Goal: Task Accomplishment & Management: Manage account settings

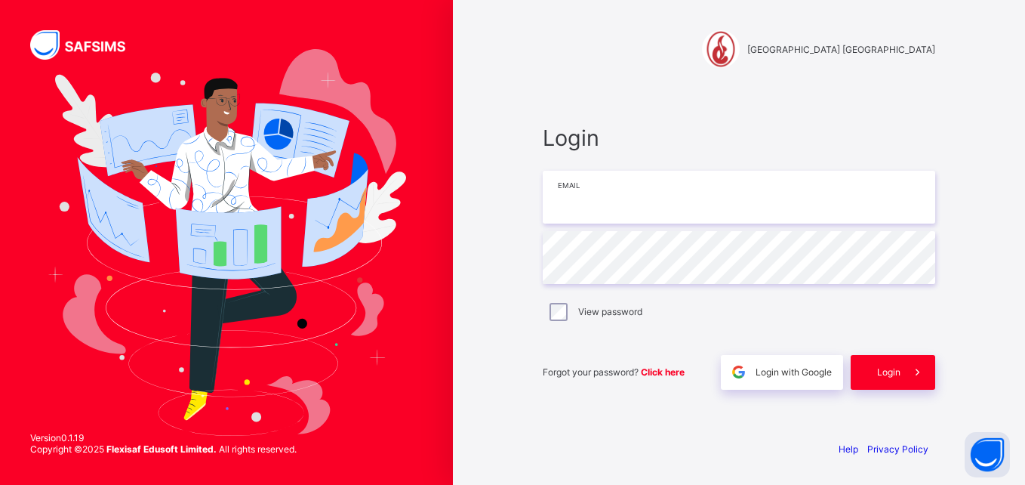
click at [661, 209] on input "email" at bounding box center [739, 197] width 392 height 53
type input "**********"
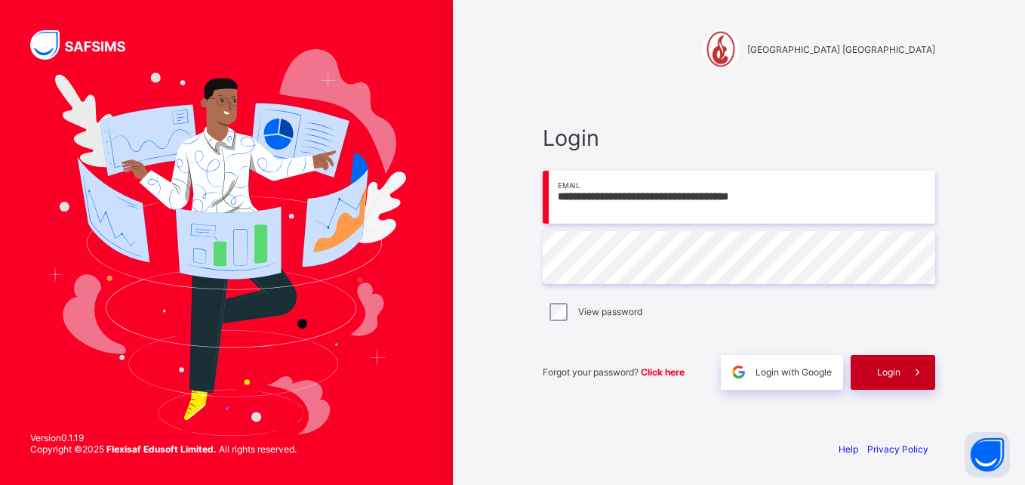
click at [886, 368] on span "Login" at bounding box center [888, 371] width 23 height 11
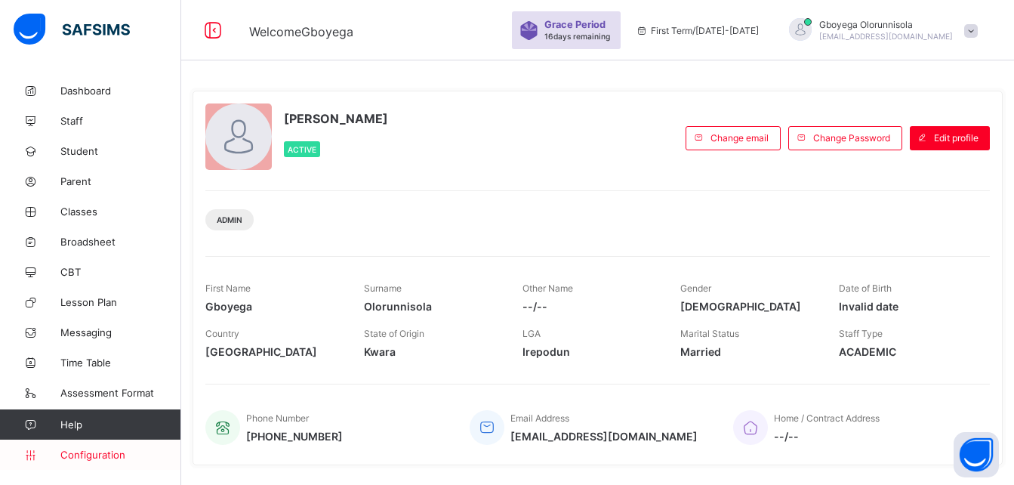
click at [103, 462] on link "Configuration" at bounding box center [90, 454] width 180 height 30
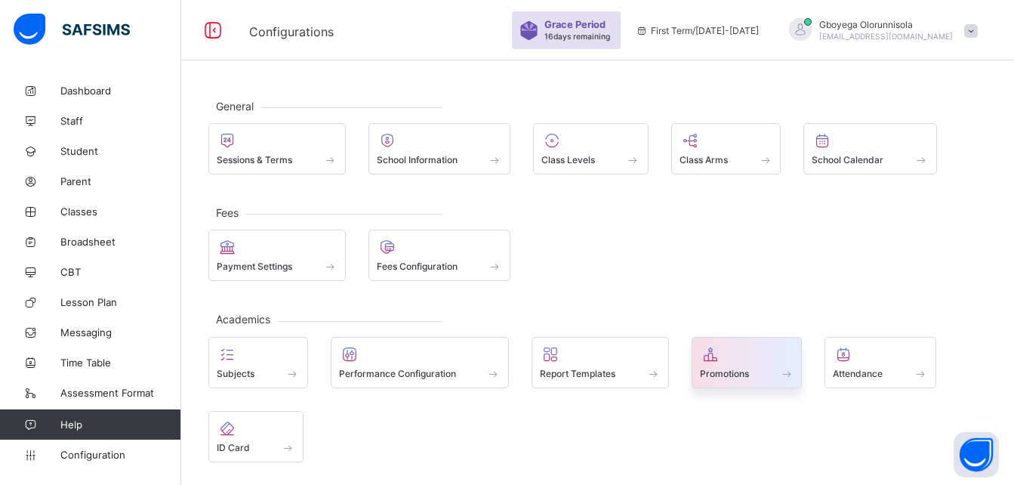
click at [736, 373] on span "Promotions" at bounding box center [724, 373] width 49 height 11
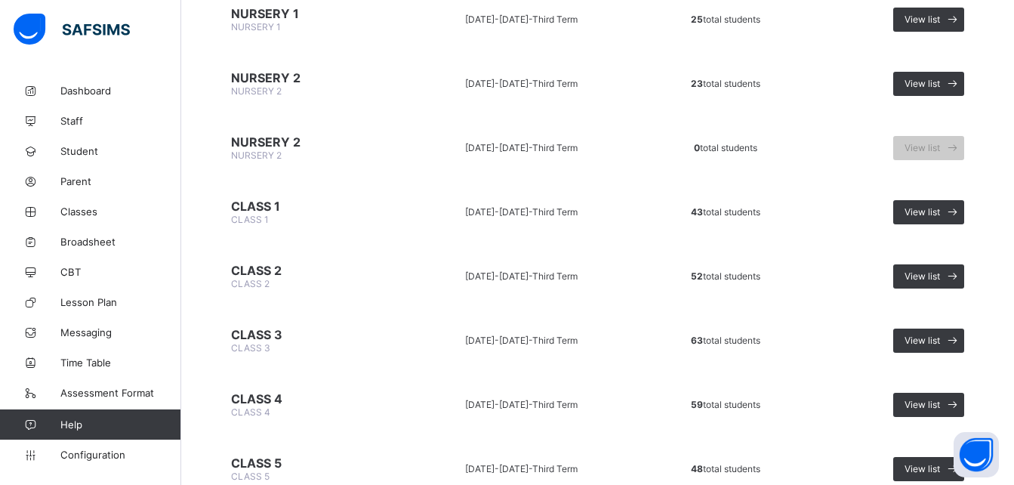
scroll to position [395, 0]
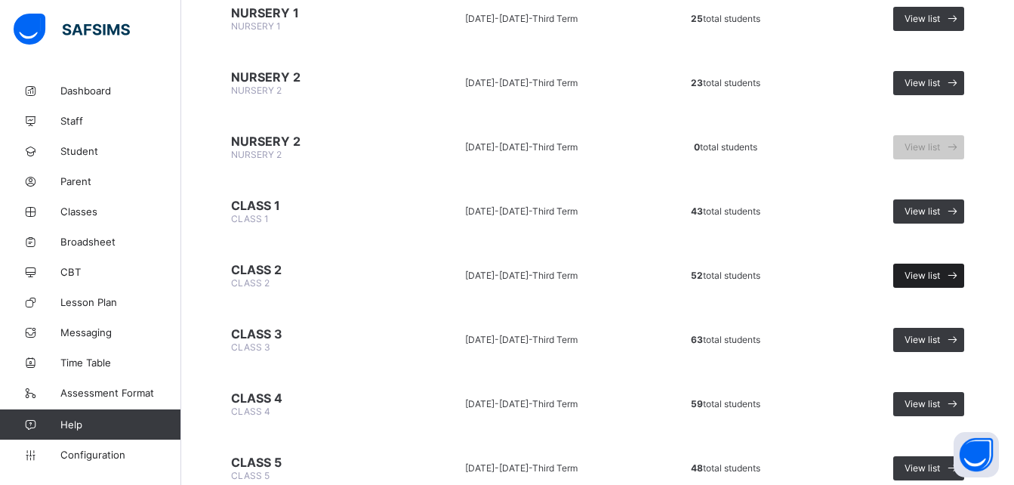
click at [937, 270] on span "View list" at bounding box center [921, 274] width 35 height 11
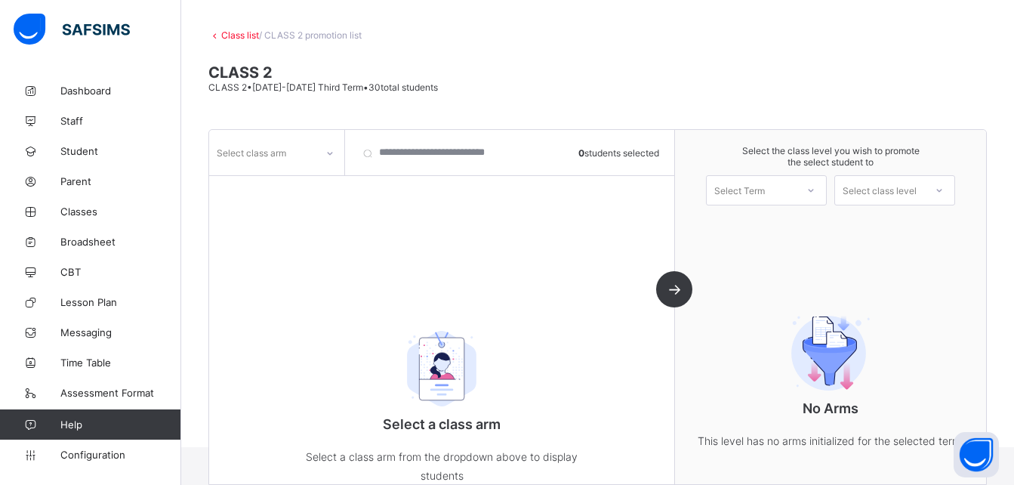
scroll to position [99, 0]
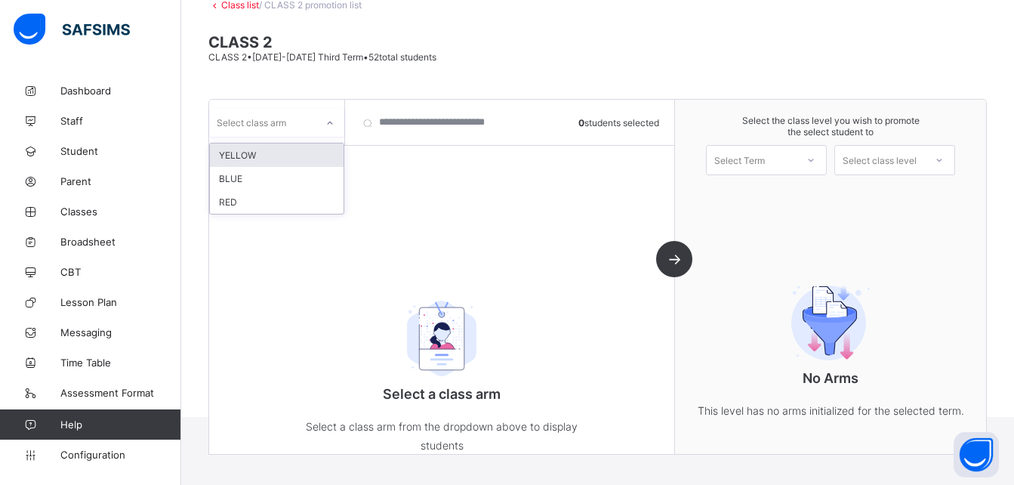
click at [274, 124] on div "Select class arm" at bounding box center [251, 122] width 69 height 29
click at [268, 158] on div "YELLOW" at bounding box center [277, 154] width 134 height 23
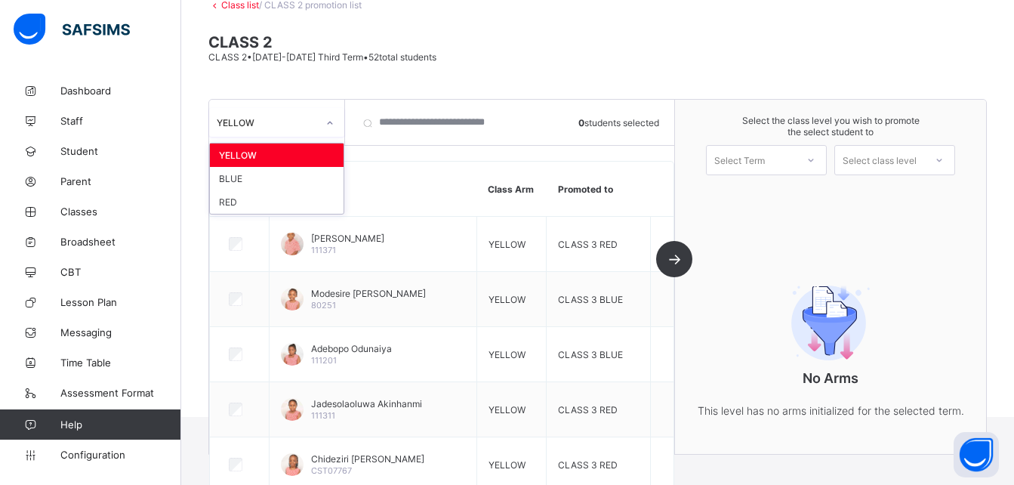
click at [315, 122] on div "YELLOW" at bounding box center [267, 122] width 100 height 11
click at [289, 202] on div "RED" at bounding box center [277, 201] width 134 height 23
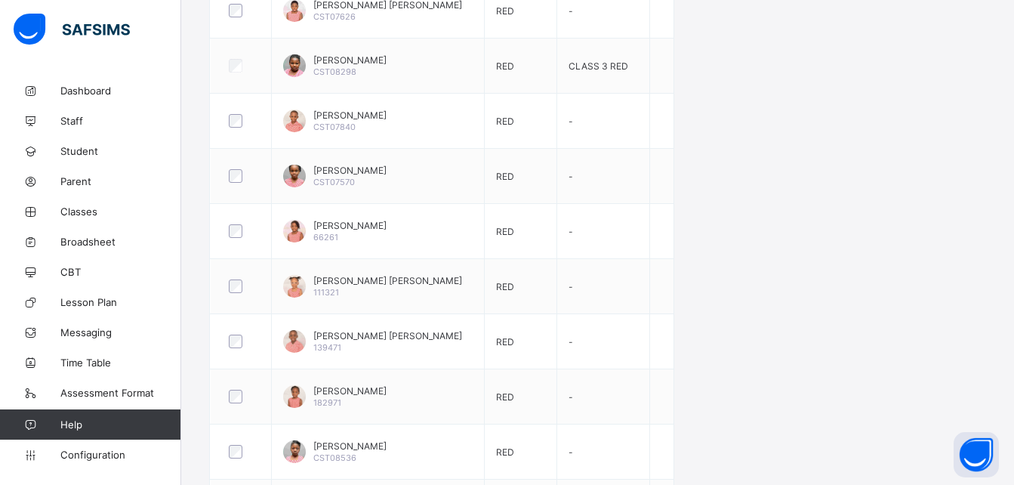
scroll to position [663, 0]
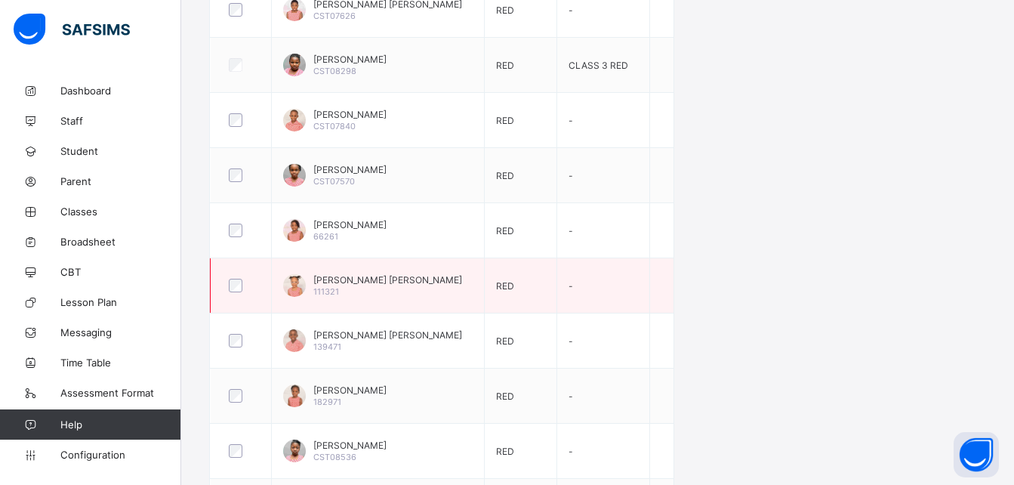
click at [234, 278] on div at bounding box center [241, 285] width 38 height 32
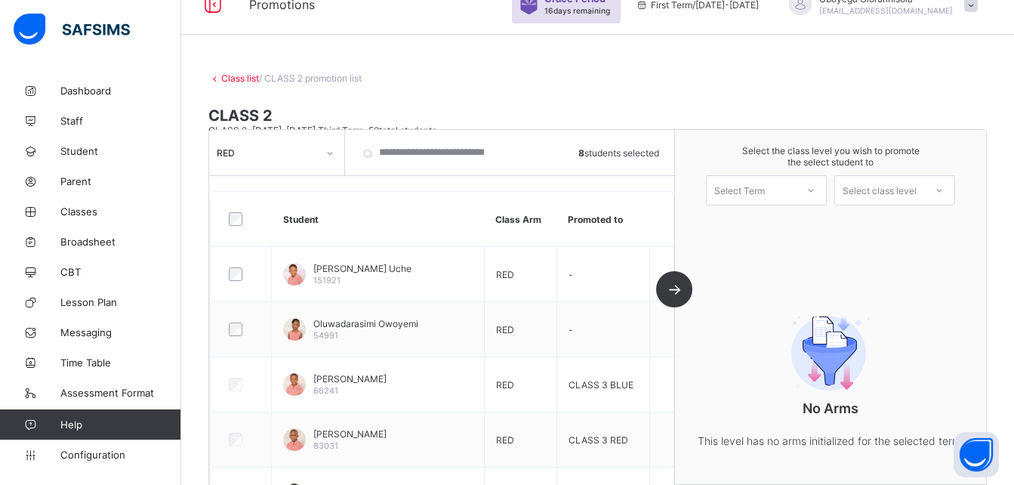
scroll to position [25, 0]
click at [769, 178] on div "Select Term" at bounding box center [766, 190] width 121 height 30
click at [780, 226] on div "First Term [DATE]-[DATE]" at bounding box center [765, 229] width 119 height 35
click at [889, 180] on div "Select class level" at bounding box center [879, 190] width 74 height 30
click at [906, 222] on div "CLASS 3" at bounding box center [894, 224] width 119 height 24
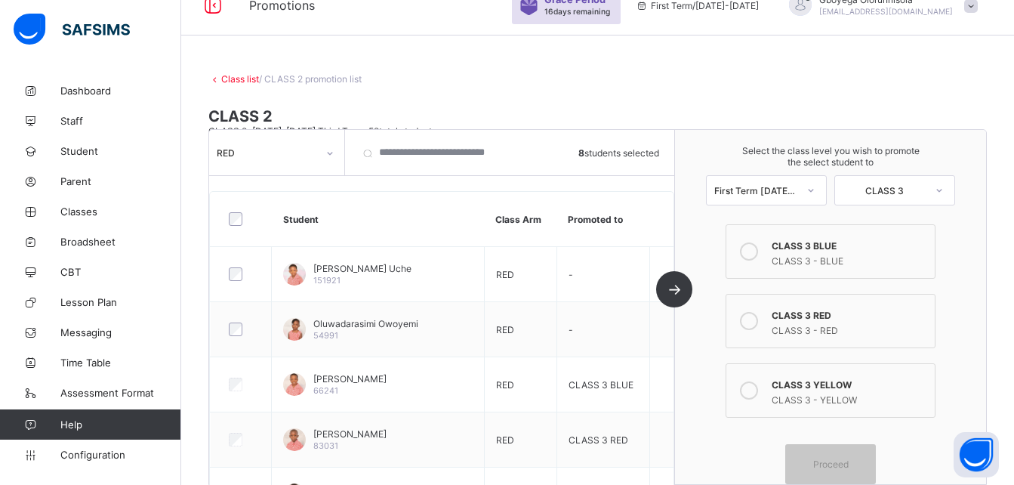
click at [777, 384] on label "CLASS 3 YELLOW CLASS 3 - YELLOW" at bounding box center [830, 390] width 210 height 54
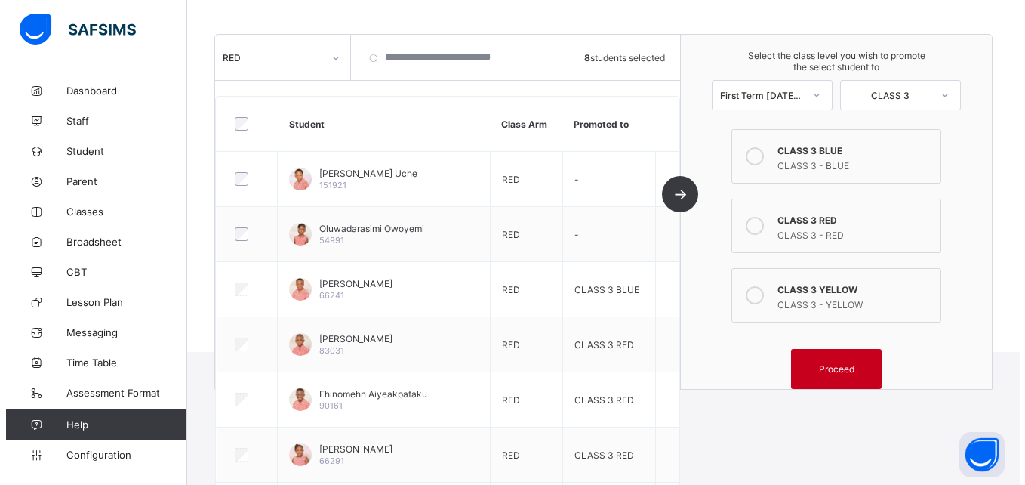
scroll to position [165, 0]
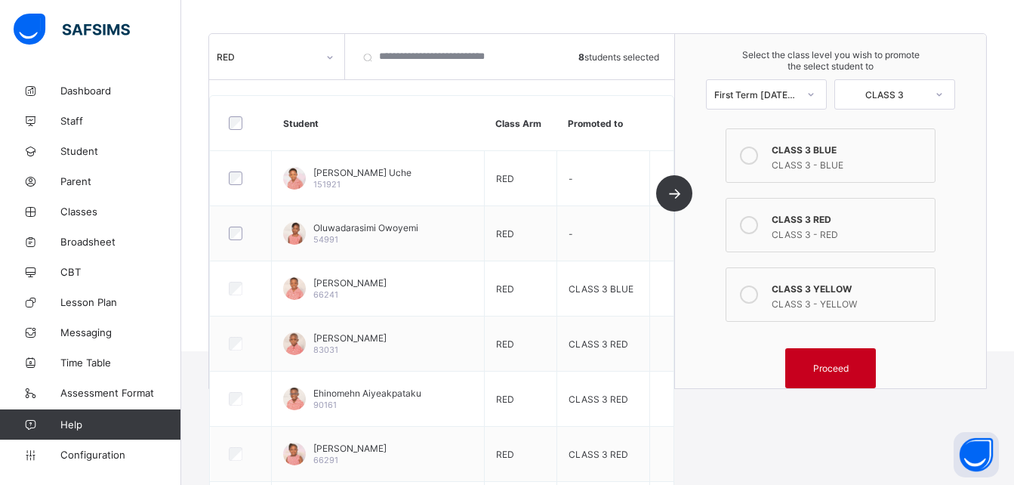
click at [839, 365] on span "Proceed" at bounding box center [830, 367] width 35 height 11
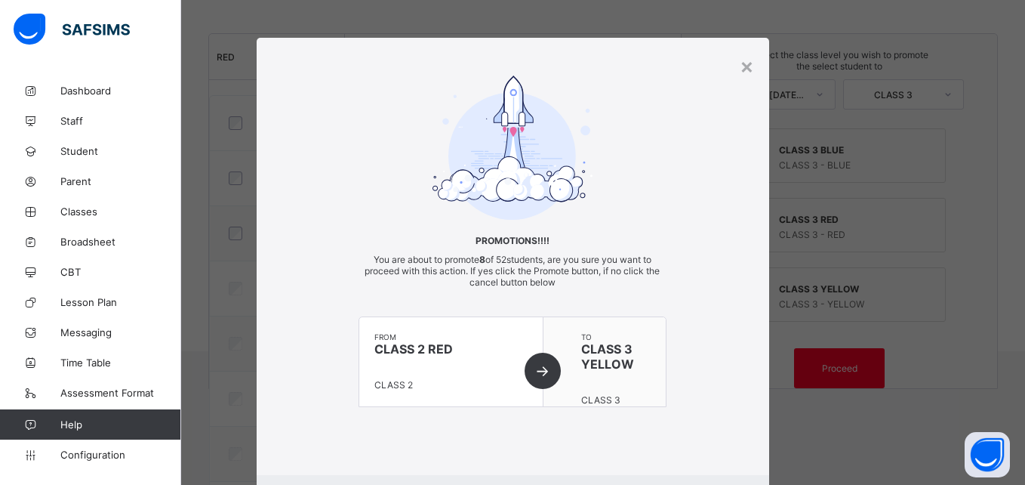
scroll to position [82, 0]
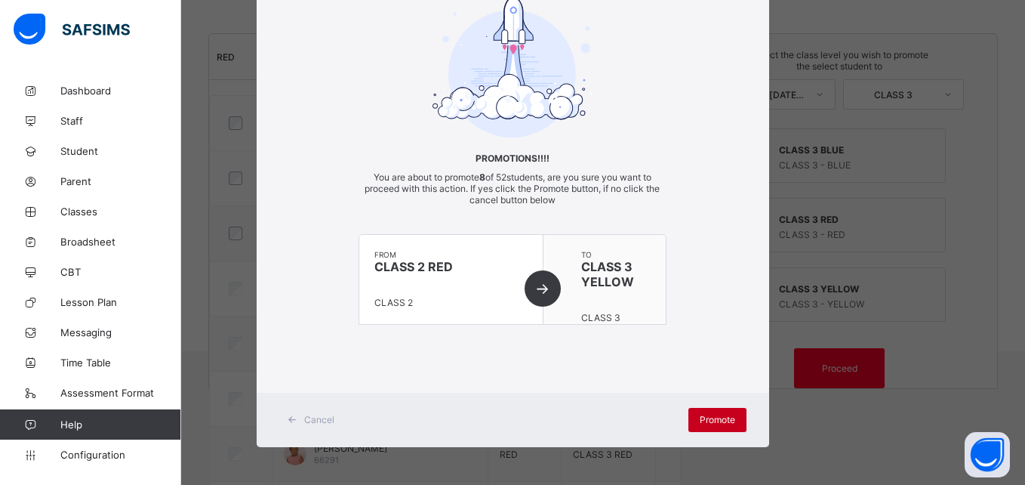
click at [712, 419] on span "Promote" at bounding box center [717, 419] width 35 height 11
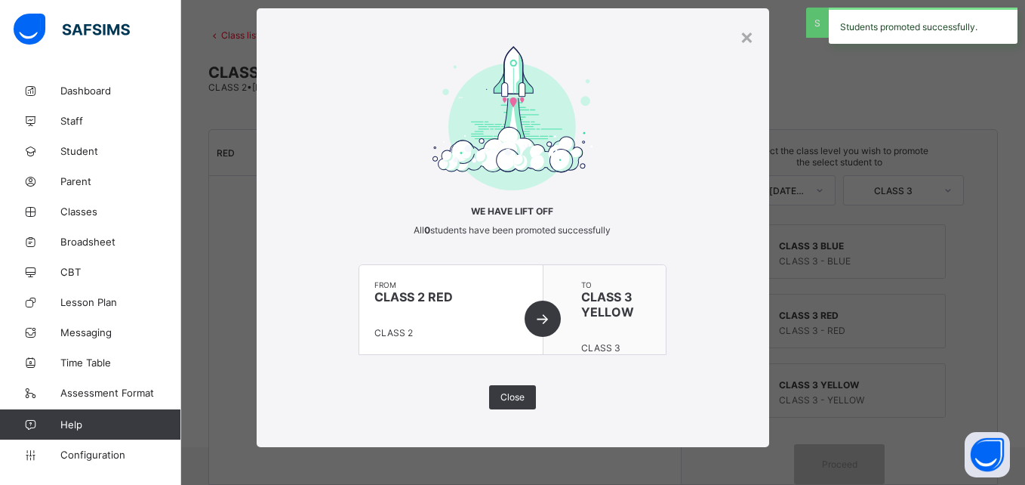
scroll to position [165, 0]
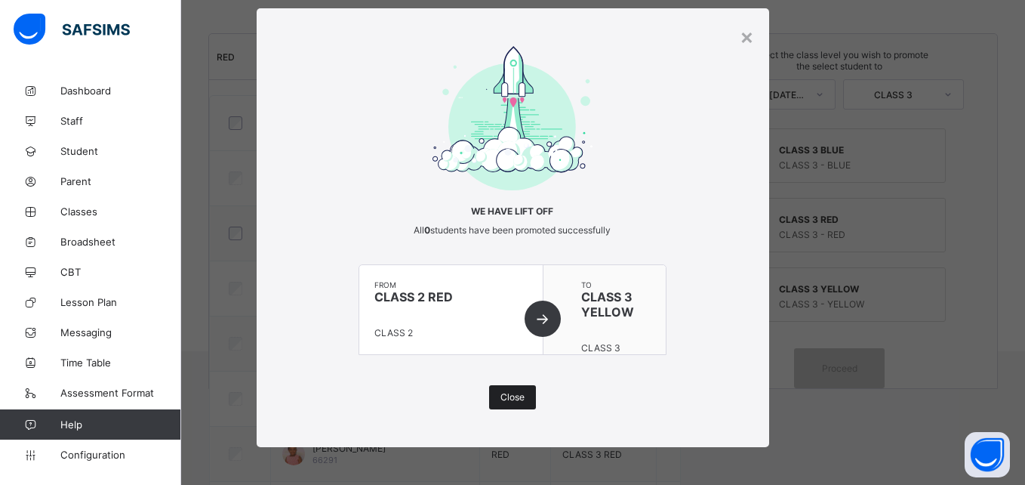
click at [503, 387] on div "Close" at bounding box center [512, 397] width 47 height 24
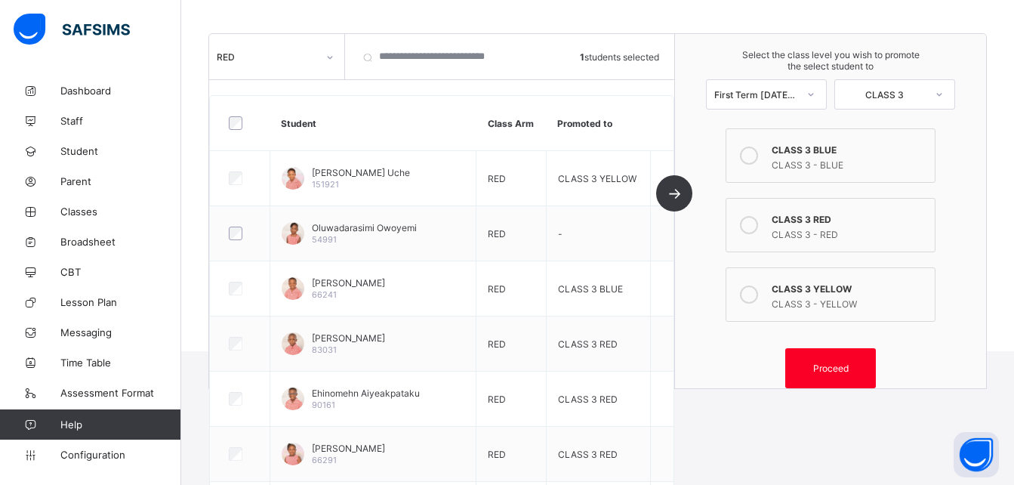
click at [845, 230] on div "CLASS 3 - RED" at bounding box center [848, 232] width 155 height 15
click at [833, 380] on div "Proceed" at bounding box center [830, 368] width 91 height 40
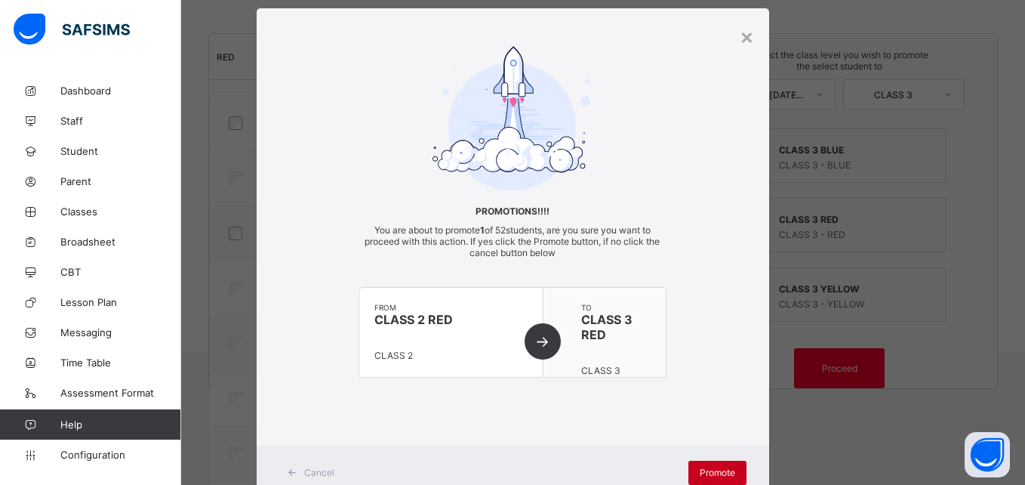
click at [694, 463] on div "Promote" at bounding box center [717, 472] width 58 height 24
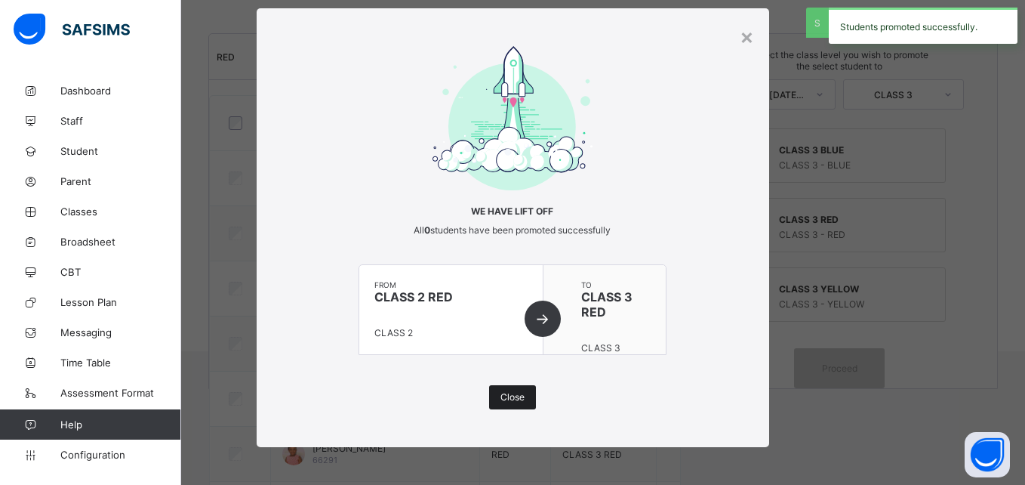
click at [500, 389] on div "Close" at bounding box center [512, 397] width 47 height 24
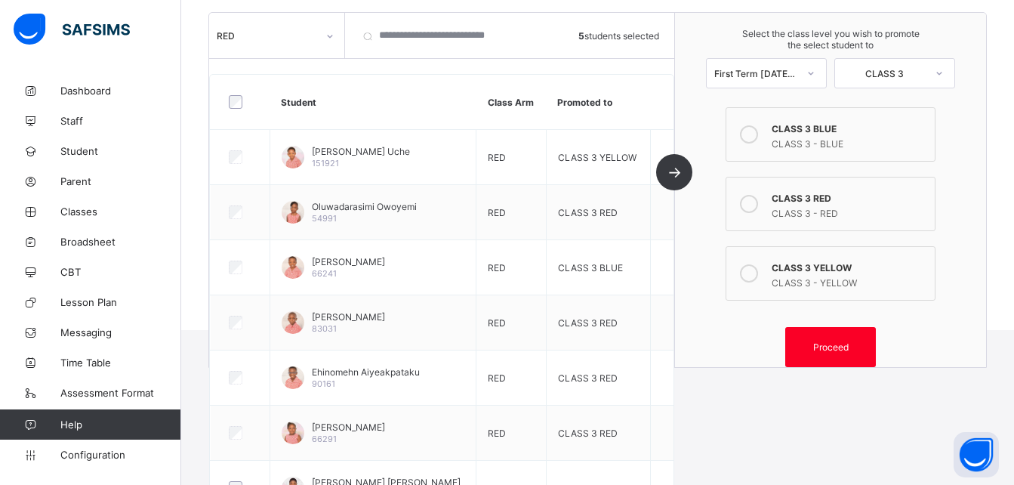
scroll to position [158, 0]
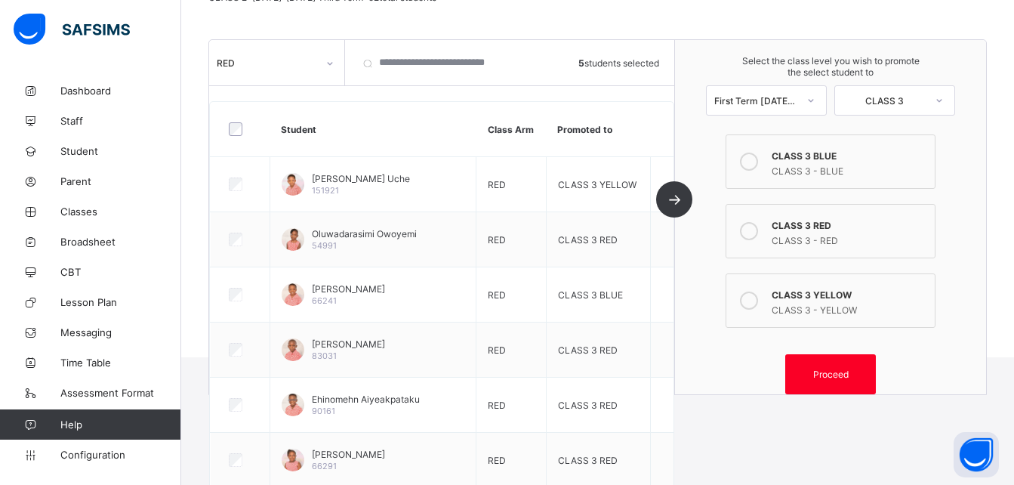
click at [795, 157] on div "CLASS 3 BLUE" at bounding box center [848, 153] width 155 height 15
click at [842, 361] on div "Proceed" at bounding box center [830, 374] width 91 height 40
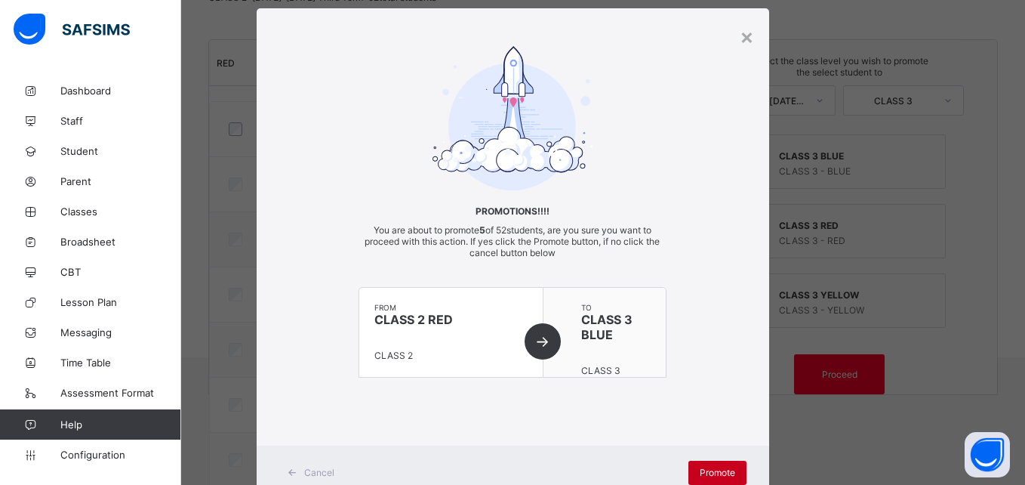
click at [712, 464] on div "Promote" at bounding box center [717, 472] width 58 height 24
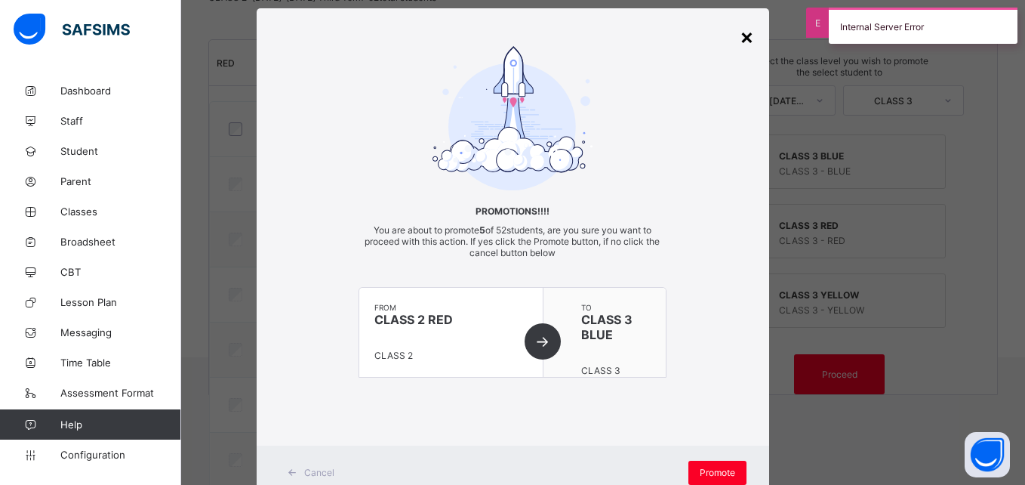
click at [748, 40] on div "×" at bounding box center [747, 36] width 14 height 26
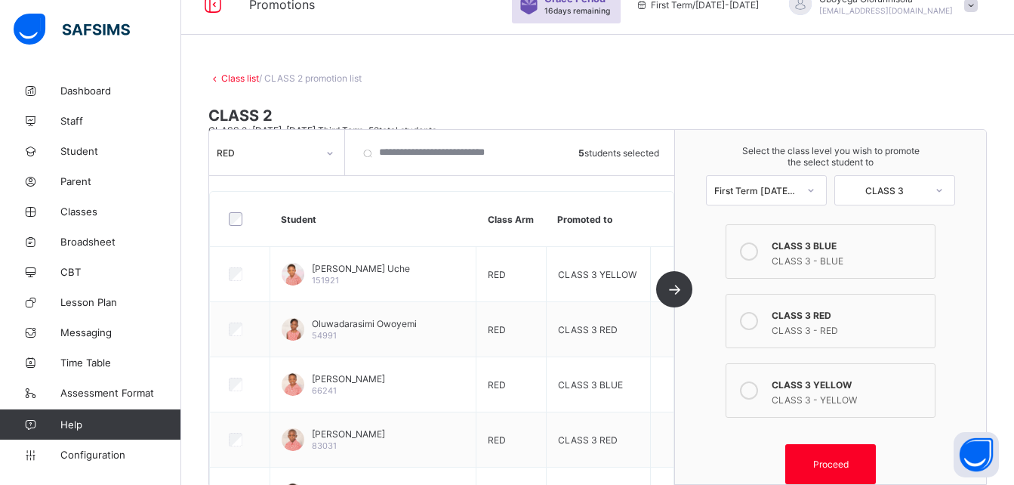
scroll to position [0, 0]
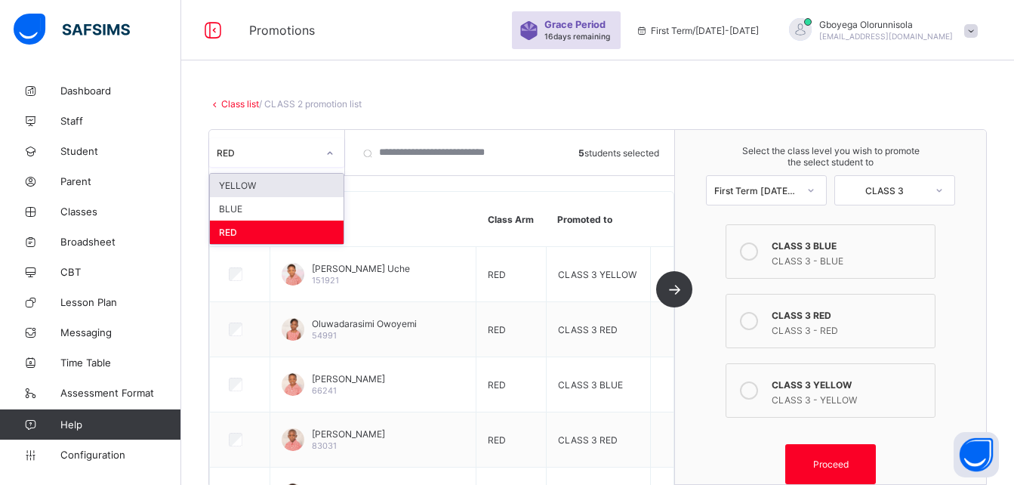
click at [328, 153] on icon at bounding box center [330, 153] width 5 height 3
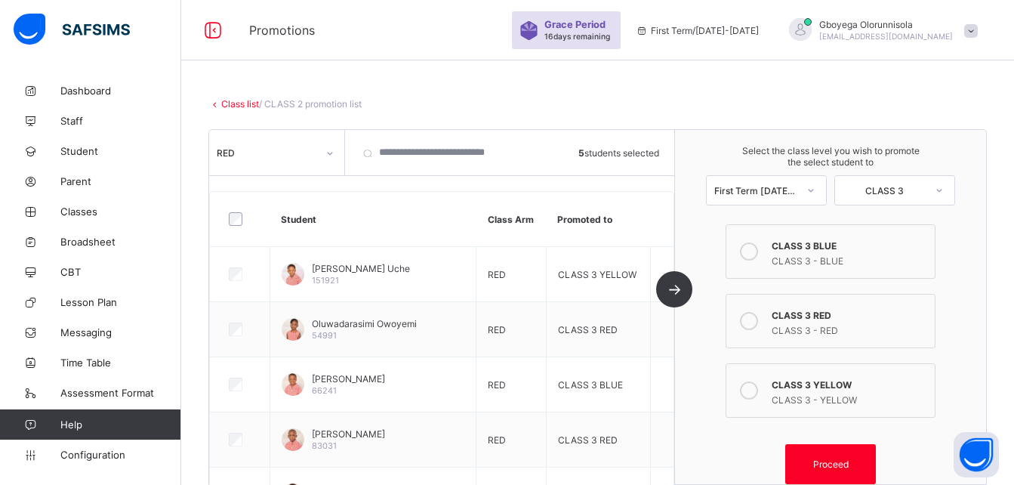
click at [226, 103] on link "Class list" at bounding box center [240, 103] width 38 height 11
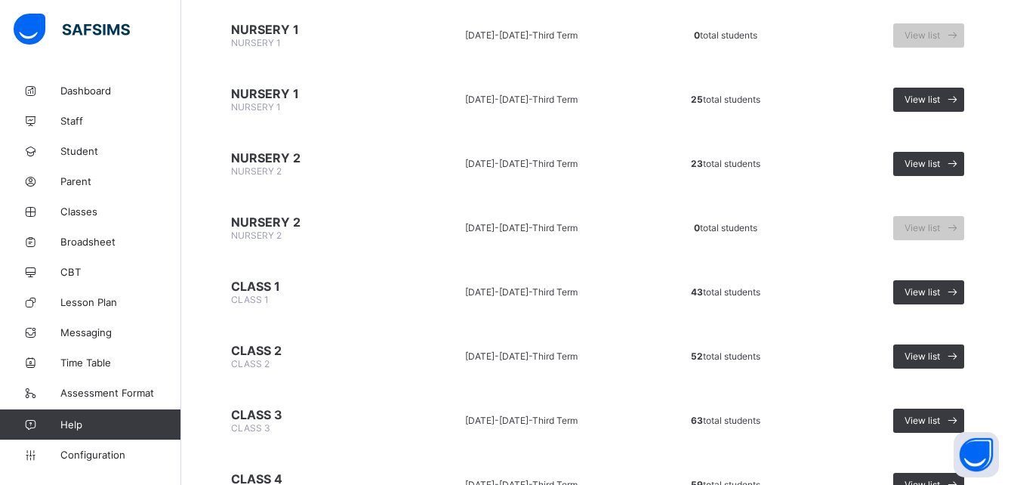
scroll to position [315, 0]
click at [939, 289] on span "View list" at bounding box center [921, 290] width 35 height 11
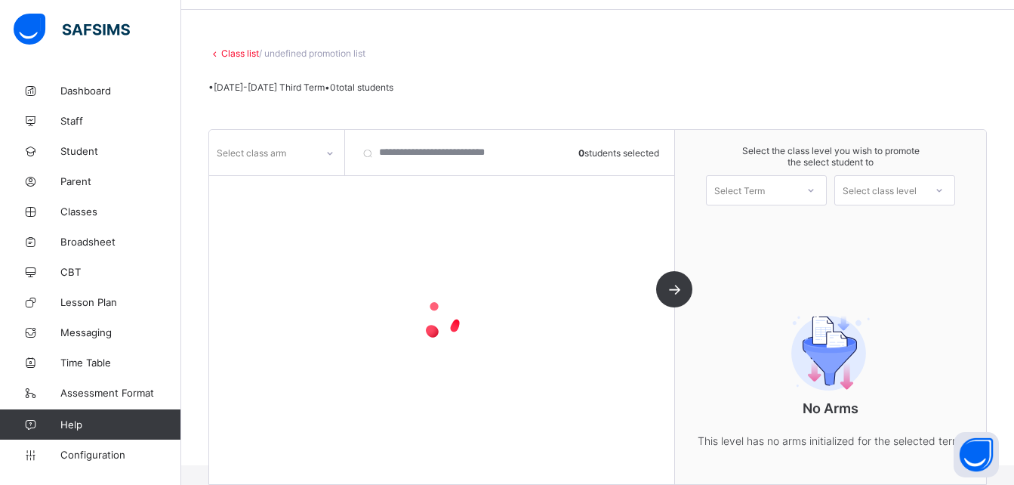
scroll to position [99, 0]
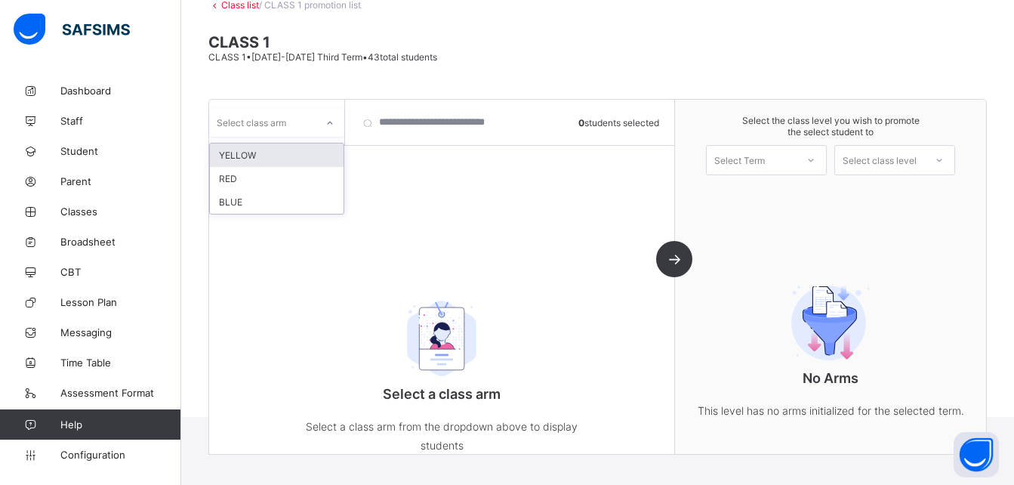
click at [322, 128] on div at bounding box center [330, 123] width 26 height 24
click at [283, 152] on div "YELLOW" at bounding box center [277, 154] width 134 height 23
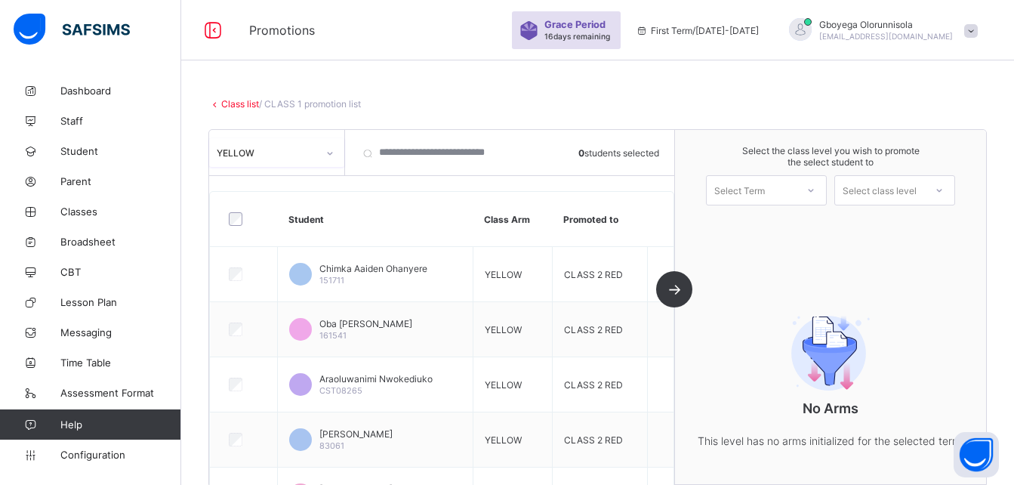
scroll to position [1, 0]
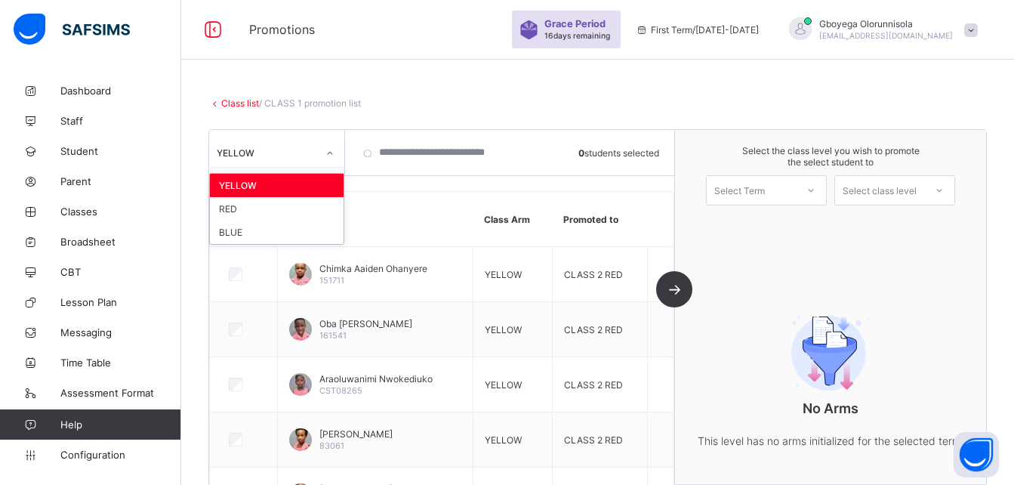
click at [331, 155] on icon at bounding box center [329, 153] width 9 height 15
click at [291, 206] on div "RED" at bounding box center [277, 208] width 134 height 23
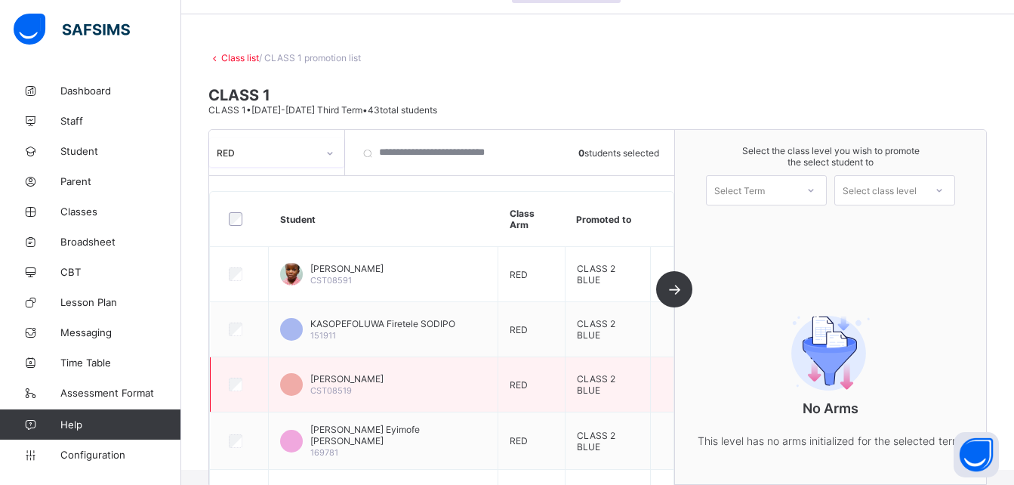
scroll to position [0, 0]
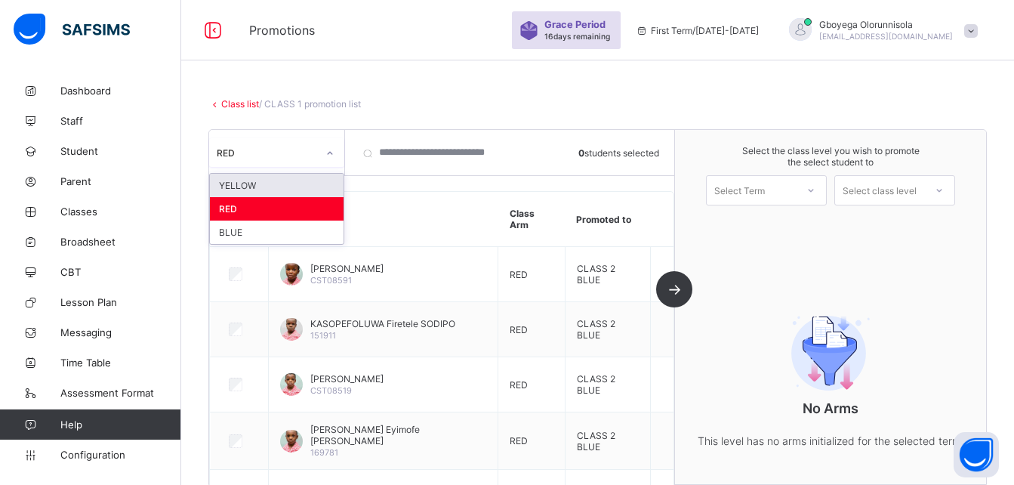
click at [328, 147] on icon at bounding box center [329, 153] width 9 height 15
click at [291, 231] on div "BLUE" at bounding box center [277, 231] width 134 height 23
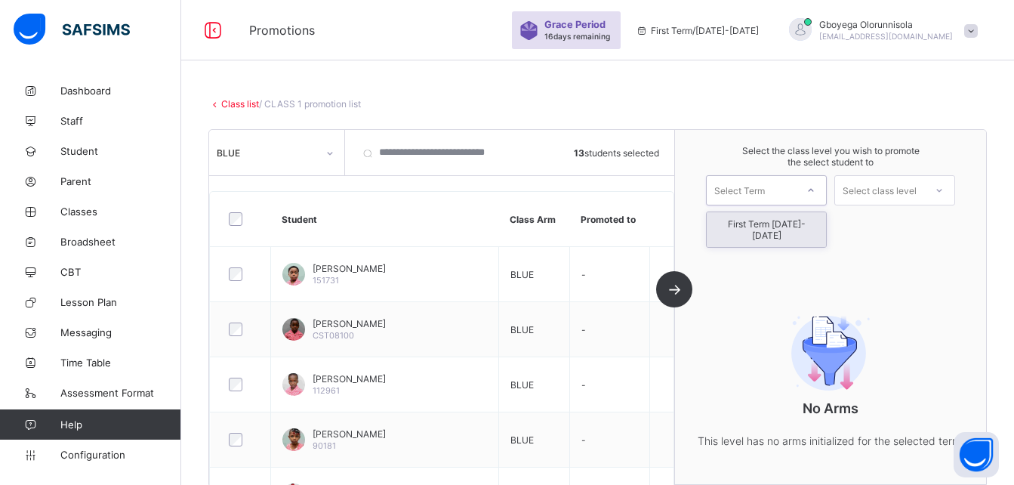
click at [805, 192] on div at bounding box center [810, 190] width 30 height 29
click at [797, 220] on div "First Term [DATE]-[DATE]" at bounding box center [765, 229] width 119 height 35
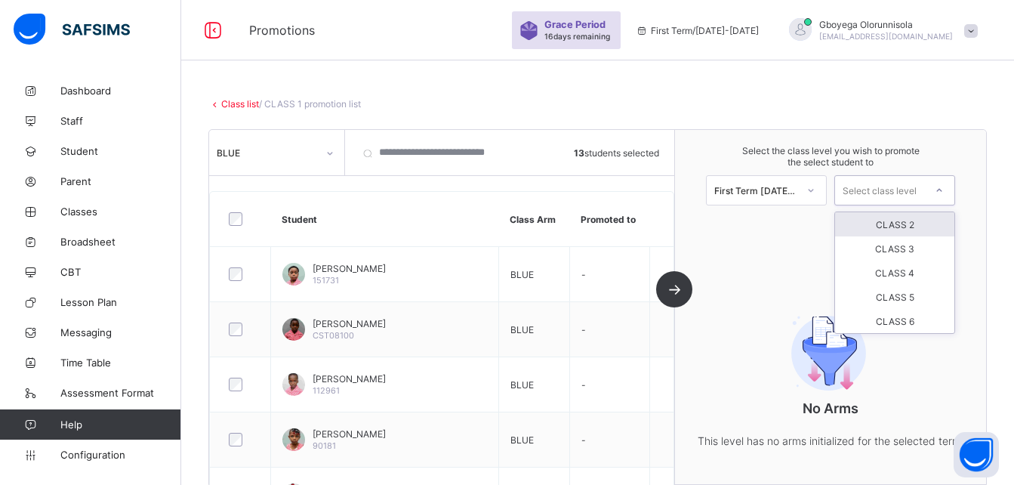
click at [885, 187] on div "Select class level" at bounding box center [879, 190] width 74 height 30
click at [885, 221] on div "CLASS 2" at bounding box center [894, 224] width 119 height 24
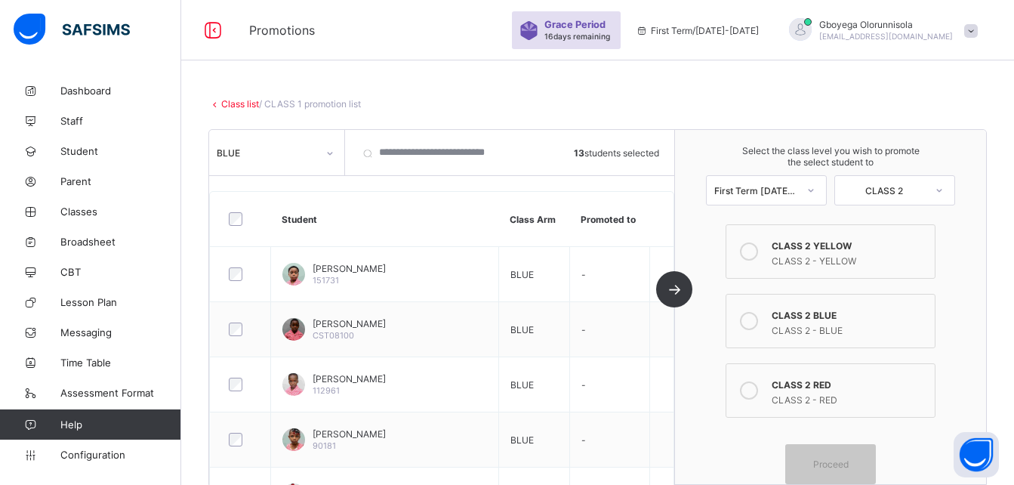
click at [755, 261] on div at bounding box center [749, 251] width 30 height 30
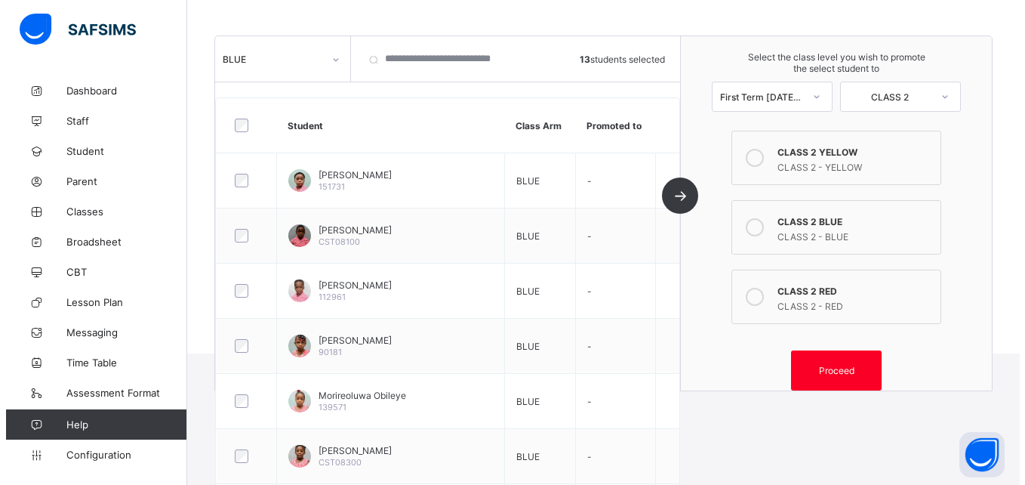
scroll to position [165, 0]
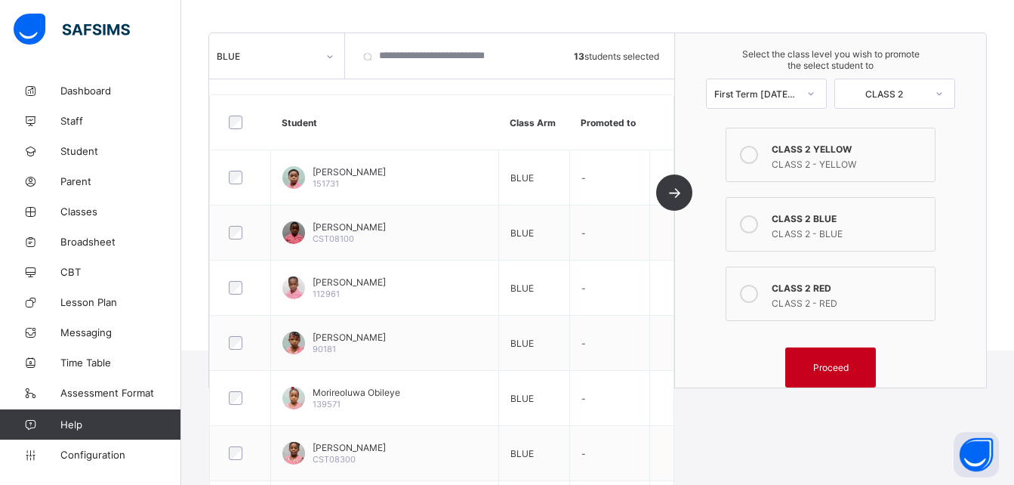
click at [815, 362] on span "Proceed" at bounding box center [830, 367] width 68 height 11
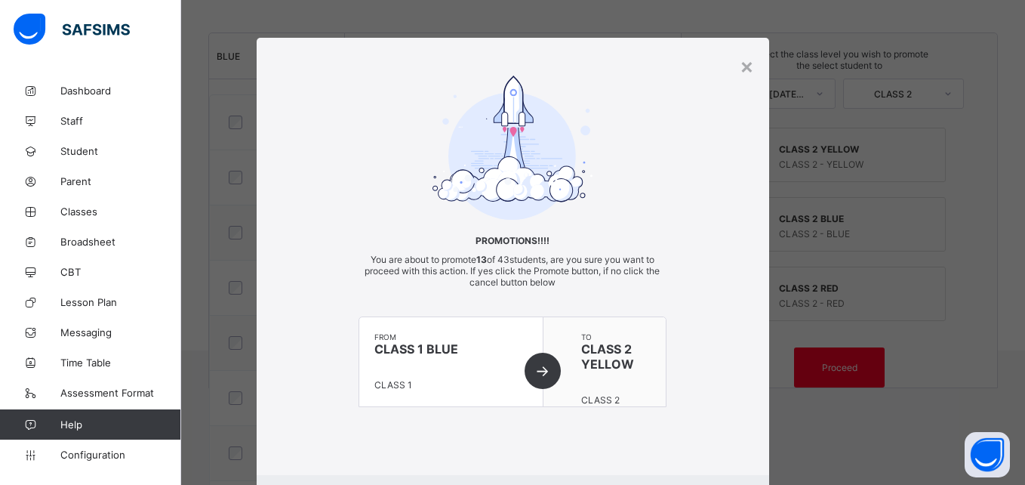
scroll to position [82, 0]
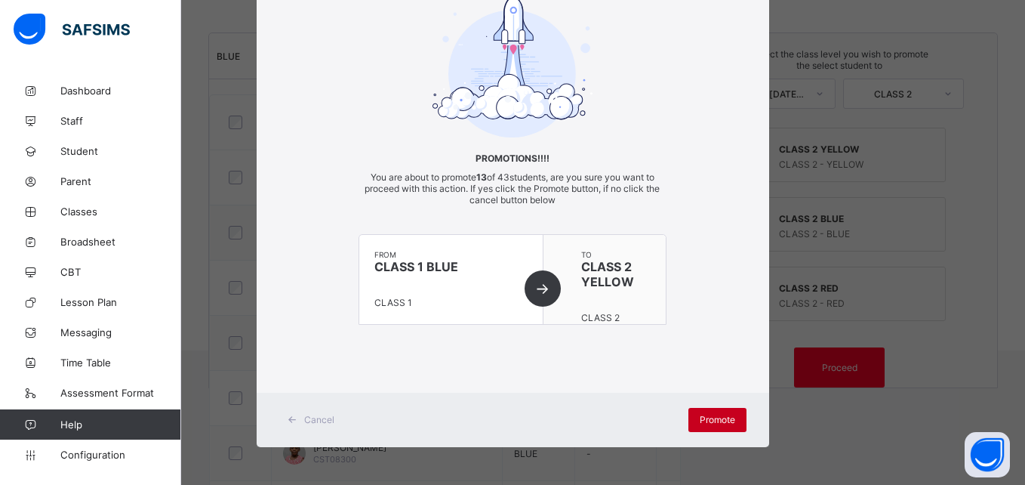
click at [704, 416] on span "Promote" at bounding box center [717, 419] width 35 height 11
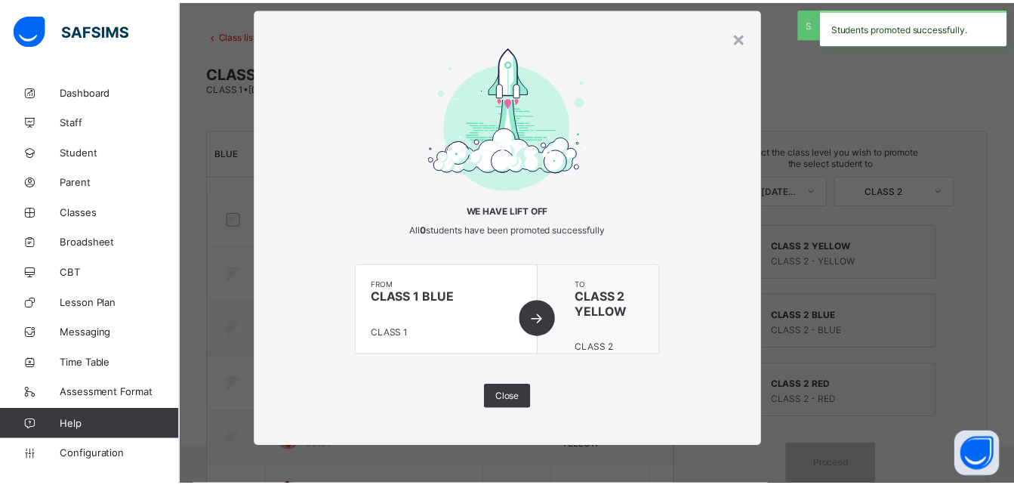
scroll to position [165, 0]
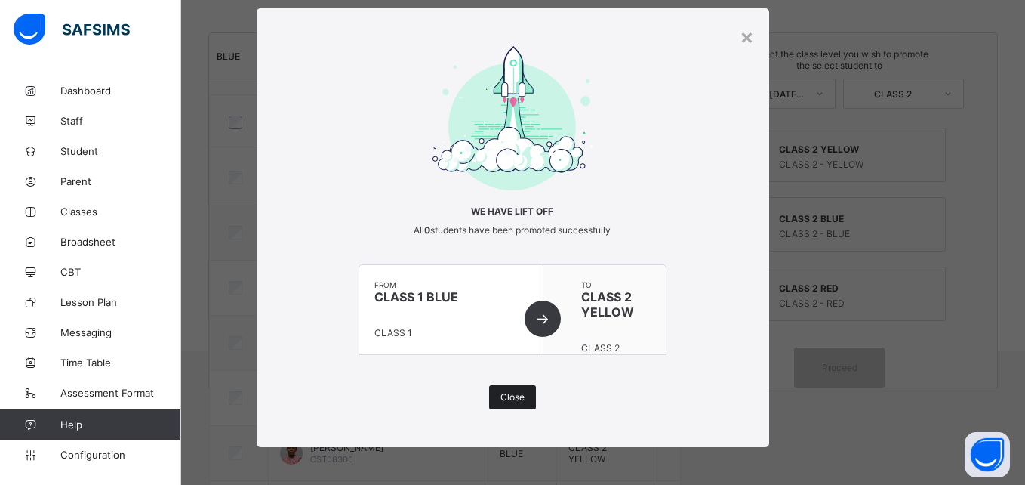
click at [515, 391] on span "Close" at bounding box center [512, 396] width 24 height 11
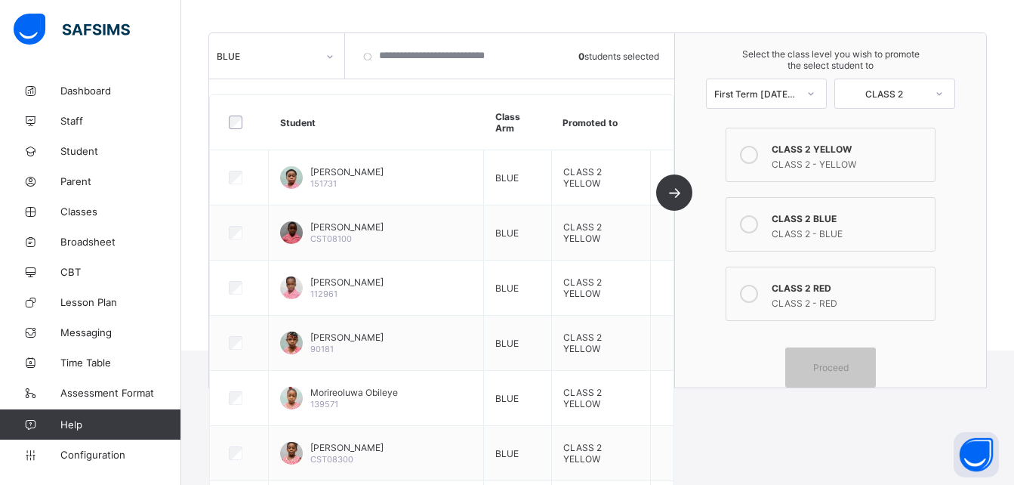
scroll to position [0, 0]
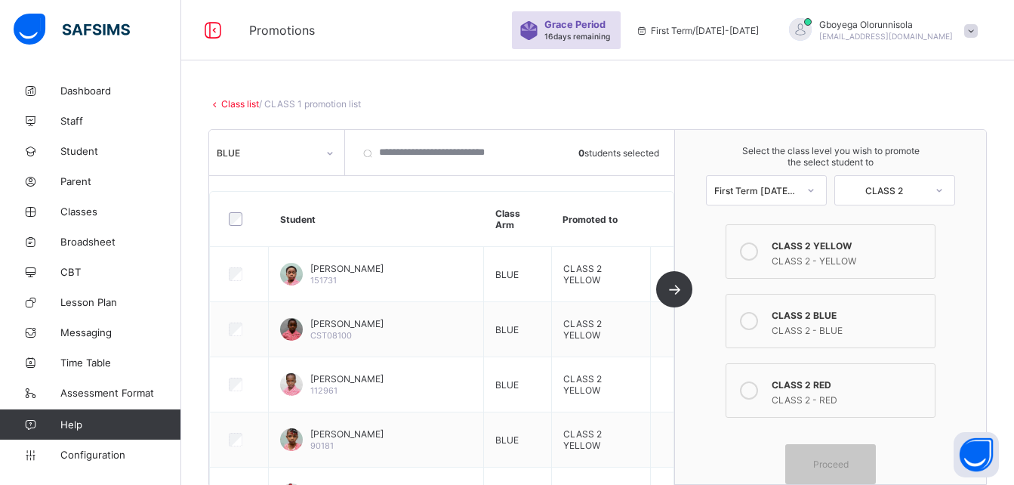
click at [251, 105] on link "Class list" at bounding box center [240, 103] width 38 height 11
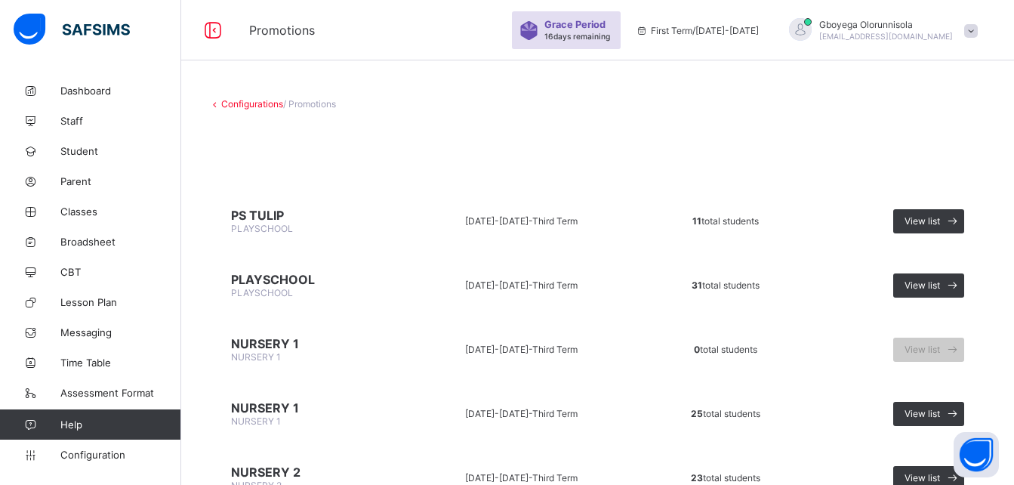
scroll to position [523, 0]
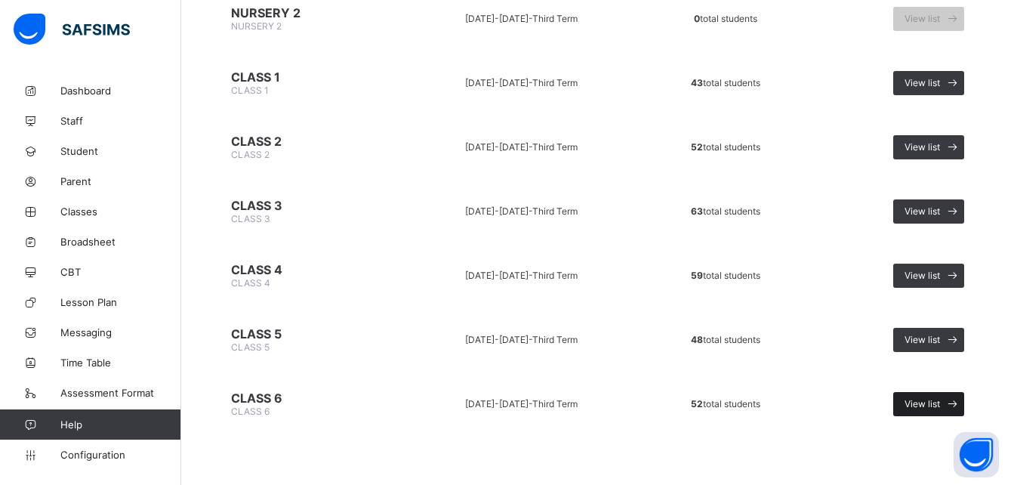
click at [940, 402] on span "View list" at bounding box center [921, 403] width 35 height 11
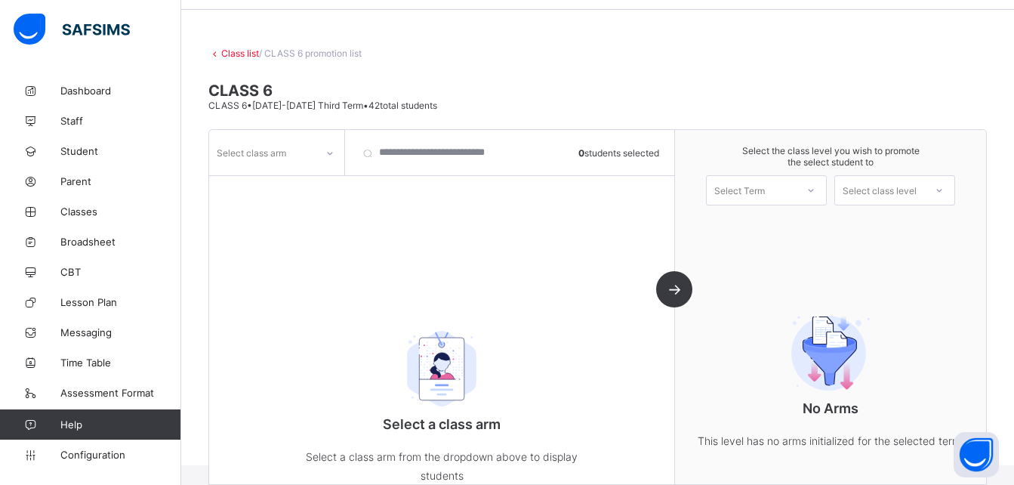
scroll to position [99, 0]
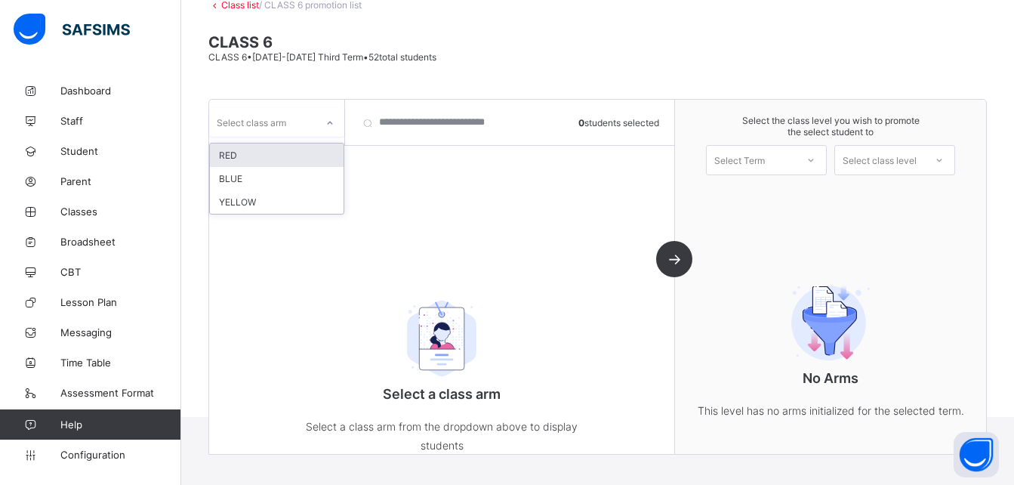
click at [312, 133] on div "Select class arm" at bounding box center [276, 122] width 135 height 29
click at [289, 146] on div "RED" at bounding box center [277, 154] width 134 height 23
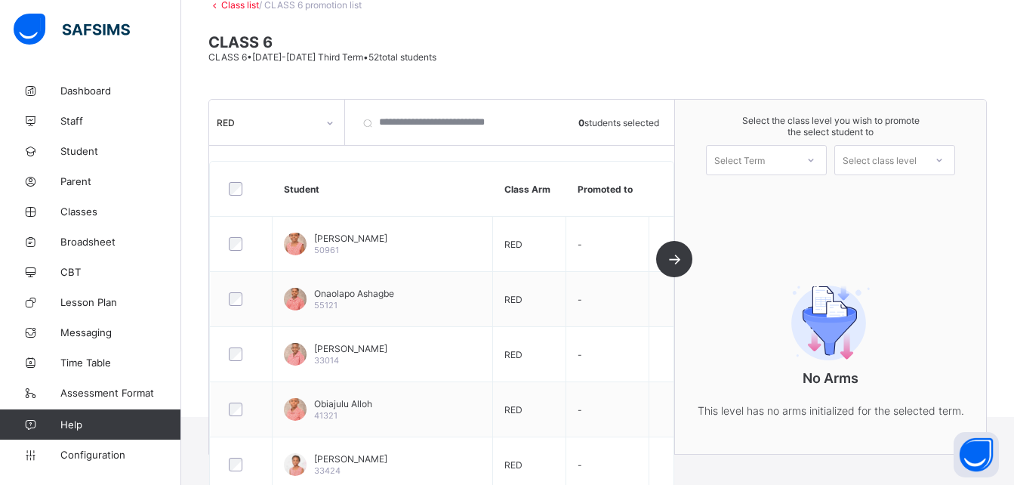
click at [238, 1] on link "Class list" at bounding box center [240, 4] width 38 height 11
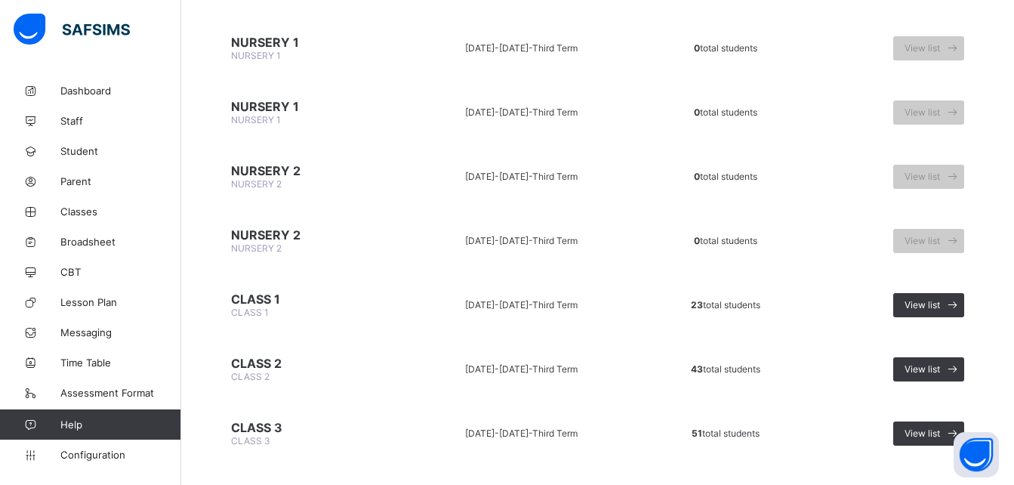
scroll to position [523, 0]
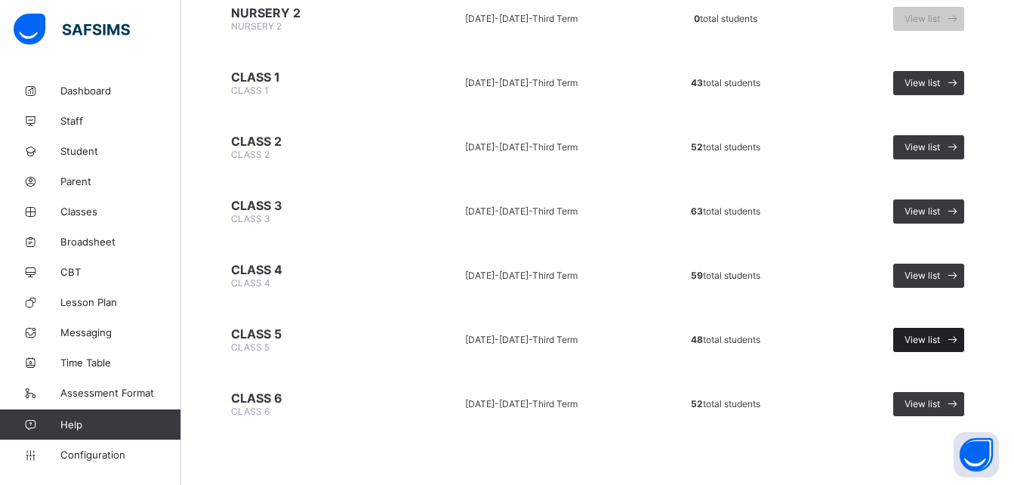
click at [916, 338] on span "View list" at bounding box center [921, 339] width 35 height 11
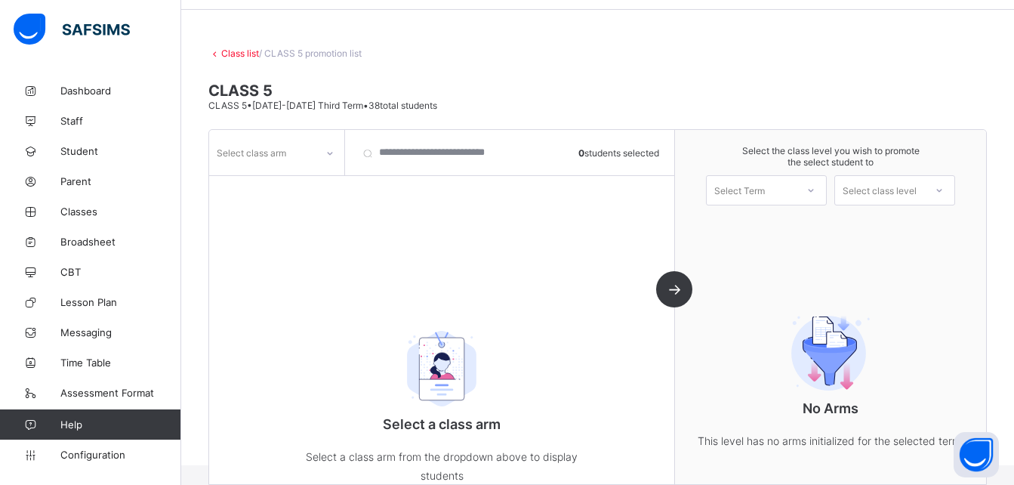
scroll to position [99, 0]
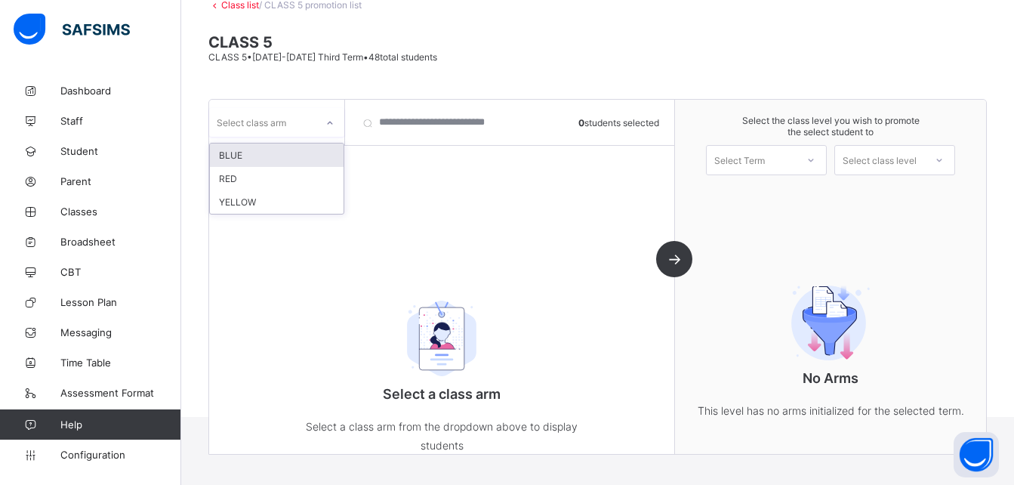
click at [267, 122] on div "Select class arm" at bounding box center [251, 122] width 69 height 29
click at [270, 152] on div "BLUE" at bounding box center [277, 154] width 134 height 23
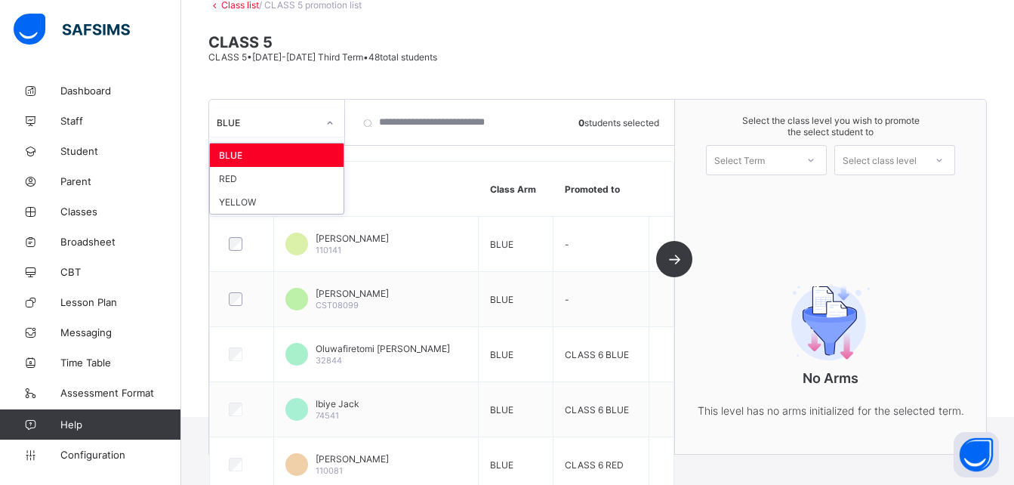
click at [305, 134] on div "BLUE" at bounding box center [276, 122] width 135 height 29
click at [282, 179] on div "RED" at bounding box center [277, 178] width 134 height 23
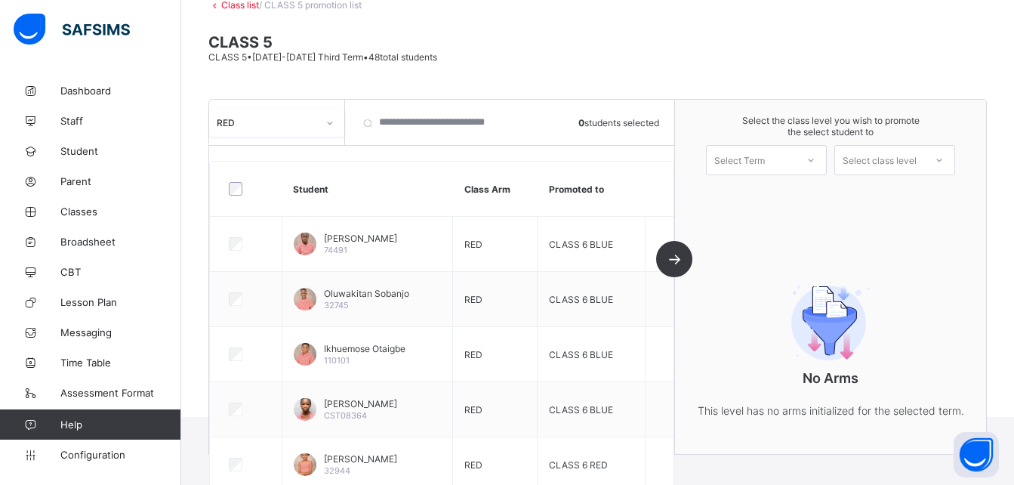
scroll to position [0, 0]
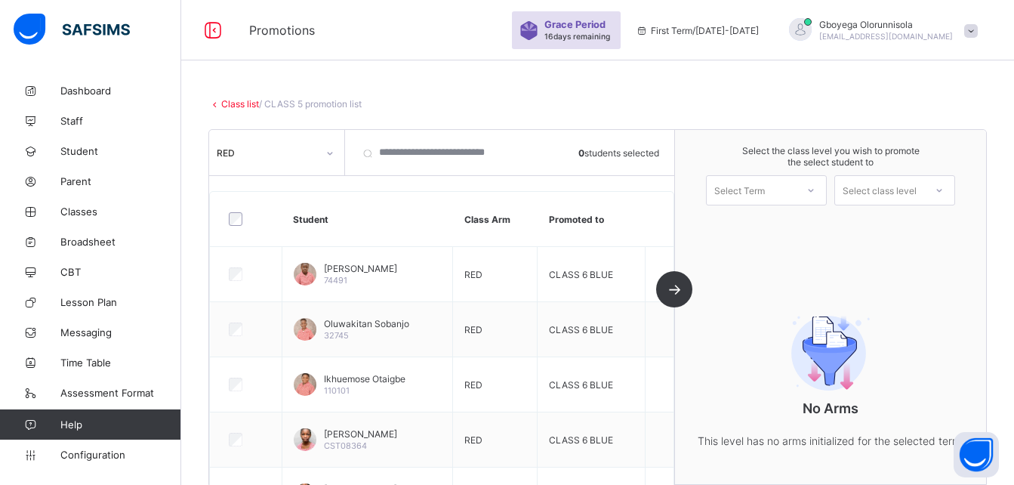
click at [240, 102] on link "Class list" at bounding box center [240, 103] width 38 height 11
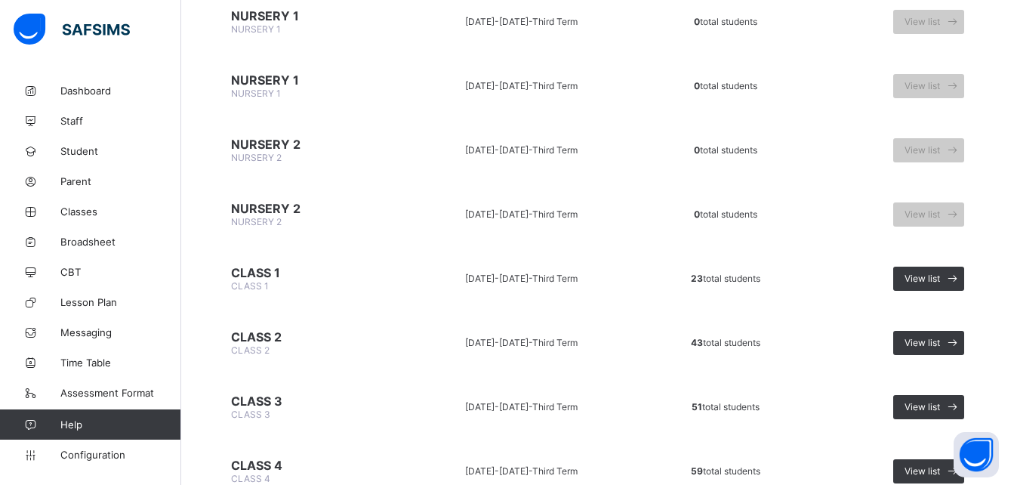
scroll to position [523, 0]
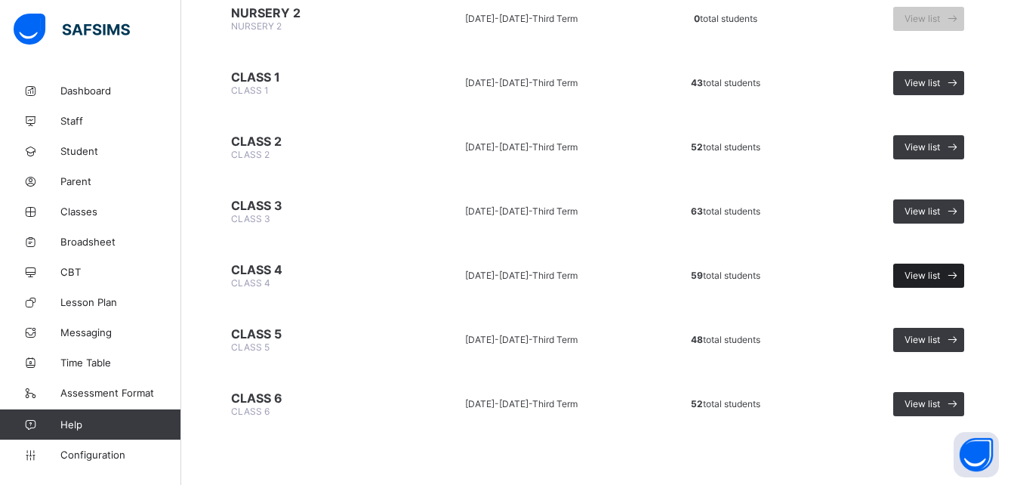
click at [925, 270] on span "View list" at bounding box center [921, 274] width 35 height 11
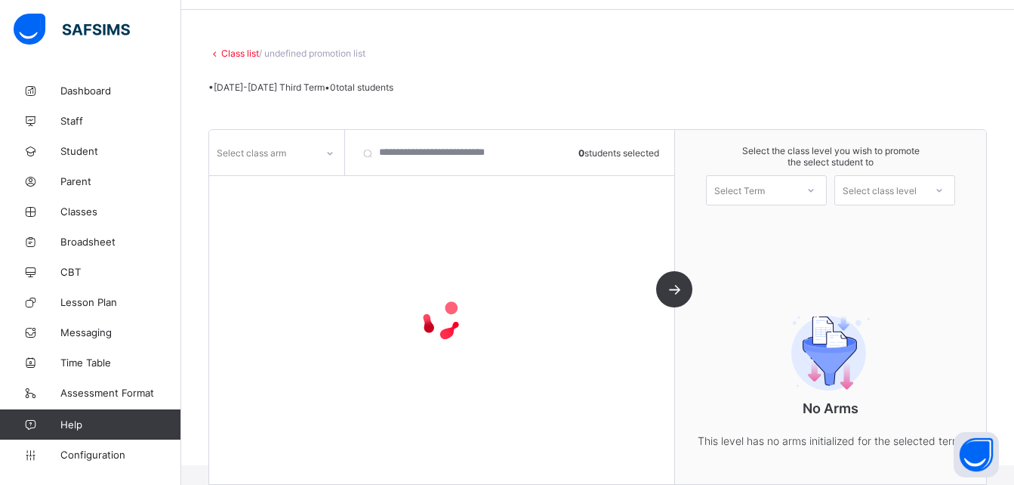
scroll to position [99, 0]
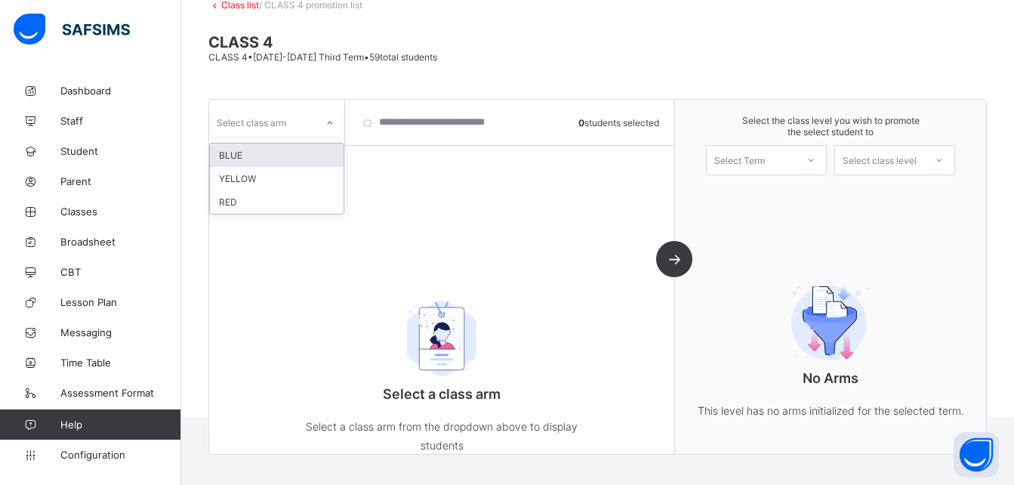
click at [337, 121] on div at bounding box center [330, 123] width 26 height 24
click at [298, 156] on div "BLUE" at bounding box center [277, 154] width 134 height 23
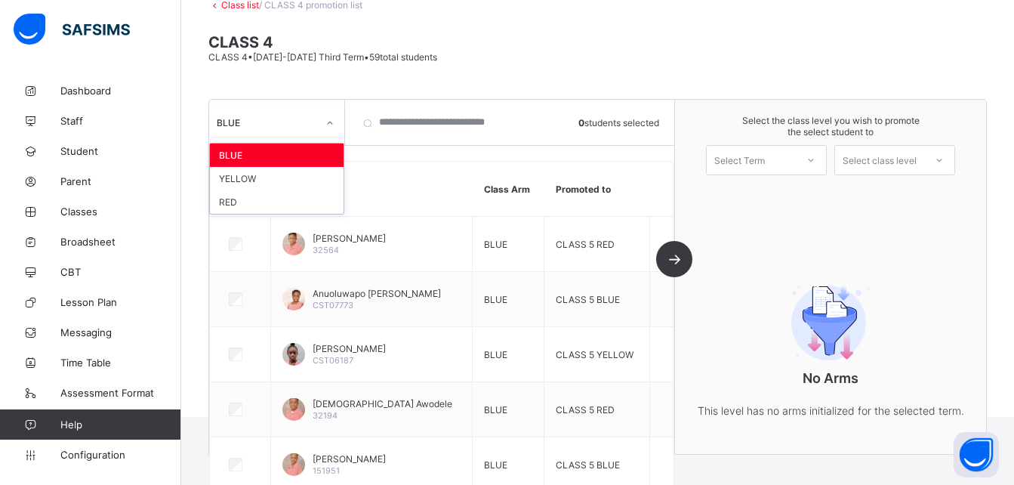
click at [317, 131] on div at bounding box center [330, 123] width 26 height 24
click at [296, 180] on div "YELLOW" at bounding box center [277, 178] width 134 height 23
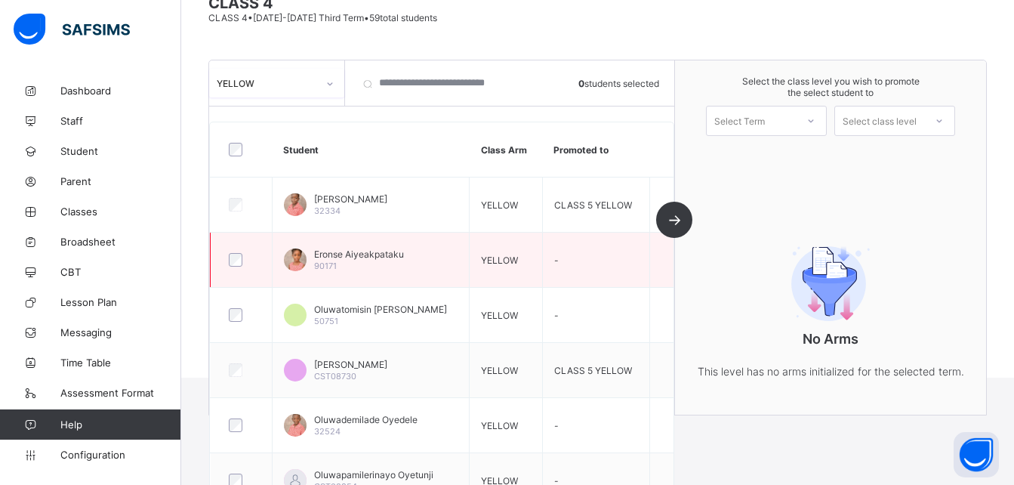
scroll to position [0, 0]
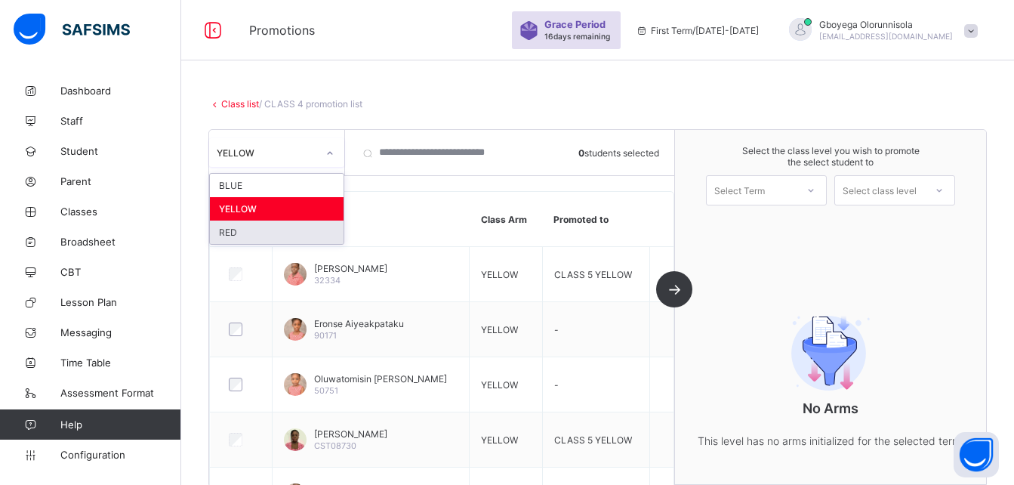
drag, startPoint x: 334, startPoint y: 155, endPoint x: 287, endPoint y: 239, distance: 96.0
click at [287, 167] on div "option YELLOW, selected. option RED focused, 3 of 3. 3 results available. Use U…" at bounding box center [276, 152] width 135 height 29
click at [287, 239] on div "RED" at bounding box center [277, 231] width 134 height 23
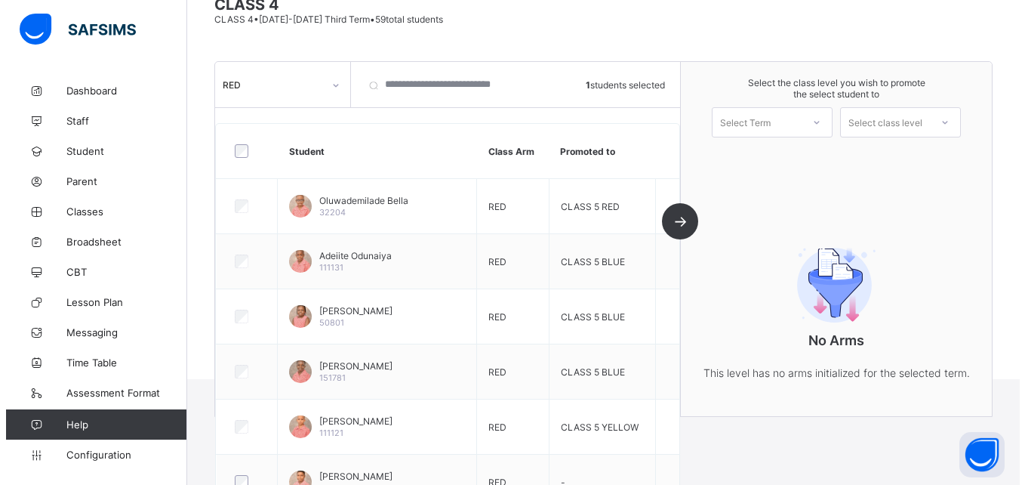
scroll to position [136, 0]
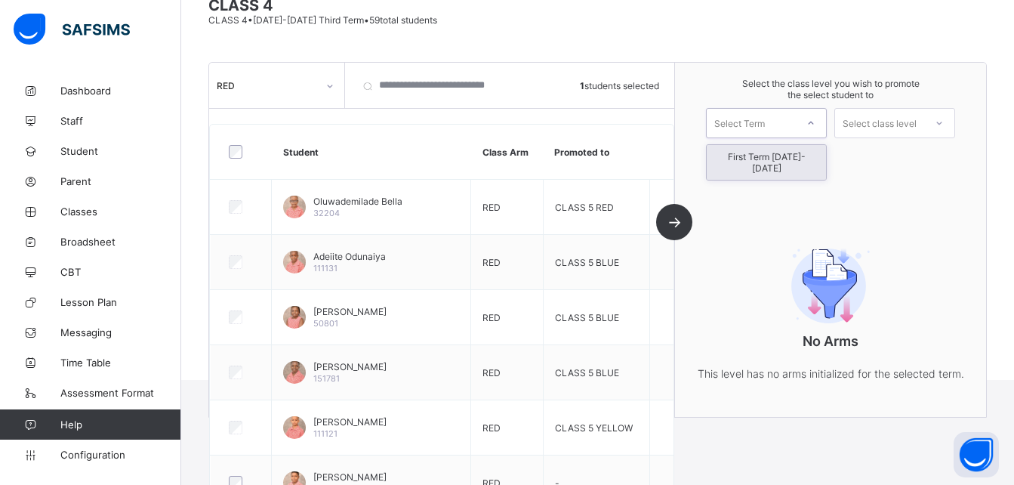
click at [784, 113] on div "Select Term" at bounding box center [750, 122] width 89 height 21
click at [766, 162] on div "First Term [DATE]-[DATE]" at bounding box center [765, 162] width 119 height 35
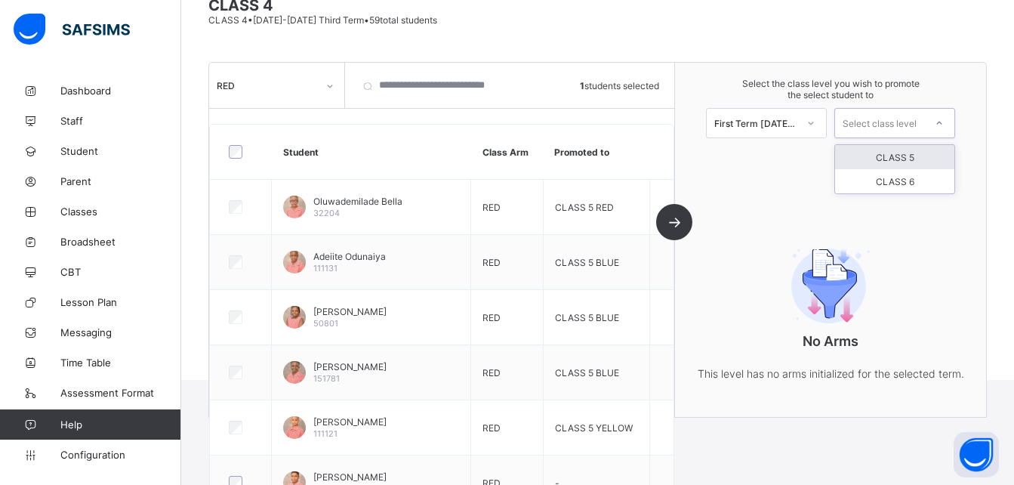
click at [872, 123] on div "Select class level" at bounding box center [879, 123] width 74 height 30
click at [880, 147] on div "CLASS 5" at bounding box center [894, 157] width 119 height 24
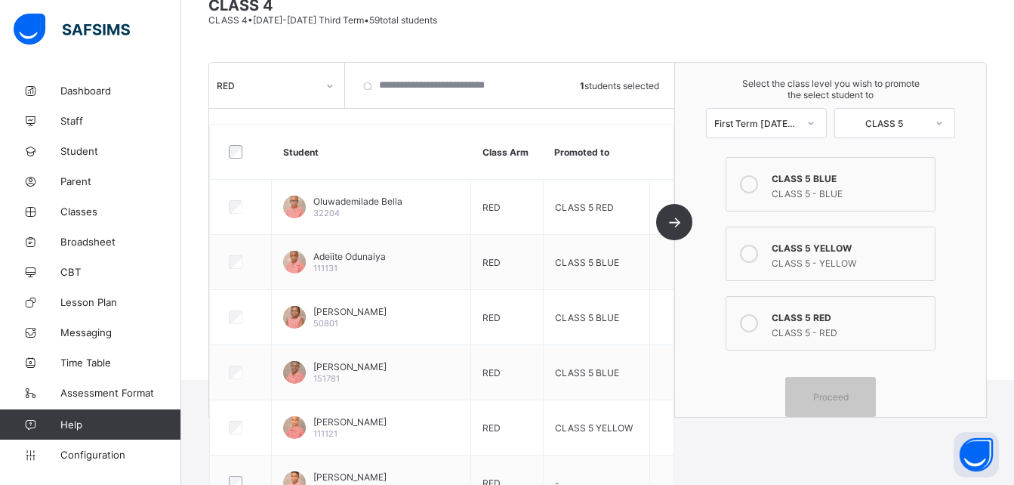
click at [789, 330] on div "CLASS 5 - RED" at bounding box center [848, 330] width 155 height 15
click at [841, 398] on span "Proceed" at bounding box center [830, 396] width 35 height 11
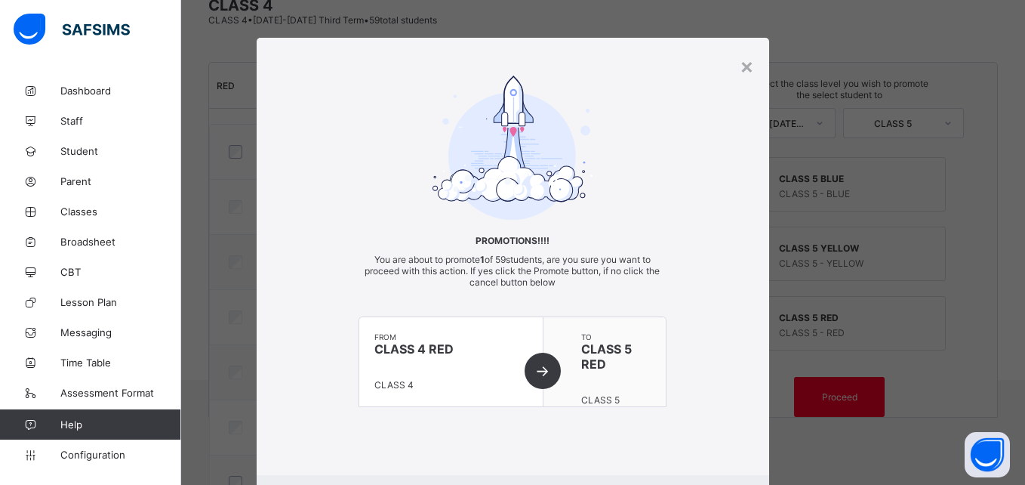
scroll to position [82, 0]
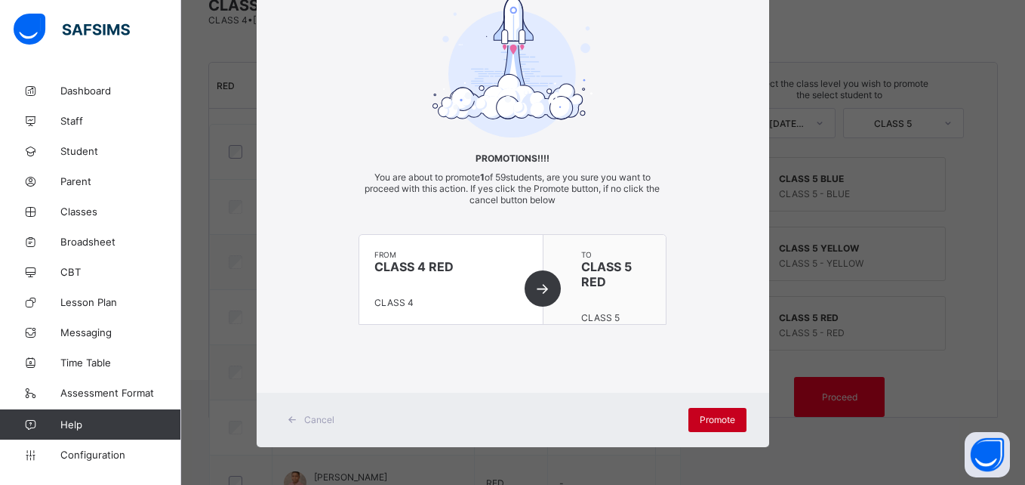
click at [722, 427] on div "Promote" at bounding box center [717, 420] width 58 height 24
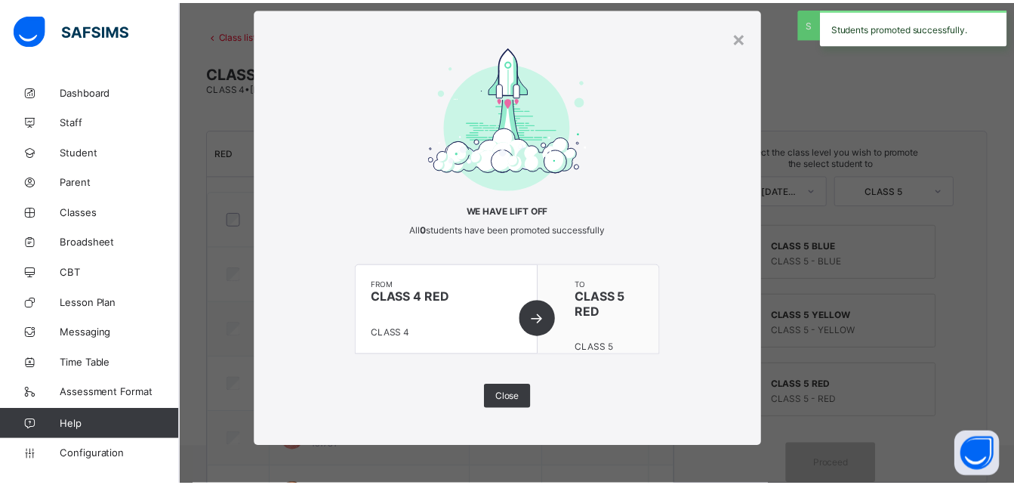
scroll to position [136, 0]
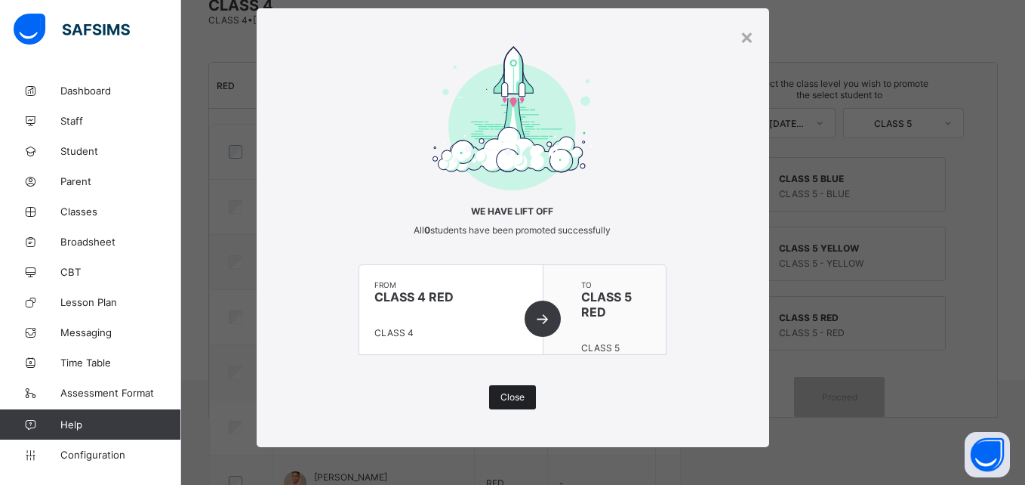
click at [506, 398] on span "Close" at bounding box center [512, 396] width 24 height 11
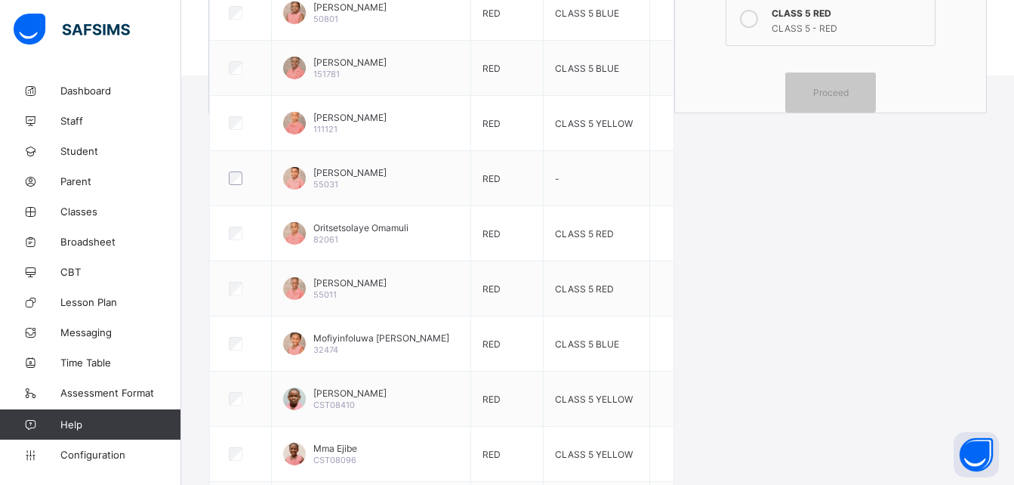
scroll to position [441, 0]
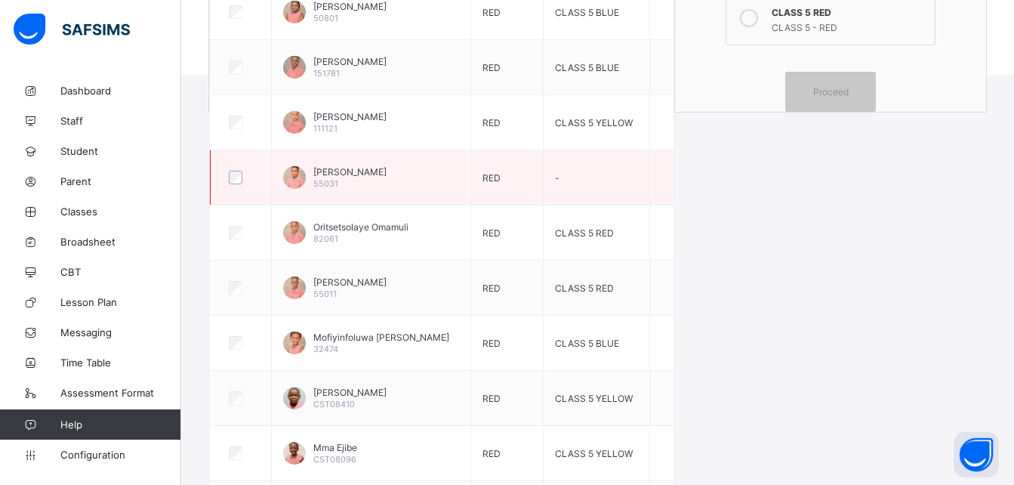
click at [244, 180] on div at bounding box center [241, 178] width 30 height 14
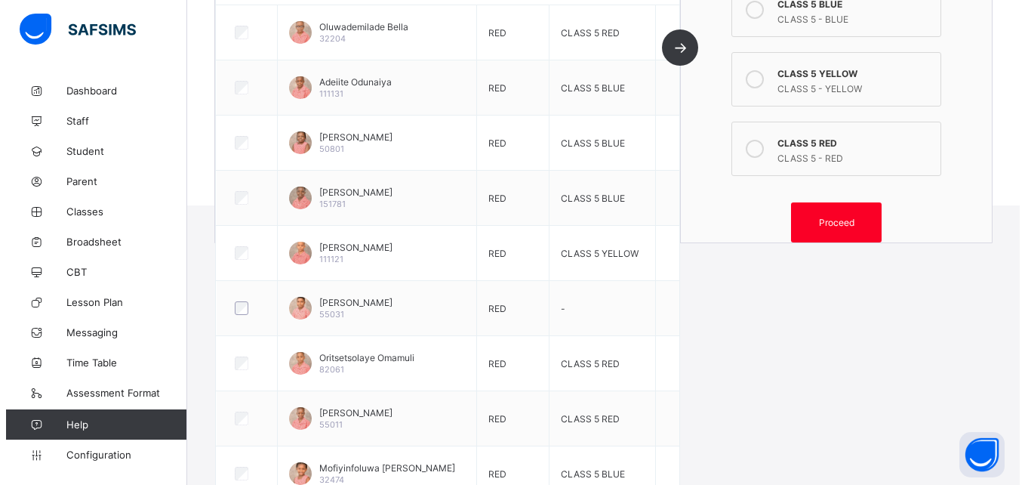
scroll to position [309, 0]
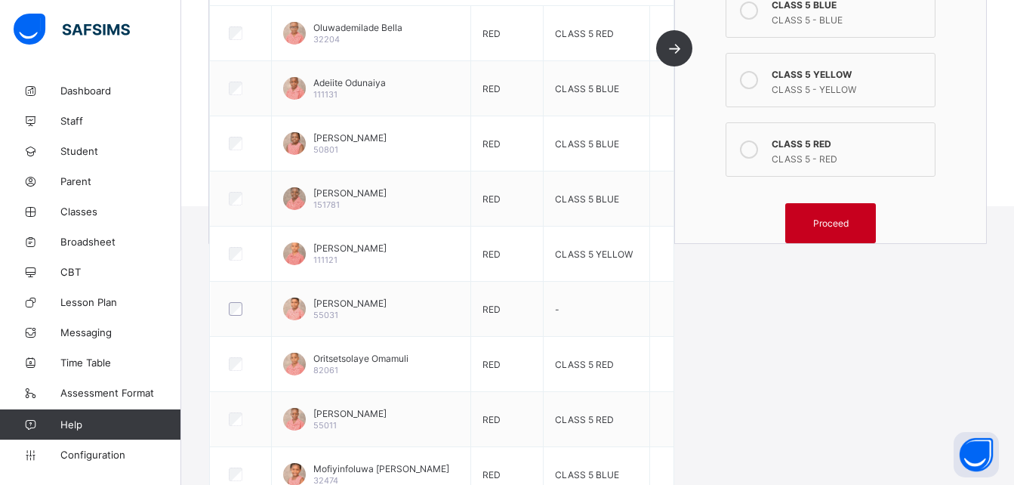
click at [823, 212] on div "Proceed" at bounding box center [830, 223] width 91 height 40
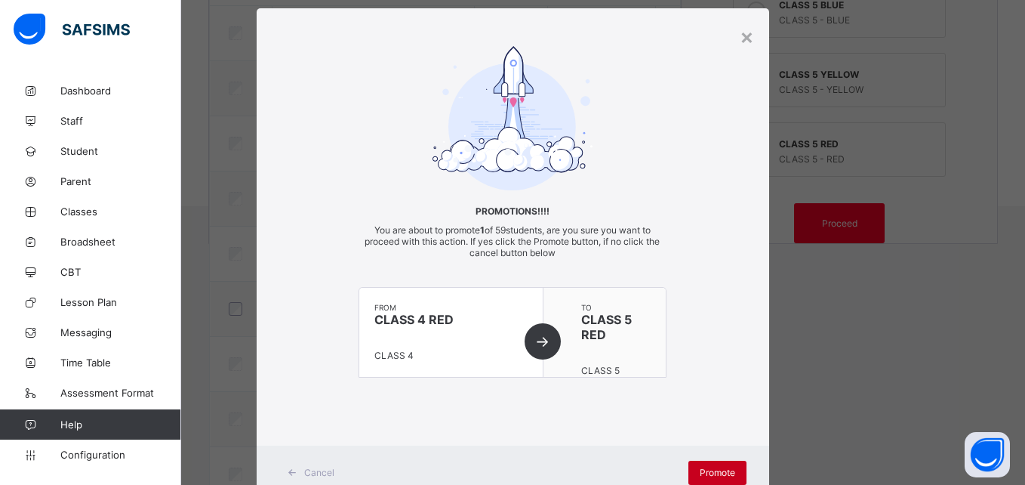
click at [706, 472] on span "Promote" at bounding box center [717, 471] width 35 height 11
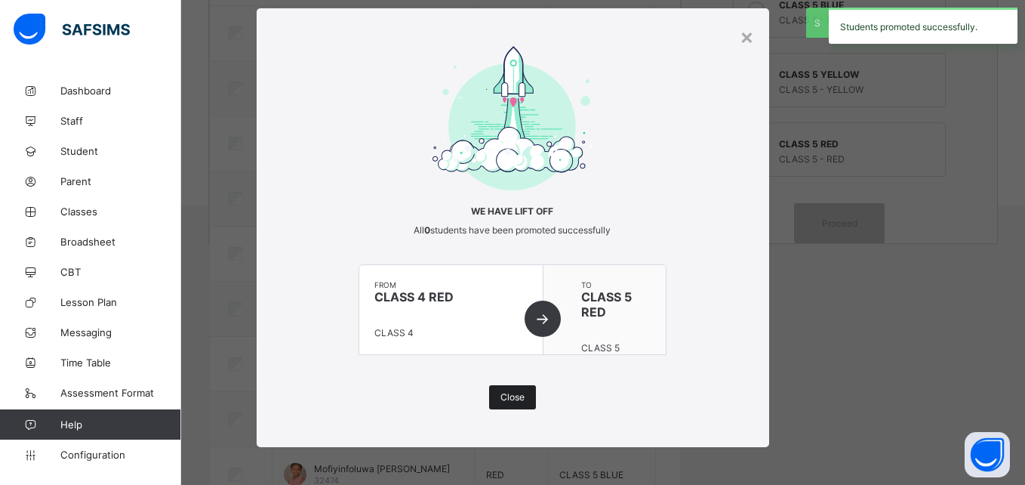
click at [504, 393] on span "Close" at bounding box center [512, 396] width 24 height 11
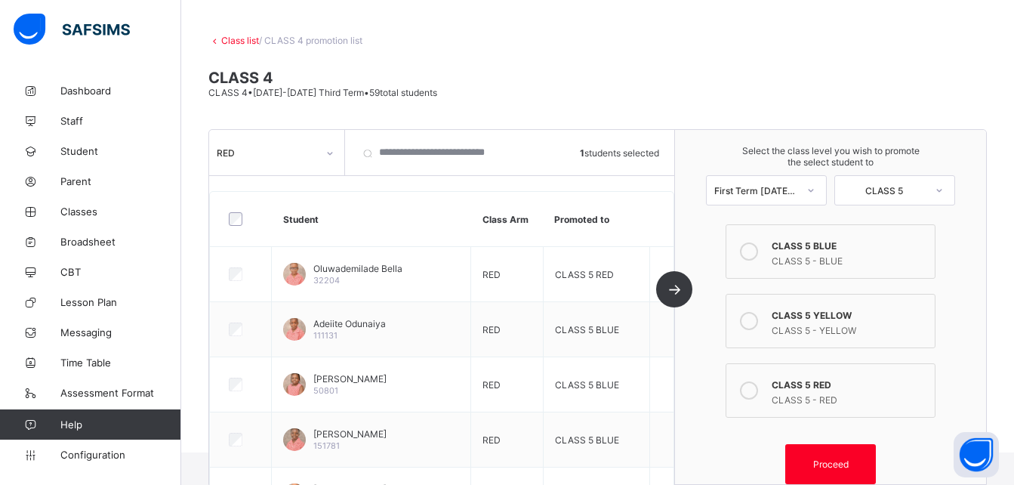
scroll to position [48, 0]
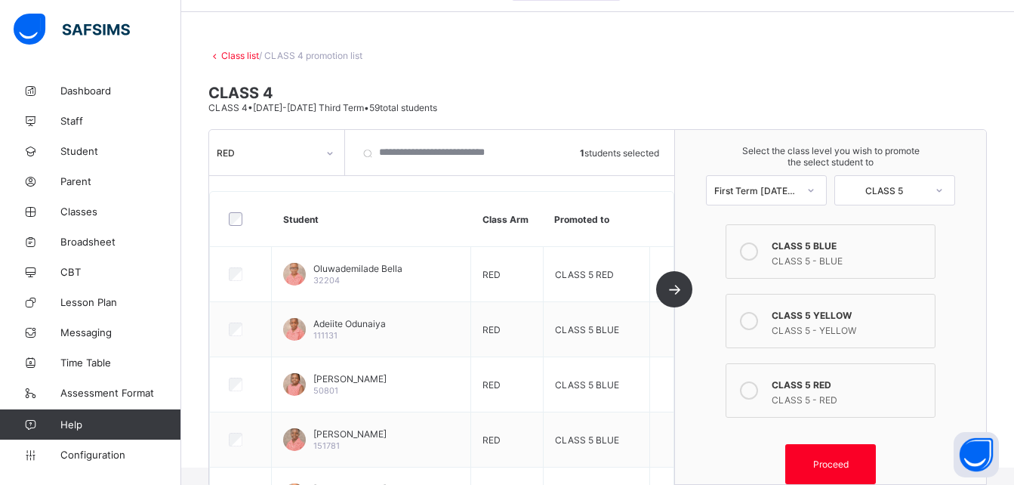
click at [834, 306] on div "CLASS 5 YELLOW" at bounding box center [848, 313] width 155 height 15
click at [839, 462] on span "Proceed" at bounding box center [830, 463] width 35 height 11
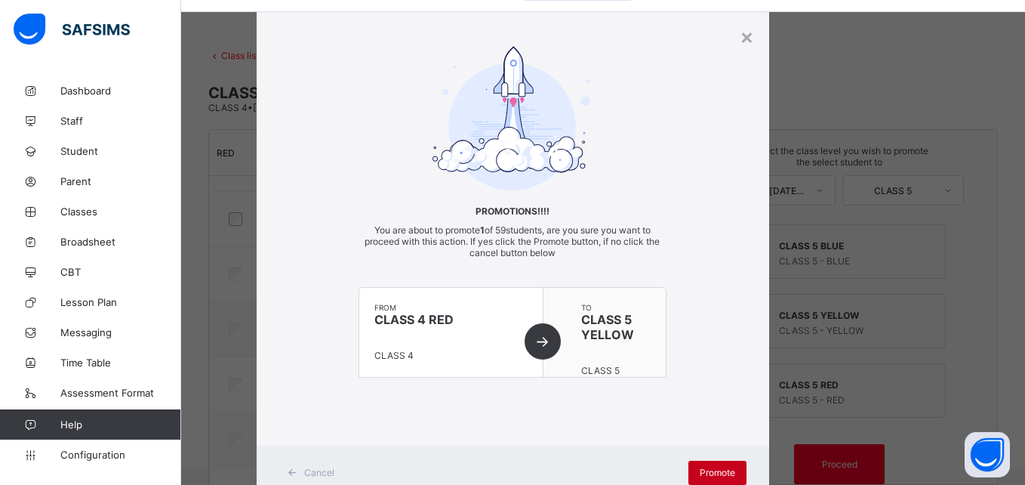
click at [718, 469] on span "Promote" at bounding box center [717, 471] width 35 height 11
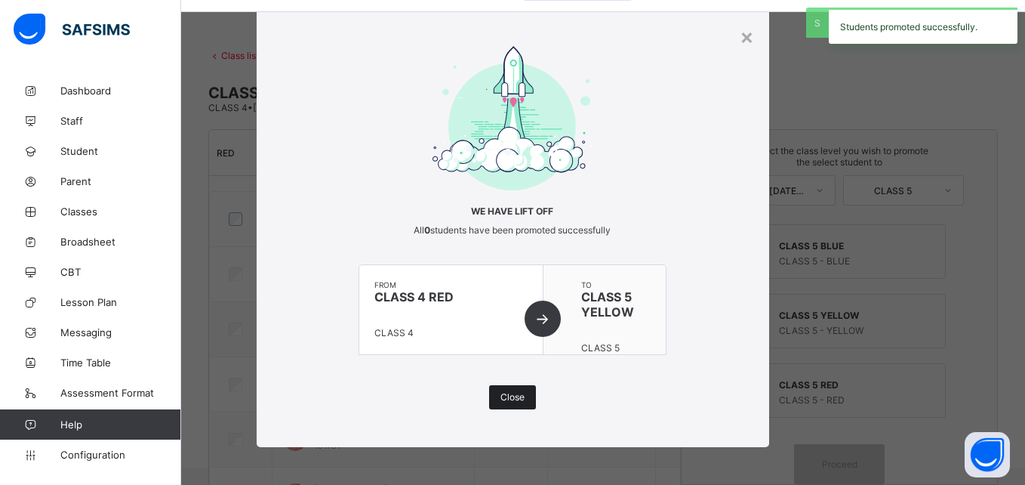
click at [510, 399] on span "Close" at bounding box center [512, 396] width 24 height 11
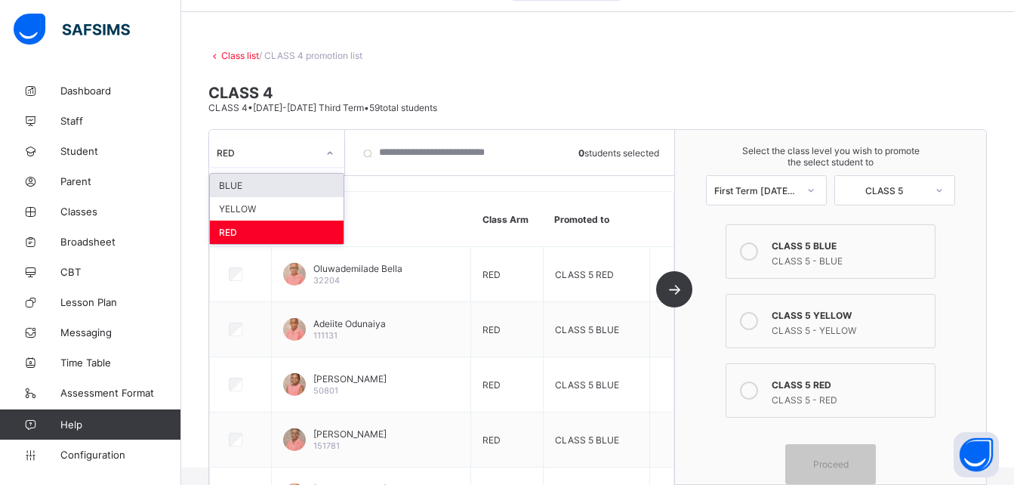
click at [308, 149] on div "RED" at bounding box center [267, 152] width 100 height 11
click at [275, 204] on div "YELLOW" at bounding box center [277, 208] width 134 height 23
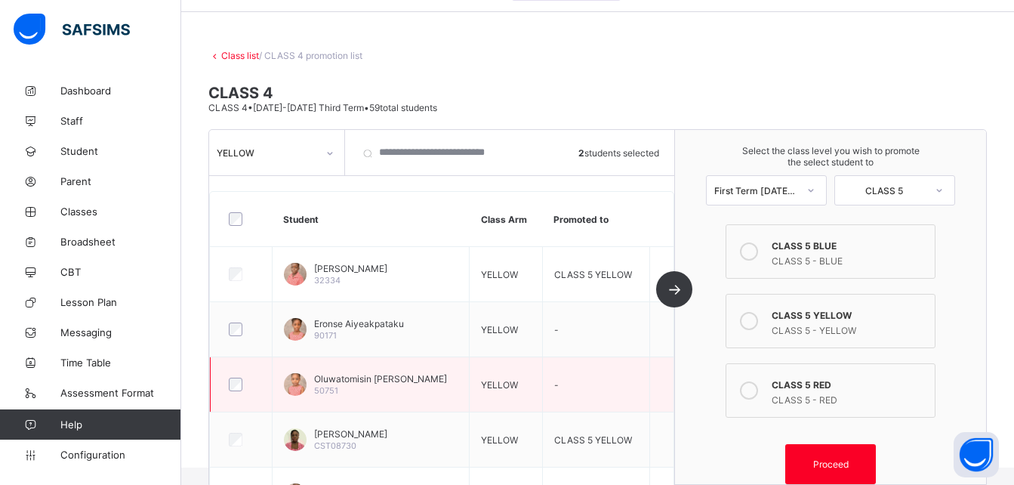
click at [232, 386] on div at bounding box center [241, 384] width 38 height 32
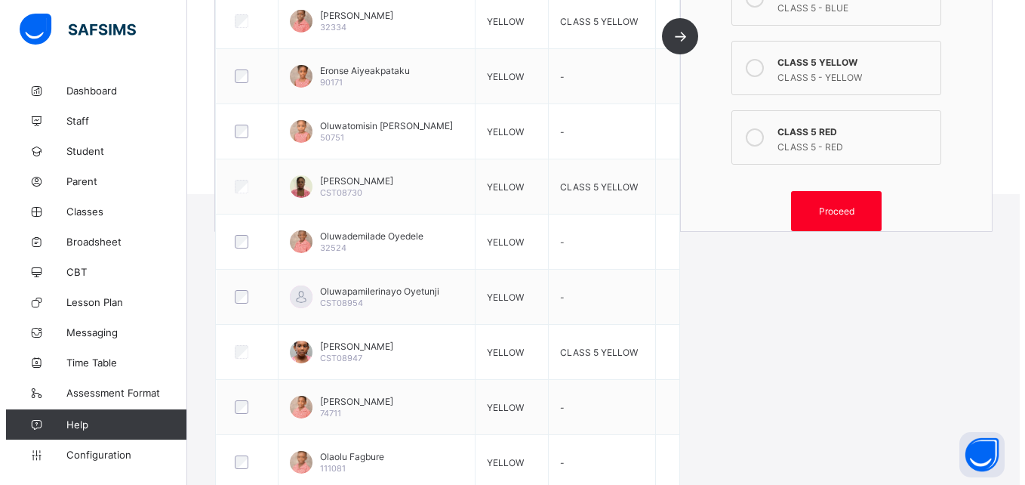
scroll to position [320, 0]
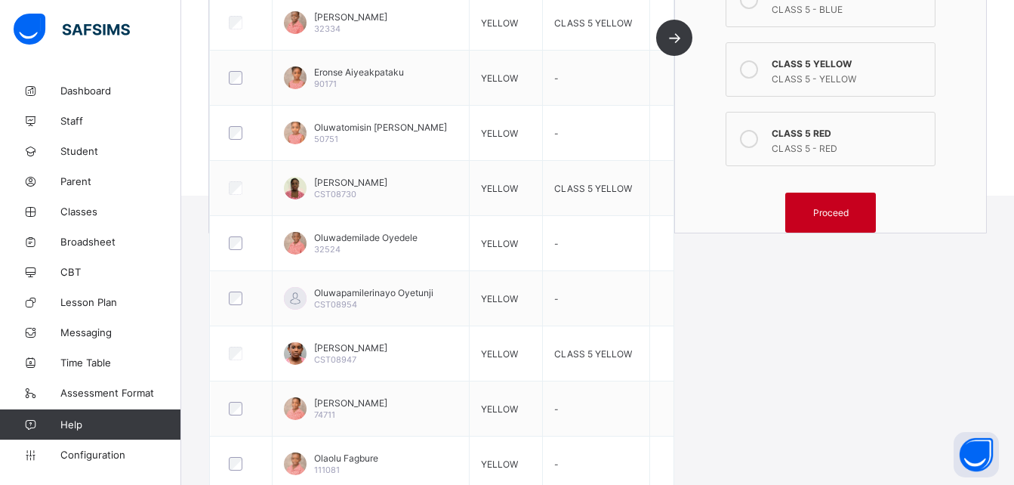
click at [831, 213] on span "Proceed" at bounding box center [830, 212] width 35 height 11
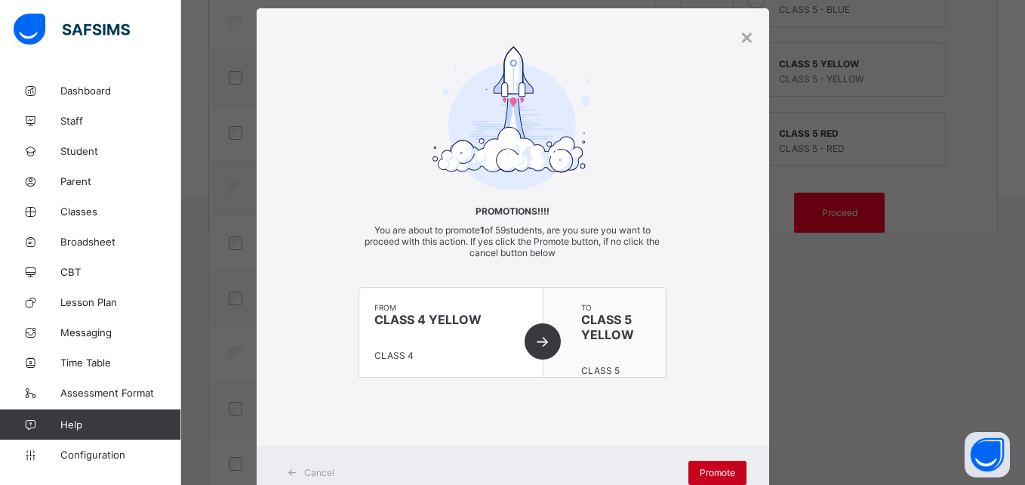
click at [715, 477] on span "Promote" at bounding box center [717, 471] width 35 height 11
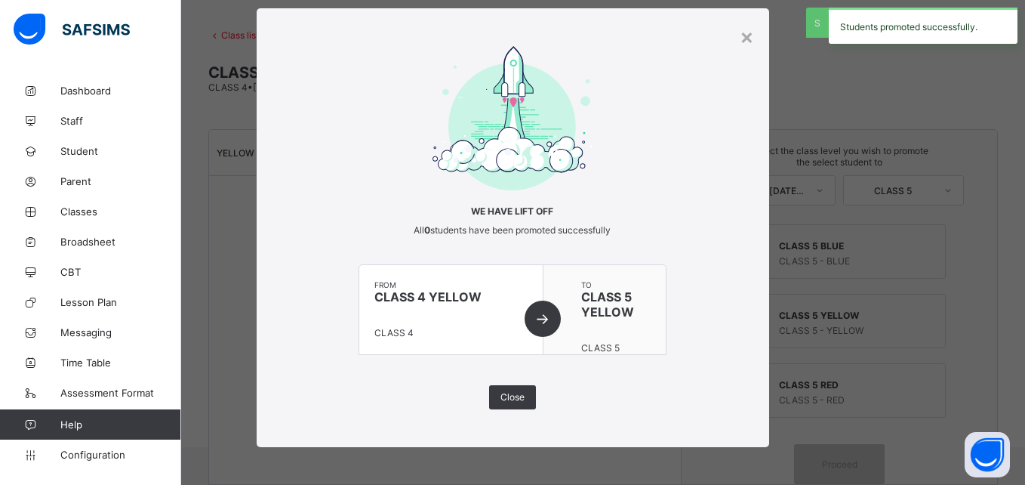
click at [715, 477] on div "× We have lift off All 0 students have been promoted successfully from CLASS 4 …" at bounding box center [512, 242] width 1025 height 485
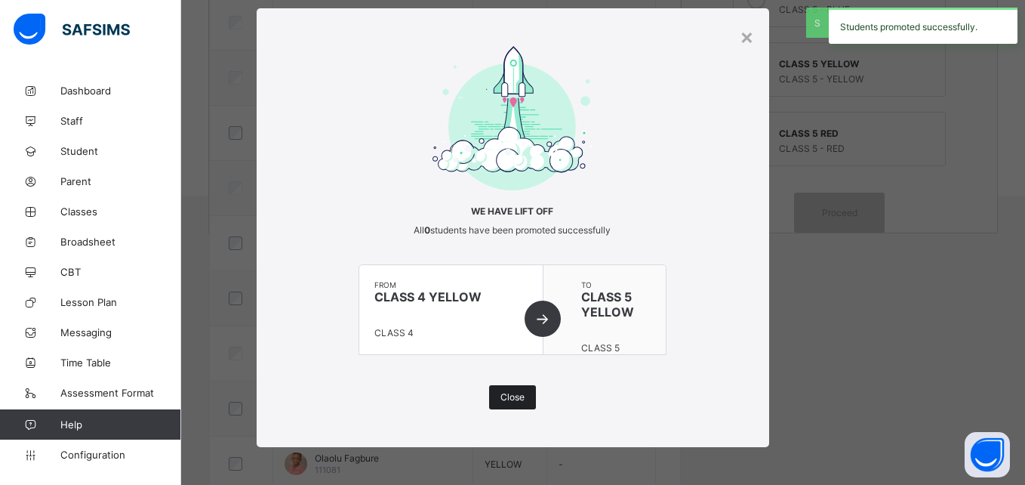
click at [500, 400] on span "Close" at bounding box center [512, 396] width 24 height 11
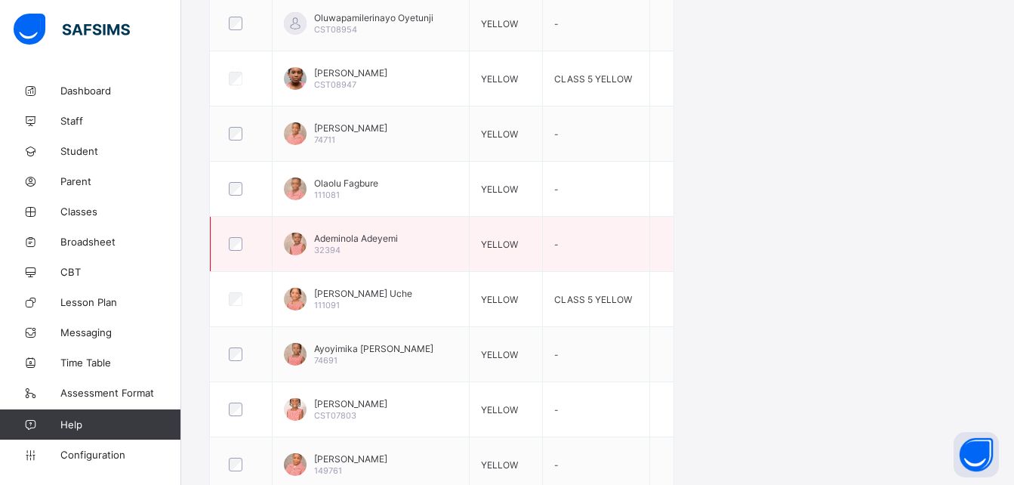
scroll to position [595, 0]
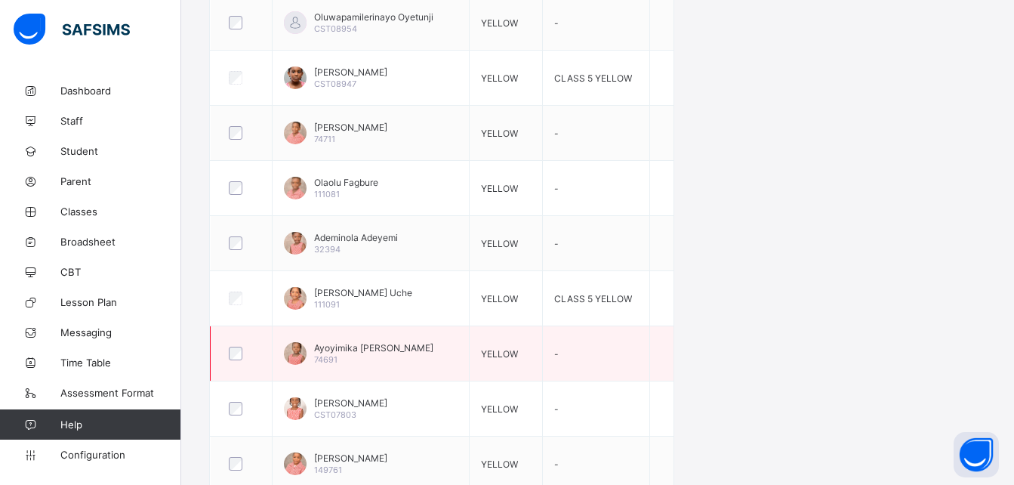
click at [243, 358] on div at bounding box center [241, 353] width 31 height 14
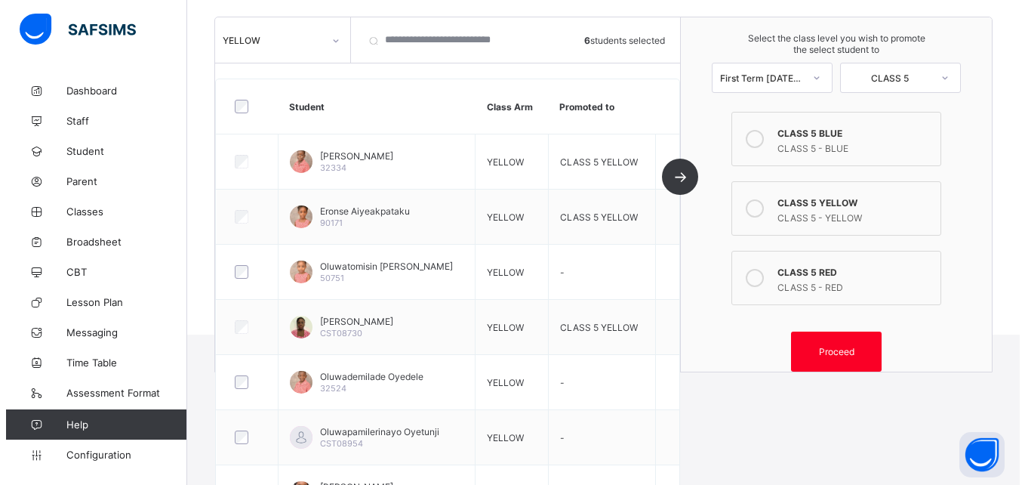
scroll to position [146, 0]
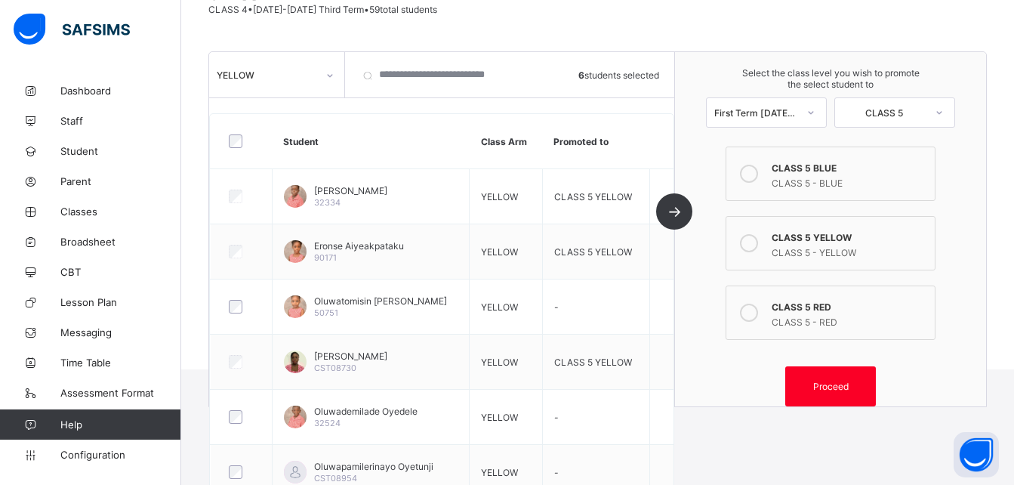
click at [843, 309] on div "CLASS 5 RED" at bounding box center [848, 304] width 155 height 15
click at [829, 394] on div "Proceed" at bounding box center [830, 386] width 91 height 40
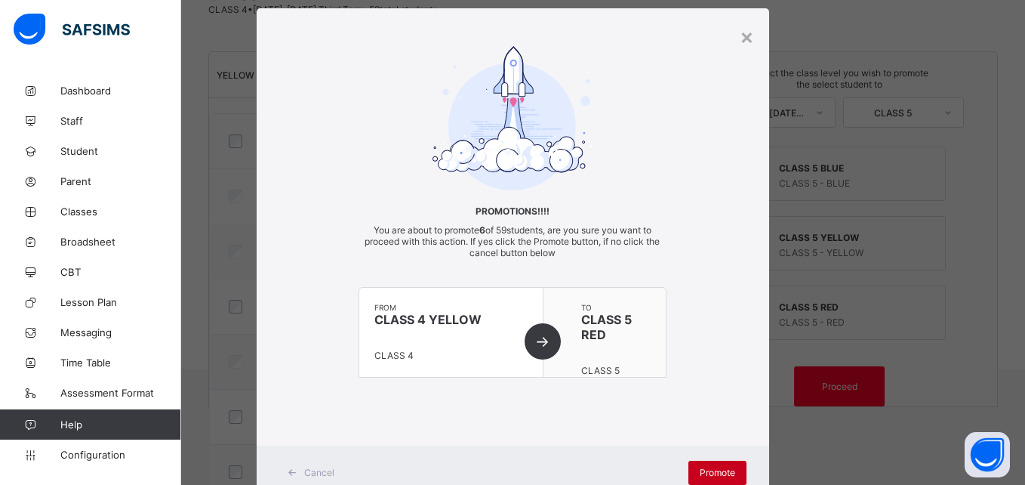
click at [703, 465] on div "Promote" at bounding box center [717, 472] width 58 height 24
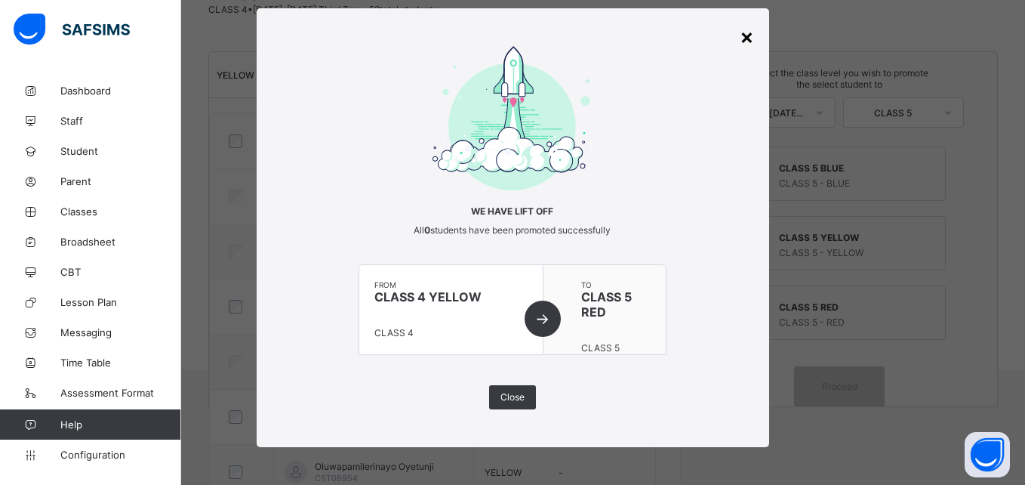
click at [740, 35] on div "×" at bounding box center [747, 36] width 14 height 26
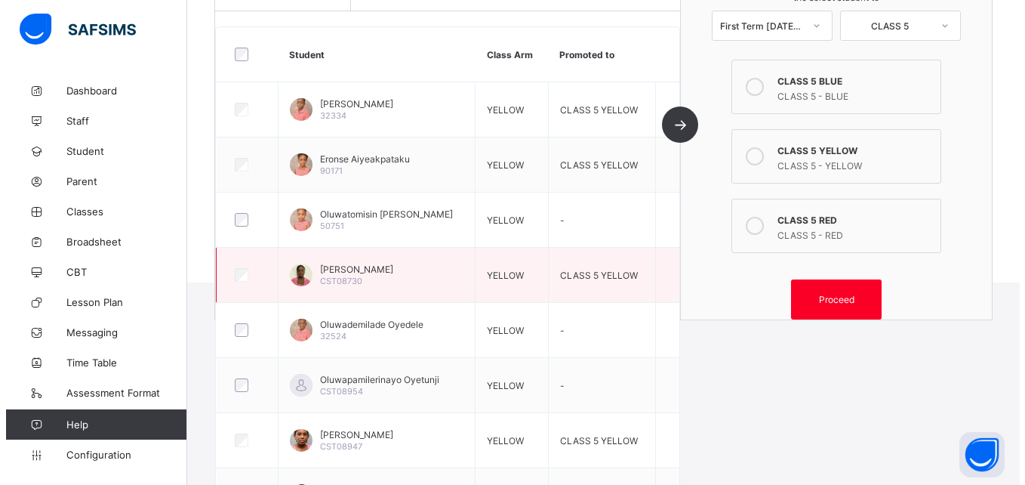
scroll to position [217, 0]
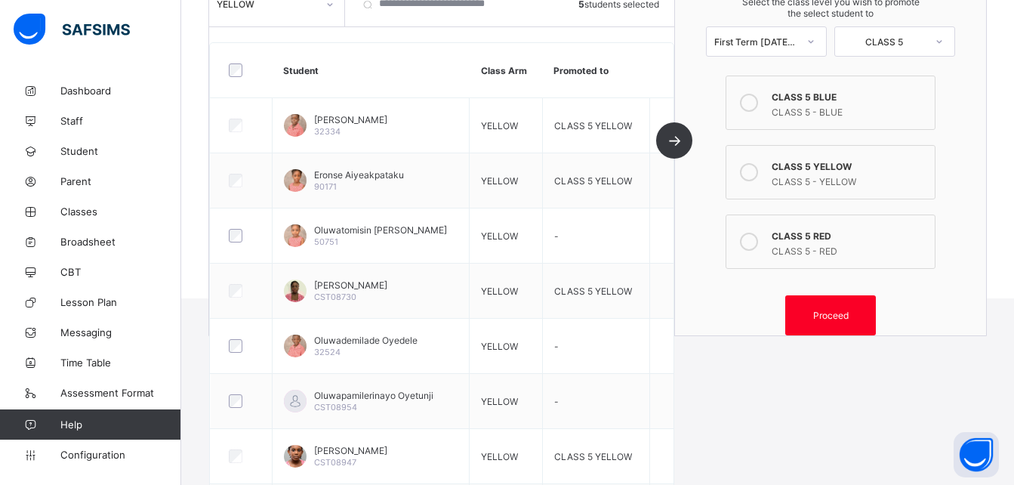
click at [784, 95] on div "CLASS 5 BLUE" at bounding box center [848, 95] width 155 height 15
click at [838, 313] on span "Proceed" at bounding box center [830, 314] width 35 height 11
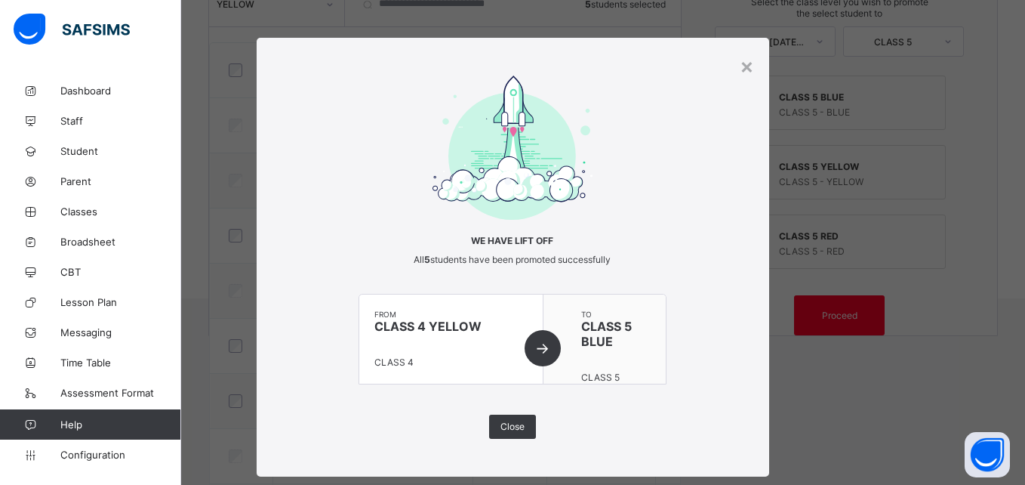
scroll to position [29, 0]
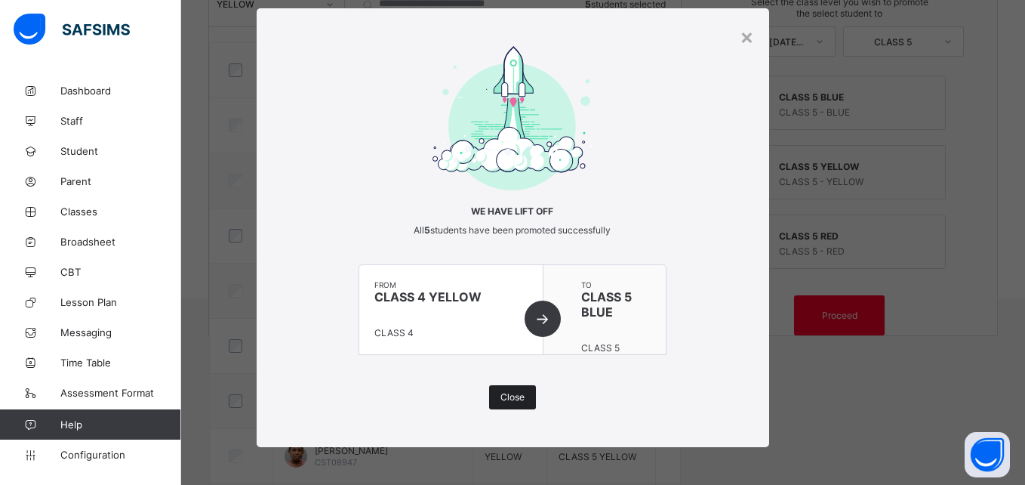
click at [492, 396] on div "Close" at bounding box center [512, 397] width 47 height 24
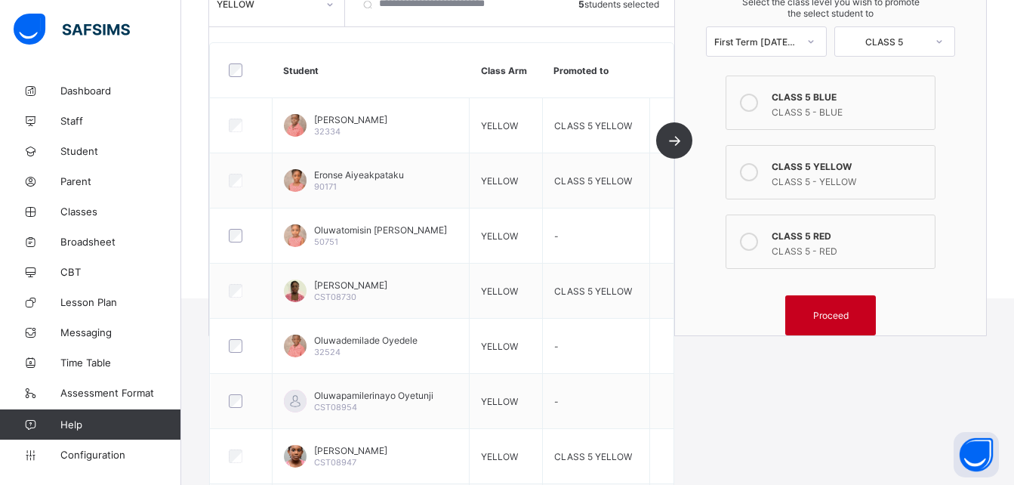
click at [829, 307] on div "Proceed" at bounding box center [830, 315] width 91 height 40
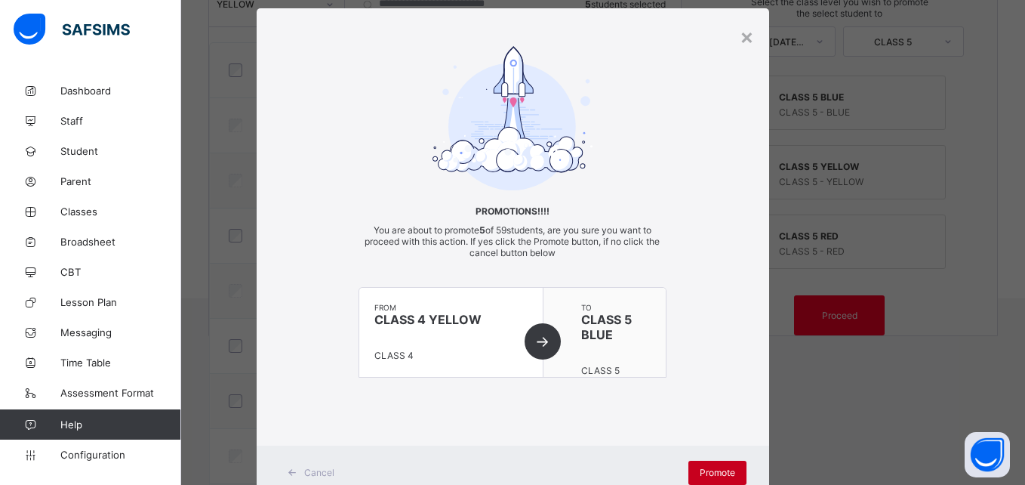
click at [709, 467] on span "Promote" at bounding box center [717, 471] width 35 height 11
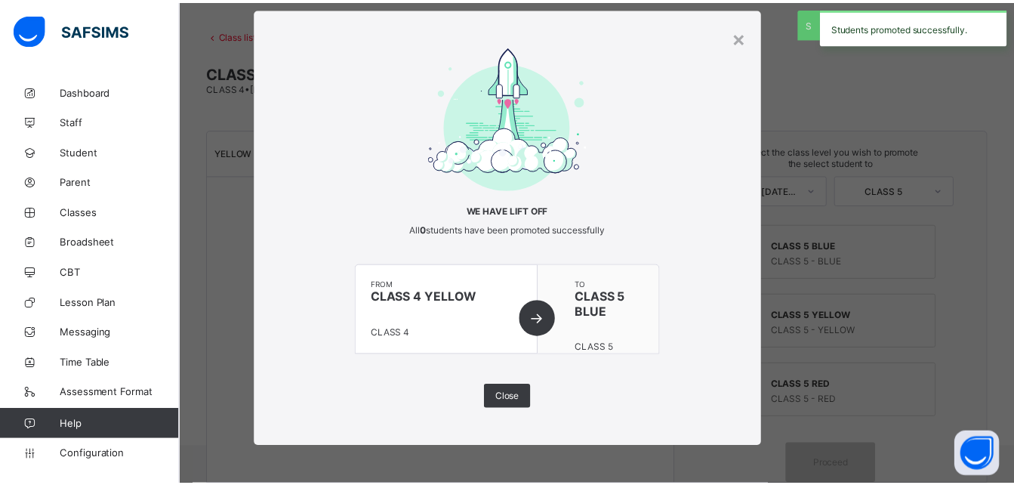
scroll to position [217, 0]
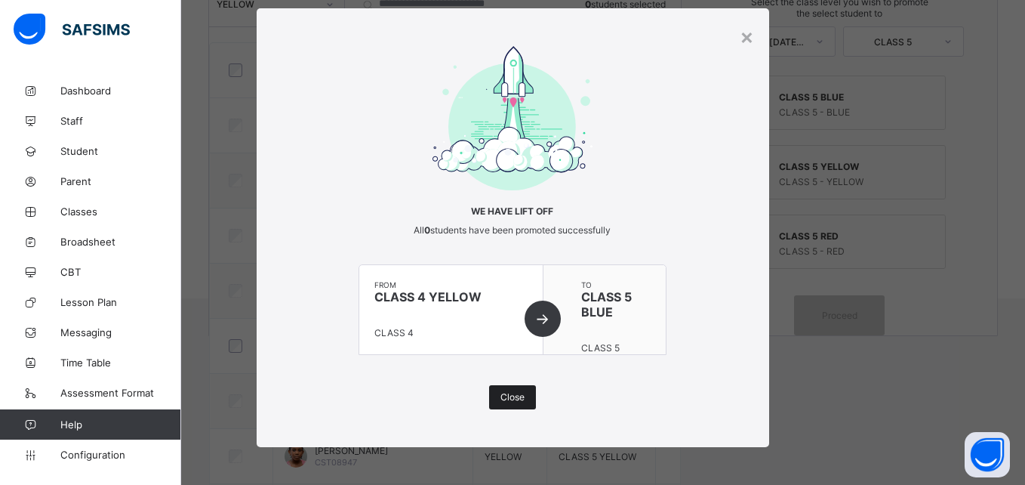
click at [511, 393] on span "Close" at bounding box center [512, 396] width 24 height 11
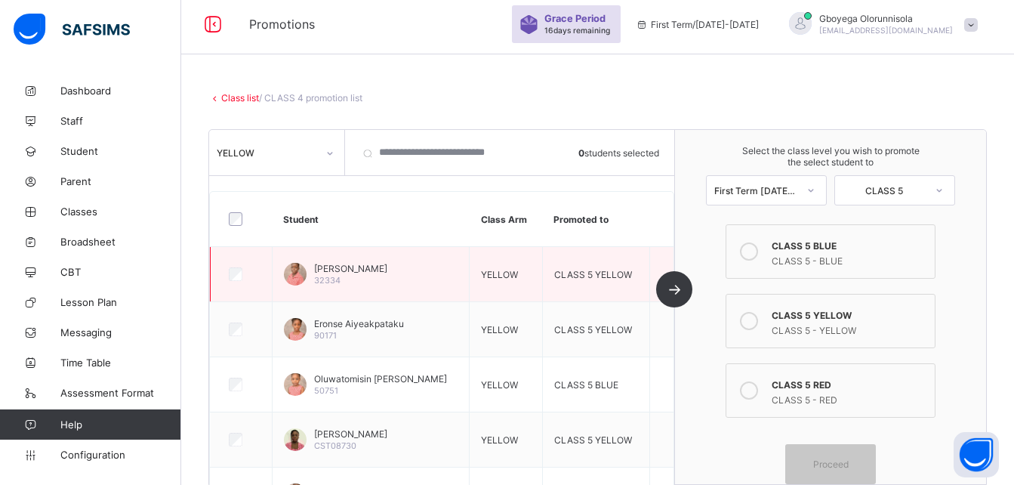
scroll to position [7, 0]
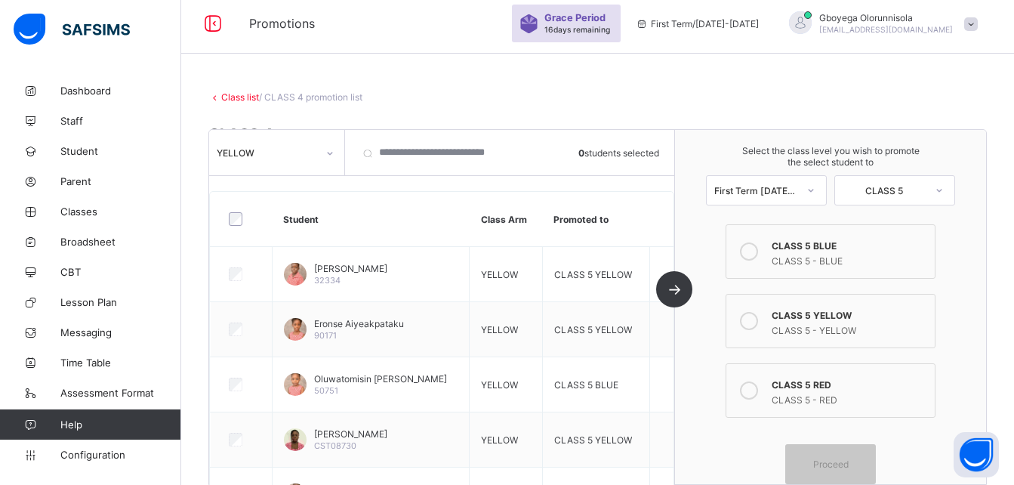
click at [242, 95] on link "Class list" at bounding box center [240, 96] width 38 height 11
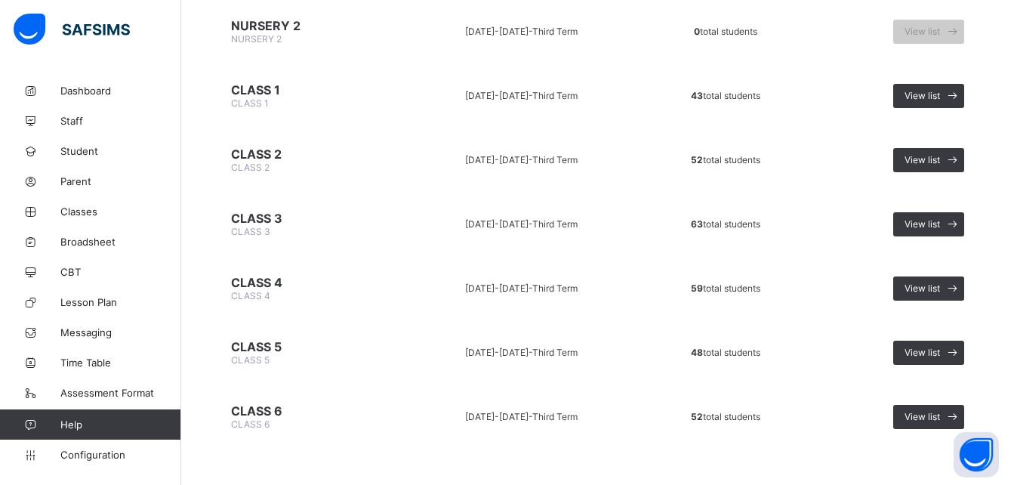
scroll to position [523, 0]
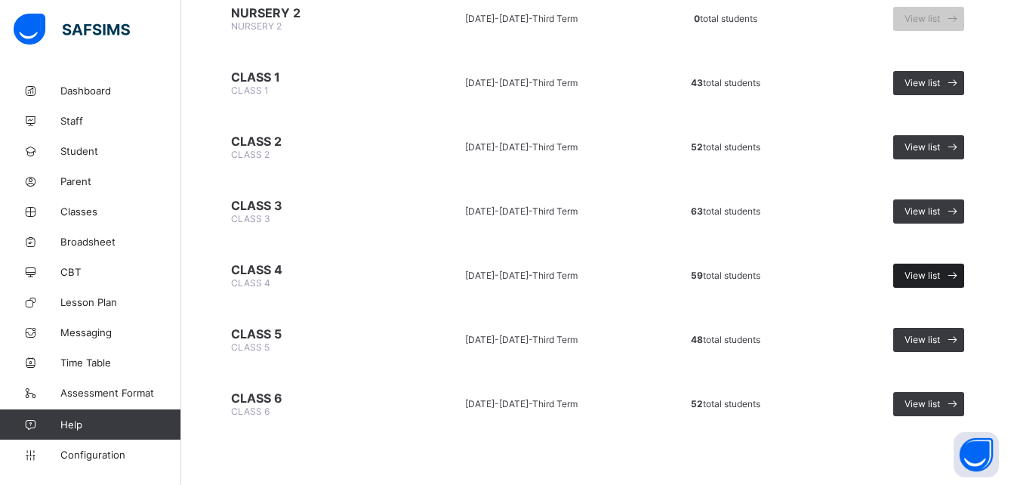
click at [937, 274] on span "View list" at bounding box center [921, 274] width 35 height 11
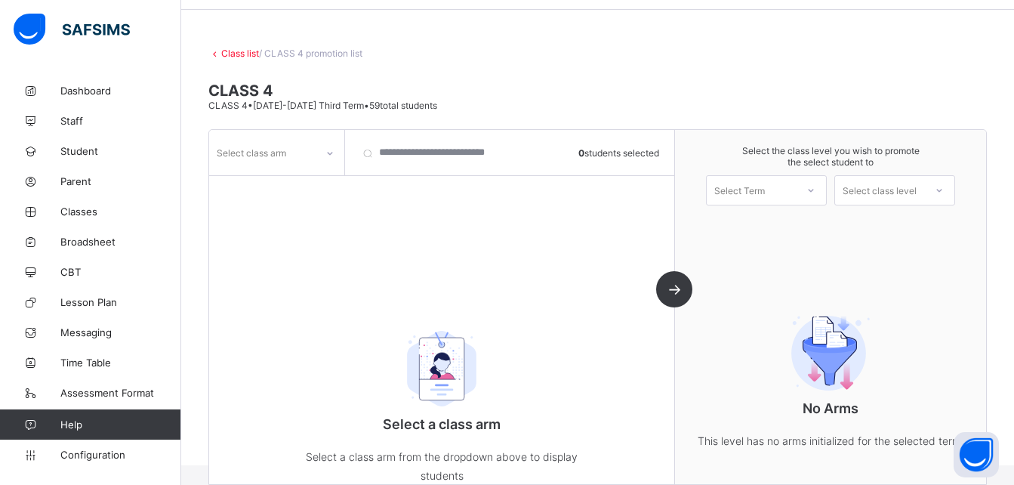
scroll to position [99, 0]
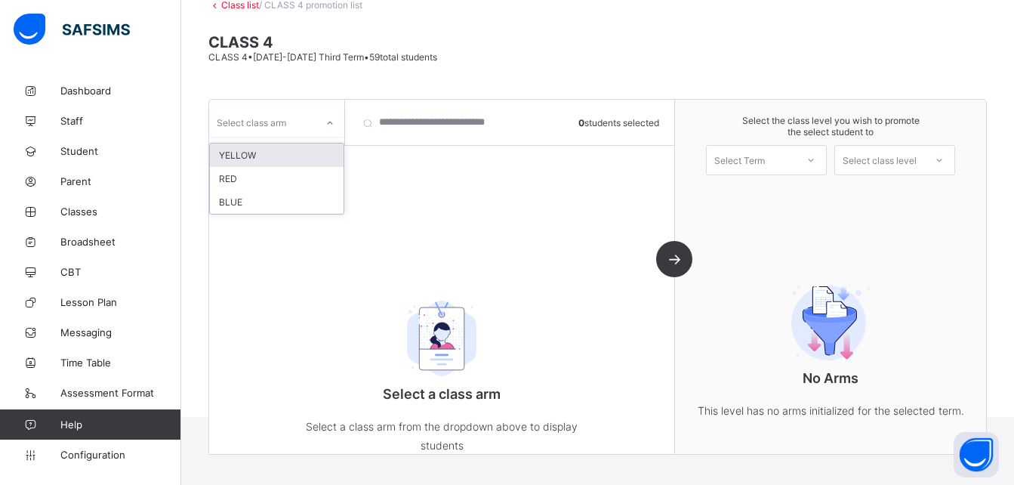
click at [281, 119] on div "Select class arm" at bounding box center [251, 122] width 69 height 29
click at [282, 176] on div "RED" at bounding box center [277, 178] width 134 height 23
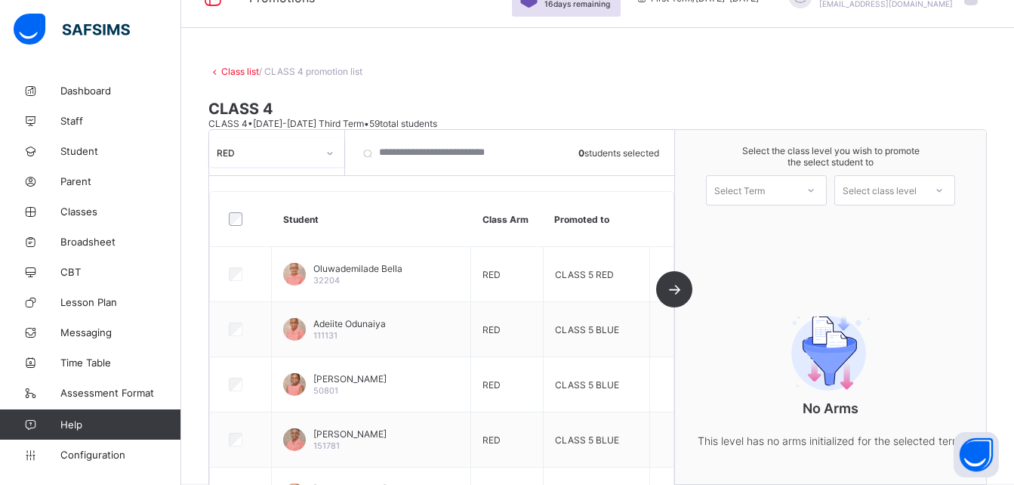
scroll to position [31, 0]
click at [232, 72] on link "Class list" at bounding box center [240, 72] width 38 height 11
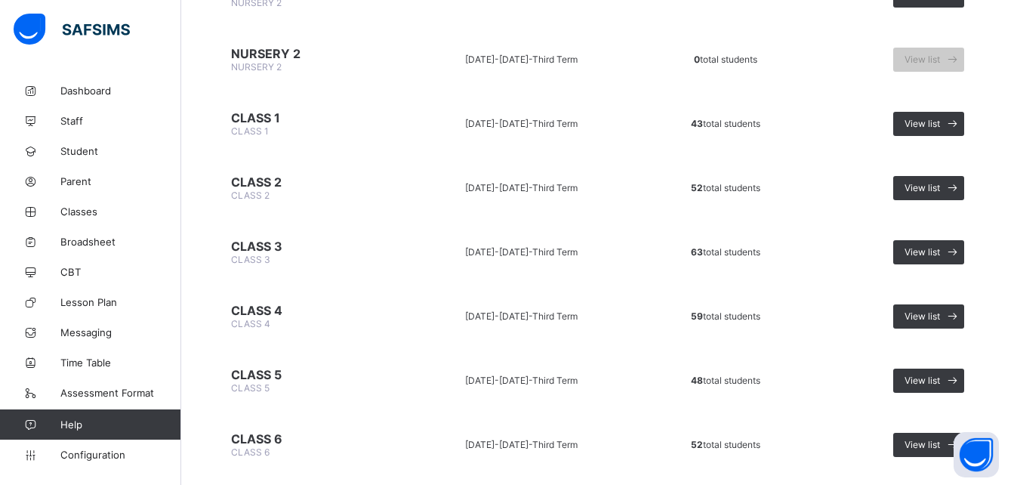
scroll to position [523, 0]
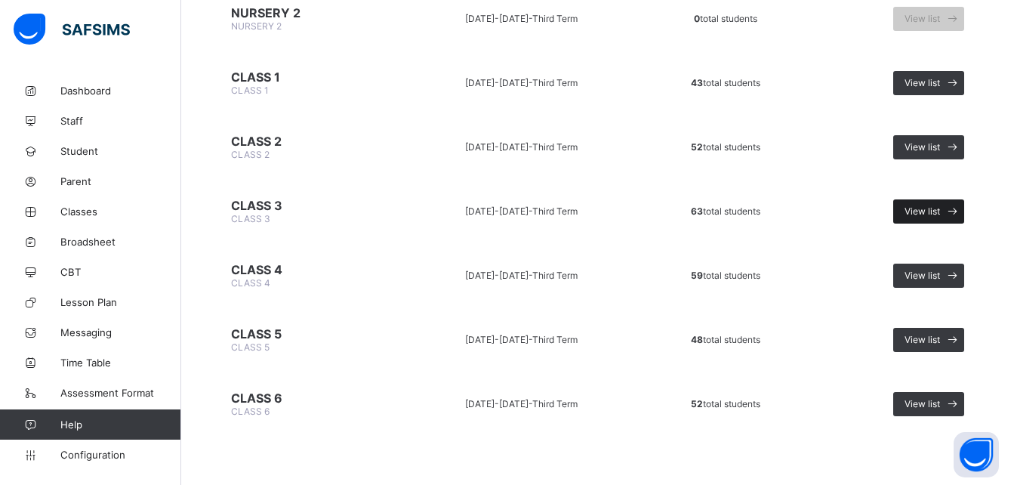
click at [934, 208] on span "View list" at bounding box center [921, 210] width 35 height 11
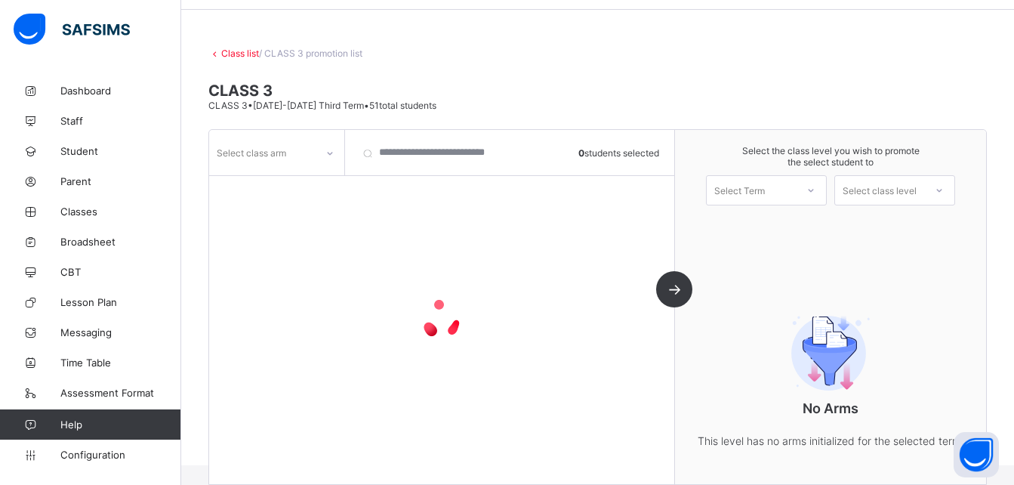
scroll to position [99, 0]
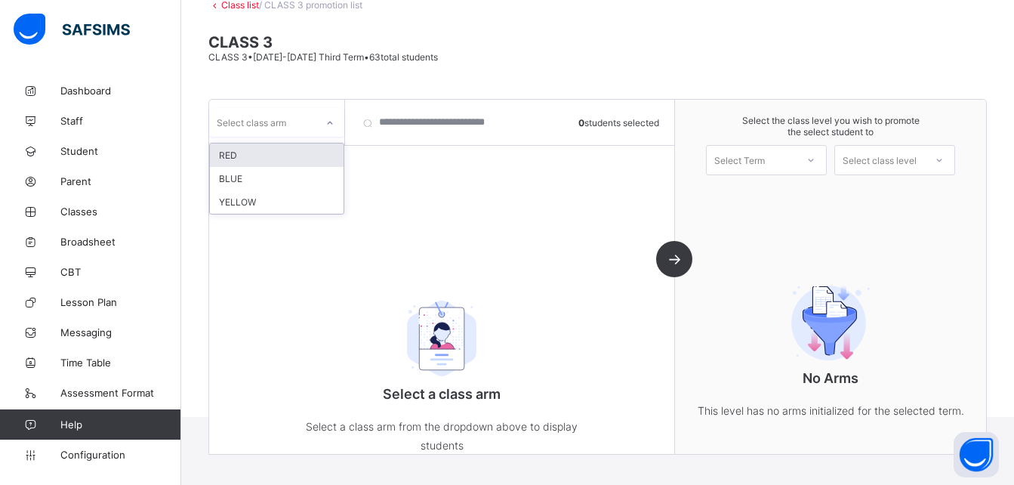
click at [288, 130] on div "Select class arm" at bounding box center [262, 122] width 106 height 21
click at [280, 154] on div "RED" at bounding box center [277, 154] width 134 height 23
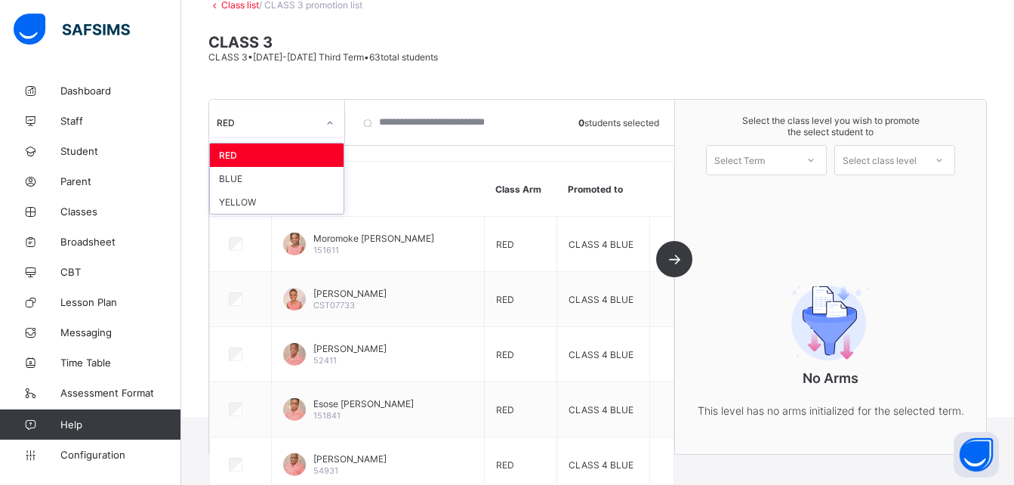
click at [269, 119] on div "RED" at bounding box center [267, 122] width 100 height 11
click at [280, 192] on div "YELLOW" at bounding box center [277, 201] width 134 height 23
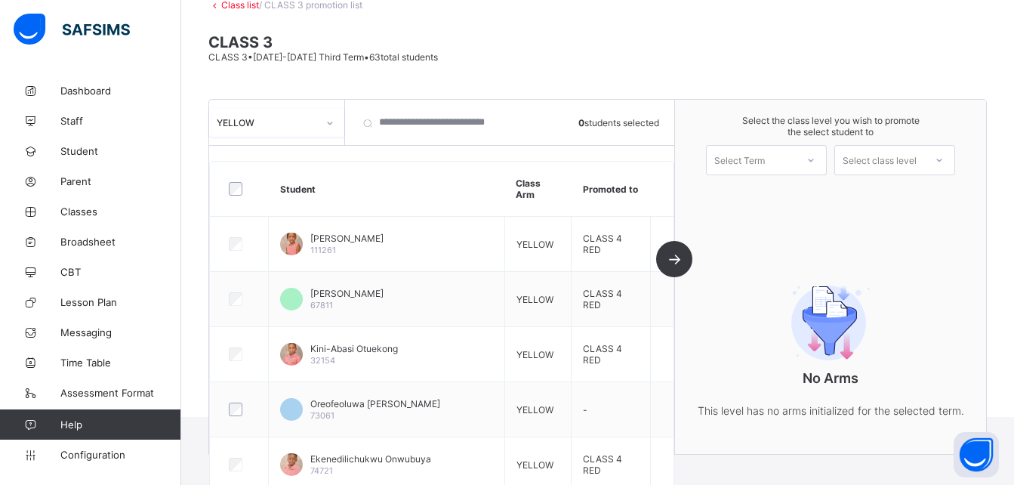
scroll to position [0, 0]
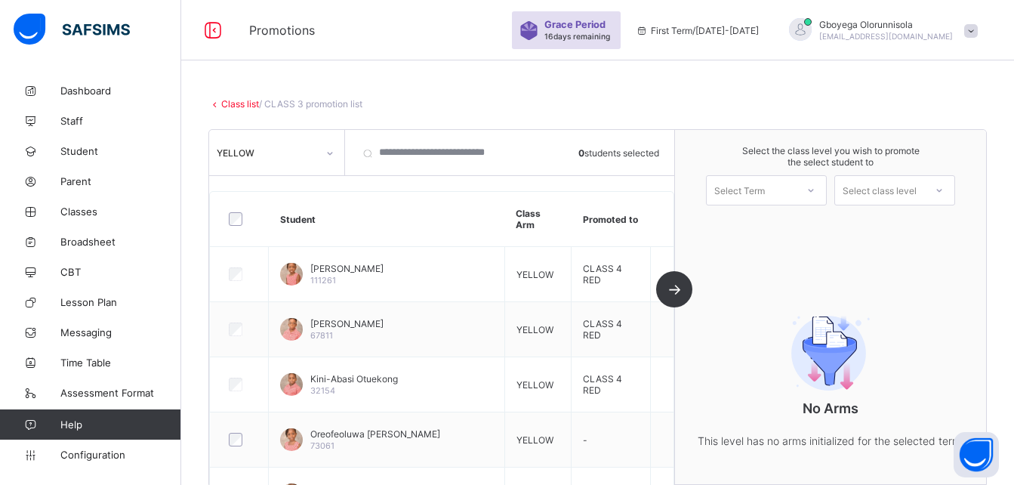
click at [244, 102] on link "Class list" at bounding box center [240, 103] width 38 height 11
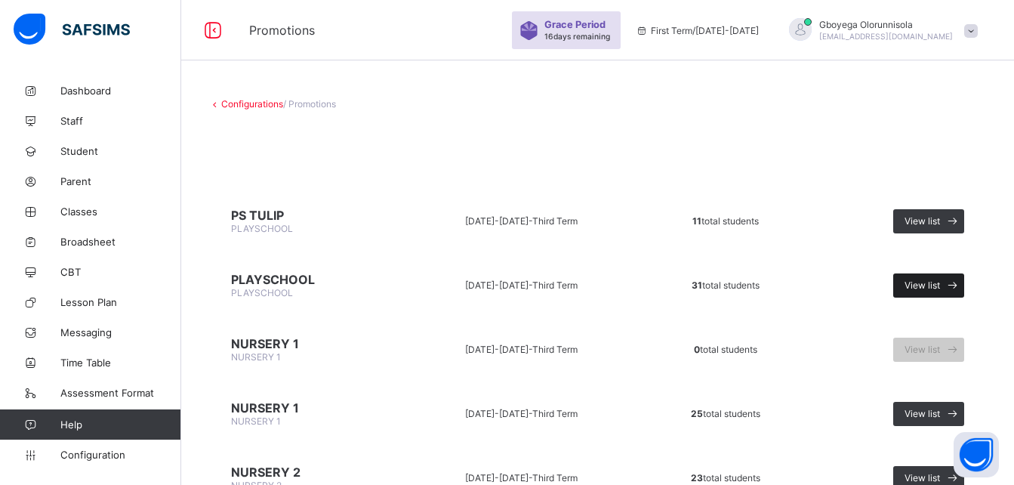
click at [940, 287] on span "View list" at bounding box center [921, 284] width 35 height 11
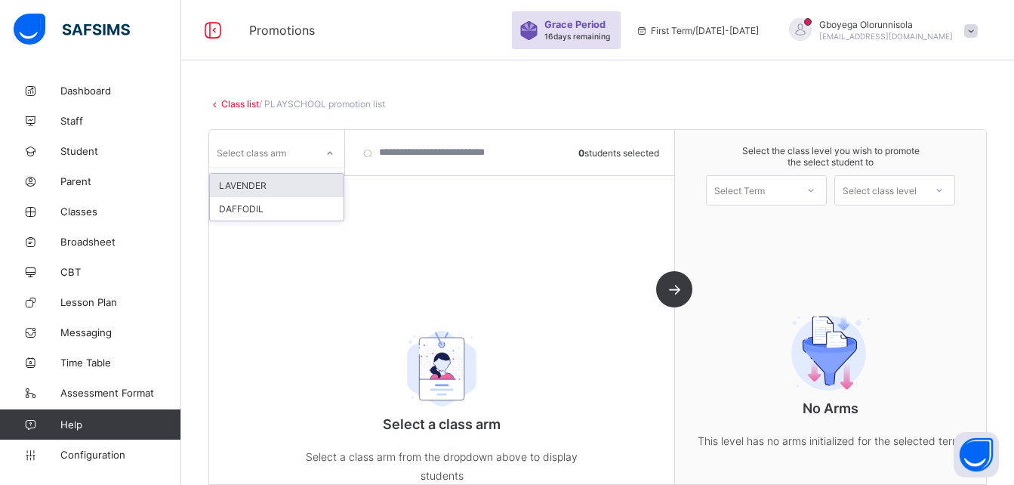
click at [328, 157] on icon at bounding box center [329, 153] width 9 height 15
click at [300, 185] on div "LAVENDER" at bounding box center [277, 185] width 134 height 23
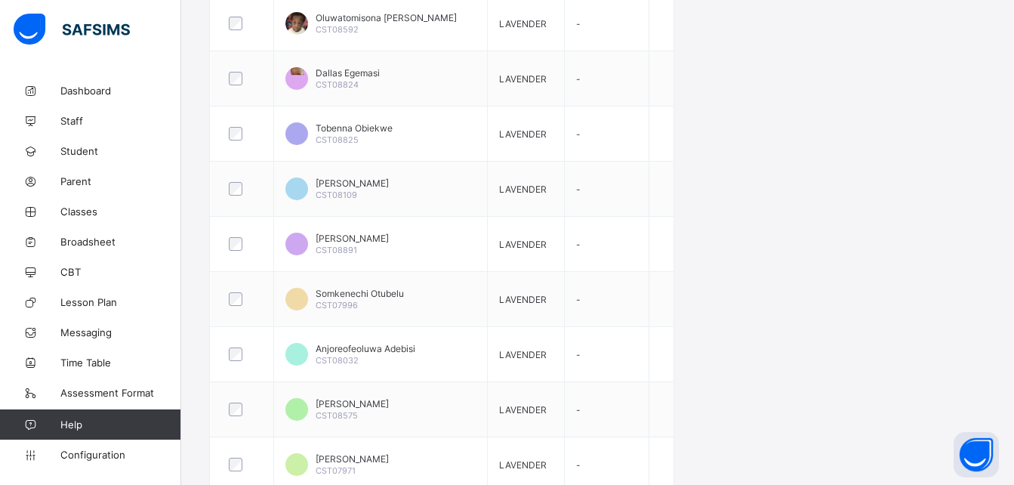
scroll to position [712, 0]
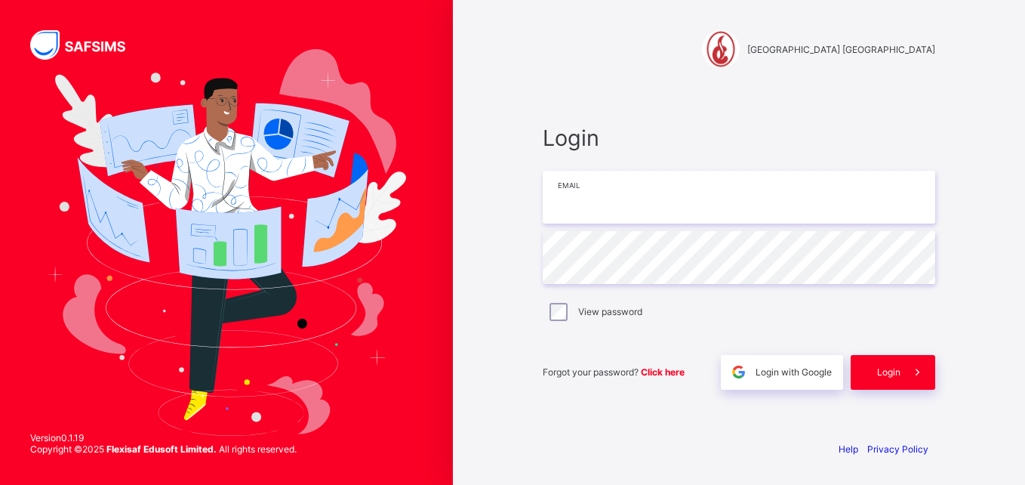
click at [614, 205] on input "email" at bounding box center [739, 197] width 392 height 53
type input "**********"
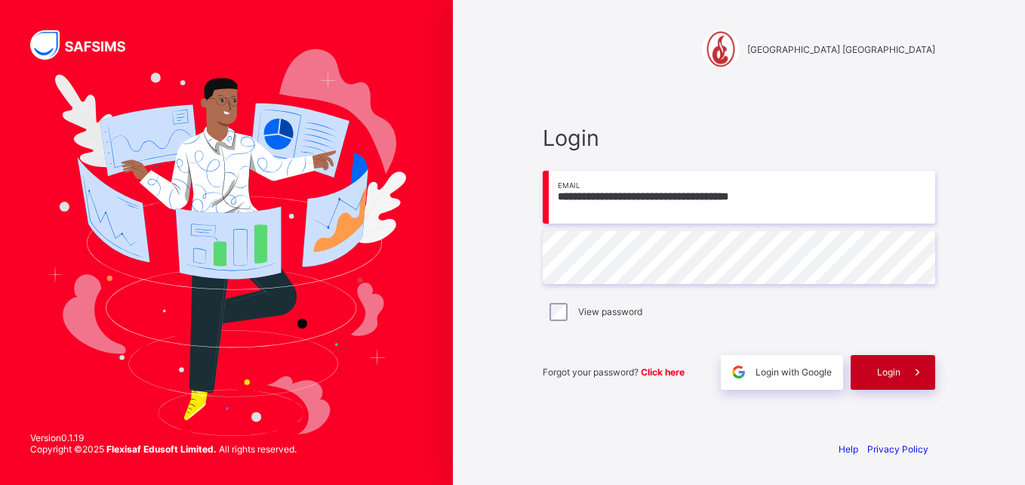
click at [901, 379] on span at bounding box center [917, 372] width 35 height 35
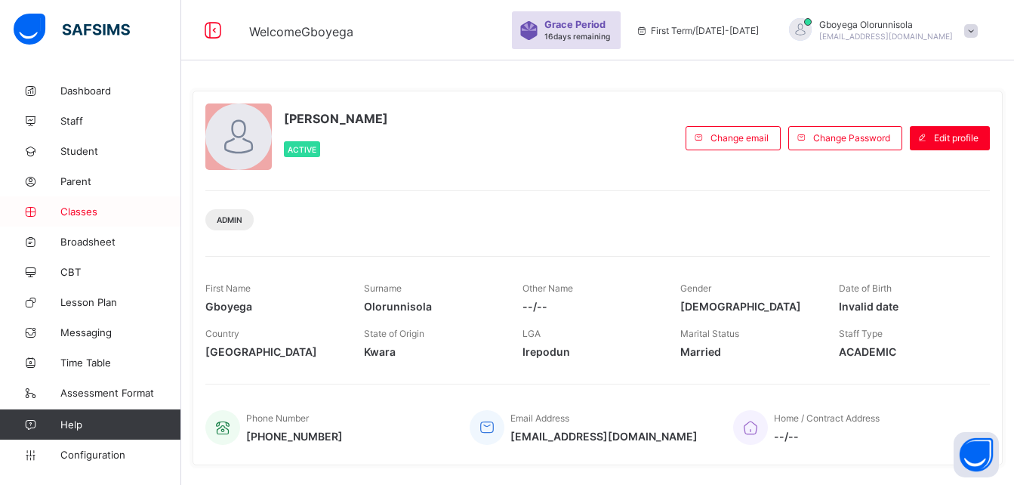
click at [88, 209] on span "Classes" at bounding box center [120, 211] width 121 height 12
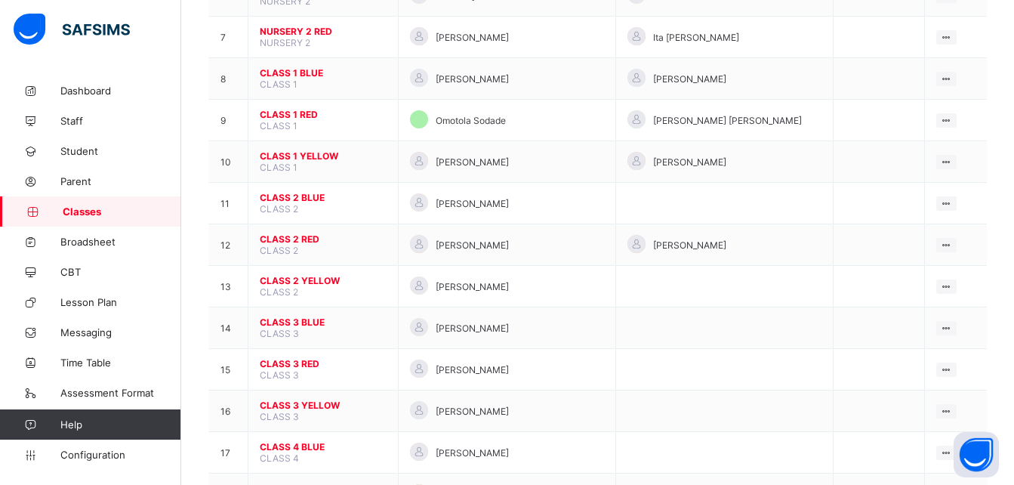
scroll to position [411, 0]
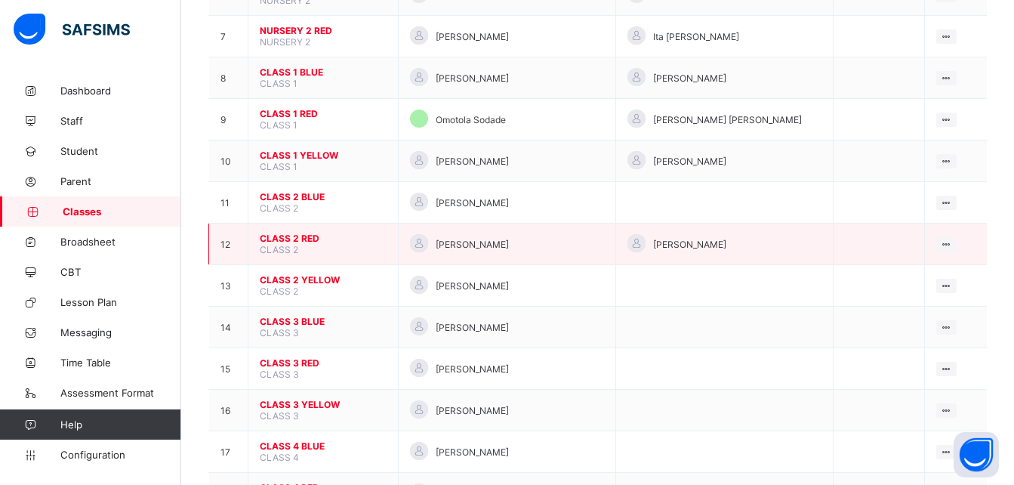
click at [306, 238] on span "CLASS 2 RED" at bounding box center [323, 237] width 127 height 11
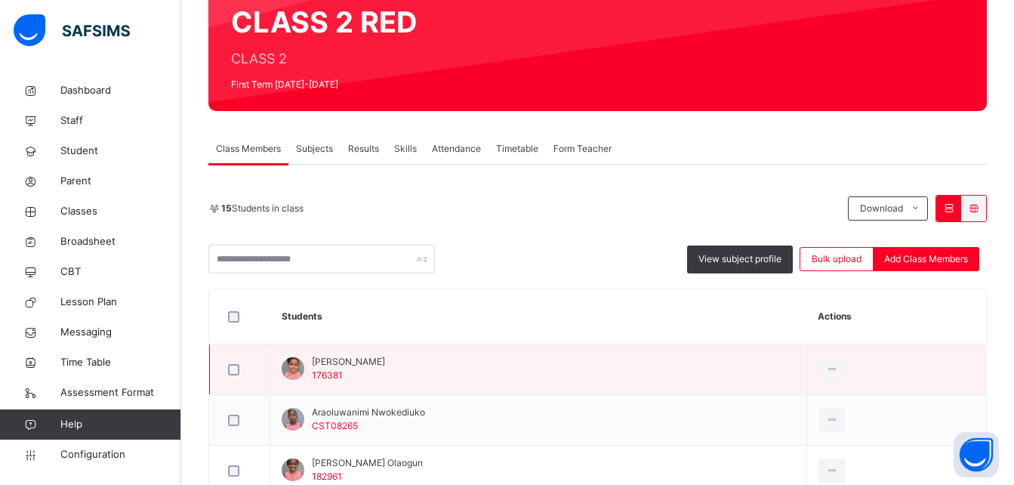
scroll to position [148, 0]
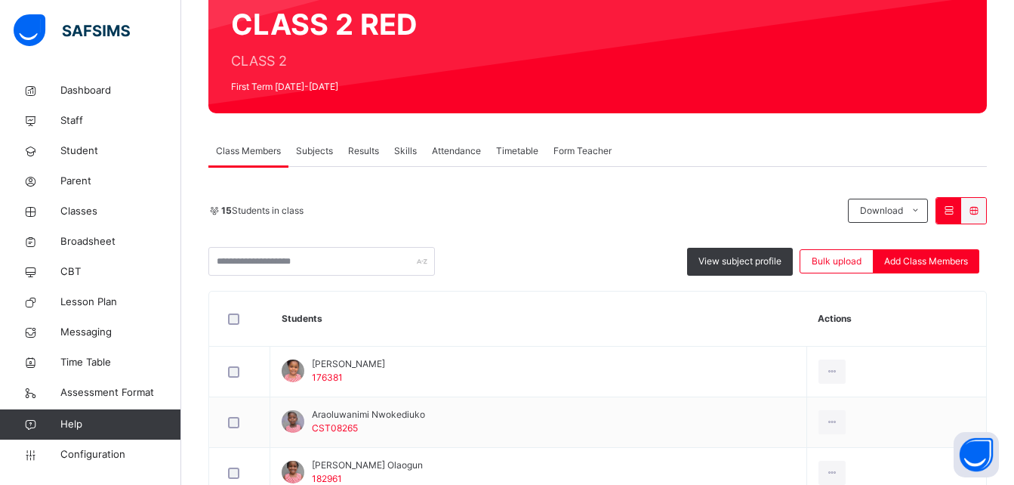
click at [576, 152] on span "Form Teacher" at bounding box center [582, 151] width 58 height 14
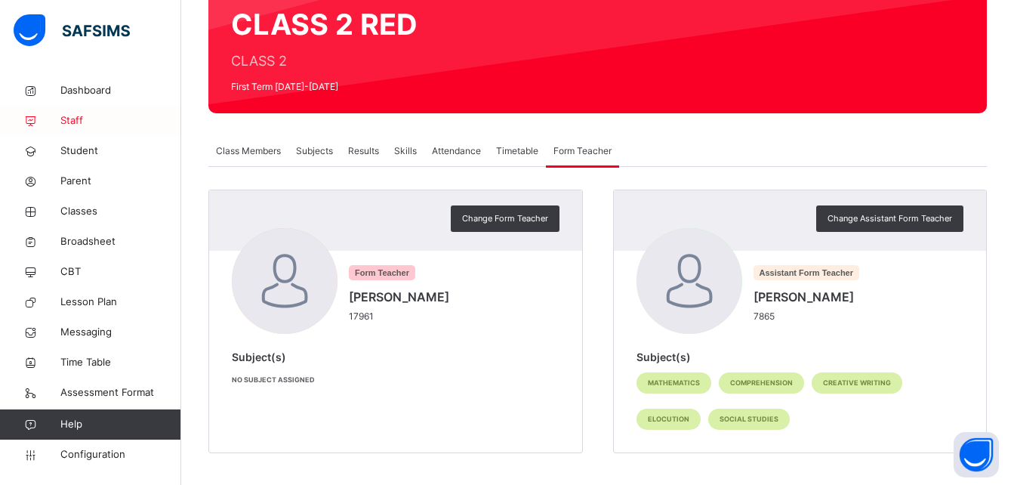
scroll to position [0, 0]
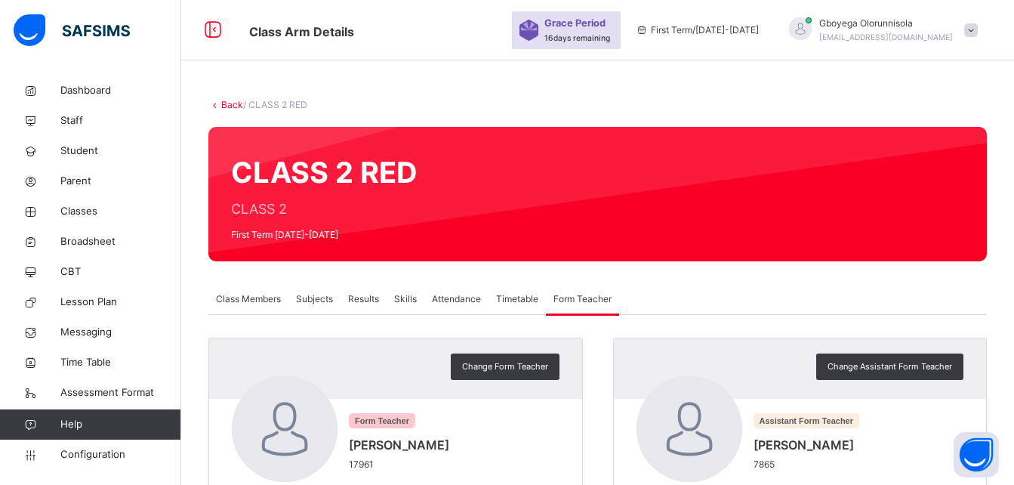
click at [238, 103] on link "Back" at bounding box center [232, 104] width 22 height 11
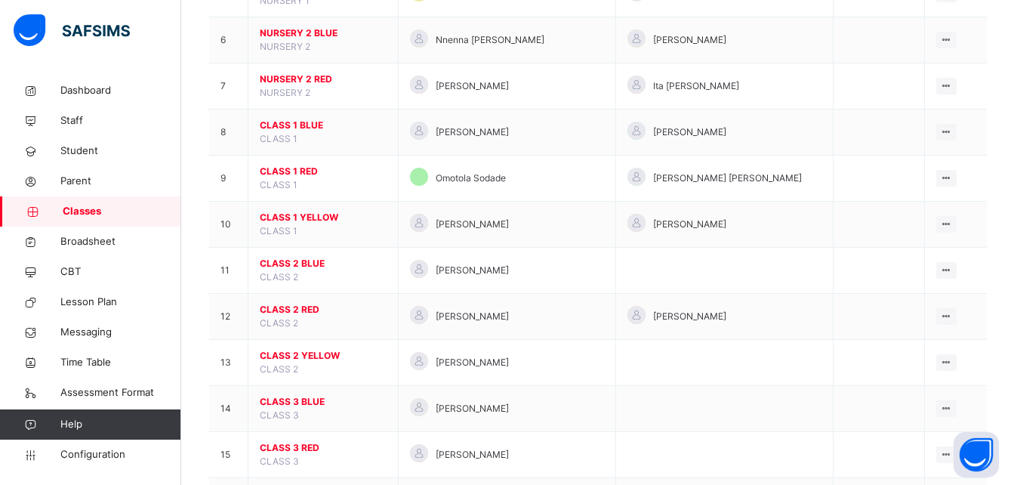
scroll to position [393, 0]
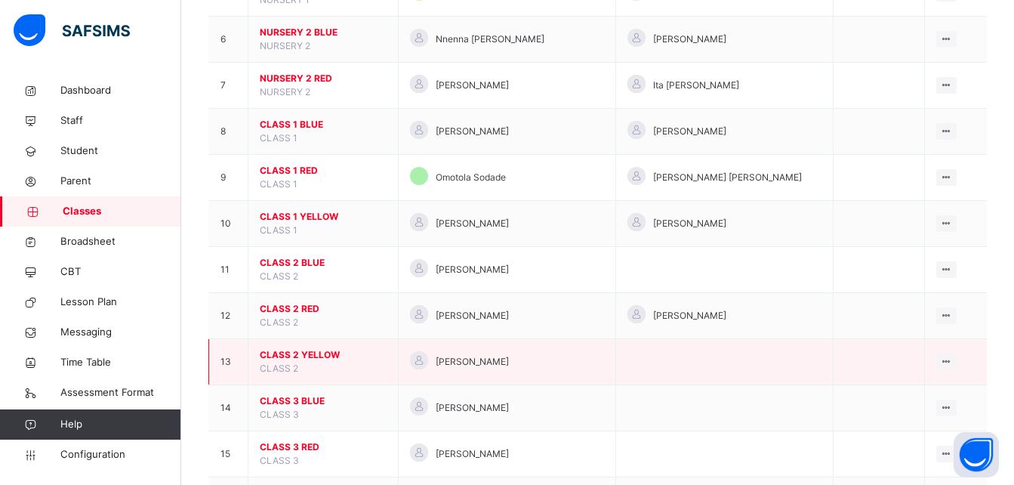
click at [323, 353] on span "CLASS 2 YELLOW" at bounding box center [323, 355] width 127 height 14
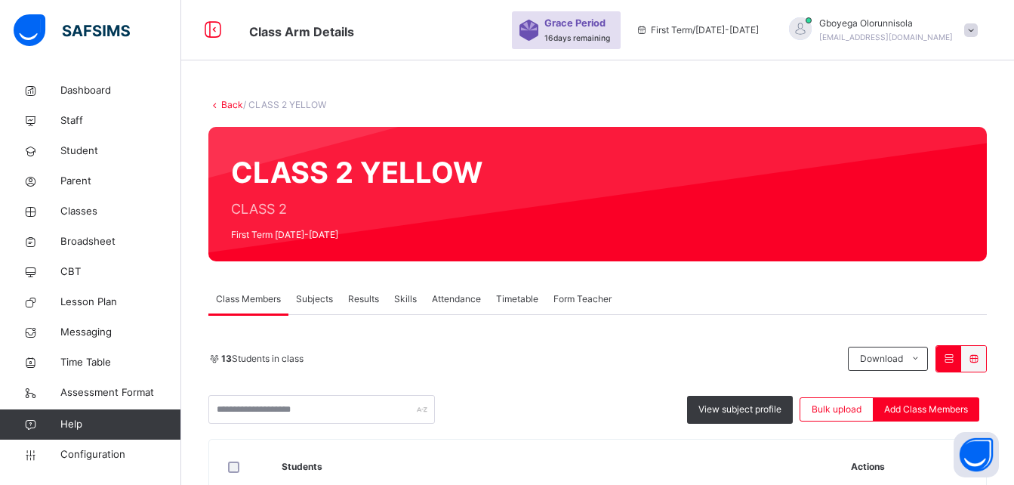
click at [593, 303] on span "Form Teacher" at bounding box center [582, 299] width 58 height 14
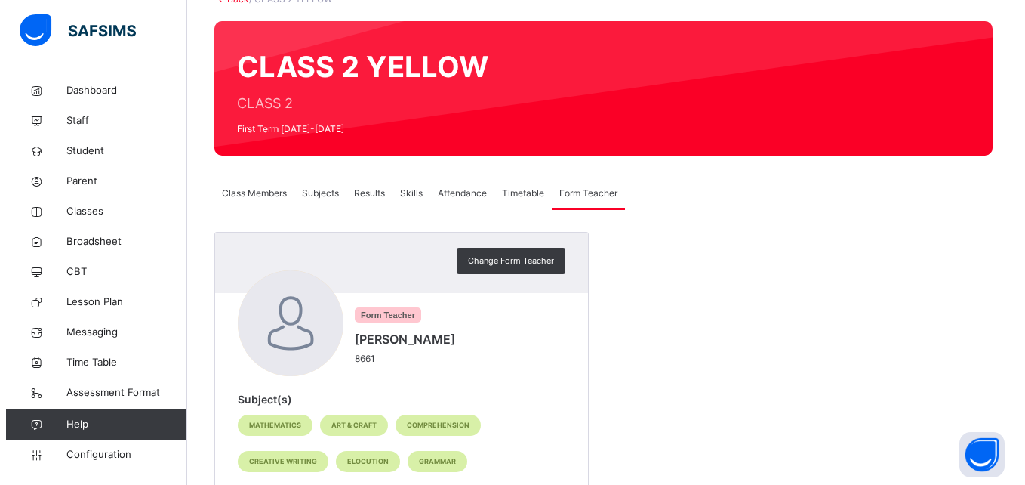
scroll to position [106, 0]
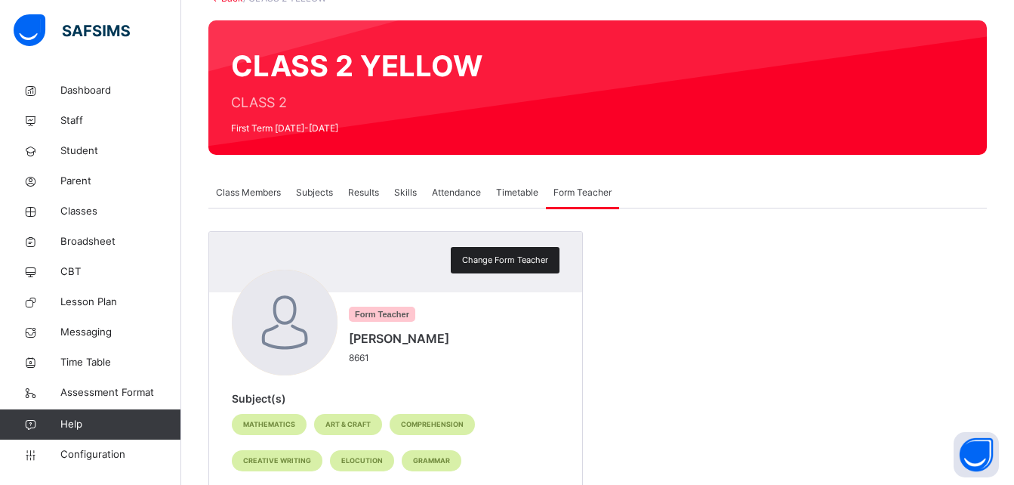
click at [492, 250] on div "Change Form Teacher" at bounding box center [505, 260] width 109 height 26
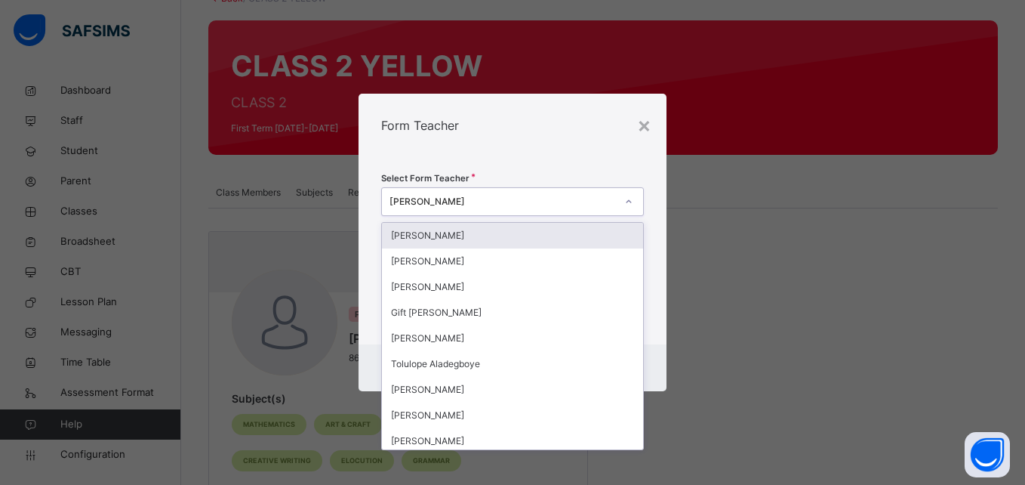
click at [442, 197] on div "[PERSON_NAME]" at bounding box center [502, 202] width 226 height 14
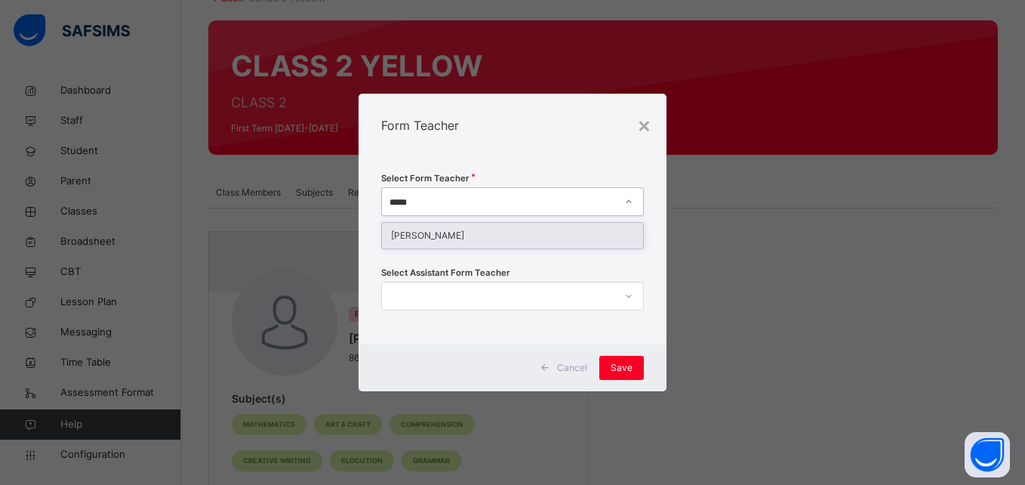
type input "******"
click at [442, 237] on div "[PERSON_NAME]" at bounding box center [512, 236] width 260 height 26
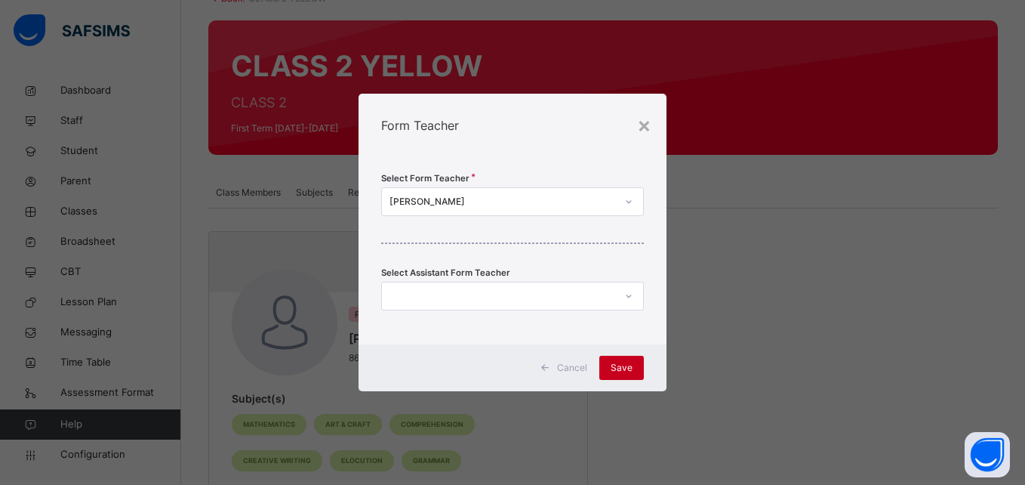
click at [613, 362] on span "Save" at bounding box center [622, 368] width 22 height 14
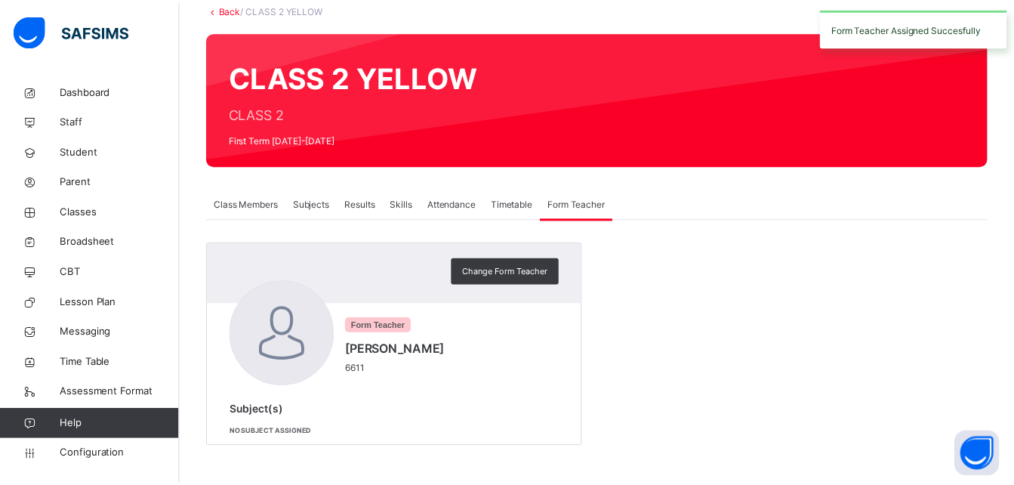
scroll to position [95, 0]
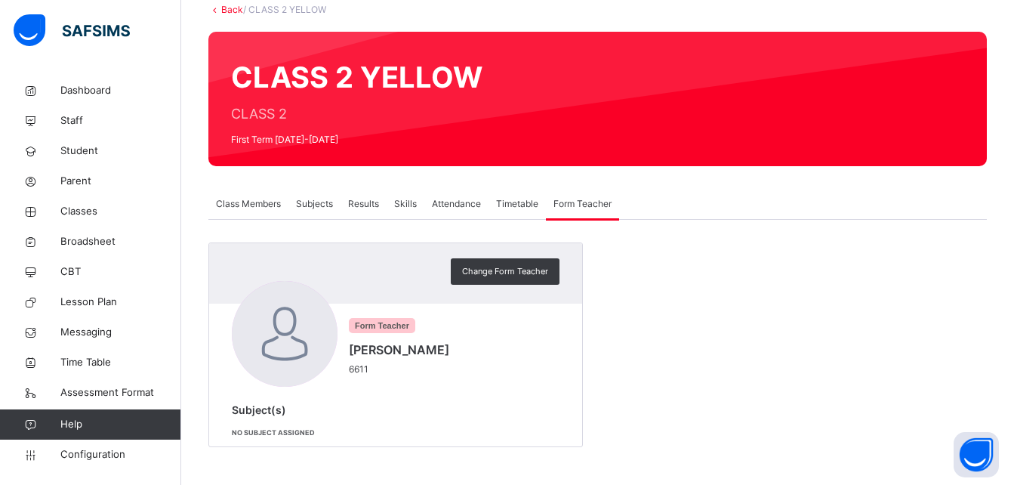
click at [232, 7] on link "Back" at bounding box center [232, 9] width 22 height 11
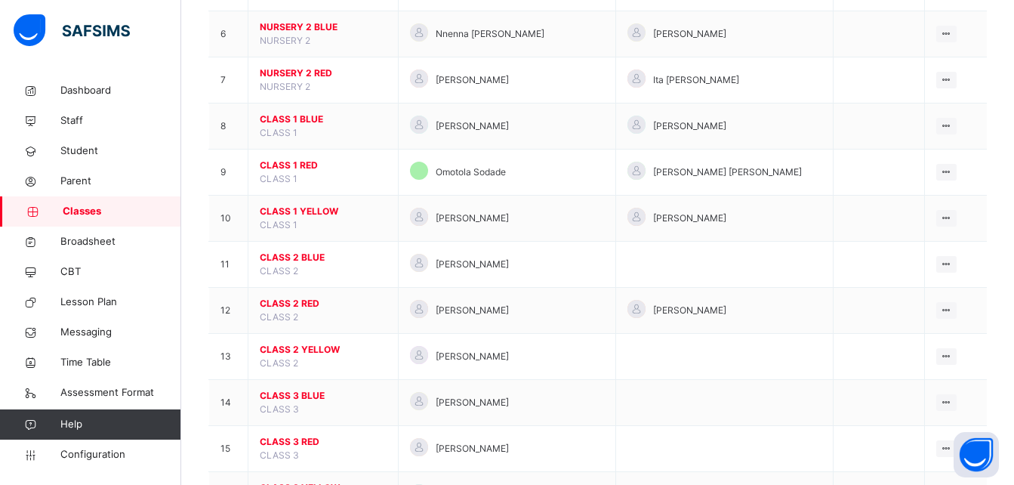
scroll to position [399, 0]
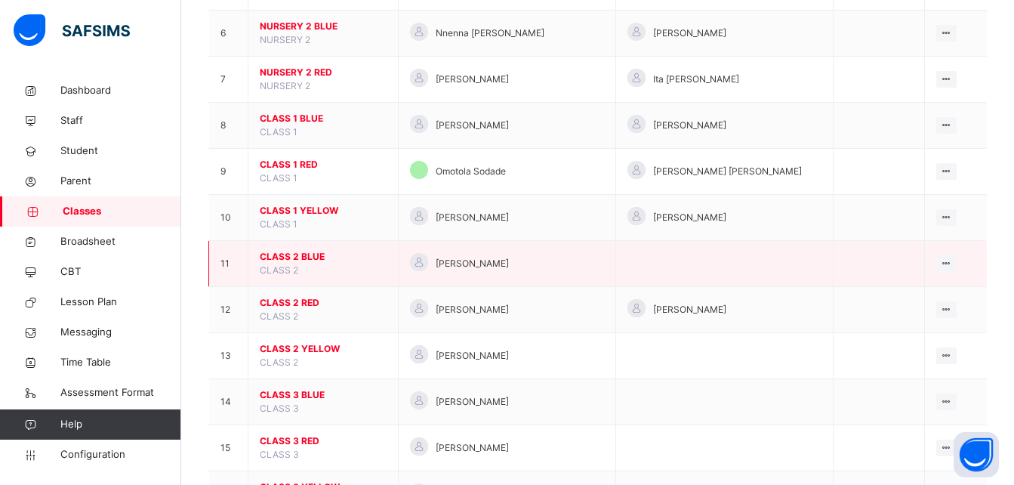
click at [287, 254] on span "CLASS 2 BLUE" at bounding box center [323, 257] width 127 height 14
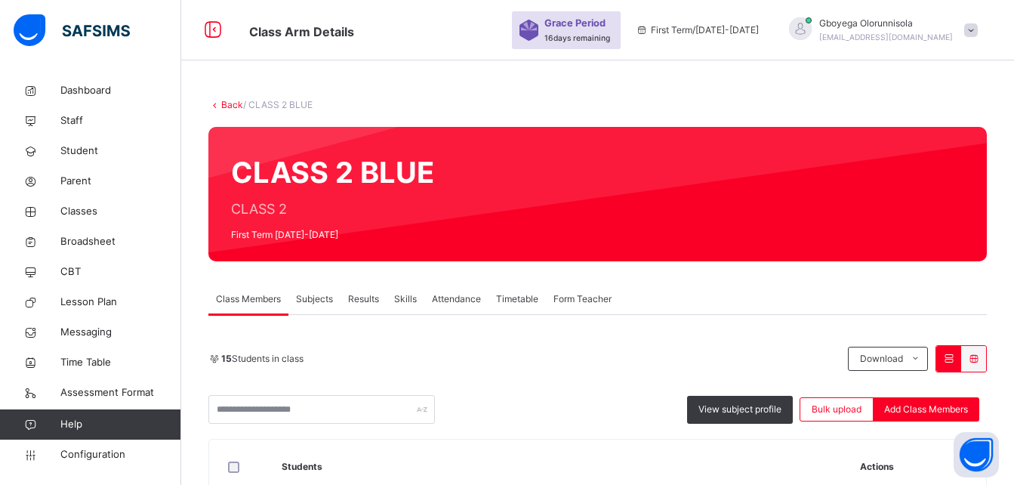
click at [328, 301] on span "Subjects" at bounding box center [314, 299] width 37 height 14
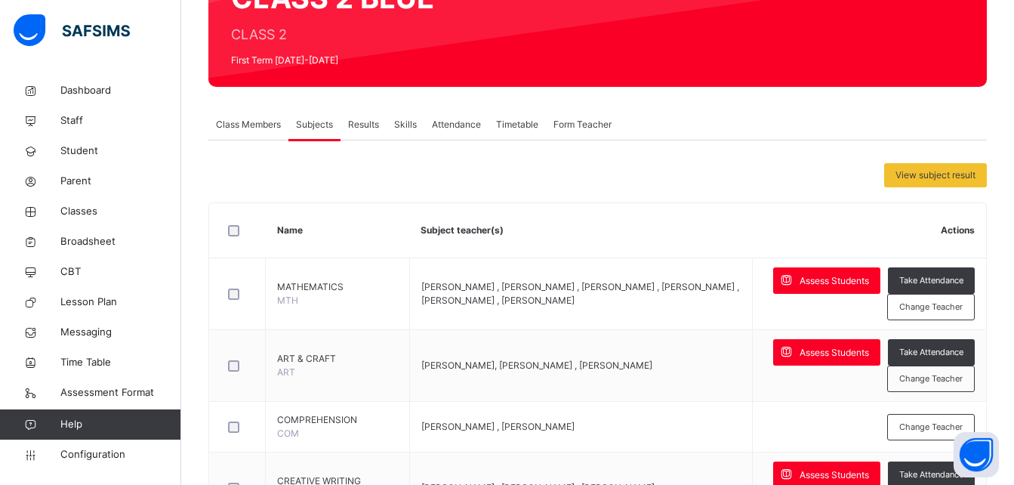
scroll to position [175, 0]
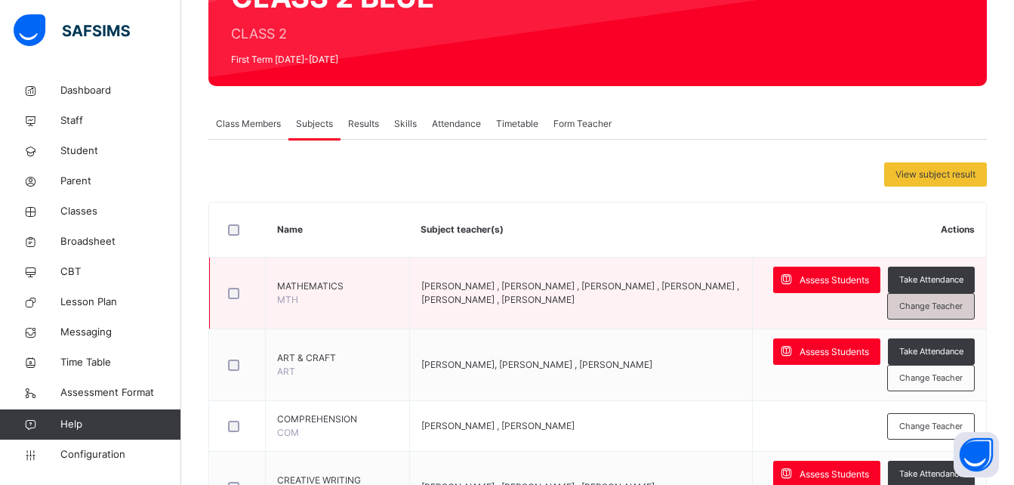
click at [941, 306] on span "Change Teacher" at bounding box center [930, 306] width 63 height 13
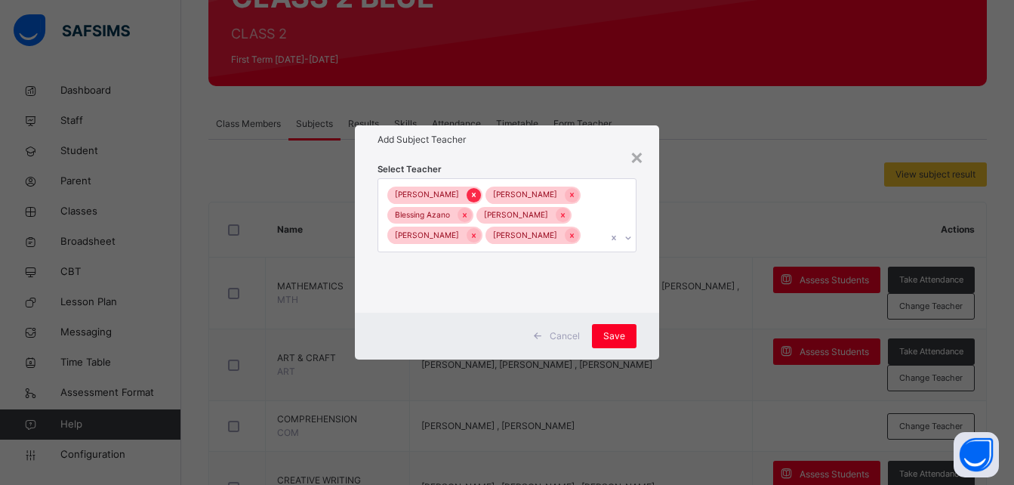
click at [469, 192] on icon at bounding box center [473, 194] width 8 height 11
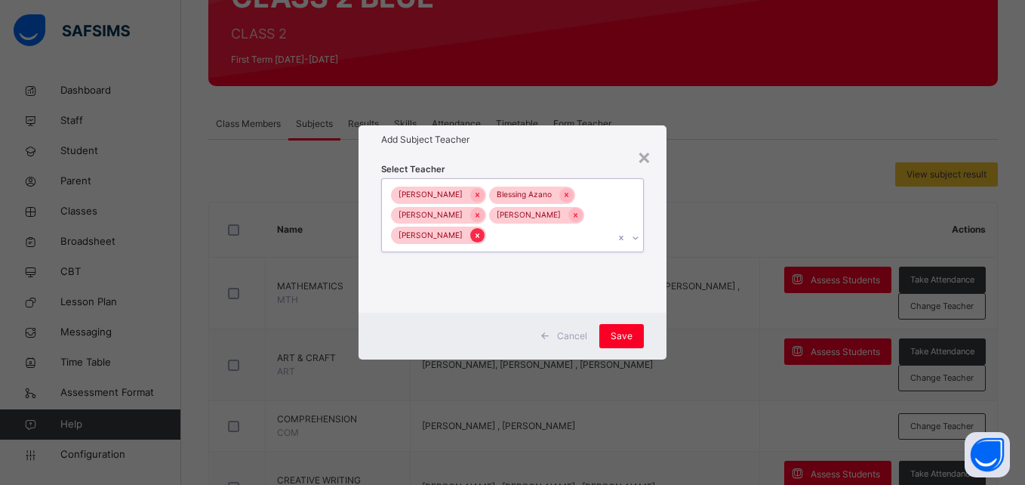
click at [478, 236] on div at bounding box center [477, 235] width 14 height 14
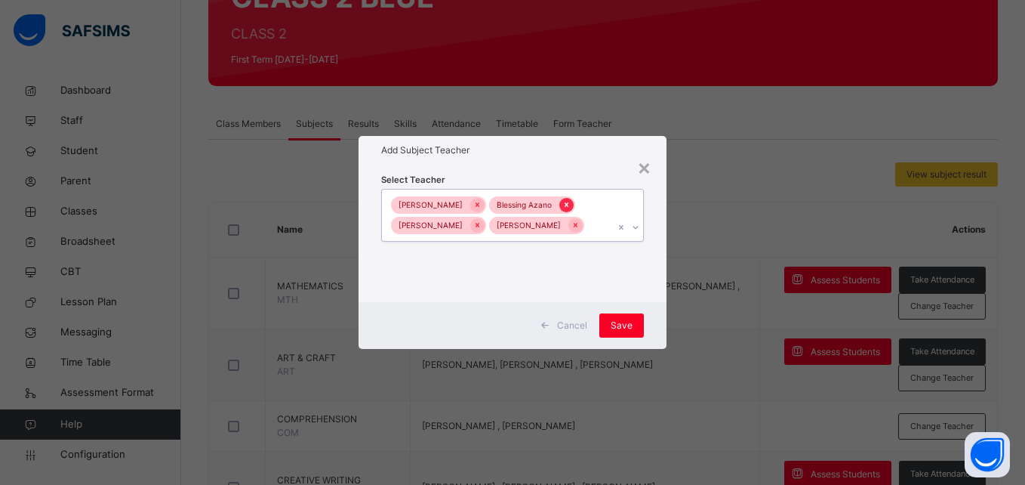
click at [565, 203] on icon at bounding box center [567, 205] width 4 height 5
click at [473, 202] on icon at bounding box center [477, 204] width 8 height 11
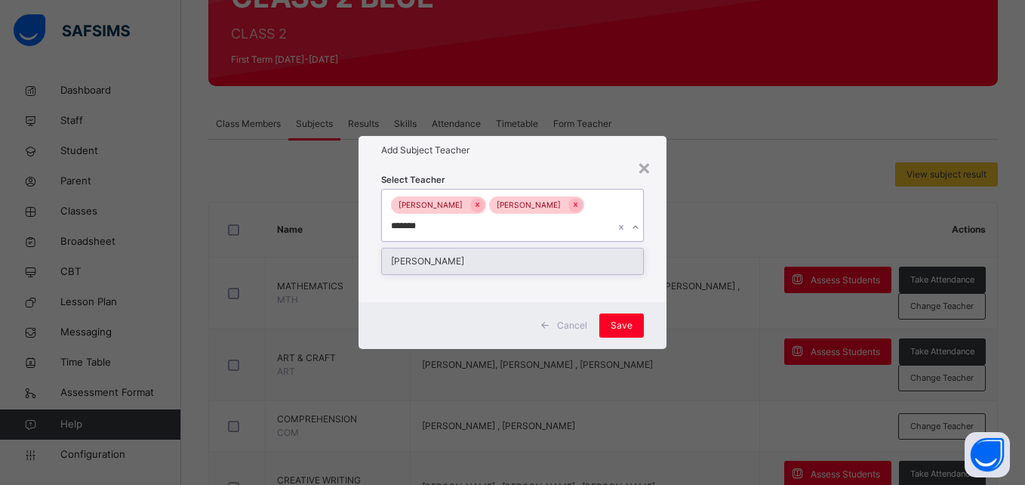
type input "********"
click at [498, 254] on div "[PERSON_NAME]" at bounding box center [512, 261] width 260 height 26
type input "***"
click at [424, 257] on div "[PERSON_NAME]" at bounding box center [512, 261] width 260 height 26
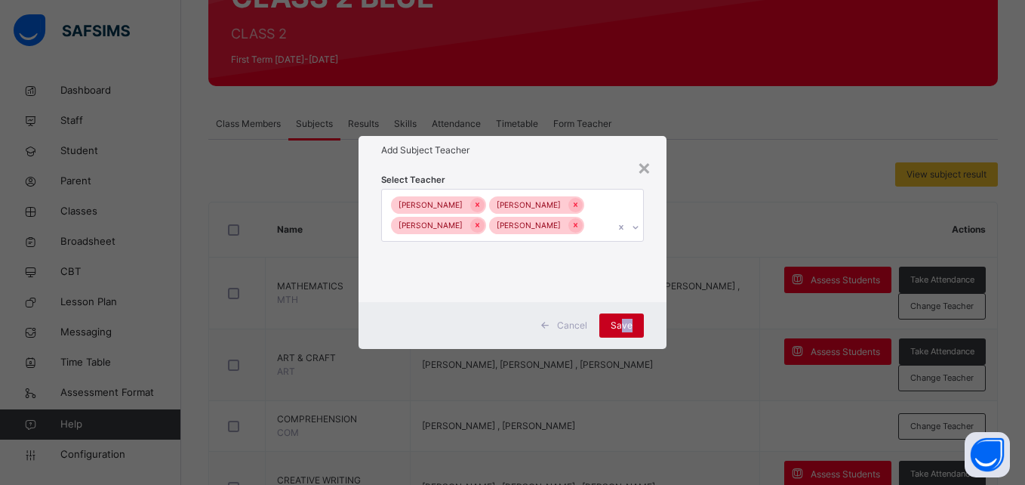
drag, startPoint x: 655, startPoint y: 317, endPoint x: 619, endPoint y: 327, distance: 37.5
click at [619, 327] on div "Cancel Save" at bounding box center [512, 325] width 307 height 47
click at [619, 327] on span "Save" at bounding box center [622, 326] width 22 height 14
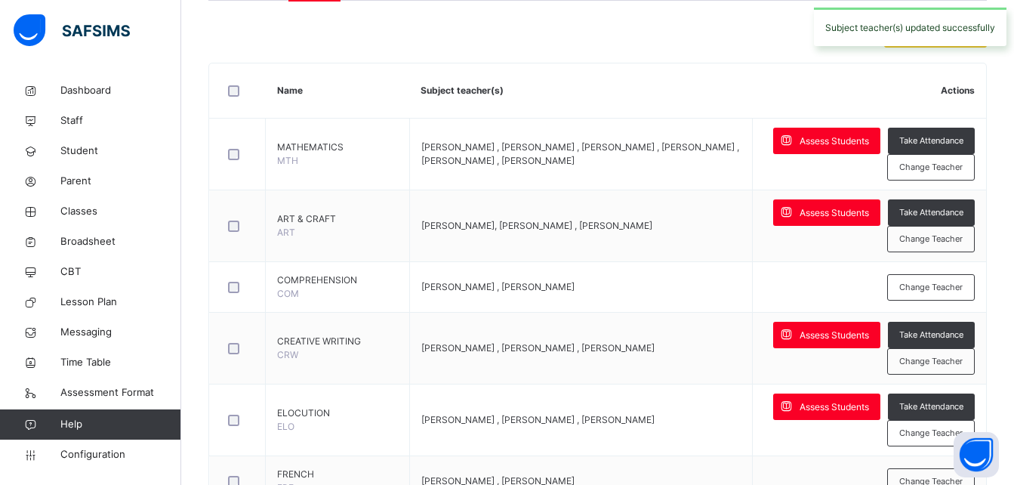
scroll to position [340, 0]
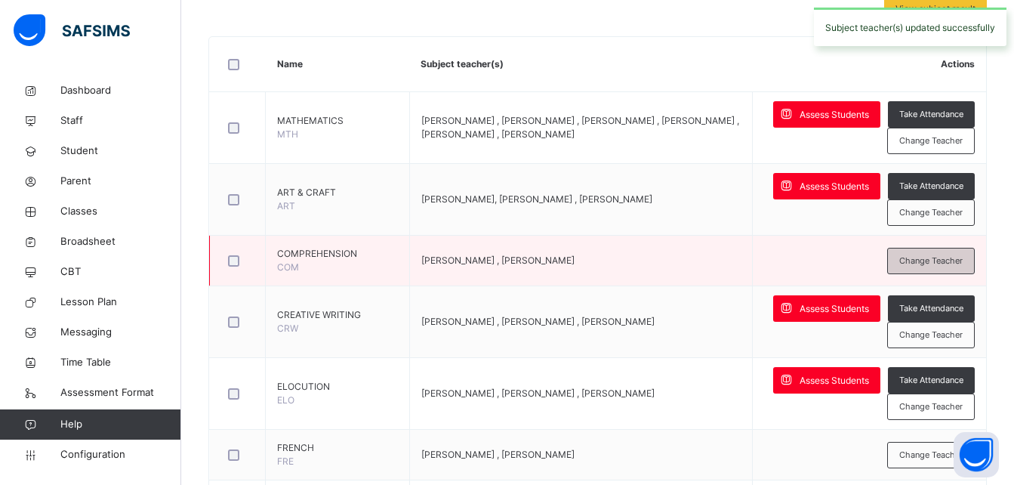
click at [962, 260] on span "Change Teacher" at bounding box center [930, 260] width 63 height 13
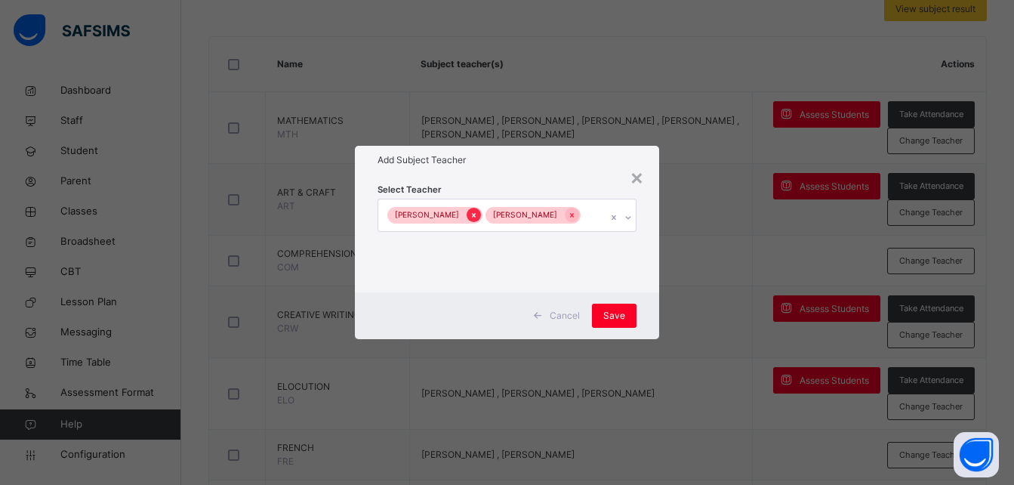
click at [469, 211] on icon at bounding box center [473, 215] width 8 height 11
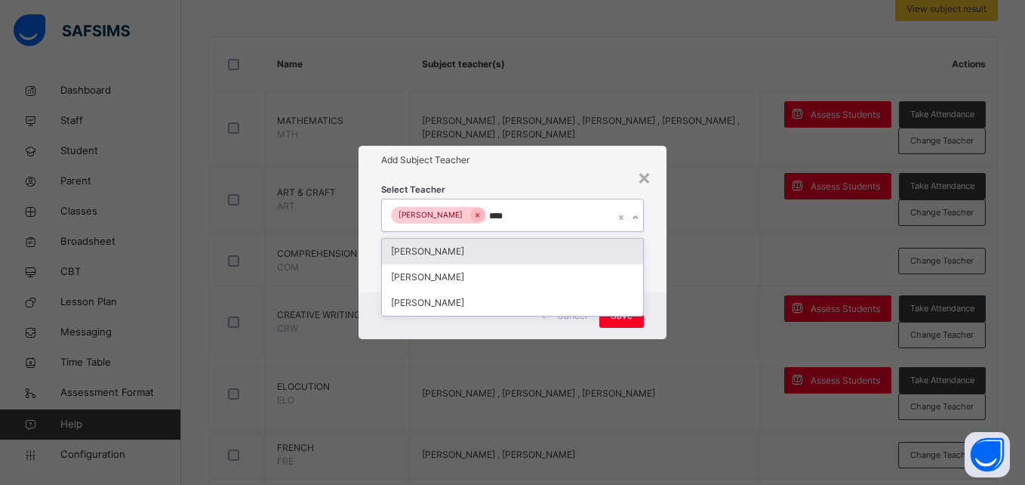
type input "*****"
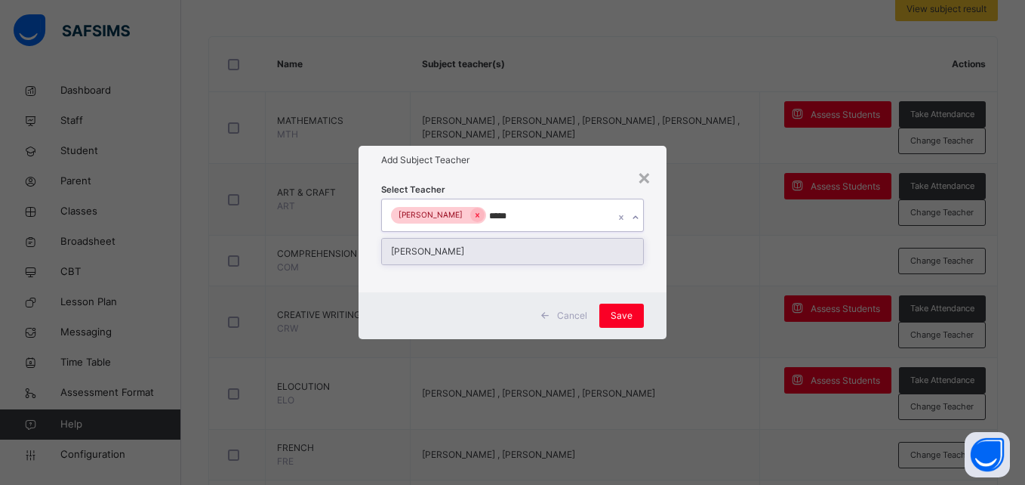
click at [484, 245] on div "[PERSON_NAME]" at bounding box center [512, 251] width 260 height 26
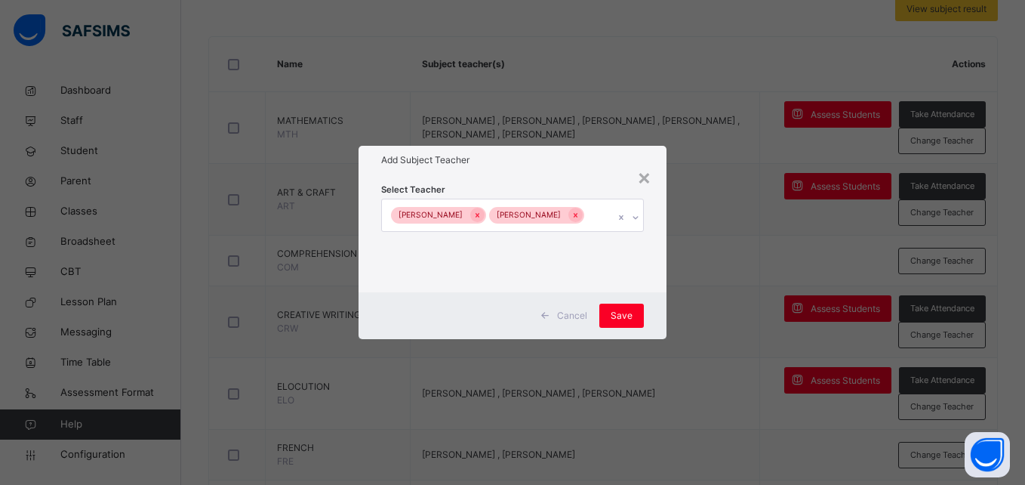
click at [654, 321] on div "Cancel Save" at bounding box center [512, 315] width 307 height 47
click at [623, 317] on span "Save" at bounding box center [622, 316] width 22 height 14
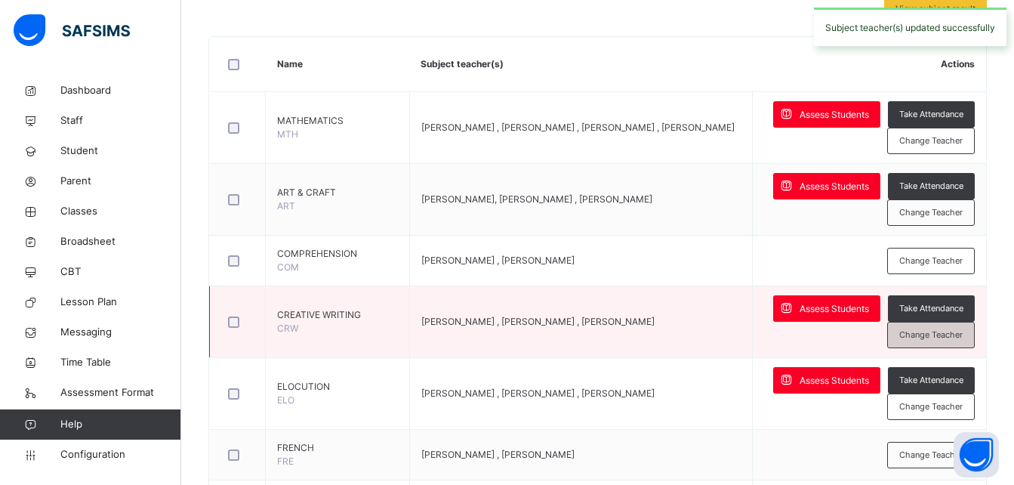
click at [921, 340] on span "Change Teacher" at bounding box center [930, 334] width 63 height 13
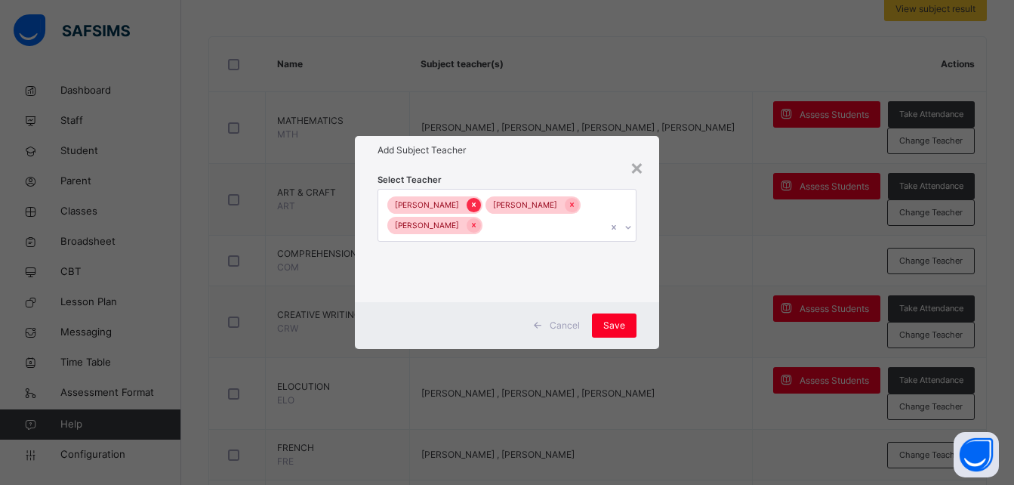
click at [472, 205] on icon at bounding box center [474, 205] width 4 height 5
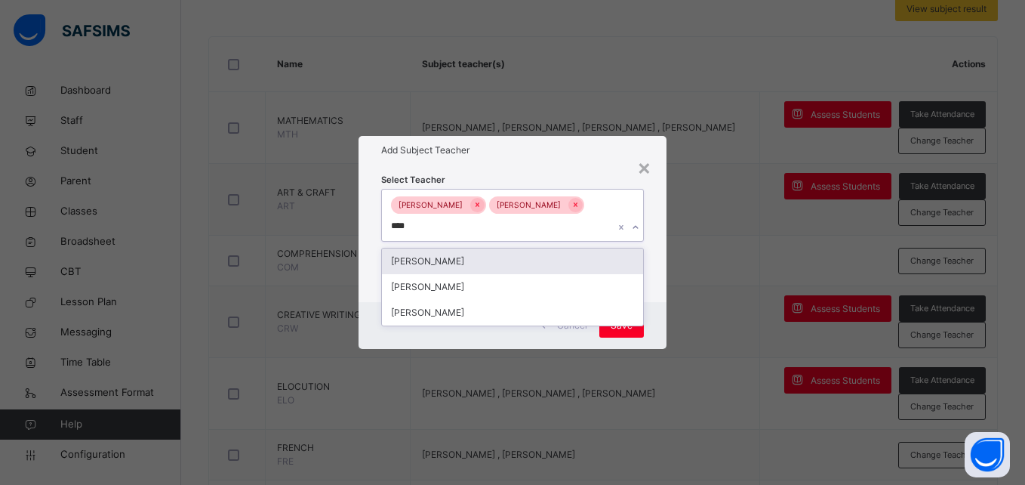
type input "*****"
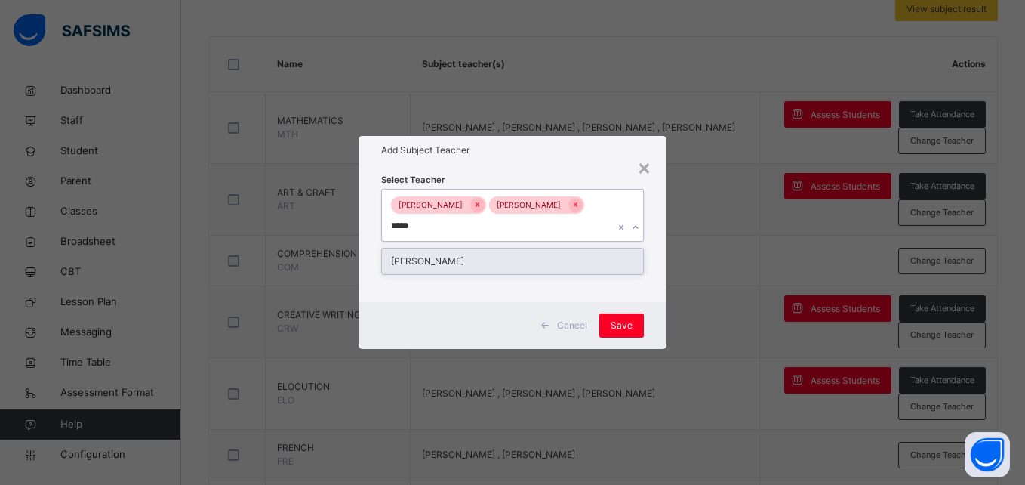
click at [487, 258] on div "[PERSON_NAME]" at bounding box center [512, 261] width 260 height 26
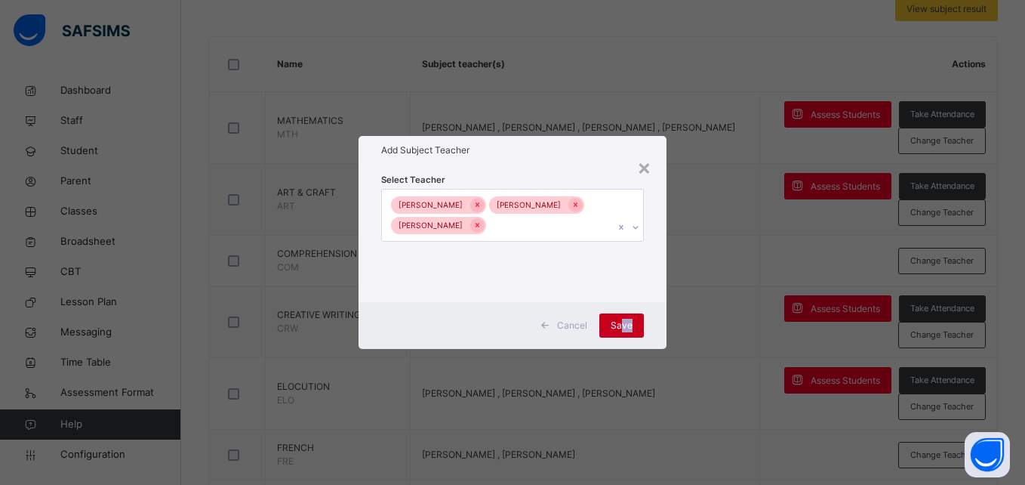
drag, startPoint x: 656, startPoint y: 315, endPoint x: 620, endPoint y: 322, distance: 36.9
click at [620, 322] on div "Cancel Save" at bounding box center [512, 325] width 307 height 47
click at [620, 322] on span "Save" at bounding box center [622, 326] width 22 height 14
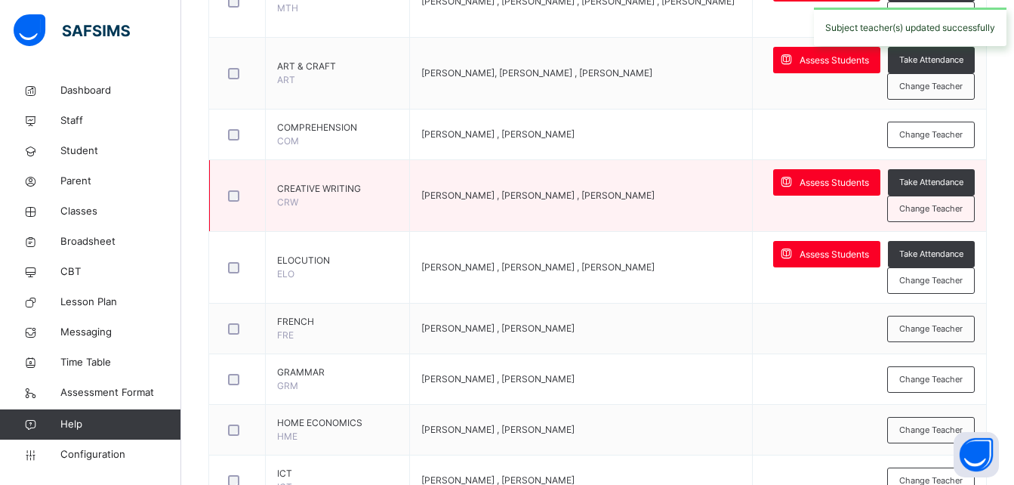
scroll to position [467, 0]
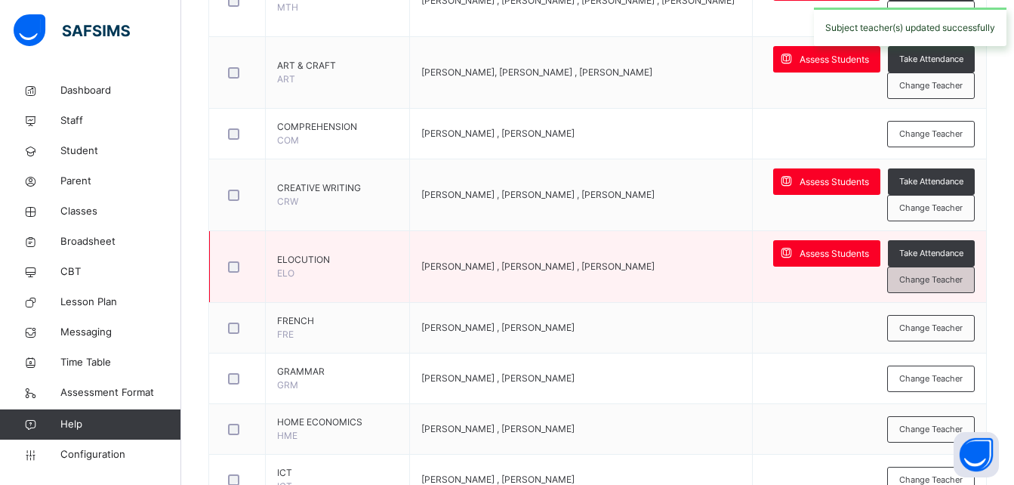
click at [940, 278] on span "Change Teacher" at bounding box center [930, 279] width 63 height 13
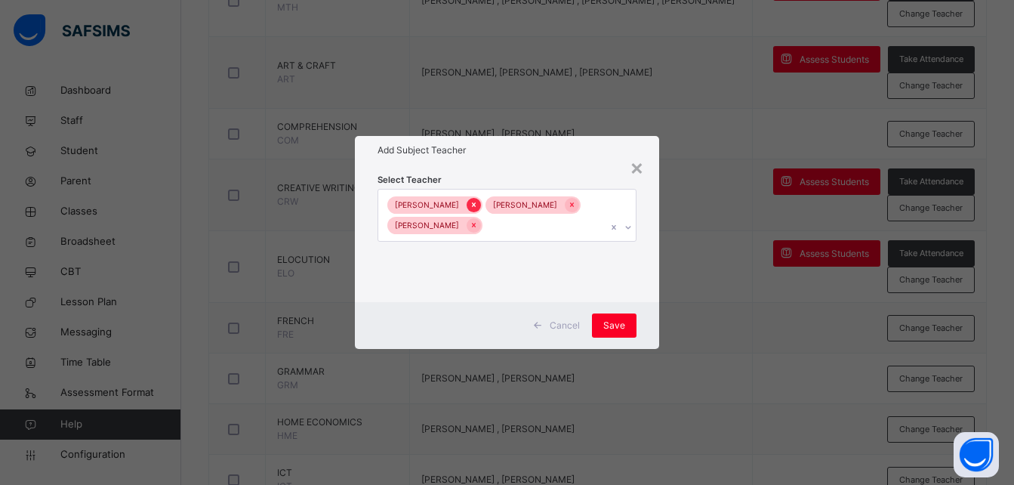
click at [469, 201] on icon at bounding box center [473, 204] width 8 height 11
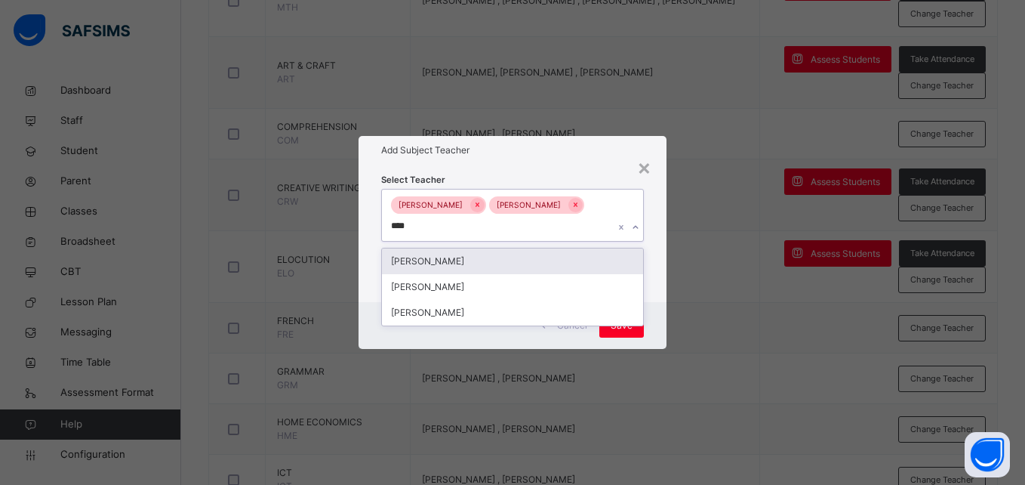
type input "*****"
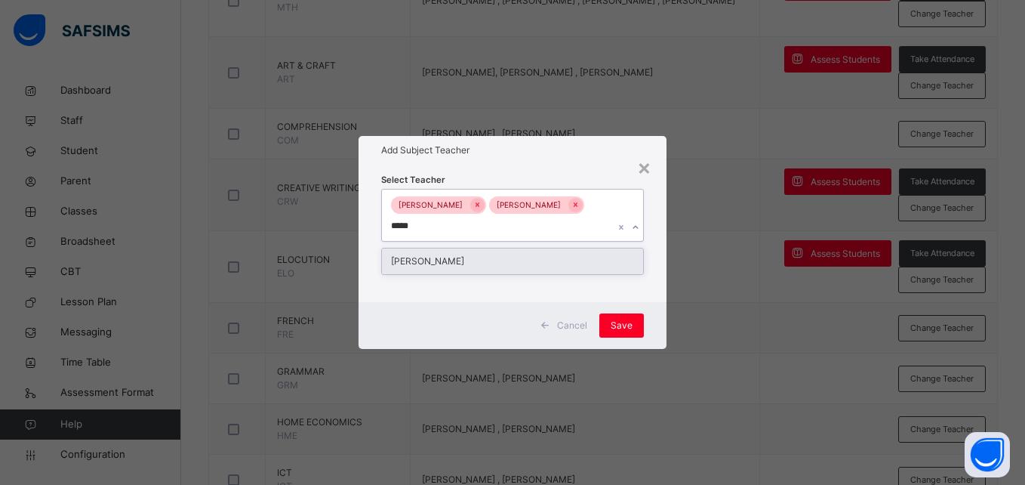
click at [468, 258] on div "[PERSON_NAME]" at bounding box center [512, 261] width 260 height 26
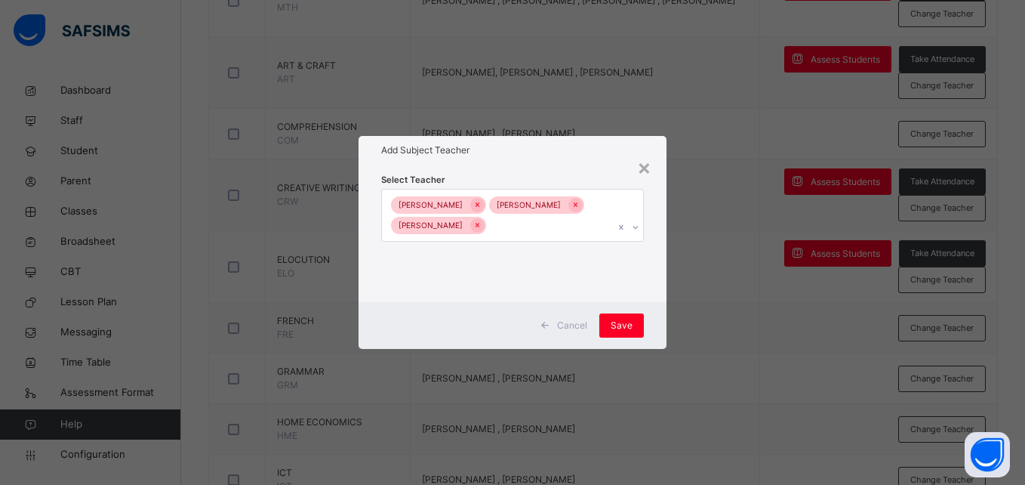
click at [647, 326] on div "Cancel Save" at bounding box center [512, 325] width 307 height 47
click at [624, 328] on span "Save" at bounding box center [622, 326] width 22 height 14
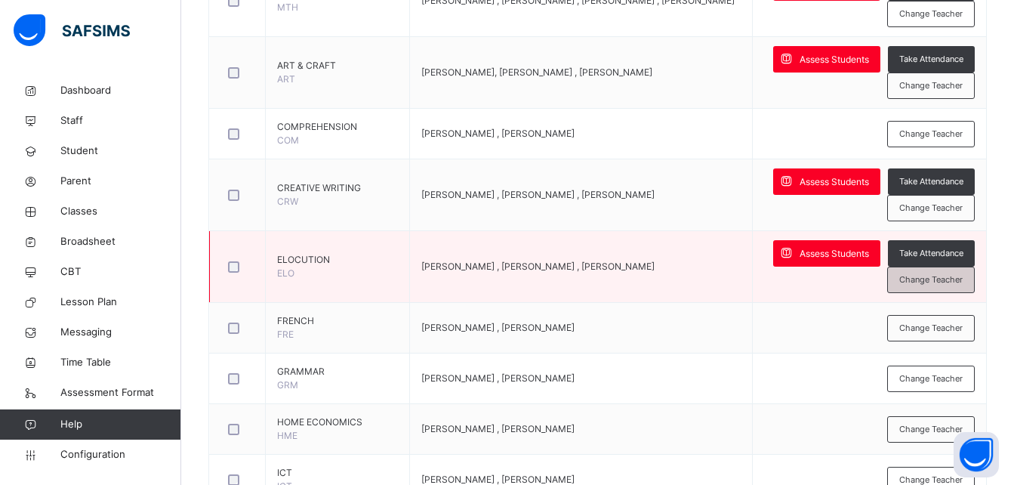
click at [935, 286] on div "Change Teacher" at bounding box center [931, 279] width 88 height 26
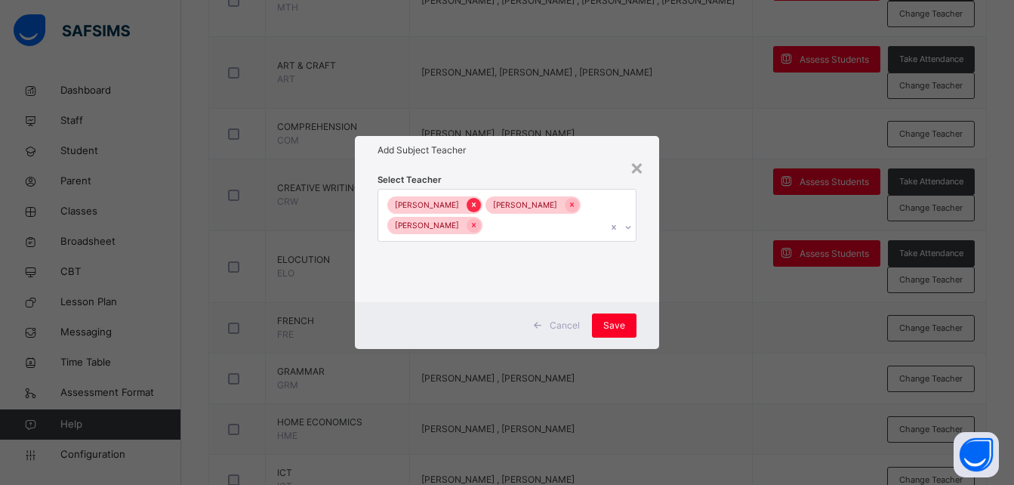
click at [469, 202] on icon at bounding box center [473, 204] width 8 height 11
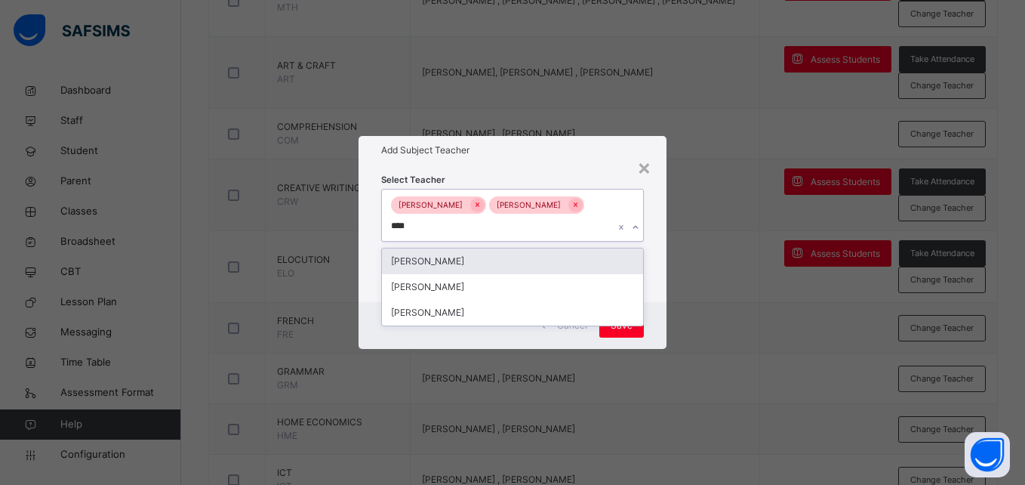
type input "*****"
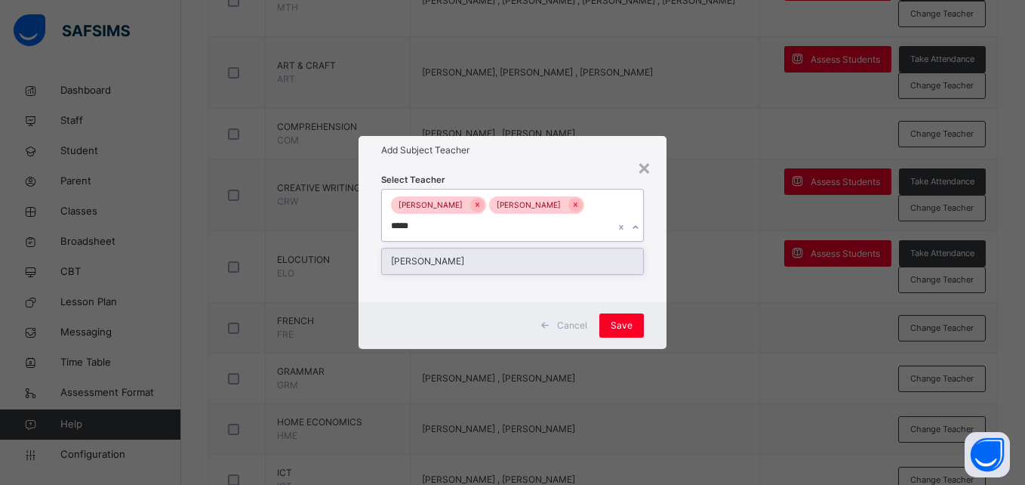
click at [460, 262] on div "[PERSON_NAME]" at bounding box center [512, 261] width 260 height 26
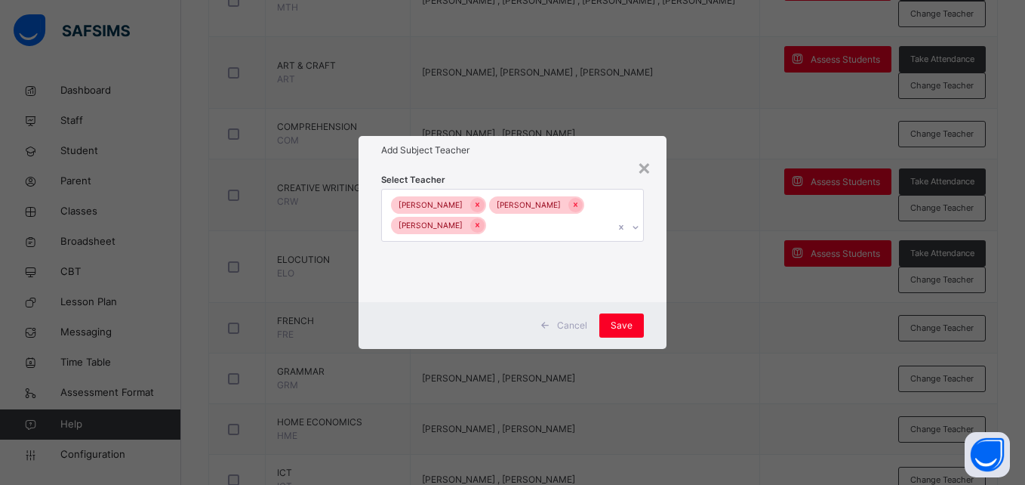
click at [651, 317] on div "Cancel Save" at bounding box center [512, 325] width 307 height 47
click at [622, 321] on span "Save" at bounding box center [622, 326] width 22 height 14
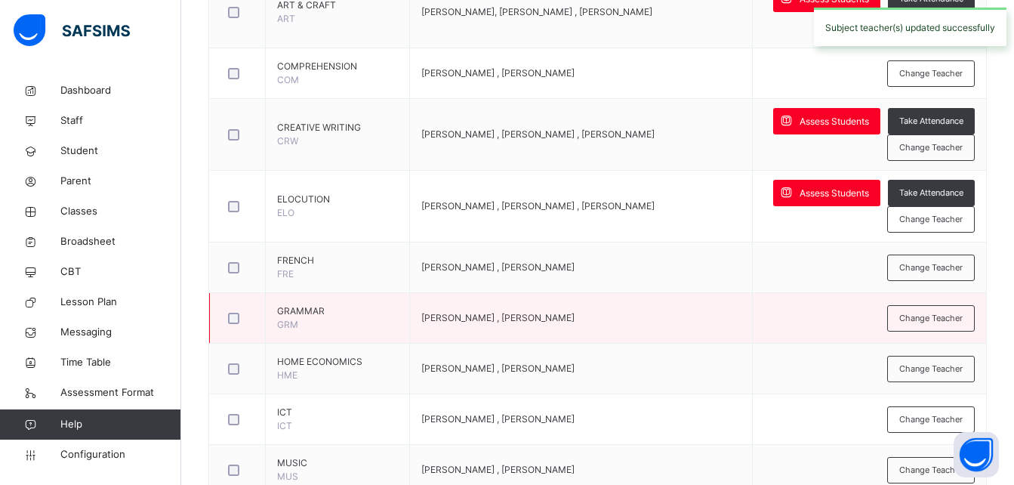
scroll to position [528, 0]
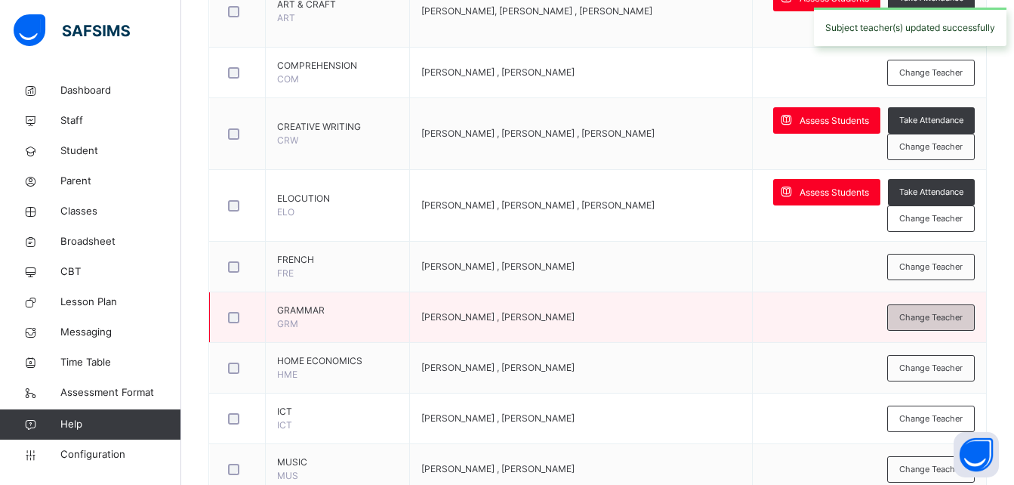
click at [936, 322] on span "Change Teacher" at bounding box center [930, 317] width 63 height 13
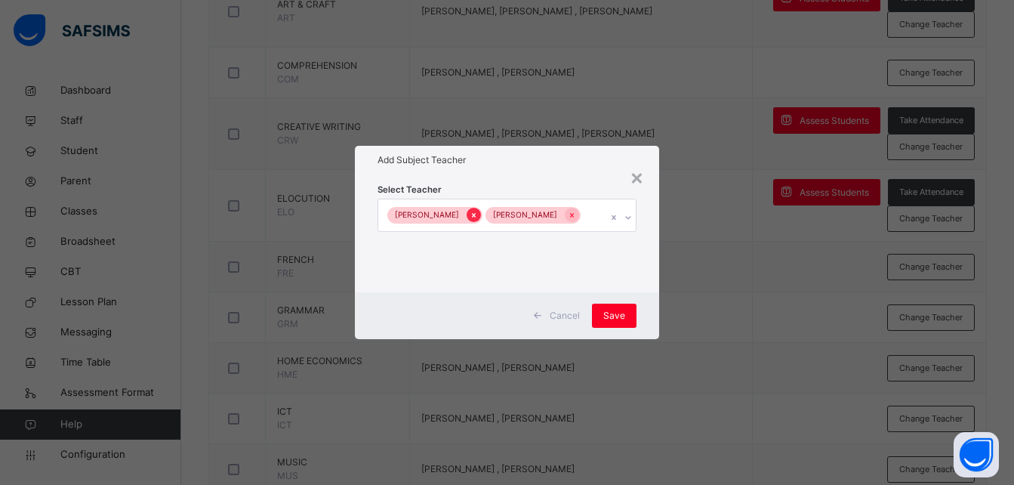
click at [472, 214] on icon at bounding box center [474, 215] width 4 height 5
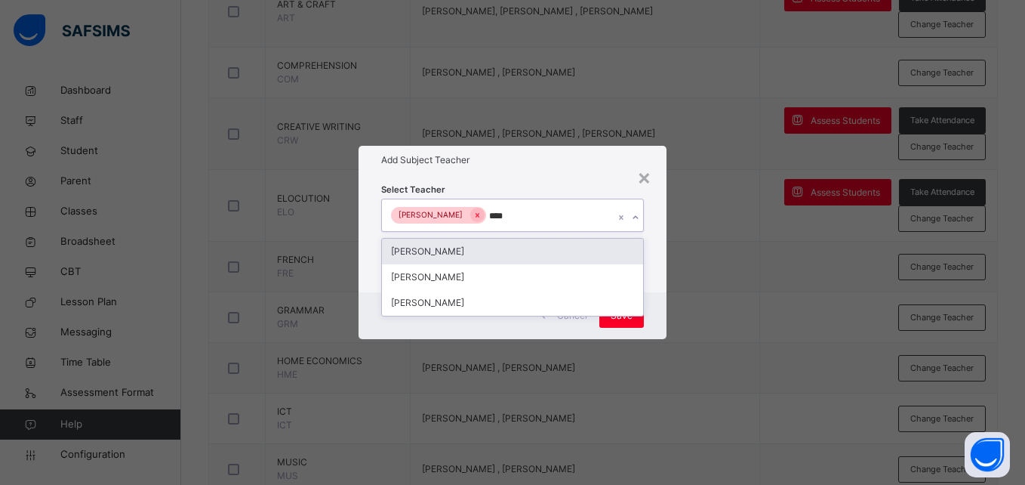
type input "*****"
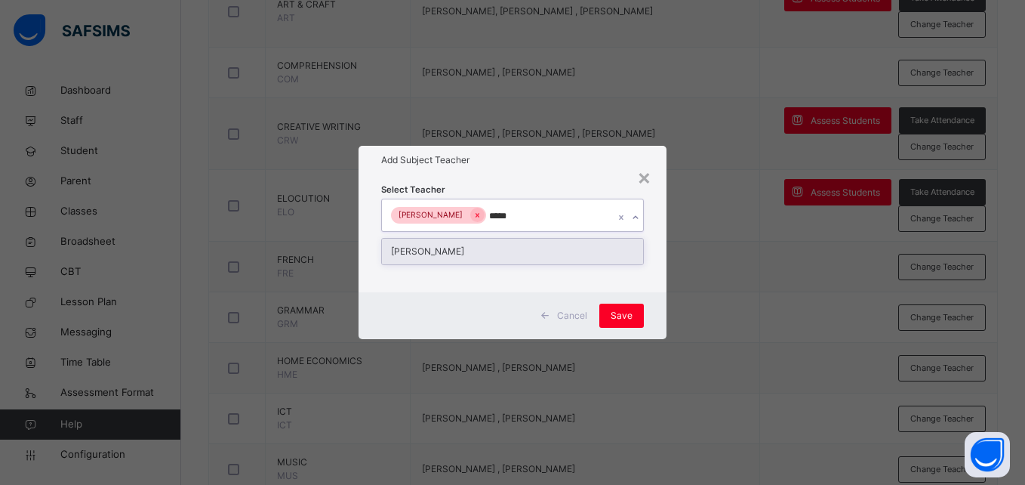
click at [494, 246] on div "[PERSON_NAME]" at bounding box center [512, 251] width 260 height 26
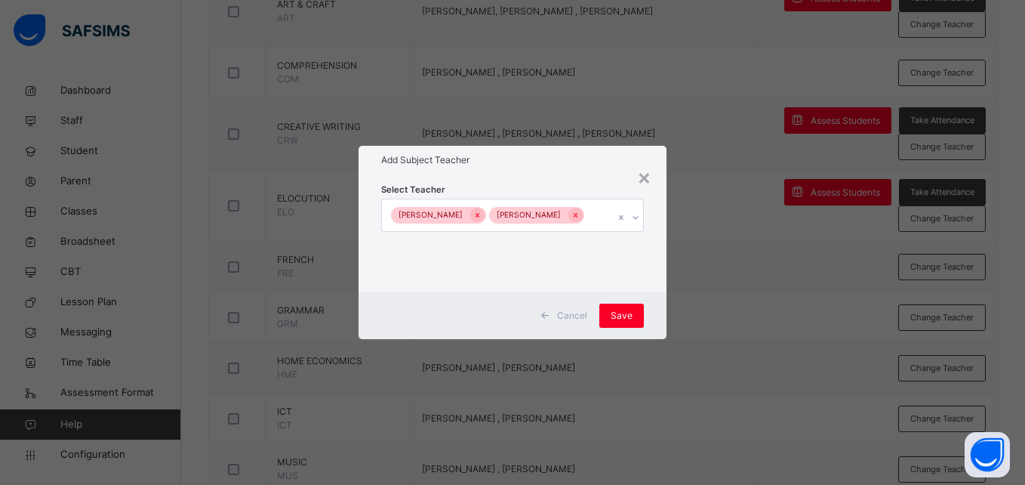
click at [647, 315] on div "Cancel Save" at bounding box center [512, 315] width 307 height 47
click at [608, 320] on div "Save" at bounding box center [621, 315] width 45 height 24
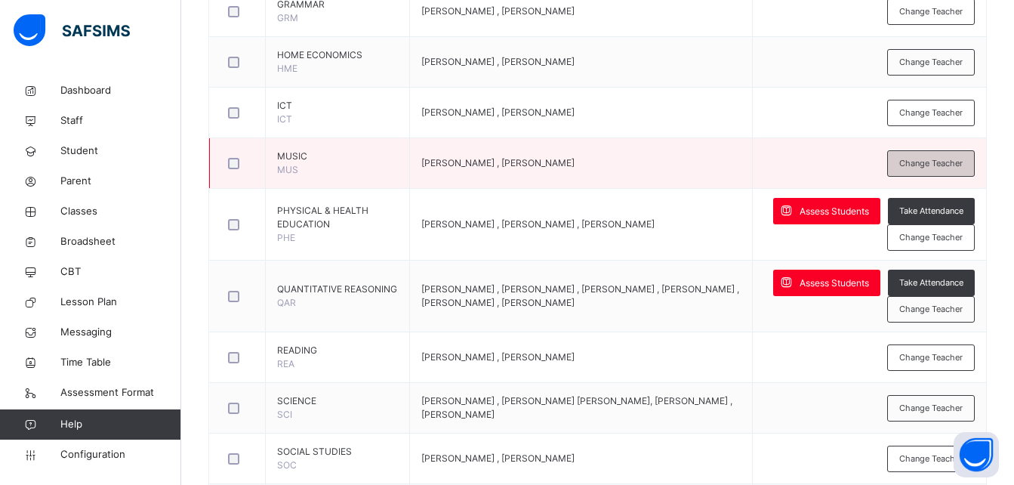
scroll to position [863, 0]
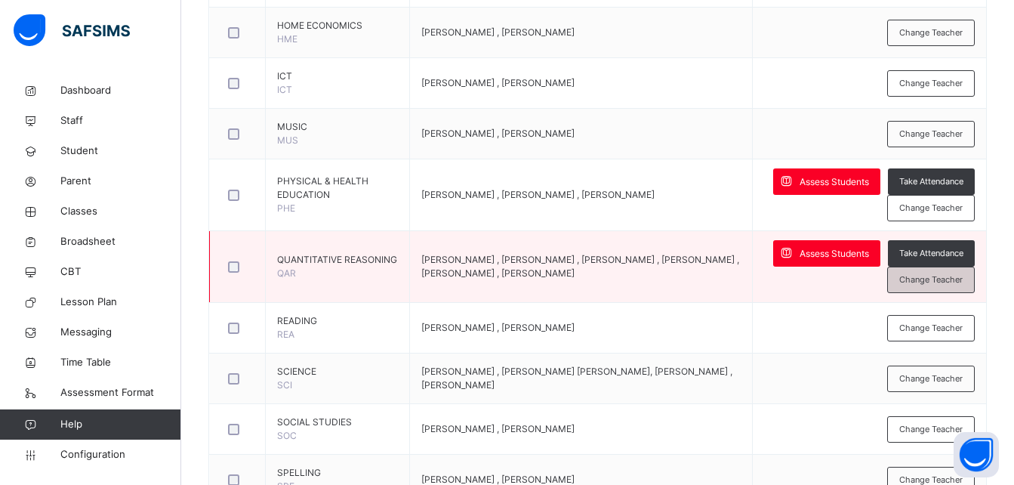
click at [948, 279] on span "Change Teacher" at bounding box center [930, 279] width 63 height 13
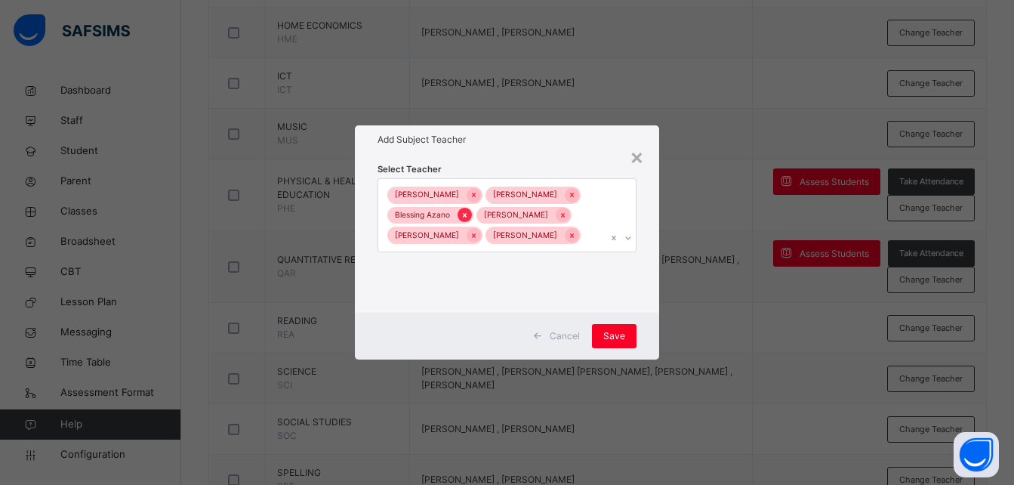
click at [463, 211] on icon at bounding box center [464, 215] width 8 height 11
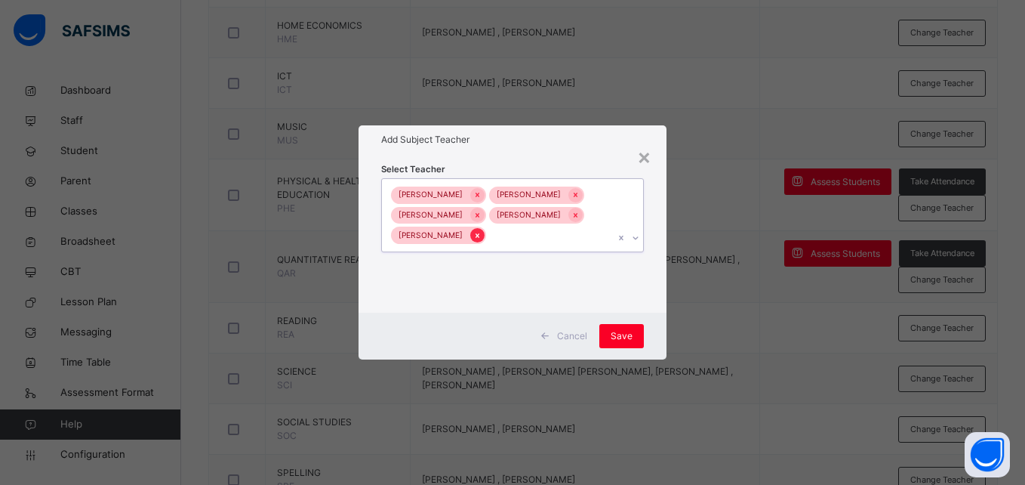
click at [475, 235] on icon at bounding box center [477, 235] width 4 height 5
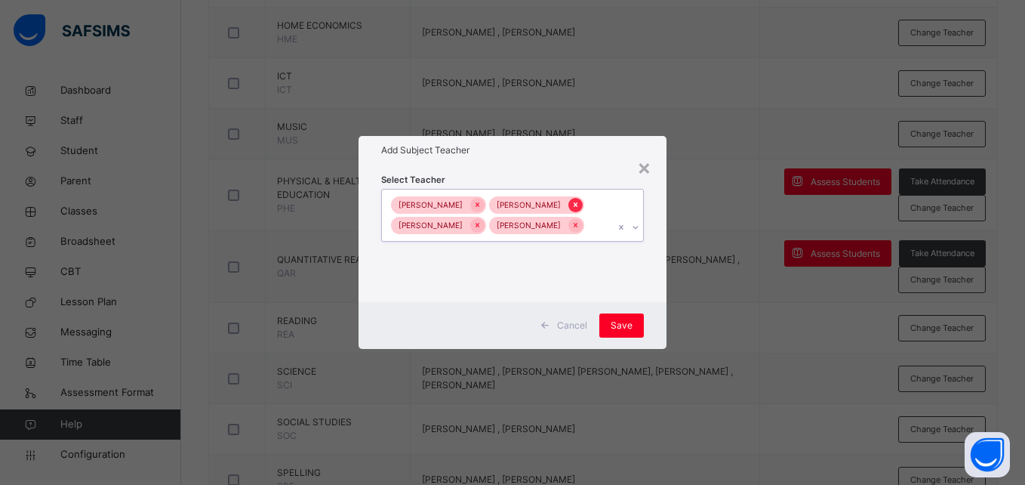
click at [574, 206] on icon at bounding box center [576, 205] width 4 height 5
click at [473, 202] on icon at bounding box center [477, 204] width 8 height 11
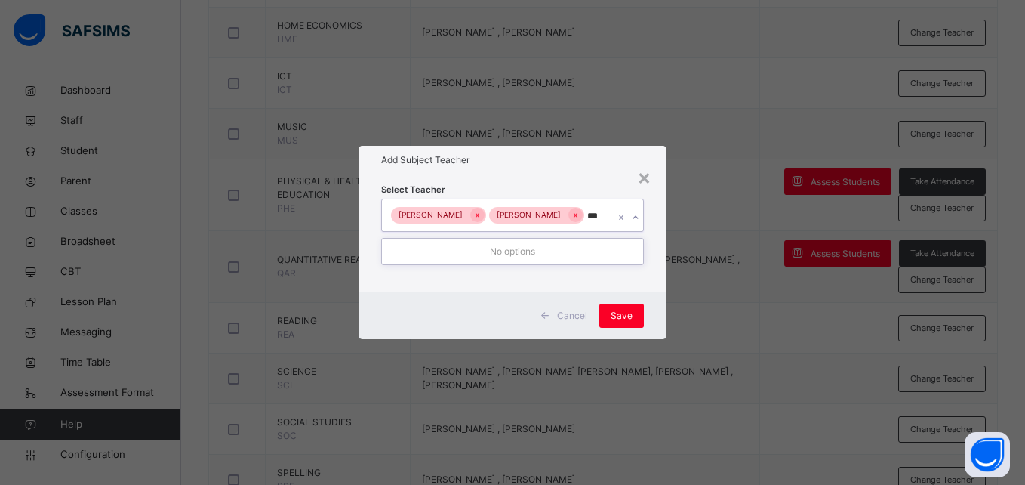
type input "**"
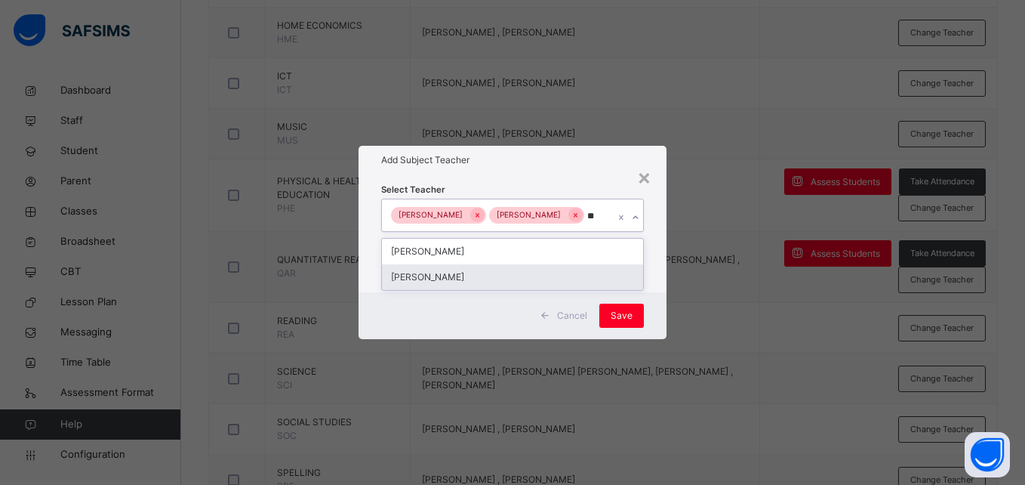
click at [454, 275] on div "[PERSON_NAME]" at bounding box center [512, 277] width 260 height 26
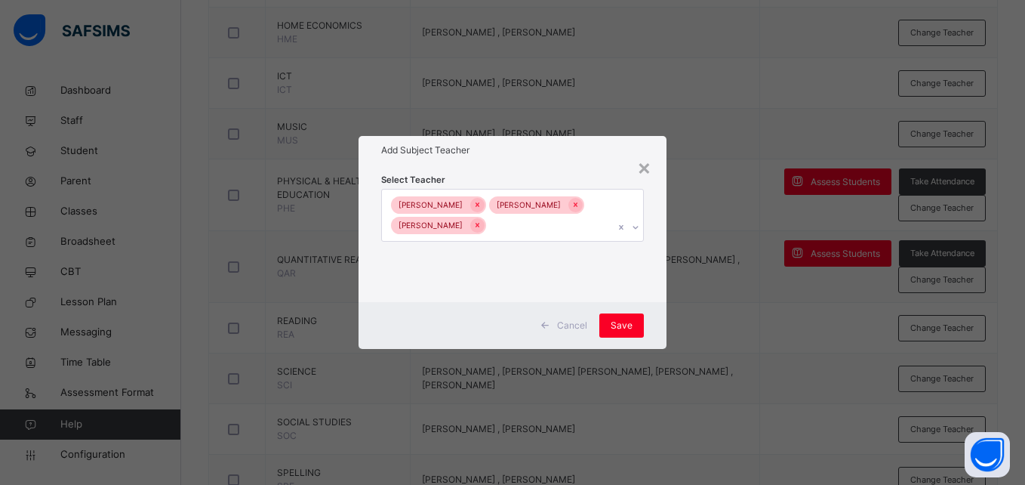
click at [659, 328] on div "Cancel Save" at bounding box center [512, 325] width 307 height 47
click at [629, 325] on span "Save" at bounding box center [622, 326] width 22 height 14
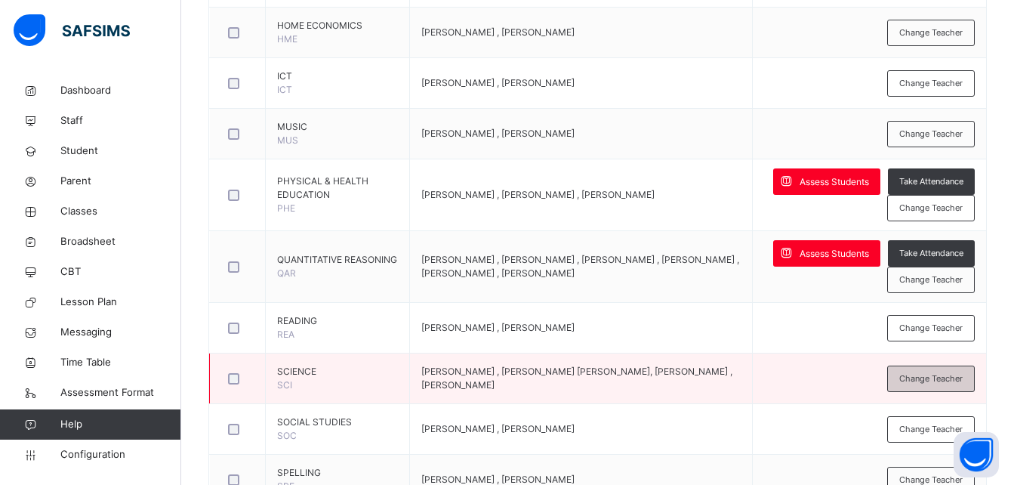
click at [937, 374] on span "Change Teacher" at bounding box center [930, 378] width 63 height 13
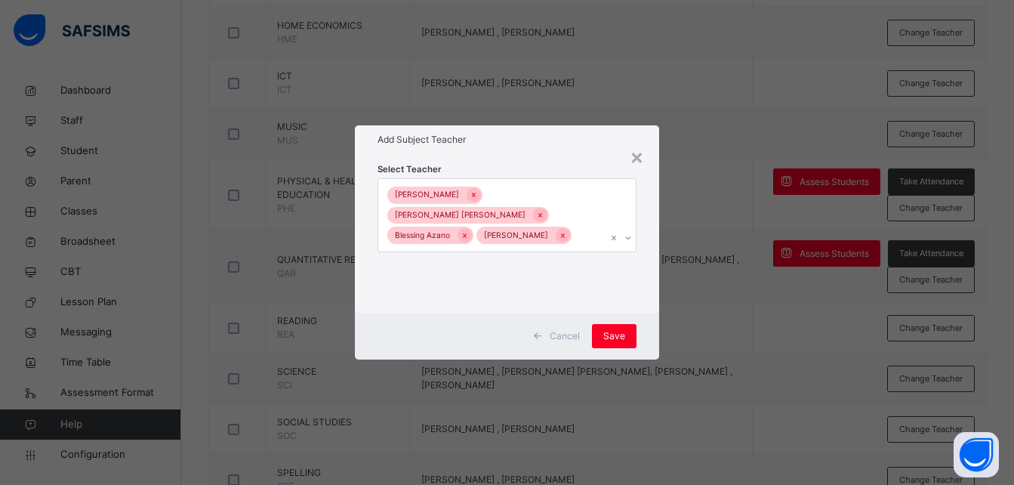
scroll to position [0, 0]
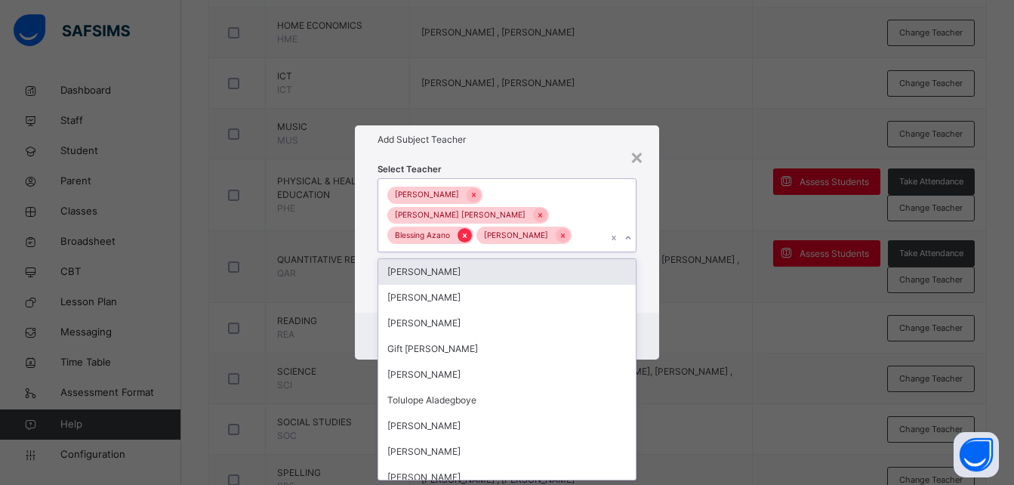
click at [462, 235] on div "Blessing Azano" at bounding box center [430, 234] width 86 height 17
click at [462, 235] on icon at bounding box center [464, 235] width 8 height 11
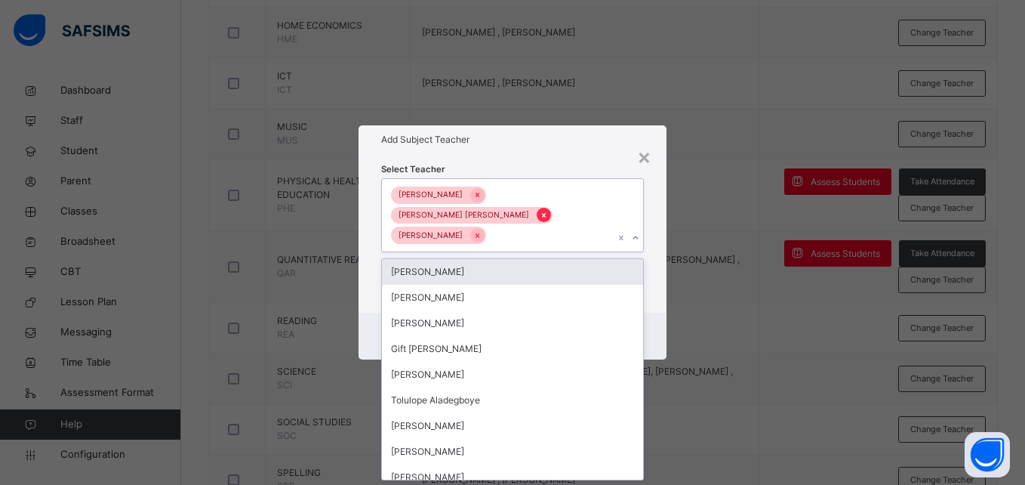
click at [540, 217] on icon at bounding box center [544, 215] width 8 height 11
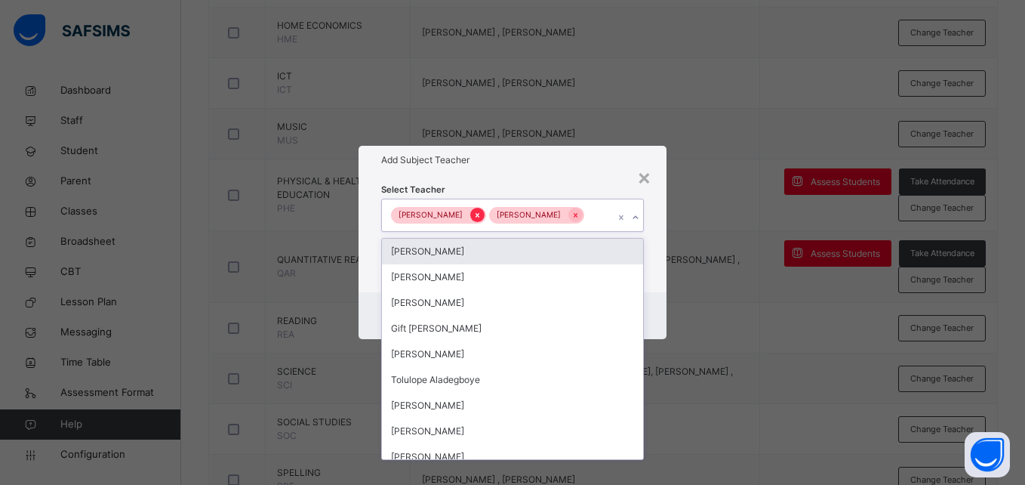
click at [473, 215] on icon at bounding box center [477, 215] width 8 height 11
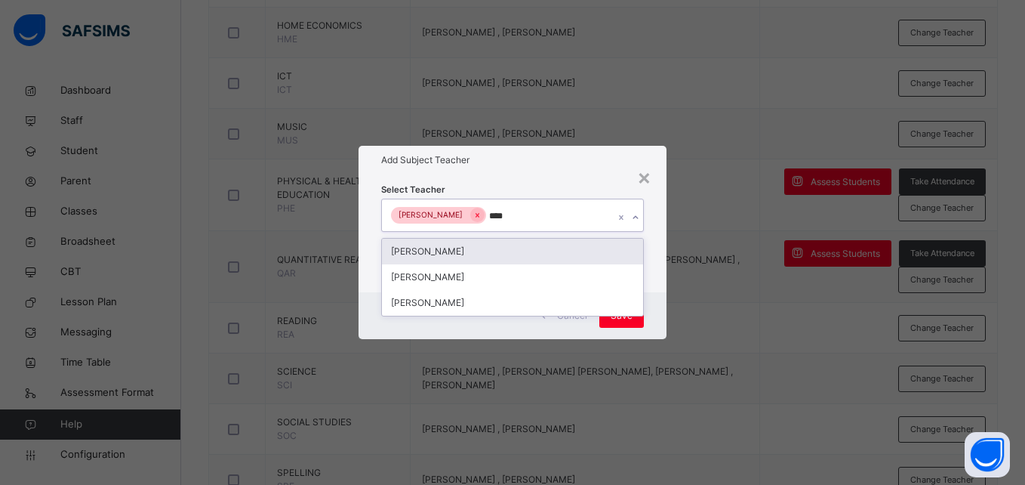
type input "*****"
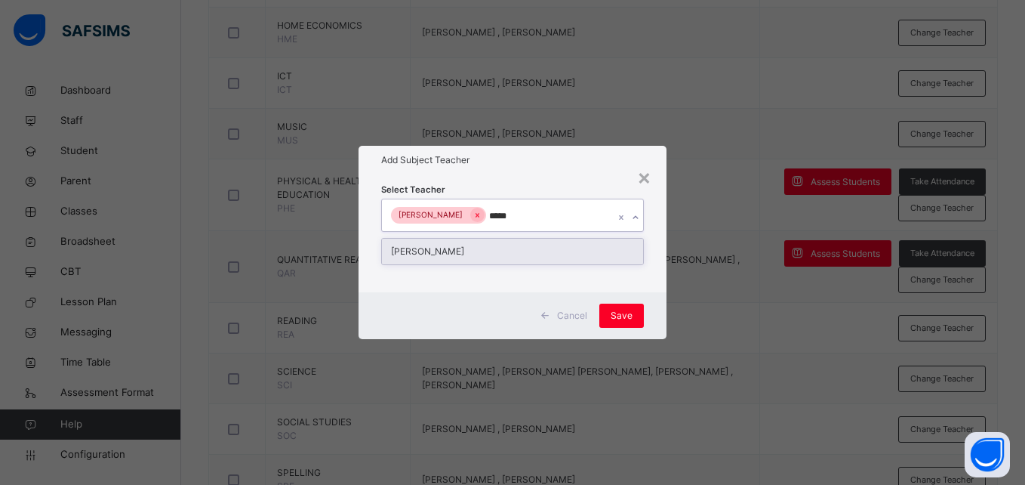
click at [459, 243] on div "[PERSON_NAME]" at bounding box center [512, 251] width 260 height 26
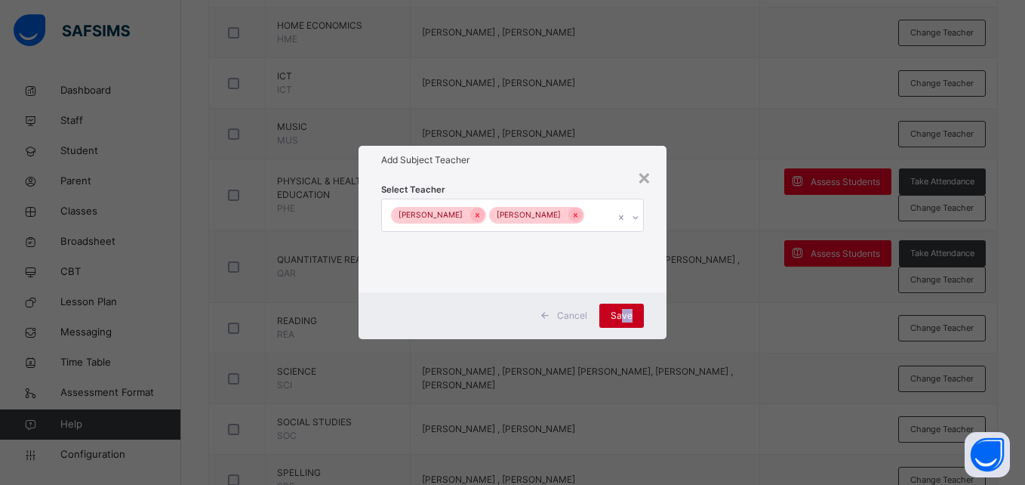
drag, startPoint x: 653, startPoint y: 307, endPoint x: 619, endPoint y: 310, distance: 34.1
click at [619, 310] on div "Cancel Save" at bounding box center [512, 315] width 307 height 47
click at [619, 310] on span "Save" at bounding box center [622, 316] width 22 height 14
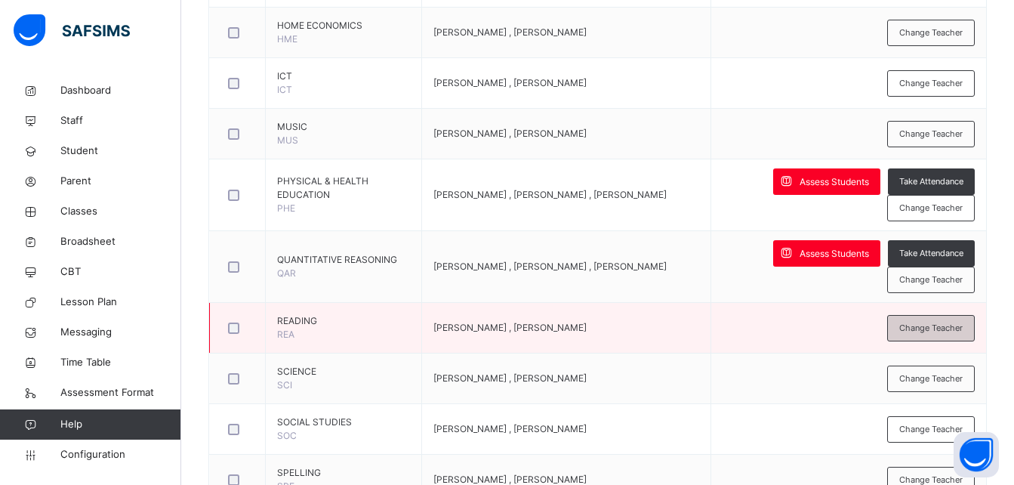
click at [928, 334] on span "Change Teacher" at bounding box center [930, 328] width 63 height 13
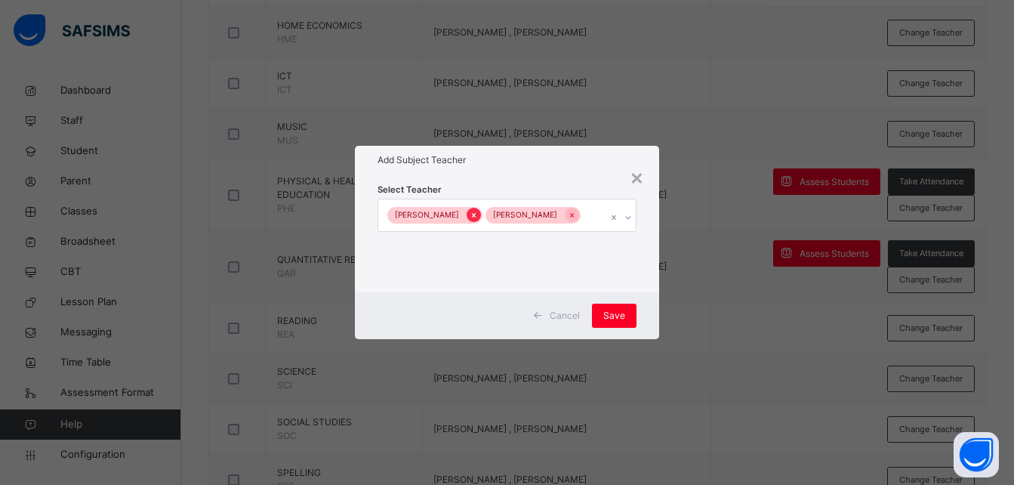
click at [469, 215] on icon at bounding box center [473, 215] width 8 height 11
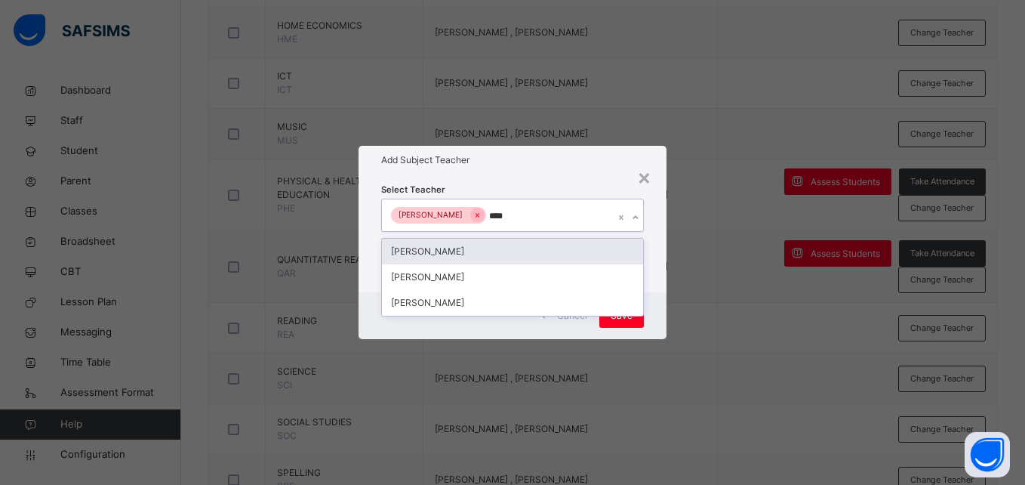
type input "*****"
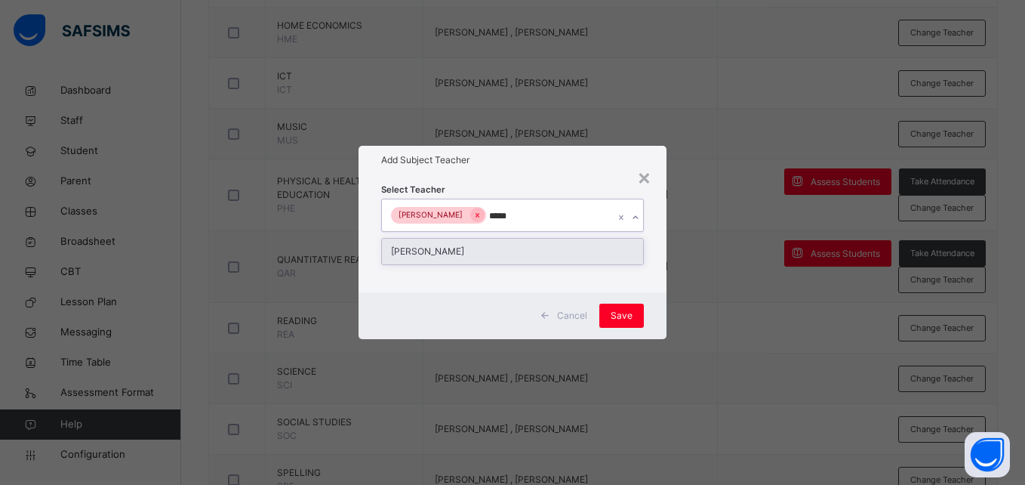
click at [491, 242] on div "[PERSON_NAME]" at bounding box center [512, 251] width 260 height 26
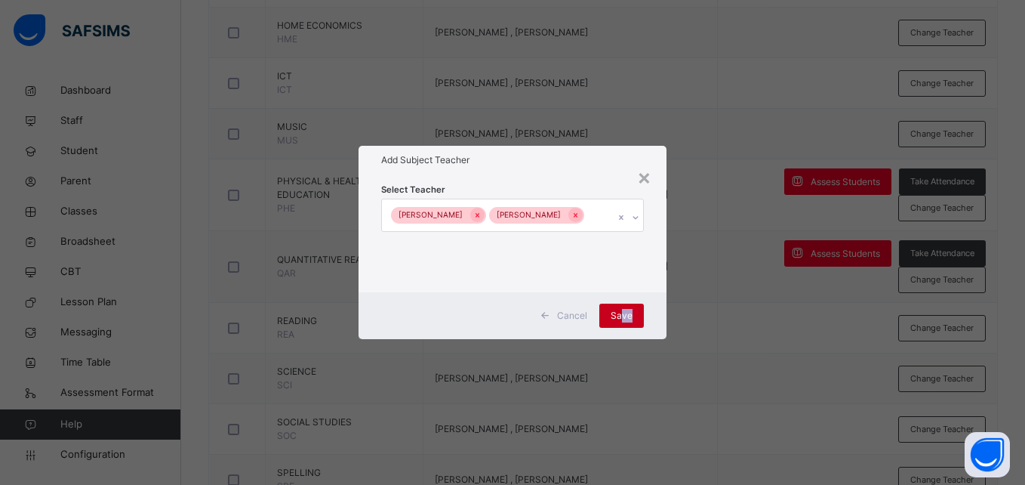
drag, startPoint x: 653, startPoint y: 316, endPoint x: 622, endPoint y: 315, distance: 31.0
click at [622, 315] on div "Cancel Save" at bounding box center [512, 315] width 307 height 47
click at [622, 315] on span "Save" at bounding box center [622, 316] width 22 height 14
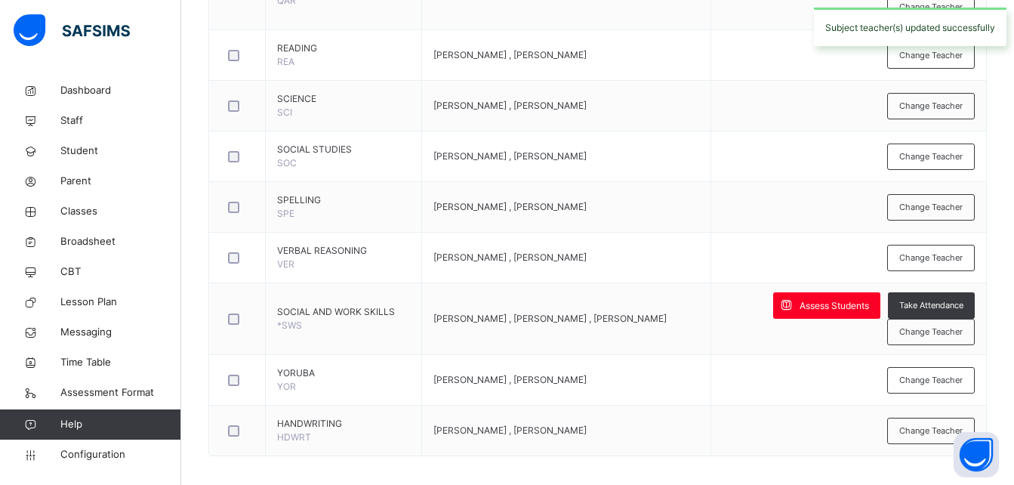
scroll to position [1145, 0]
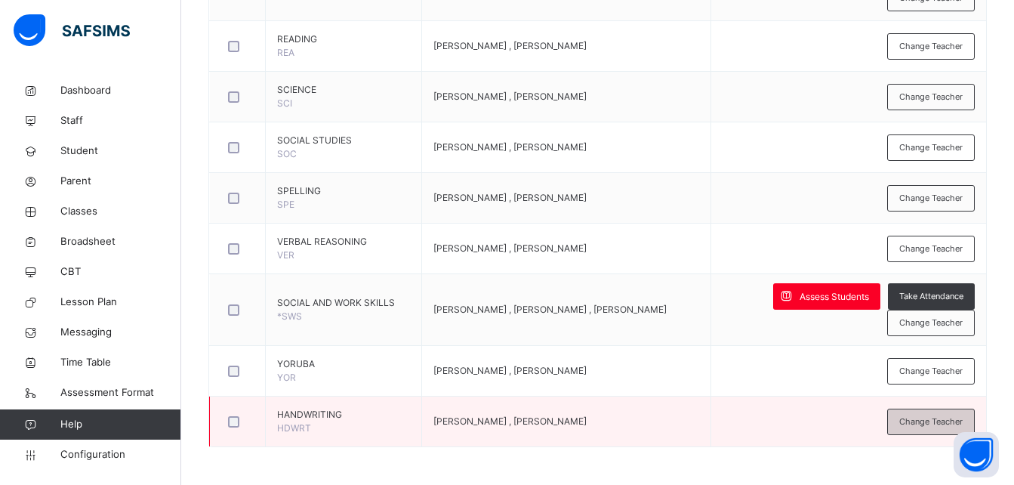
click at [951, 424] on span "Change Teacher" at bounding box center [930, 421] width 63 height 13
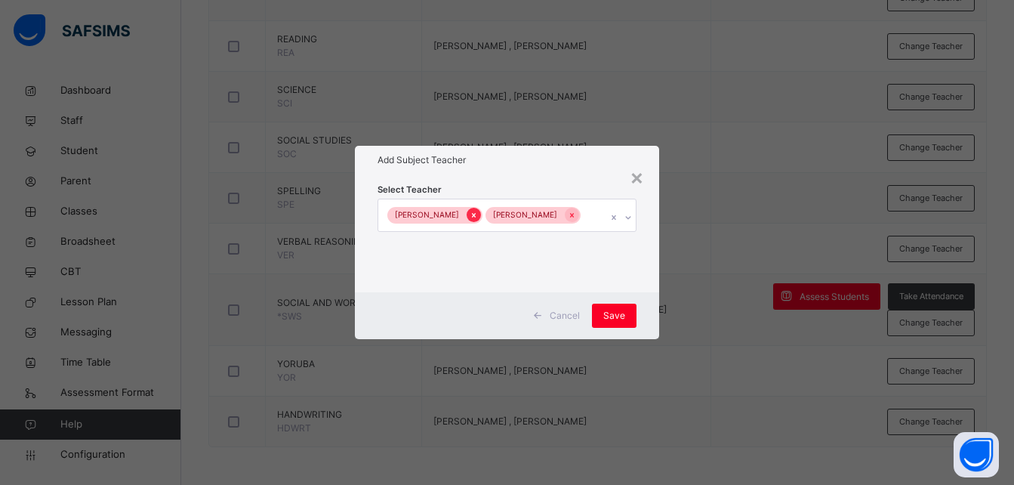
click at [469, 212] on icon at bounding box center [473, 215] width 8 height 11
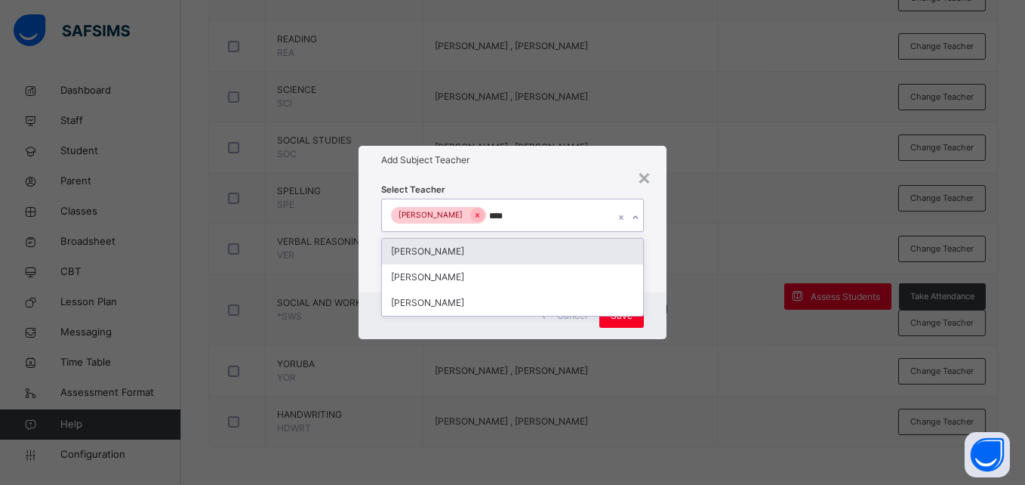
type input "*****"
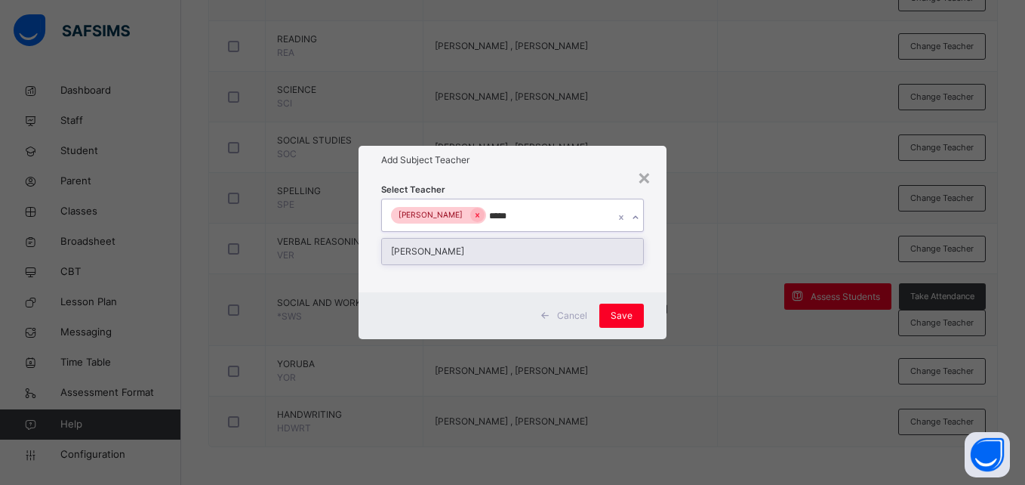
click at [472, 258] on div "[PERSON_NAME]" at bounding box center [512, 251] width 260 height 26
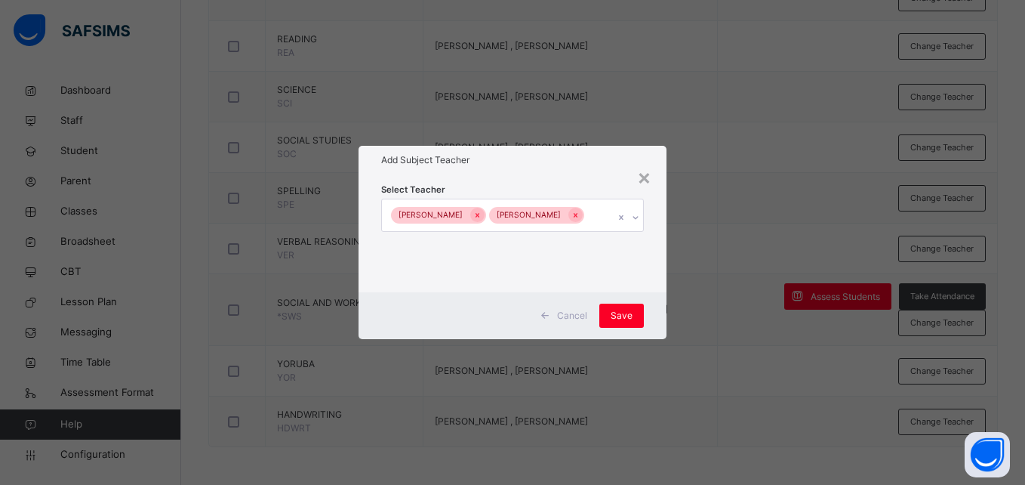
click at [658, 328] on div "Cancel Save" at bounding box center [512, 315] width 307 height 47
click at [617, 307] on div "Save" at bounding box center [621, 315] width 45 height 24
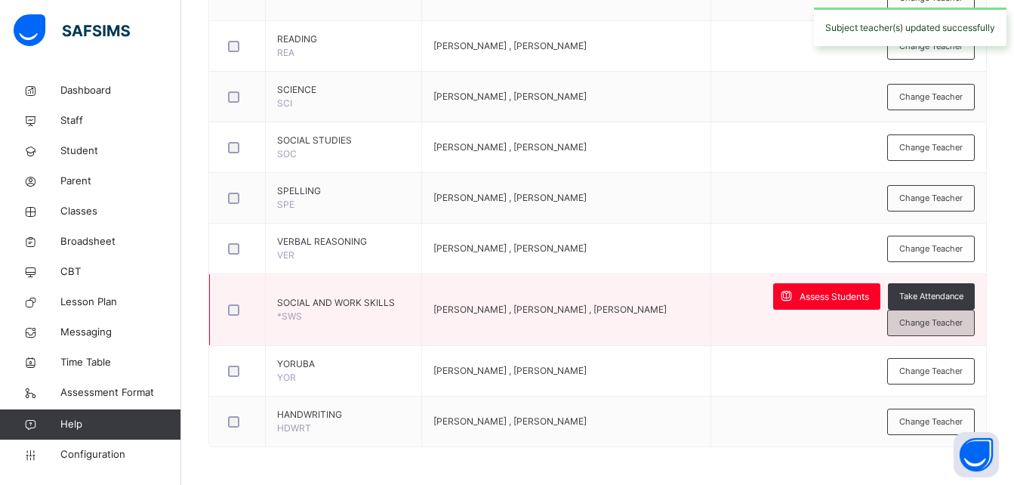
click at [919, 323] on span "Change Teacher" at bounding box center [930, 322] width 63 height 13
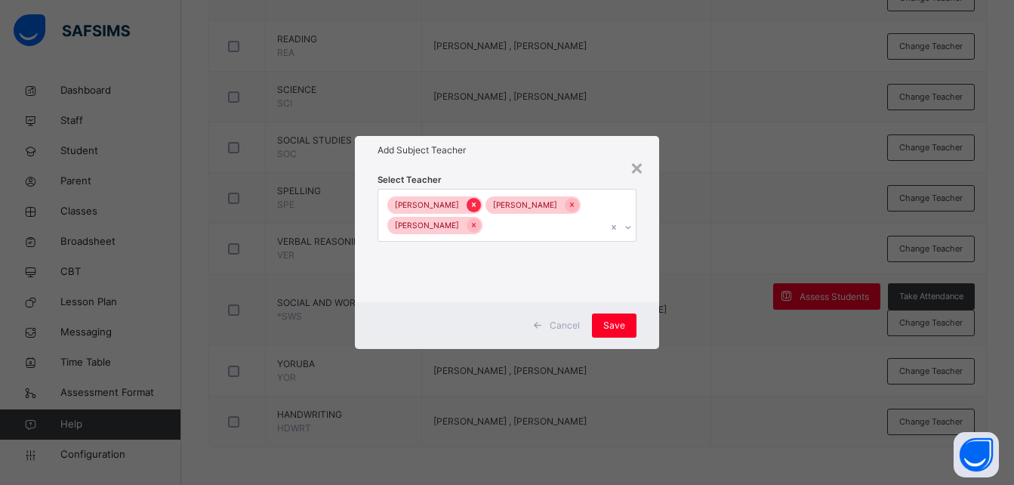
click at [469, 202] on icon at bounding box center [473, 204] width 8 height 11
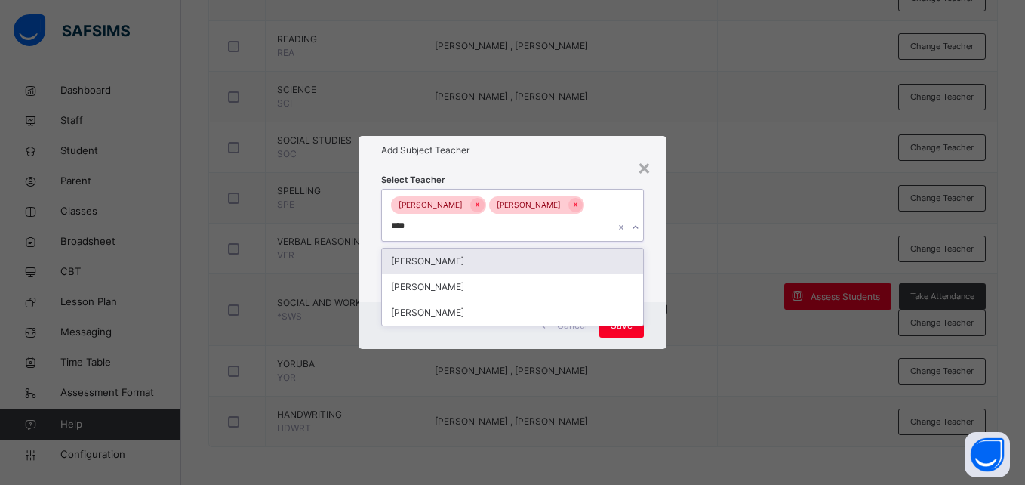
type input "*****"
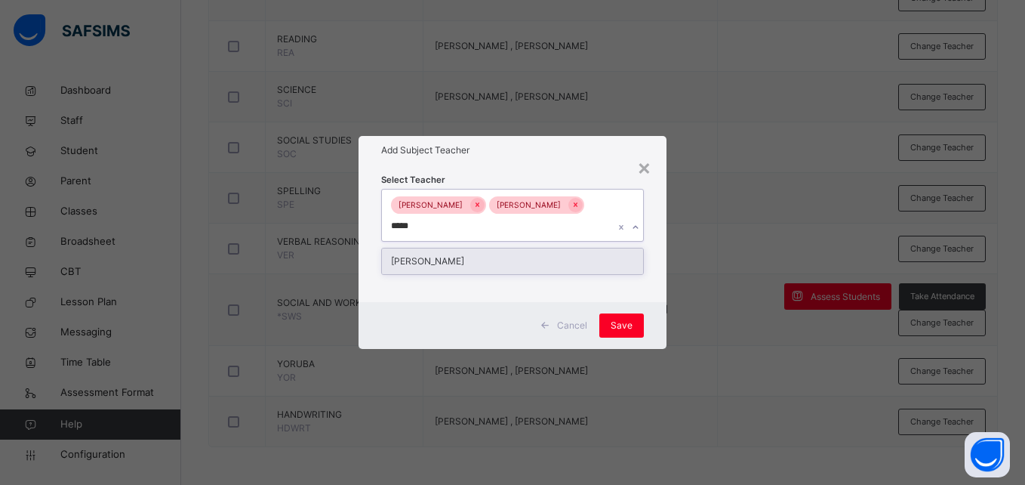
click at [482, 260] on div "[PERSON_NAME]" at bounding box center [512, 261] width 260 height 26
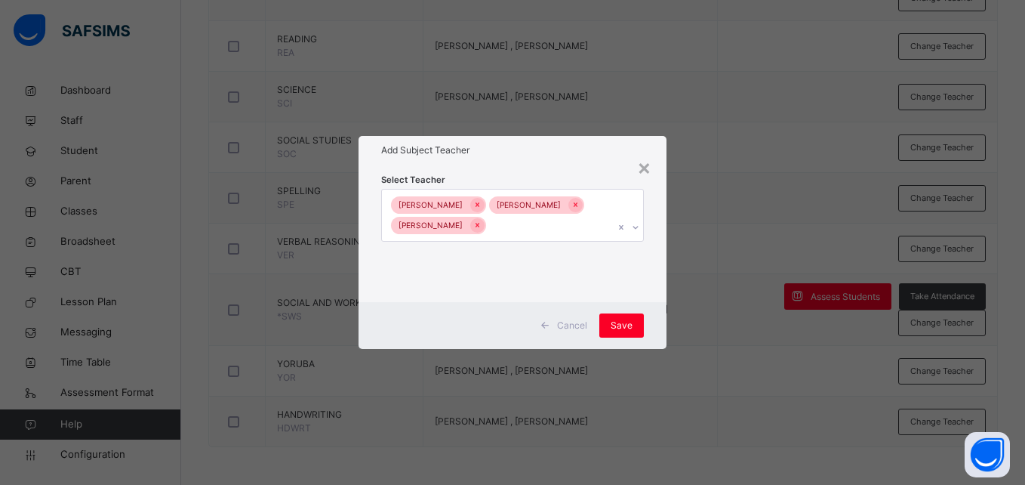
click at [650, 331] on div "Cancel Save" at bounding box center [512, 325] width 307 height 47
click at [629, 325] on span "Save" at bounding box center [622, 326] width 22 height 14
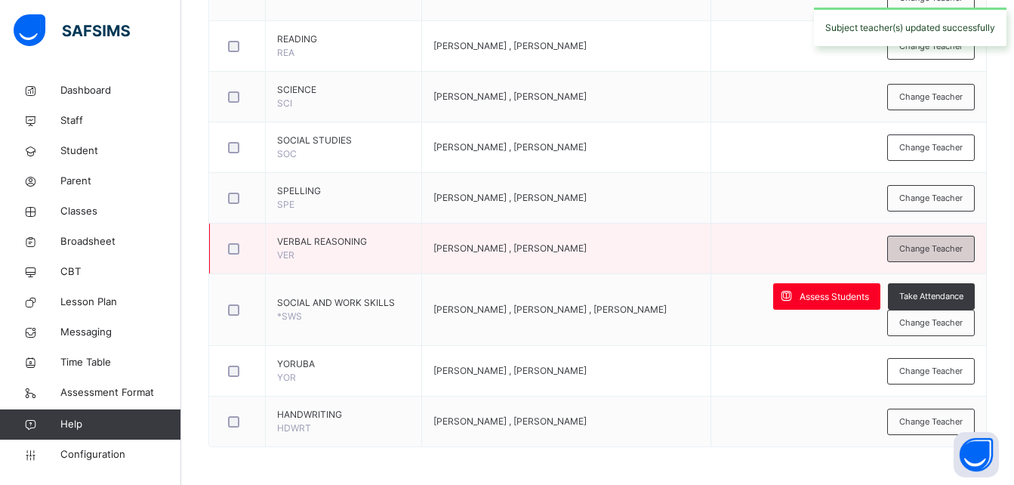
click at [944, 240] on div "Change Teacher" at bounding box center [931, 248] width 88 height 26
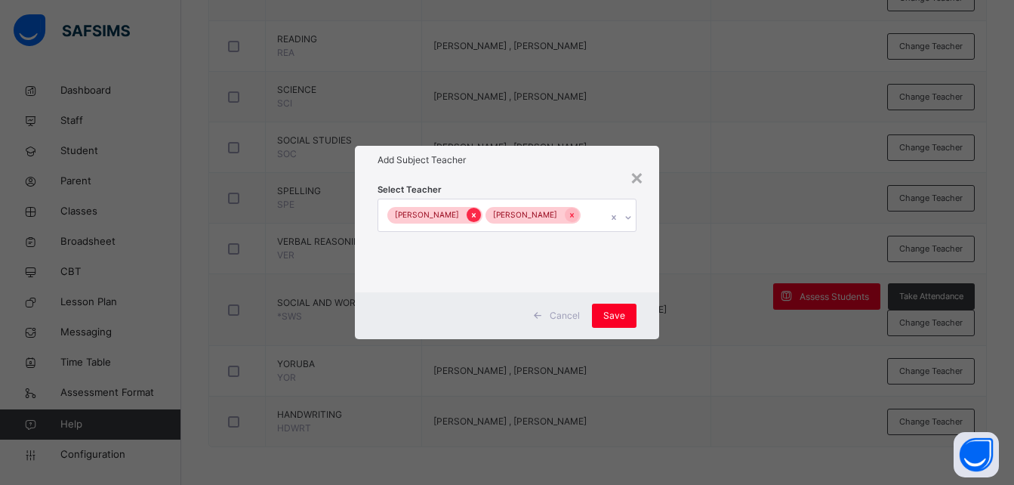
click at [472, 214] on icon at bounding box center [474, 215] width 4 height 5
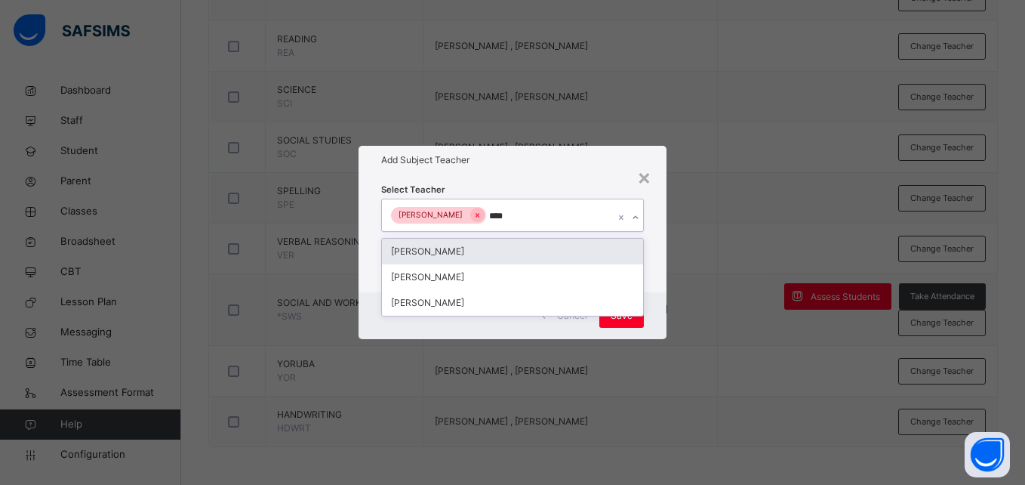
type input "*****"
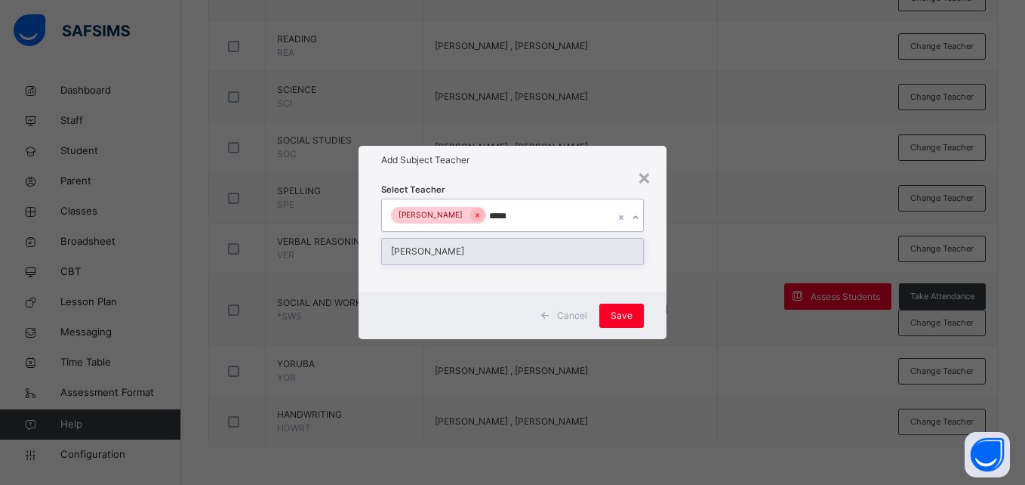
click at [457, 247] on div "[PERSON_NAME]" at bounding box center [512, 251] width 260 height 26
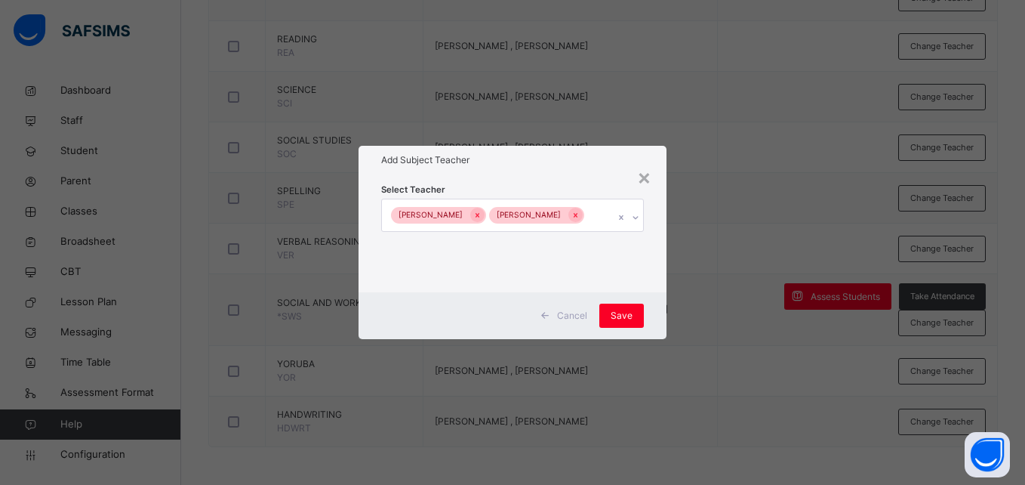
click at [652, 315] on div "Cancel Save" at bounding box center [512, 315] width 307 height 47
click at [631, 313] on span "Save" at bounding box center [622, 316] width 22 height 14
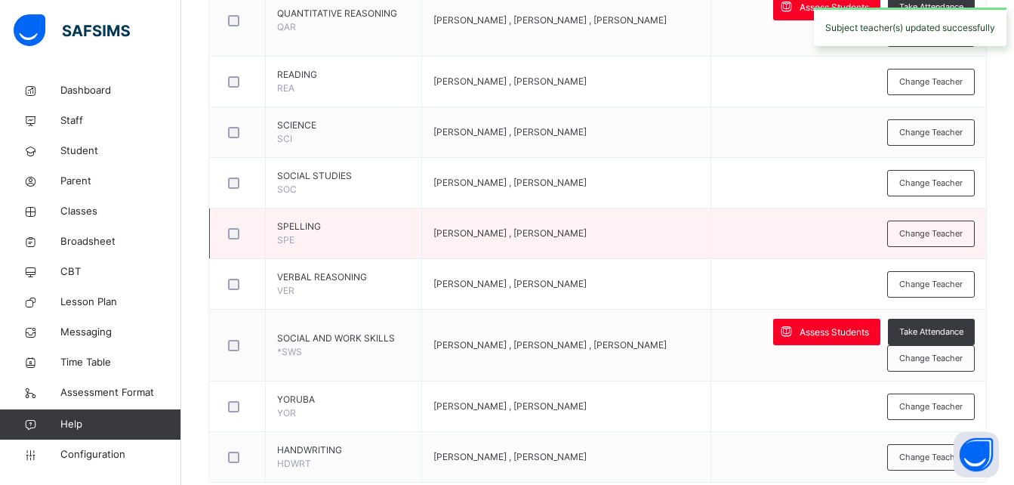
scroll to position [1109, 0]
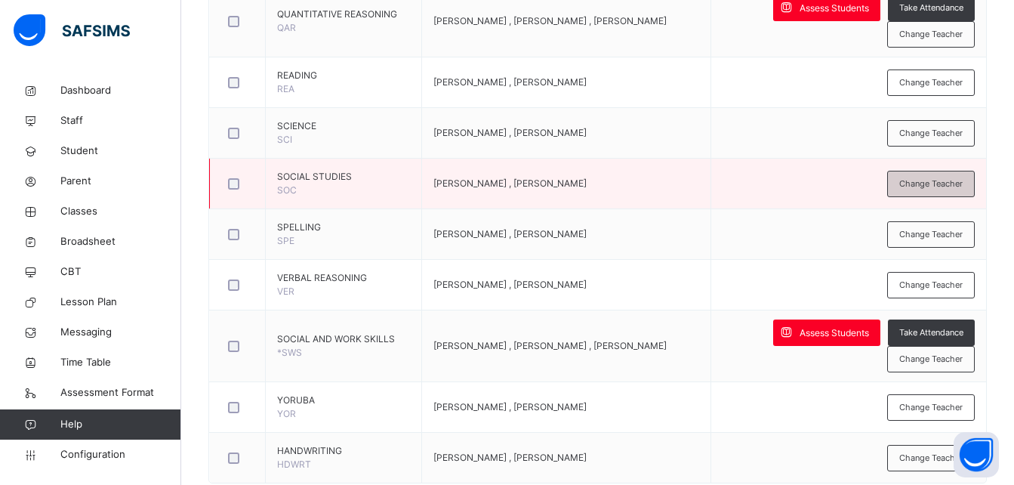
click at [949, 186] on span "Change Teacher" at bounding box center [930, 183] width 63 height 13
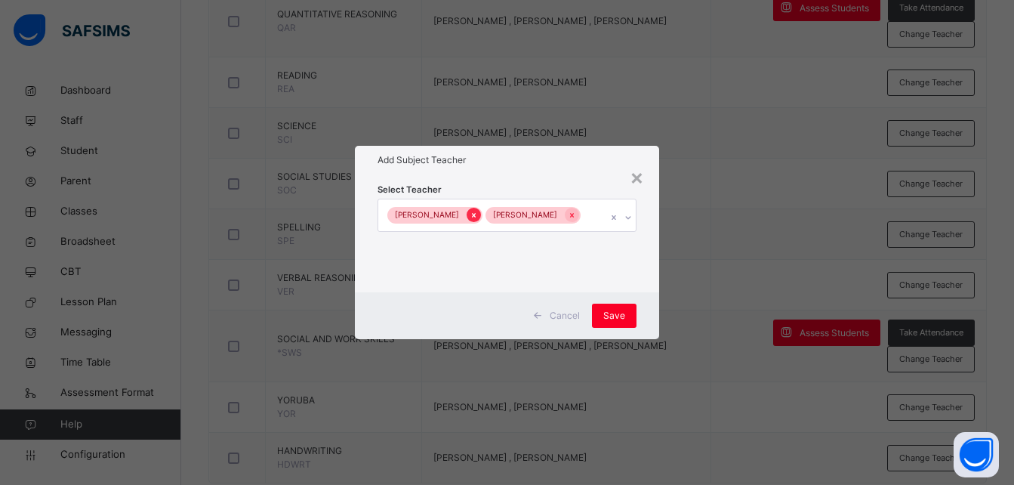
click at [469, 214] on icon at bounding box center [473, 215] width 8 height 11
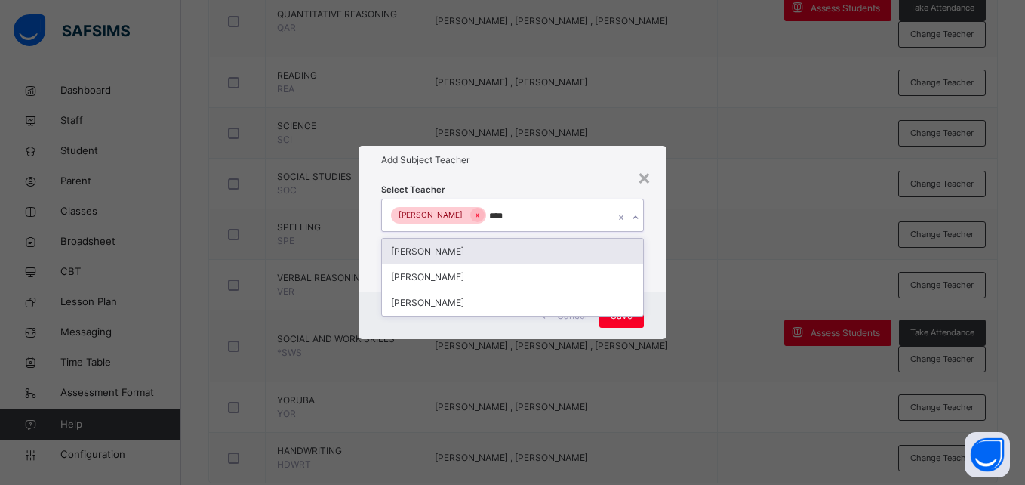
type input "*****"
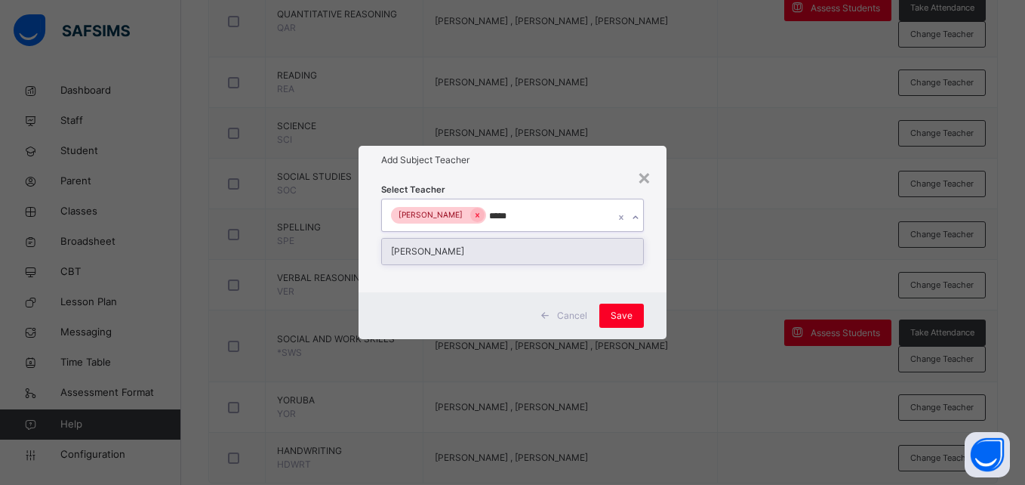
click at [439, 248] on div "[PERSON_NAME]" at bounding box center [512, 251] width 260 height 26
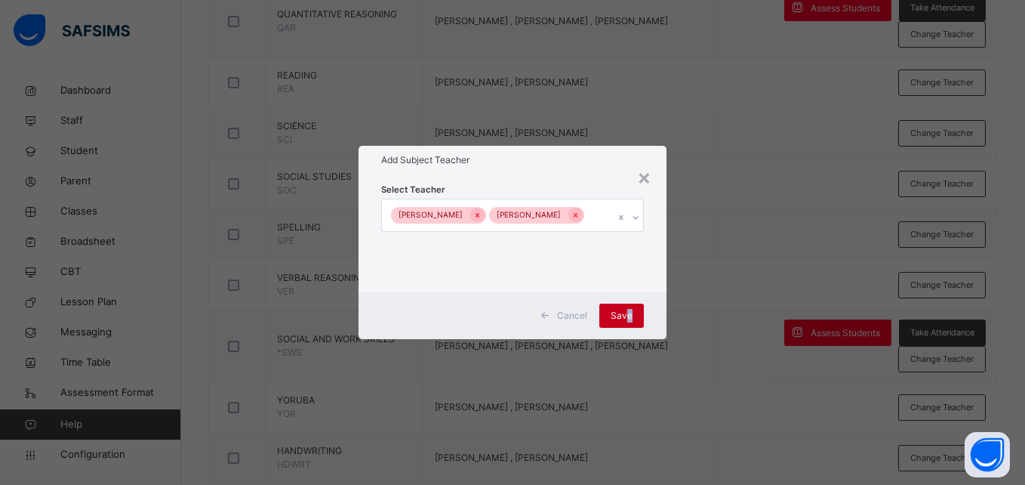
drag, startPoint x: 648, startPoint y: 319, endPoint x: 623, endPoint y: 319, distance: 24.2
click at [623, 319] on div "Cancel Save" at bounding box center [512, 315] width 307 height 47
click at [623, 319] on span "Save" at bounding box center [622, 316] width 22 height 14
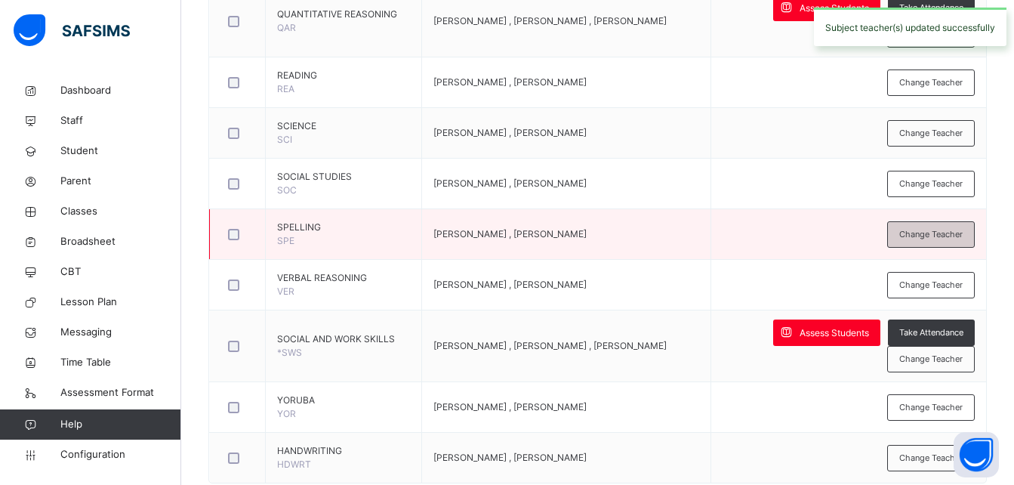
click at [955, 234] on span "Change Teacher" at bounding box center [930, 234] width 63 height 13
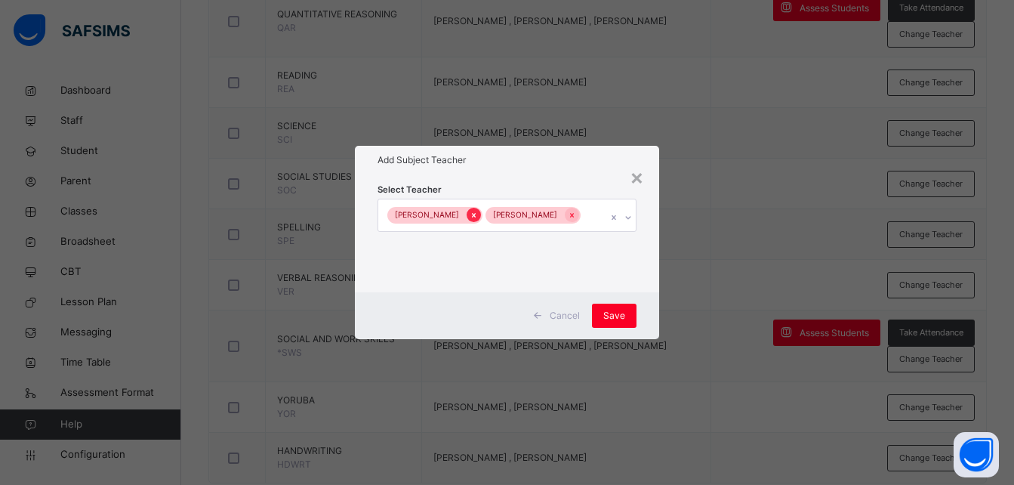
click at [469, 214] on icon at bounding box center [473, 215] width 8 height 11
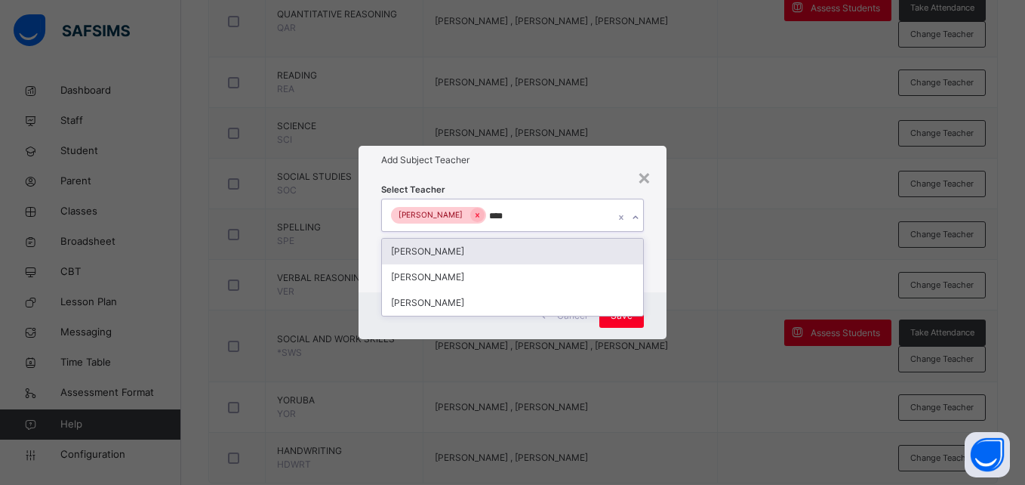
type input "*****"
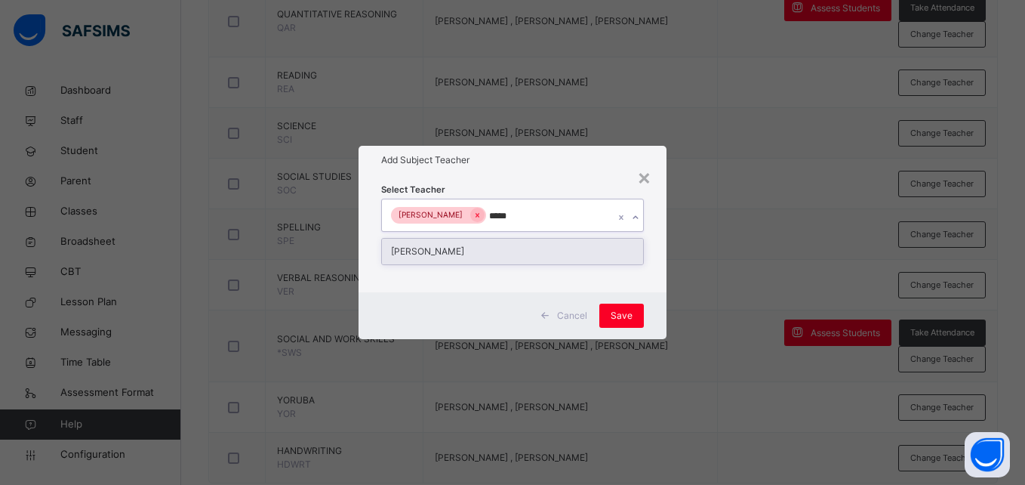
click at [497, 250] on div "[PERSON_NAME]" at bounding box center [512, 251] width 260 height 26
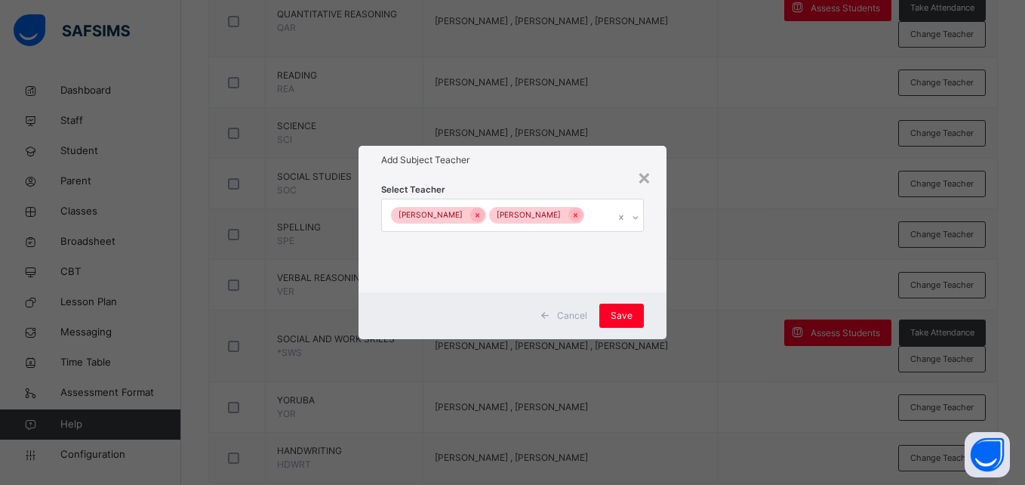
click at [651, 316] on div "Cancel Save" at bounding box center [512, 315] width 307 height 47
click at [615, 314] on span "Save" at bounding box center [622, 316] width 22 height 14
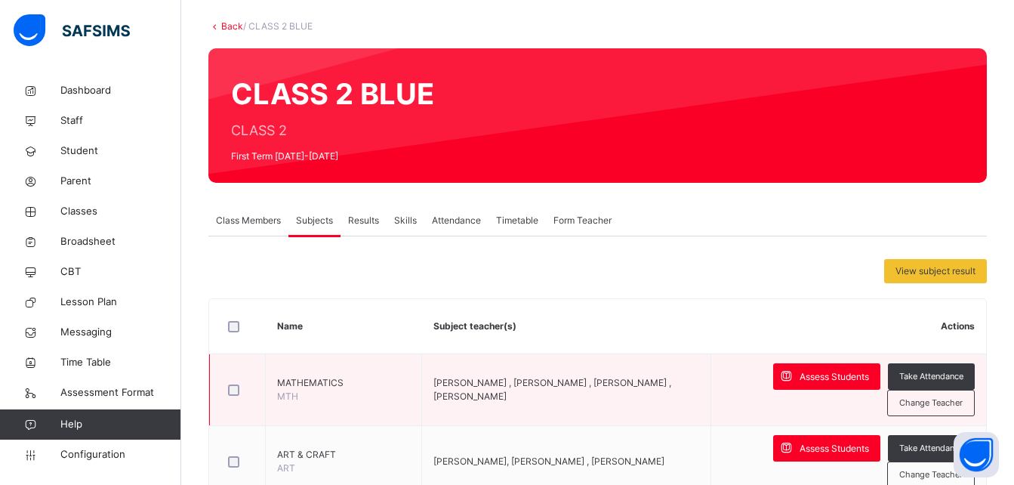
scroll to position [77, 0]
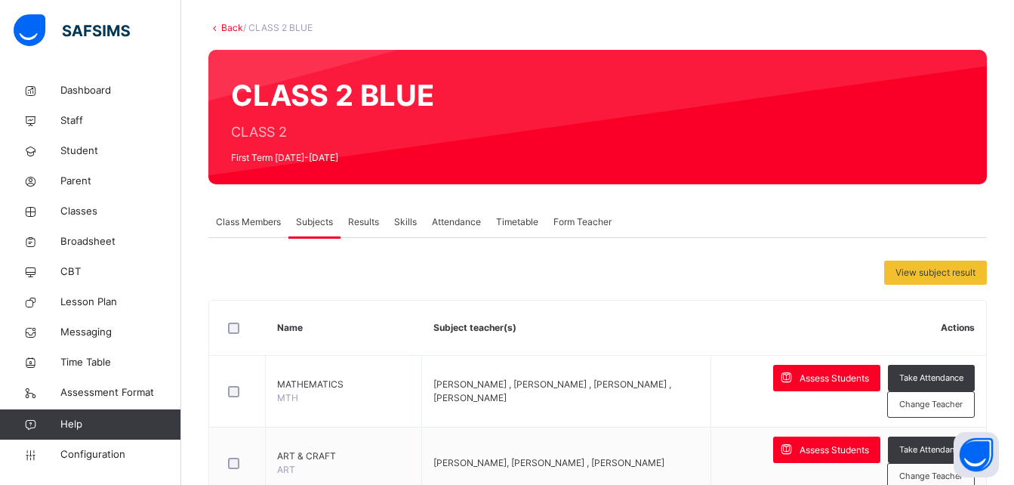
click at [227, 27] on link "Back" at bounding box center [232, 27] width 22 height 11
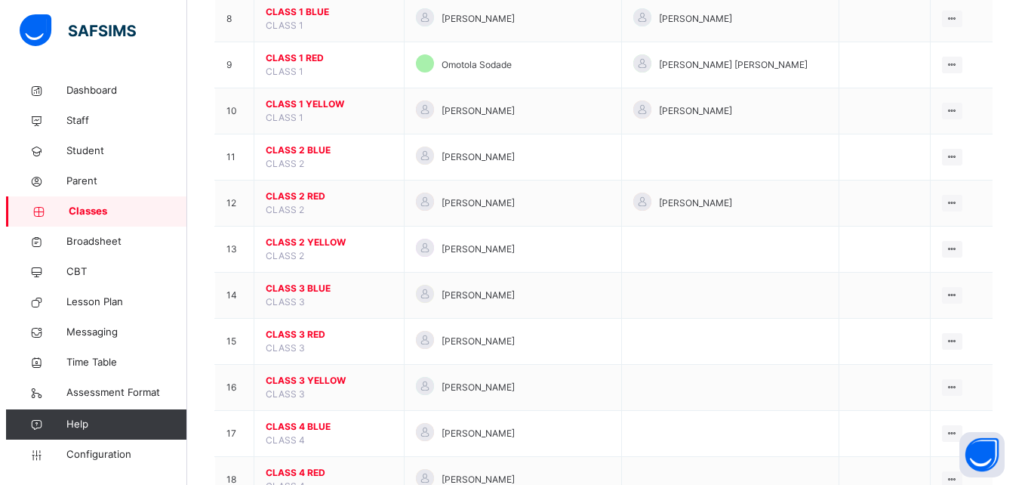
scroll to position [506, 0]
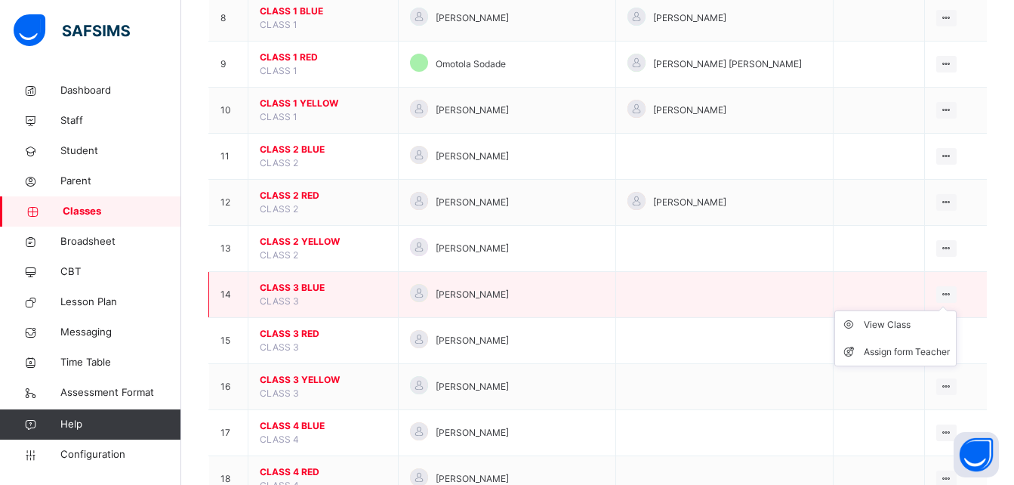
click at [946, 295] on icon at bounding box center [946, 293] width 13 height 11
click at [913, 352] on div "Assign form Teacher" at bounding box center [906, 351] width 86 height 15
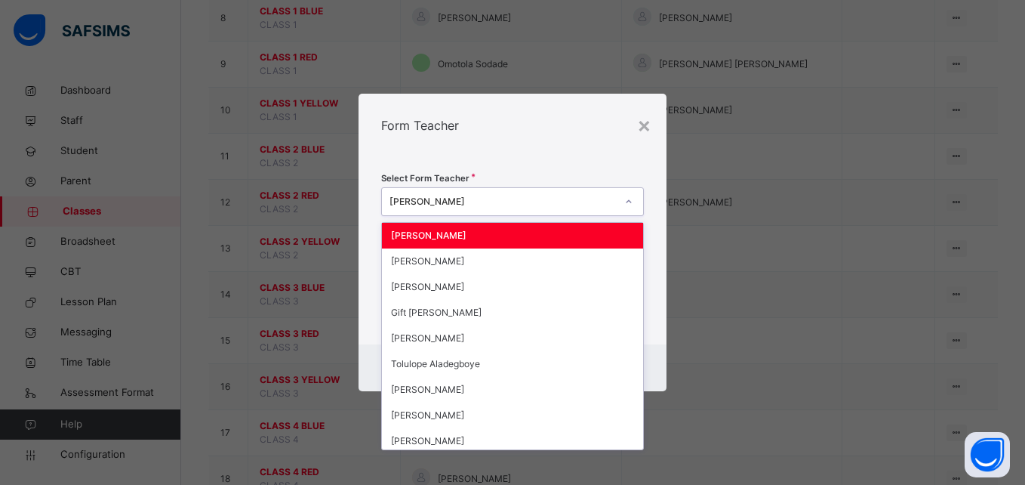
click at [500, 198] on div "[PERSON_NAME]" at bounding box center [502, 202] width 226 height 14
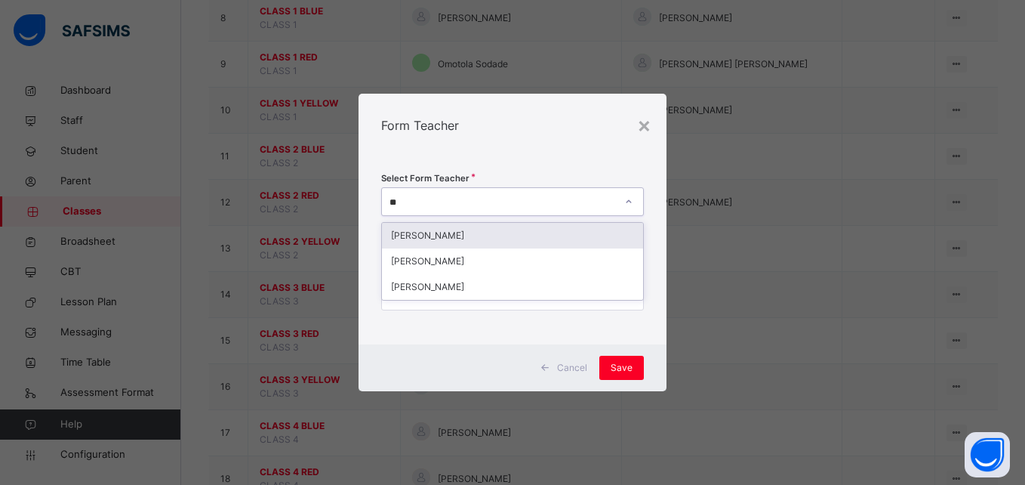
type input "***"
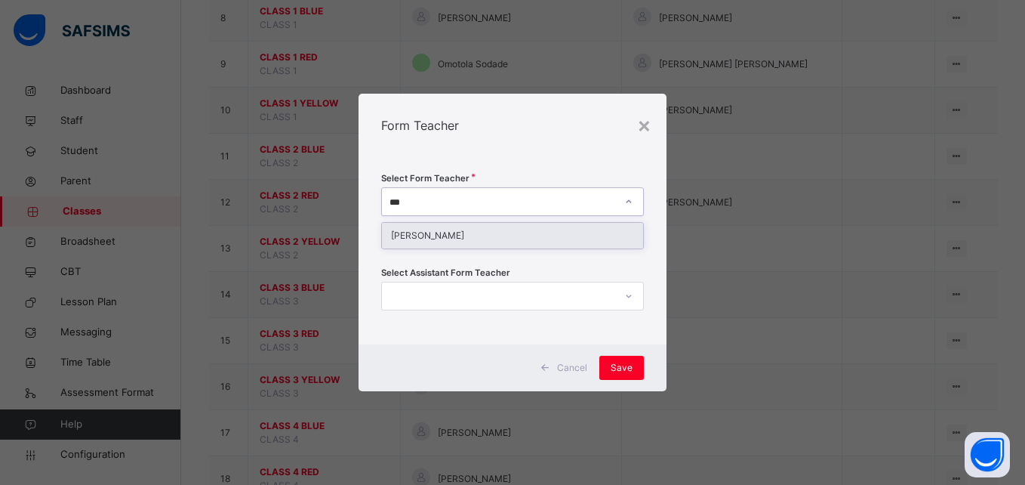
click at [479, 235] on div "[PERSON_NAME]" at bounding box center [512, 236] width 260 height 26
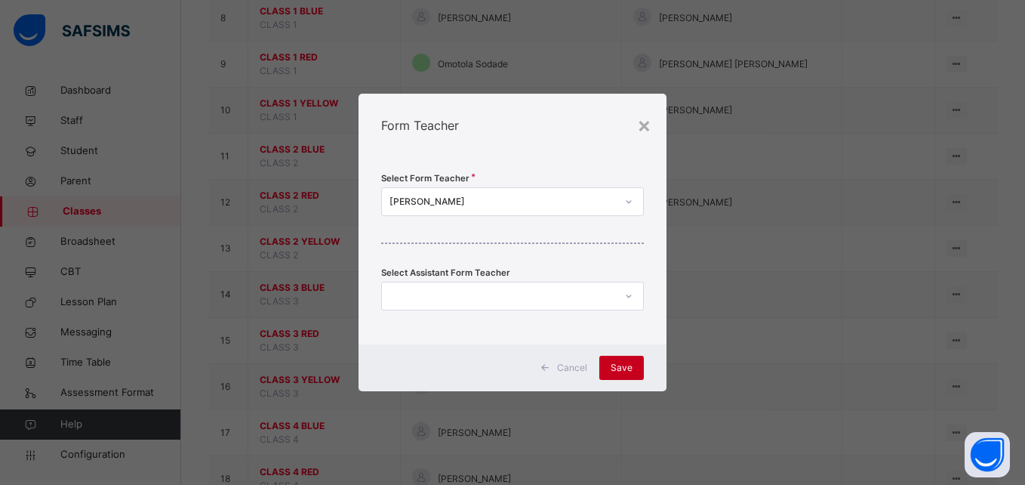
click at [621, 365] on span "Save" at bounding box center [622, 368] width 22 height 14
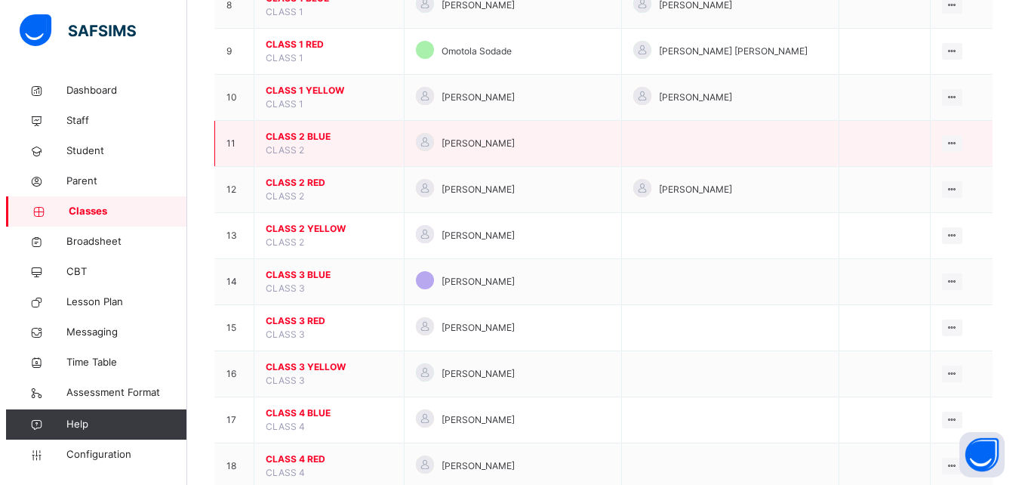
scroll to position [520, 0]
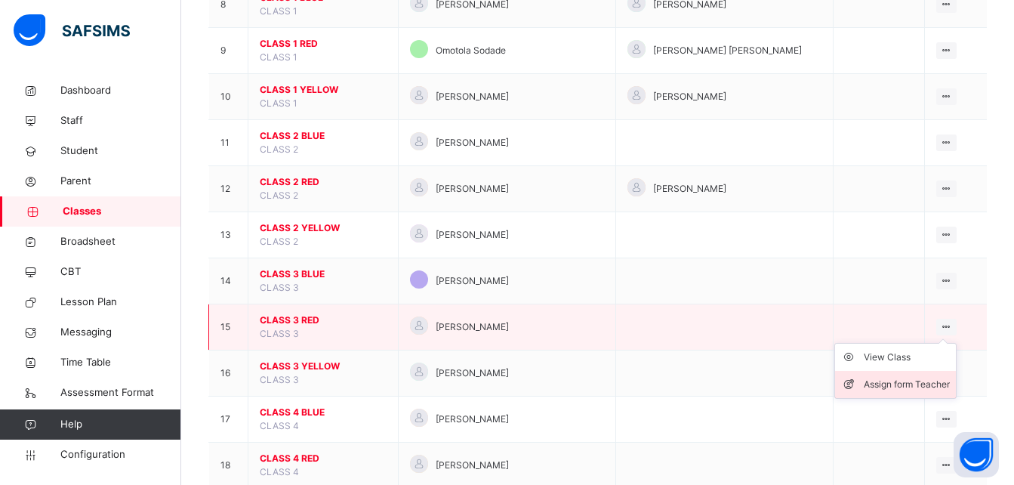
click at [906, 380] on div "Assign form Teacher" at bounding box center [906, 384] width 86 height 15
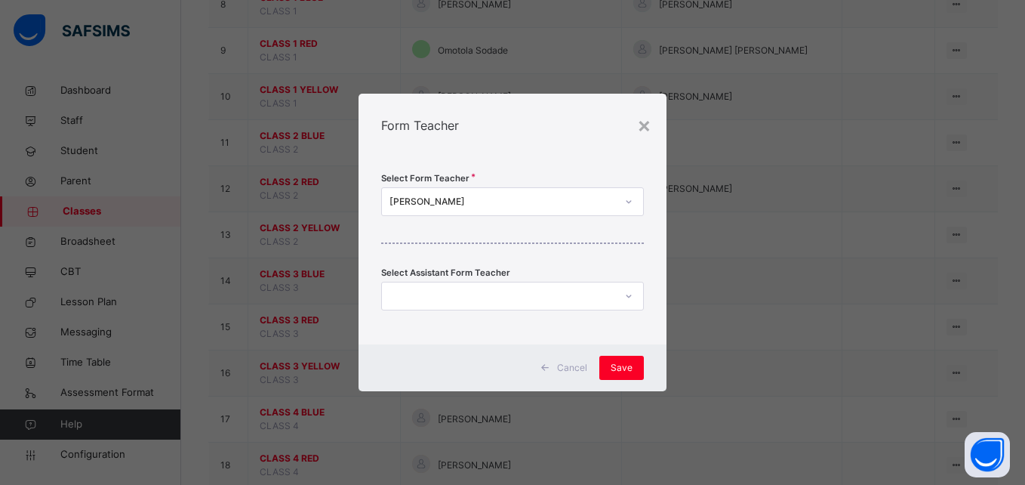
click at [548, 195] on div "[PERSON_NAME]" at bounding box center [502, 202] width 226 height 14
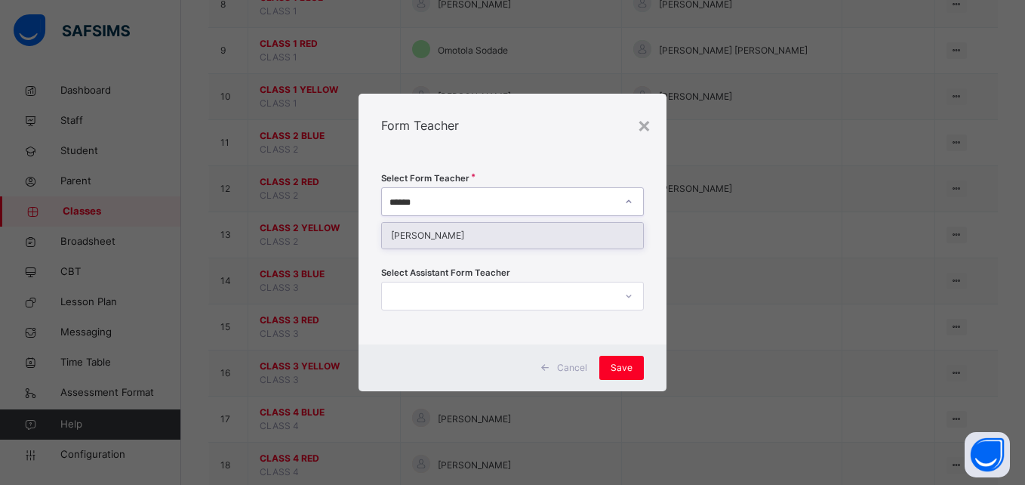
type input "*******"
click at [525, 236] on div "[PERSON_NAME]" at bounding box center [512, 236] width 260 height 26
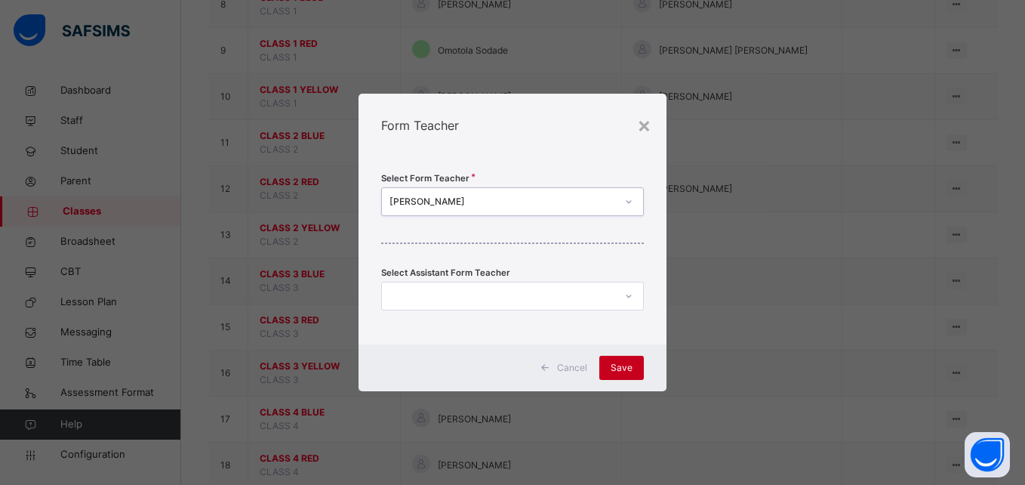
click at [628, 368] on span "Save" at bounding box center [622, 368] width 22 height 14
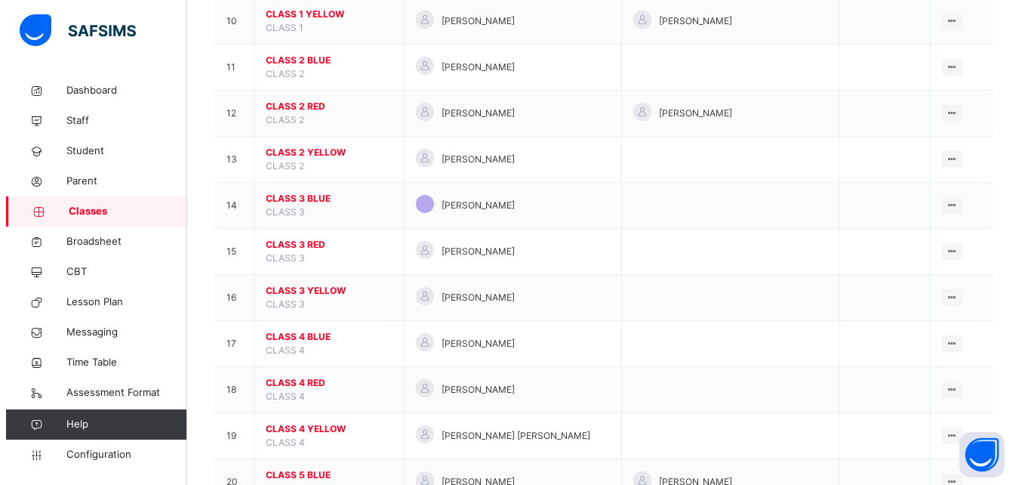
scroll to position [596, 0]
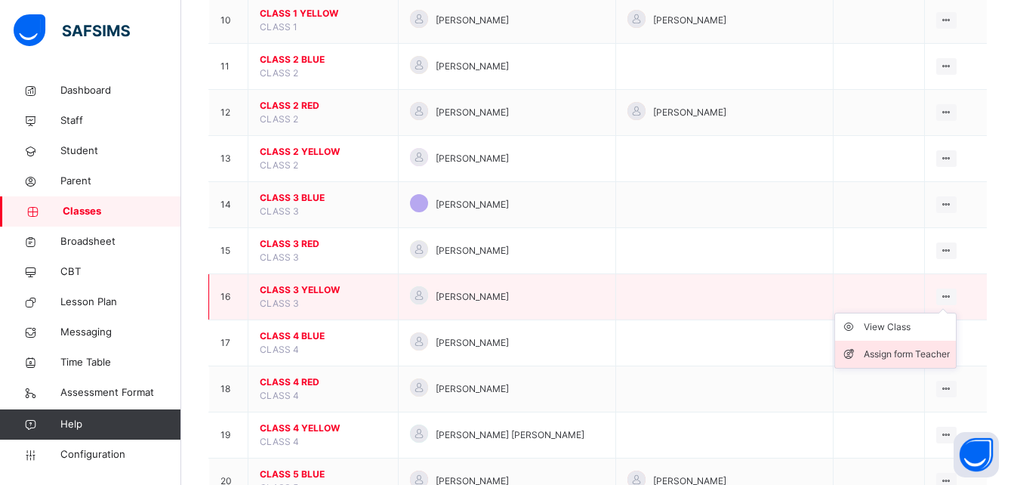
click at [891, 349] on div "Assign form Teacher" at bounding box center [906, 353] width 86 height 15
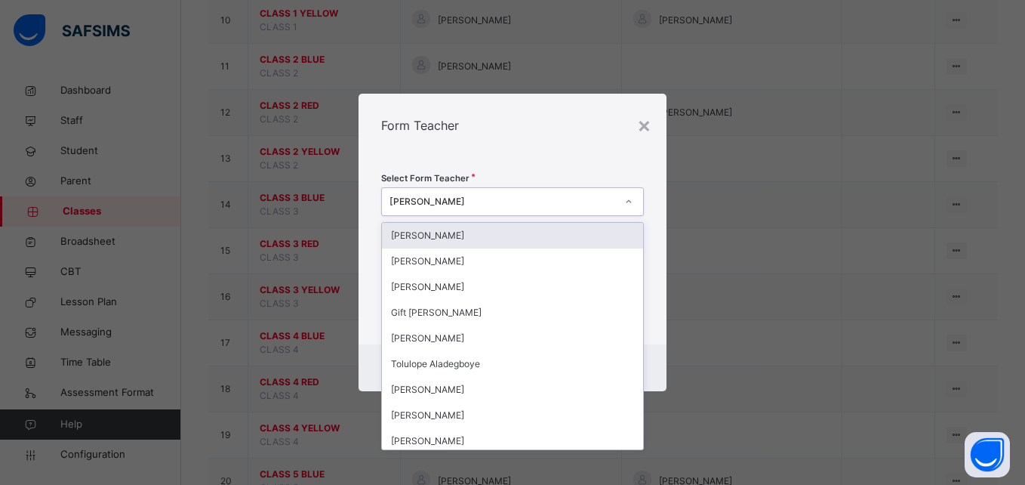
click at [482, 206] on div "[PERSON_NAME]" at bounding box center [502, 202] width 226 height 14
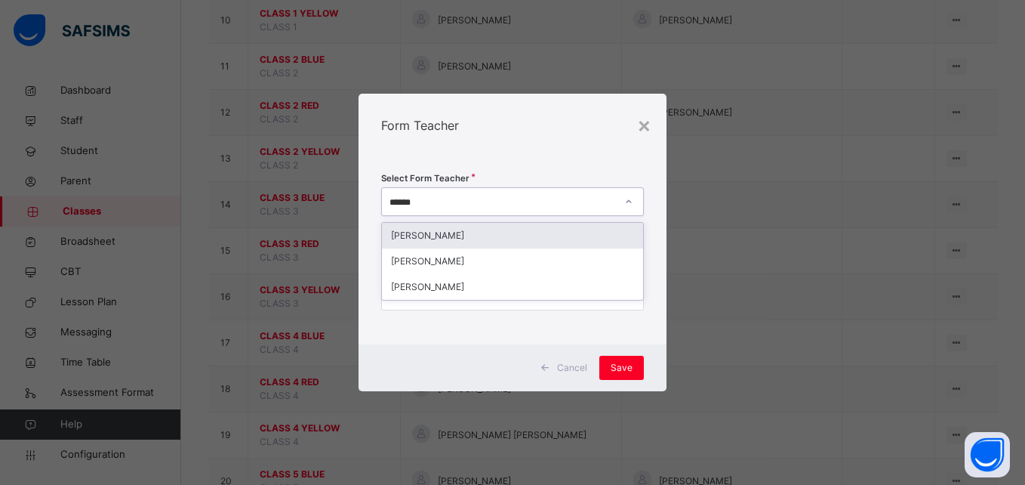
type input "*******"
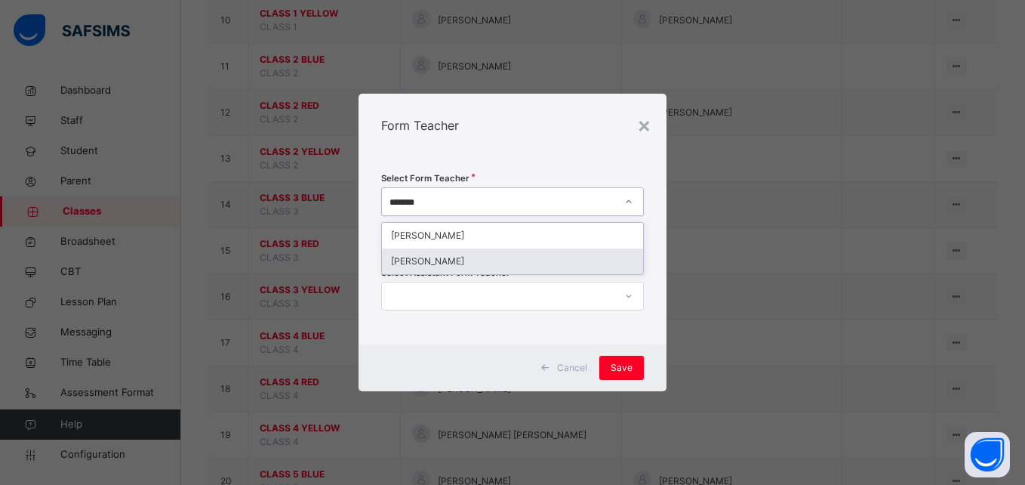
click at [480, 259] on div "[PERSON_NAME]" at bounding box center [512, 261] width 260 height 26
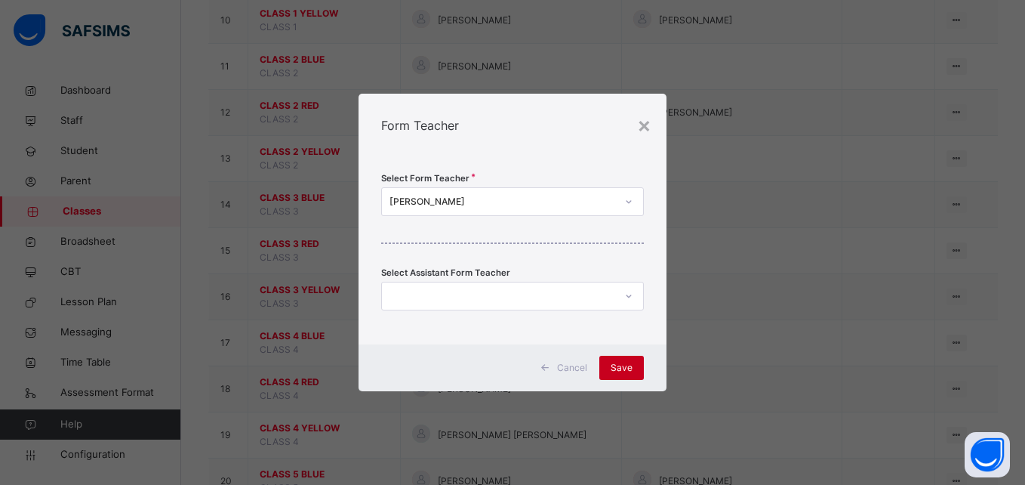
click at [626, 371] on span "Save" at bounding box center [622, 368] width 22 height 14
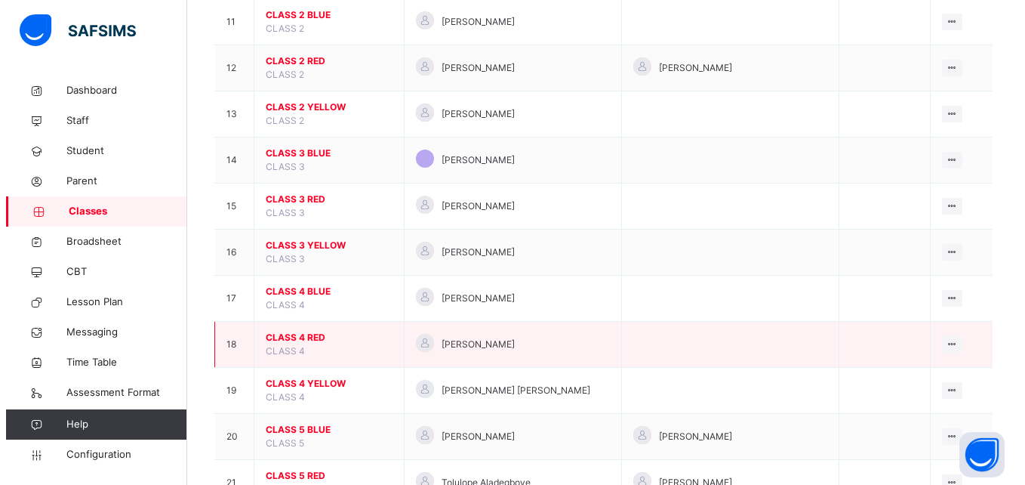
scroll to position [642, 0]
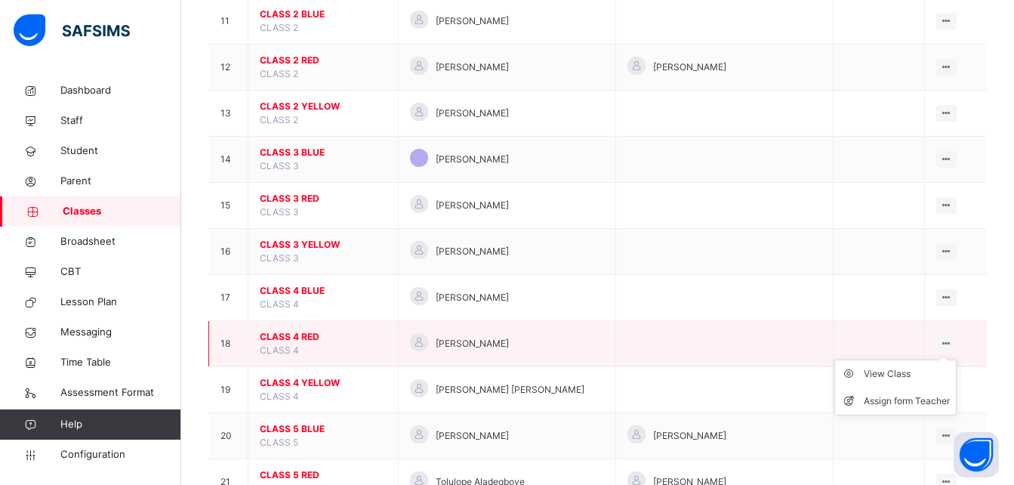
click at [949, 343] on icon at bounding box center [946, 342] width 13 height 11
click at [914, 400] on div "Assign form Teacher" at bounding box center [906, 400] width 86 height 15
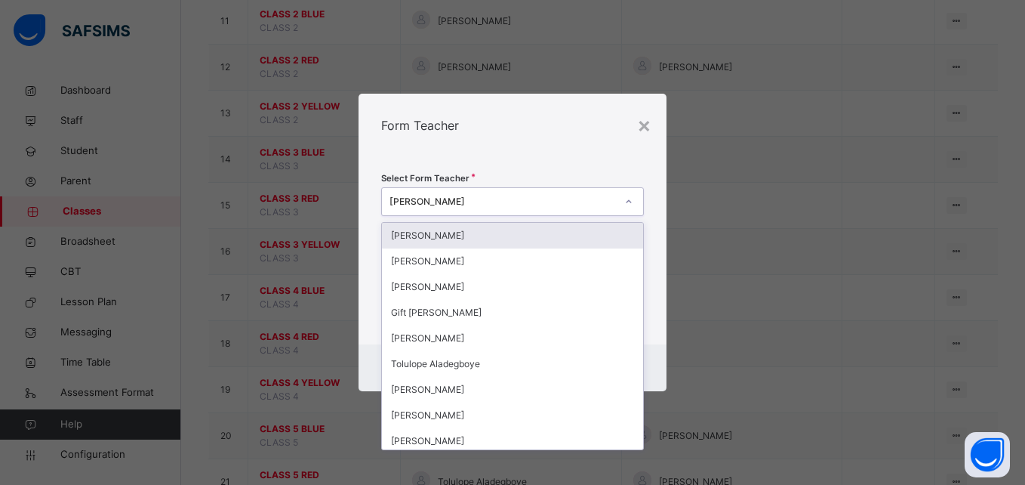
click at [483, 204] on div "[PERSON_NAME]" at bounding box center [502, 202] width 226 height 14
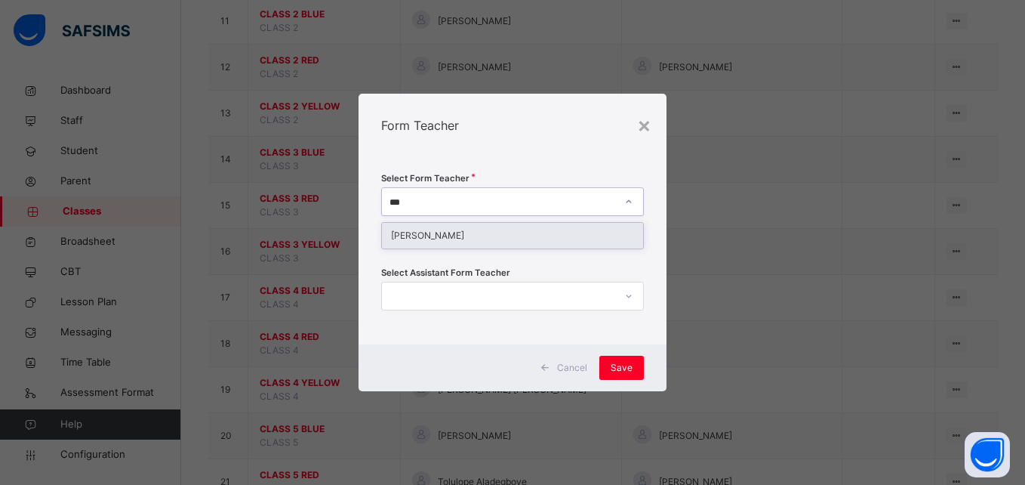
type input "****"
click at [470, 235] on div "[PERSON_NAME]" at bounding box center [512, 236] width 260 height 26
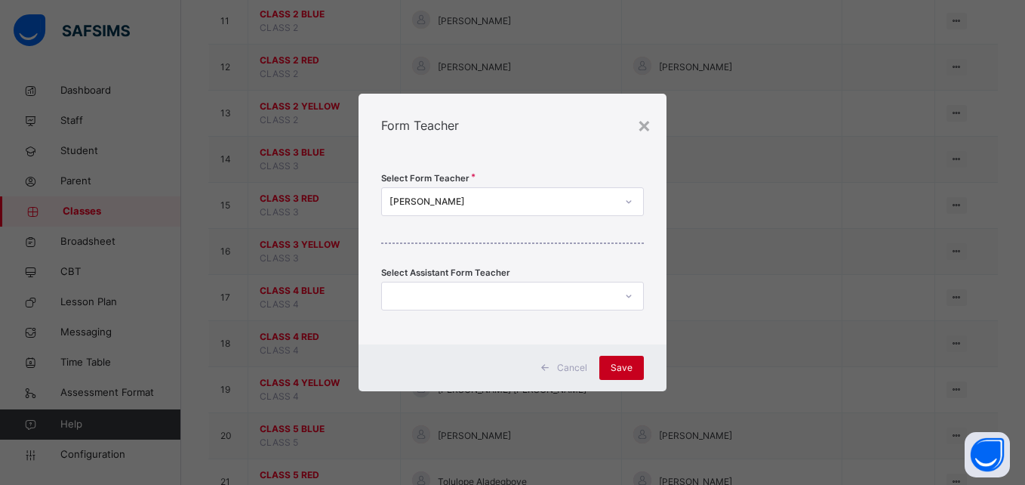
click at [625, 365] on span "Save" at bounding box center [622, 368] width 22 height 14
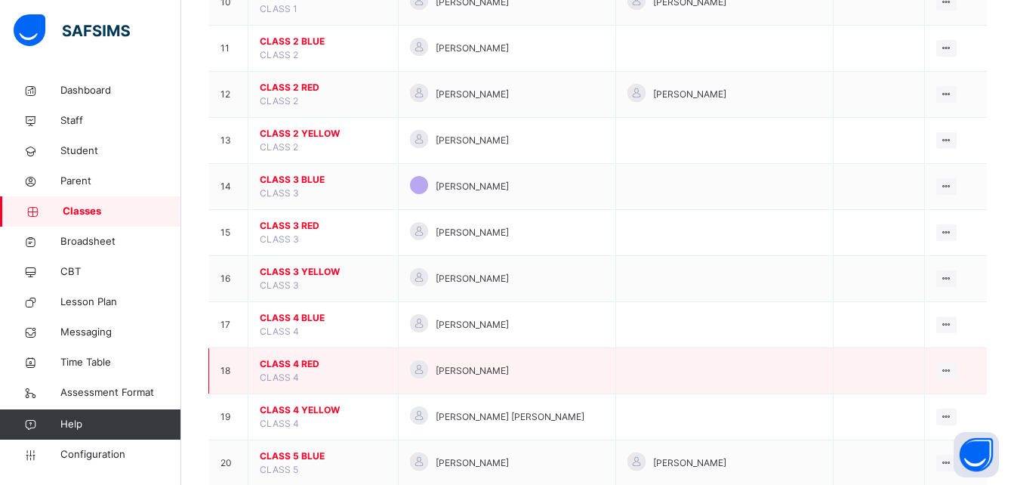
scroll to position [630, 0]
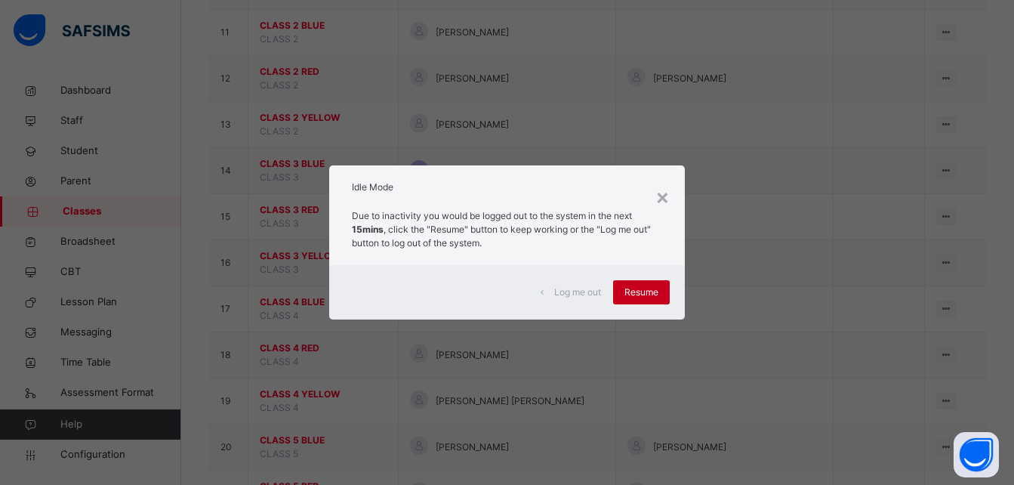
click at [651, 291] on span "Resume" at bounding box center [641, 292] width 34 height 14
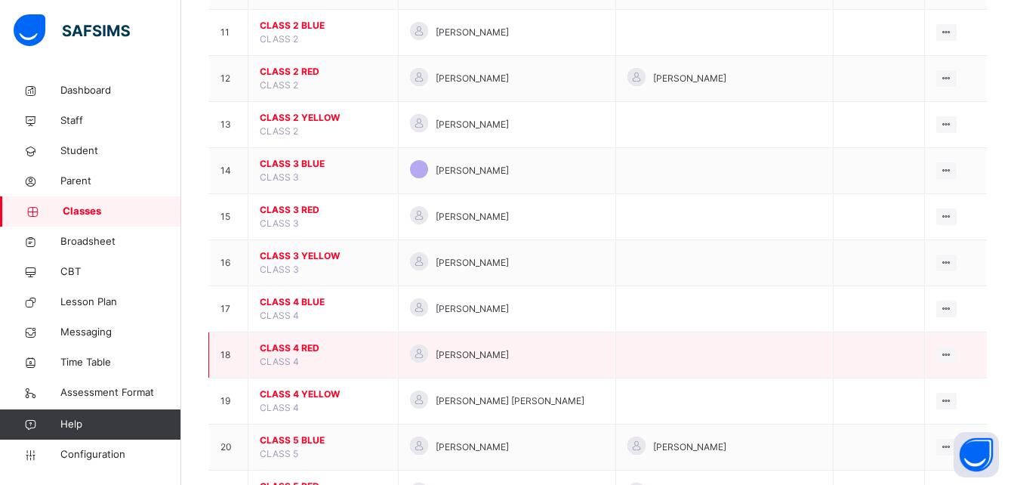
click at [304, 343] on span "CLASS 4 RED" at bounding box center [323, 348] width 127 height 14
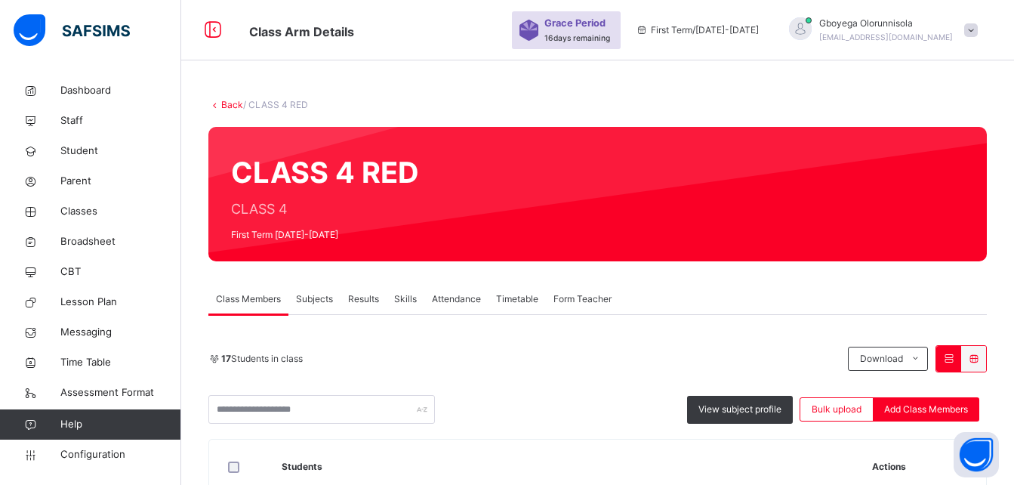
click at [319, 295] on span "Subjects" at bounding box center [314, 299] width 37 height 14
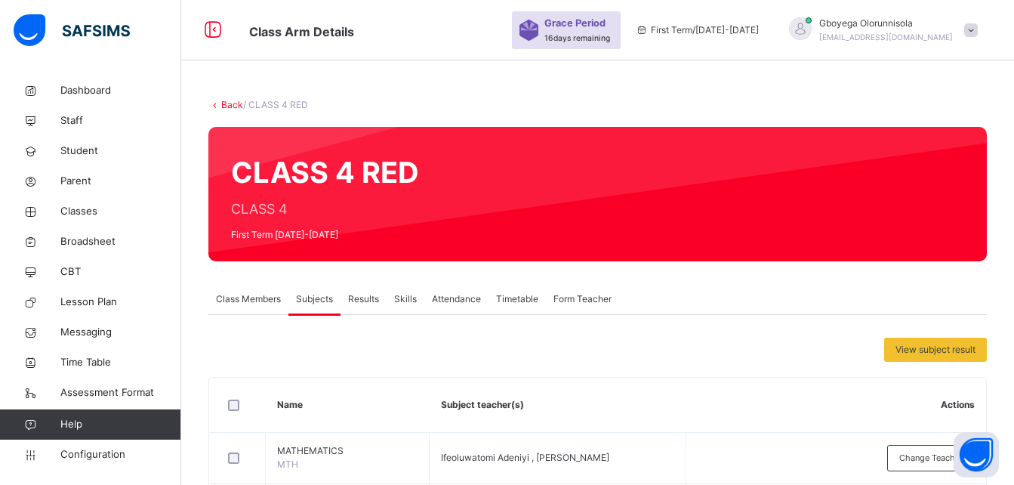
click at [229, 108] on link "Back" at bounding box center [232, 104] width 22 height 11
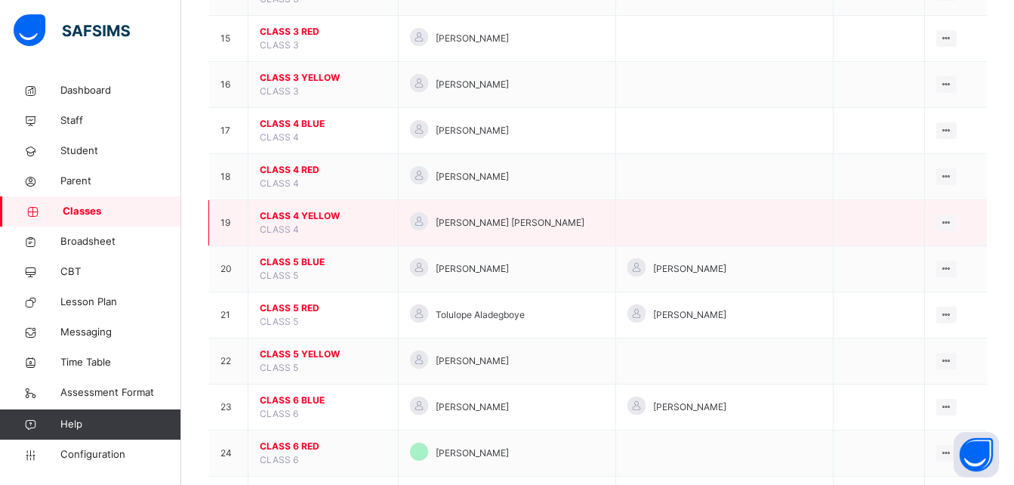
scroll to position [806, 0]
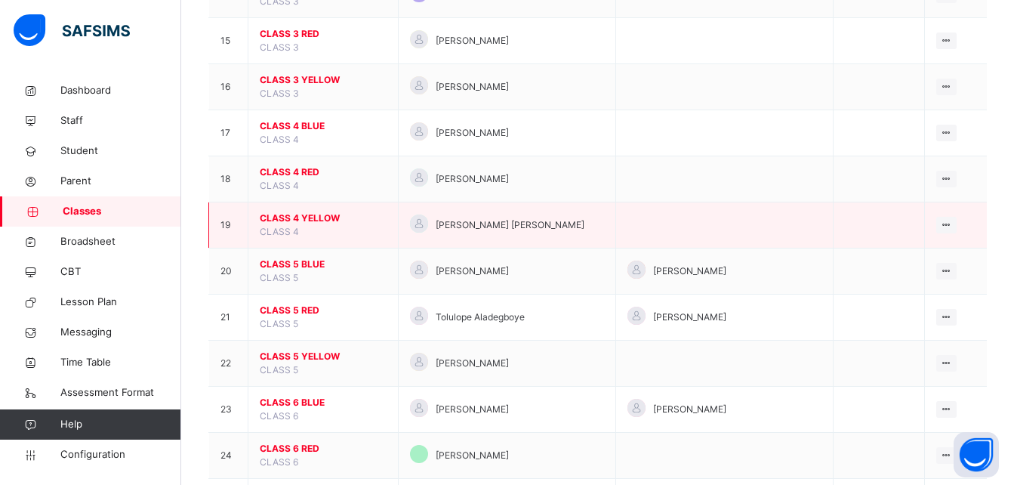
click at [315, 212] on span "CLASS 4 YELLOW" at bounding box center [323, 218] width 127 height 14
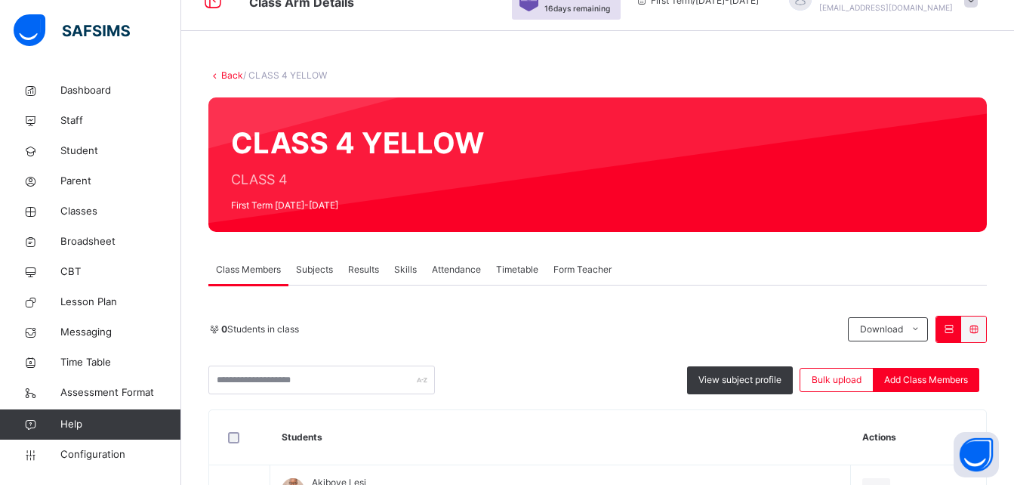
scroll to position [42, 0]
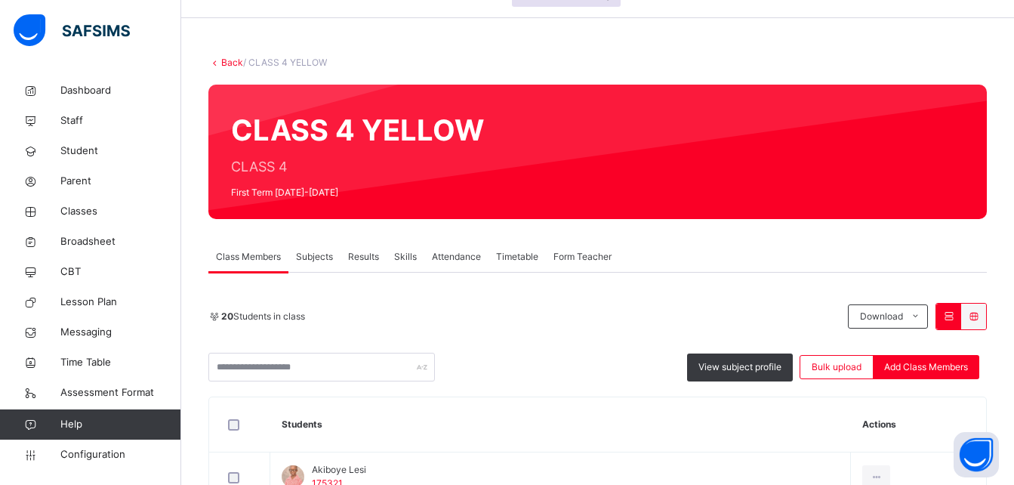
click at [302, 257] on span "Subjects" at bounding box center [314, 257] width 37 height 14
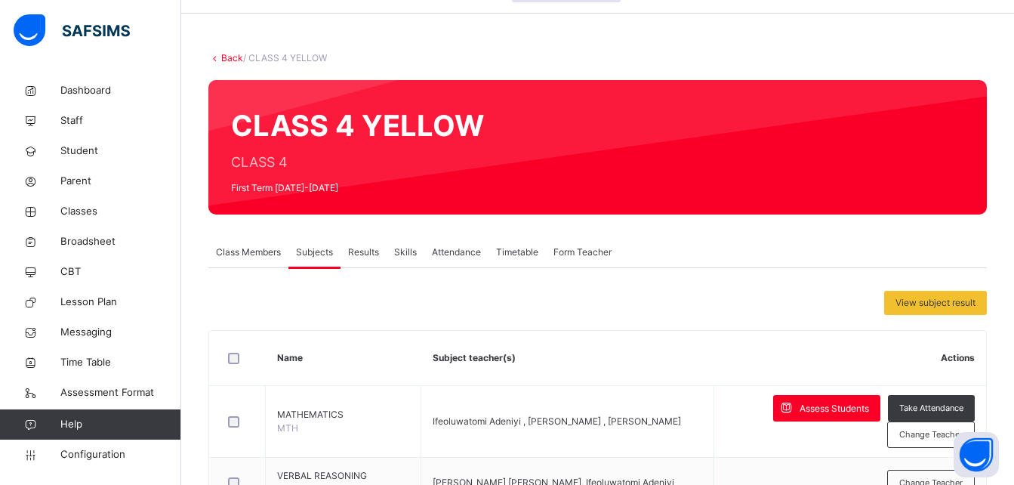
scroll to position [0, 0]
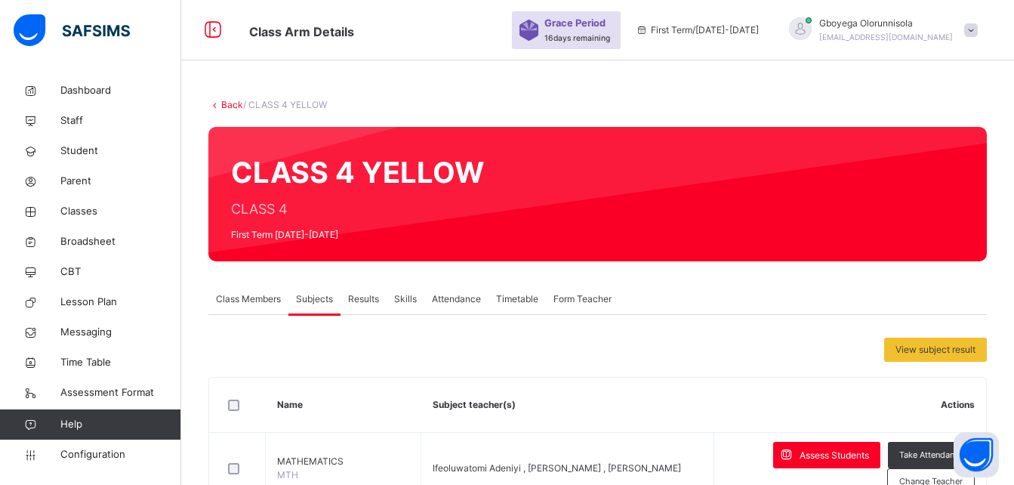
click at [227, 107] on link "Back" at bounding box center [232, 104] width 22 height 11
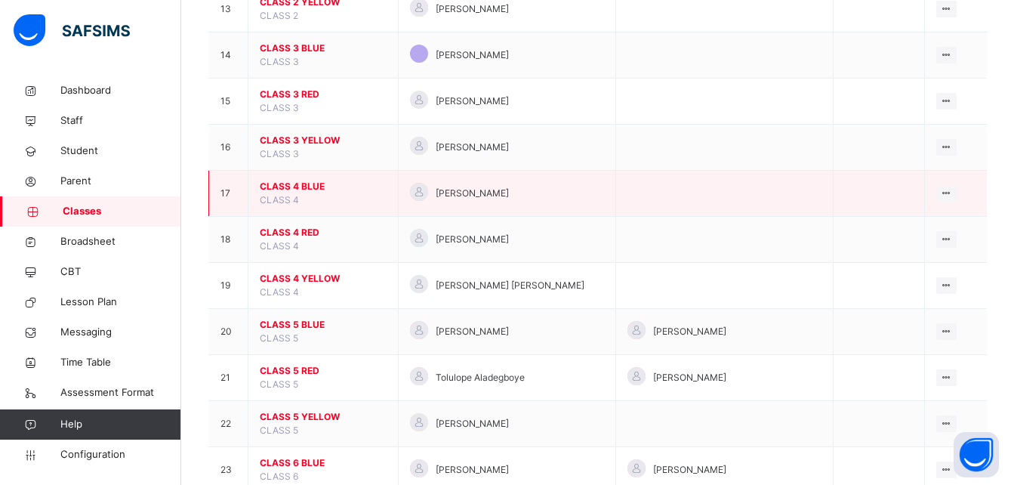
scroll to position [752, 0]
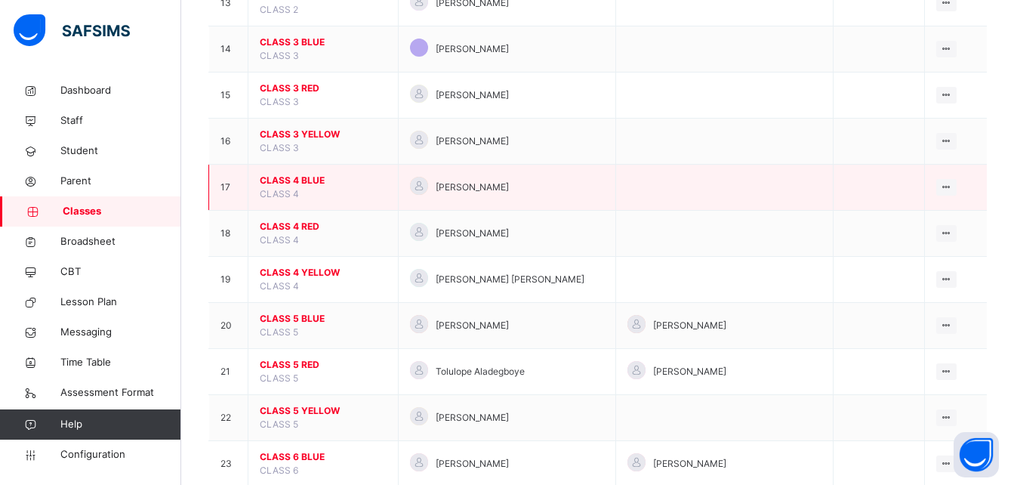
click at [292, 177] on span "CLASS 4 BLUE" at bounding box center [323, 181] width 127 height 14
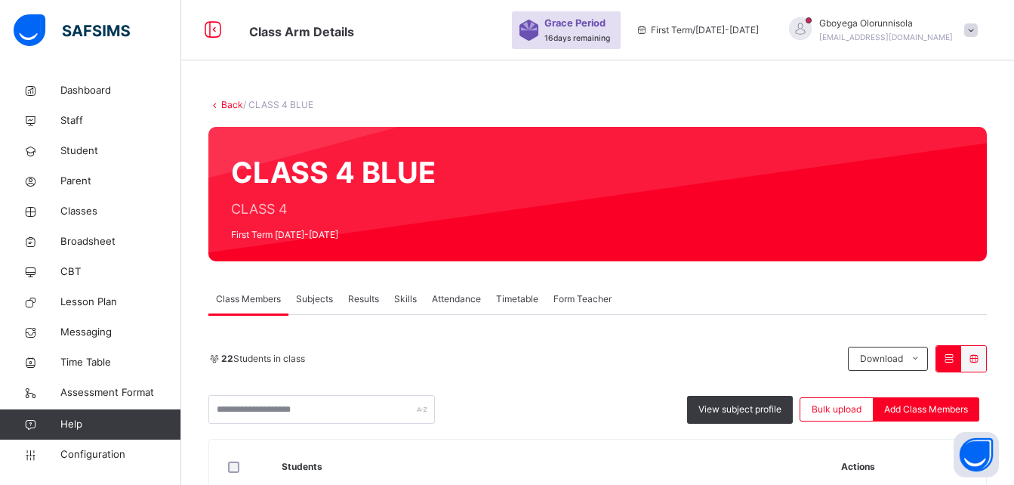
click at [313, 298] on span "Subjects" at bounding box center [314, 299] width 37 height 14
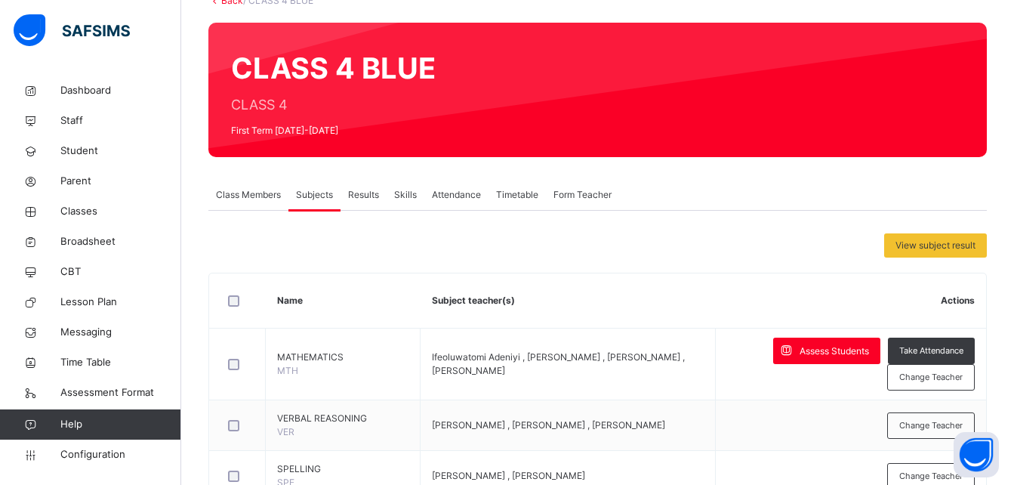
scroll to position [10, 0]
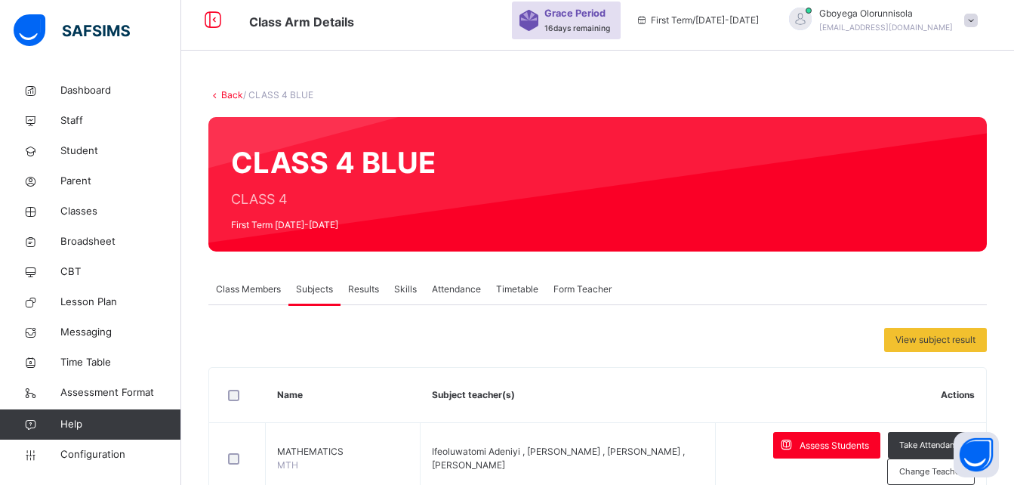
click at [223, 92] on link "Back" at bounding box center [232, 94] width 22 height 11
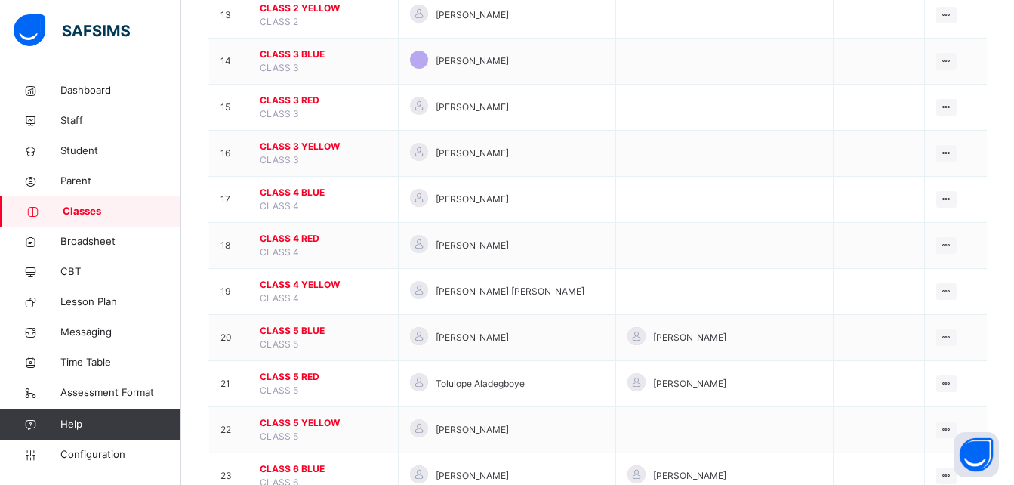
scroll to position [740, 0]
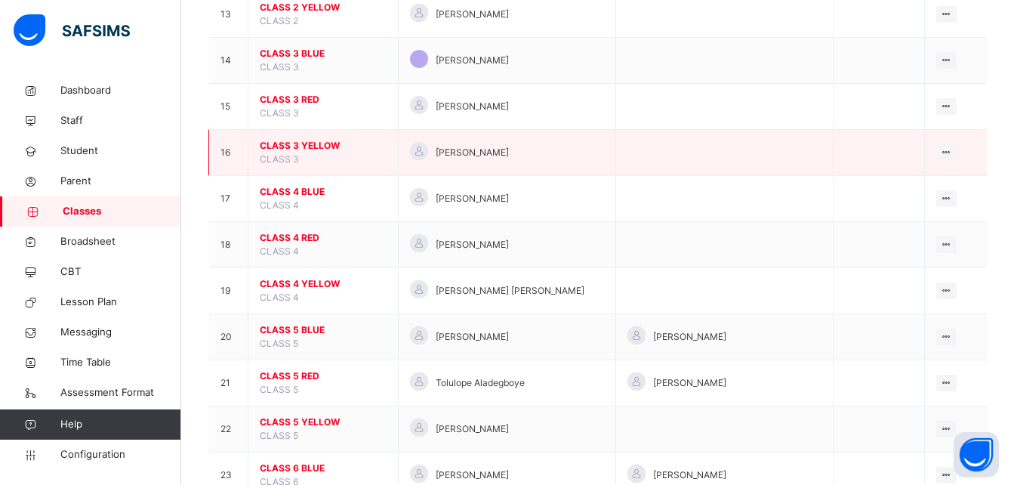
click at [323, 147] on span "CLASS 3 YELLOW" at bounding box center [323, 146] width 127 height 14
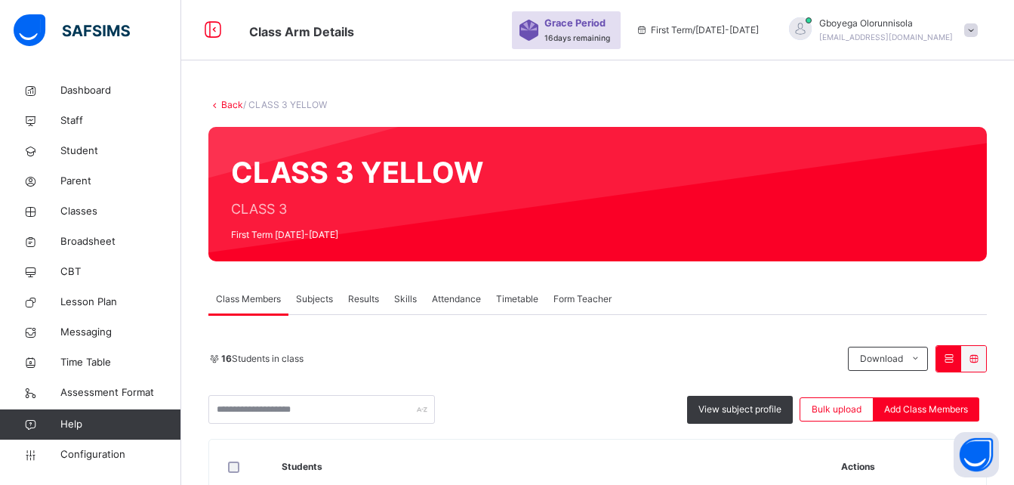
click at [322, 298] on span "Subjects" at bounding box center [314, 299] width 37 height 14
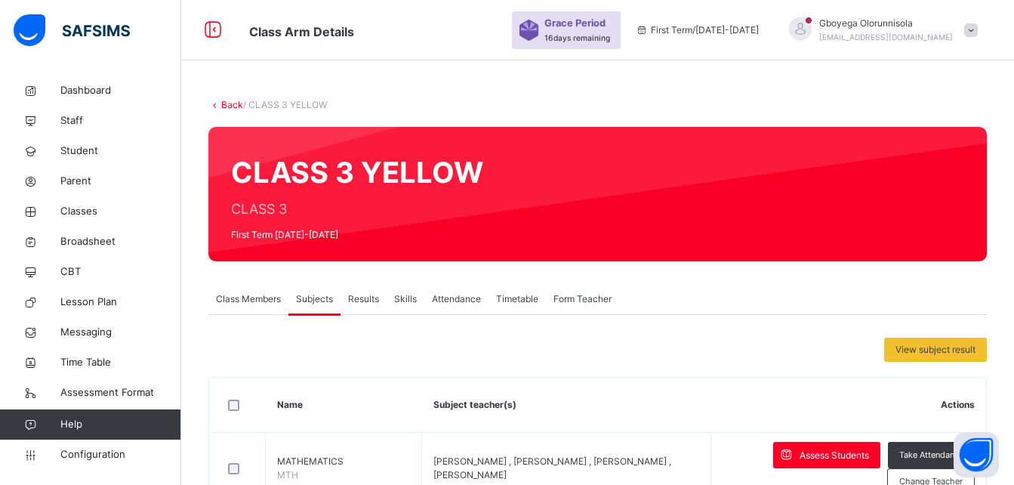
click at [235, 106] on link "Back" at bounding box center [232, 104] width 22 height 11
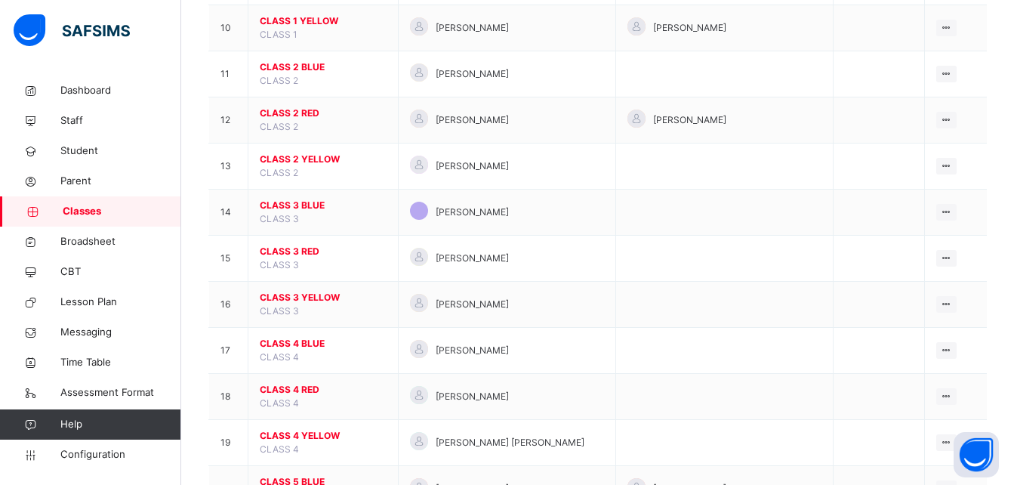
scroll to position [589, 0]
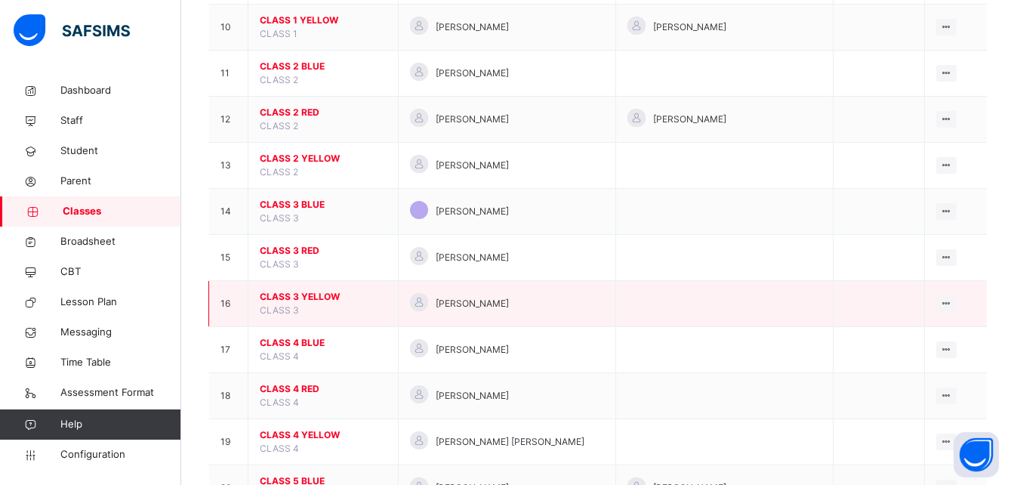
click at [311, 295] on span "CLASS 3 YELLOW" at bounding box center [323, 297] width 127 height 14
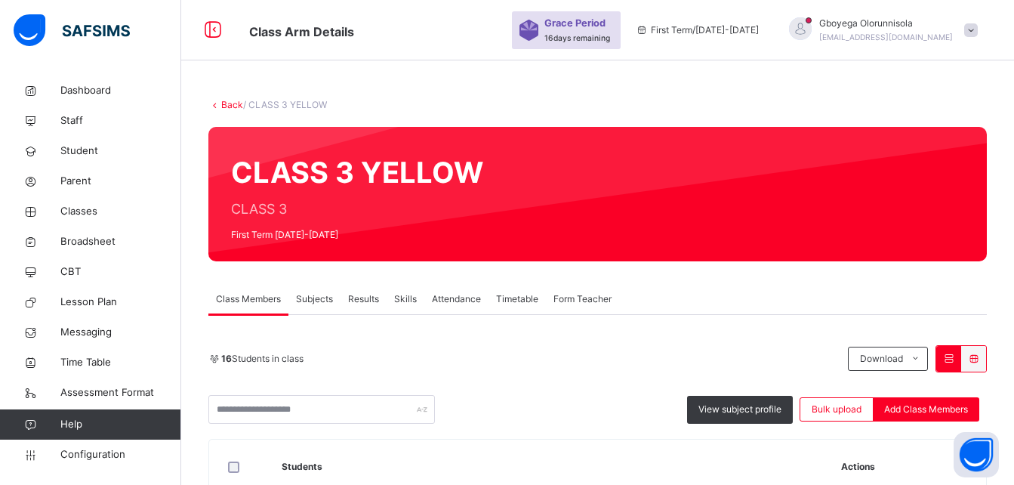
click at [308, 300] on span "Subjects" at bounding box center [314, 299] width 37 height 14
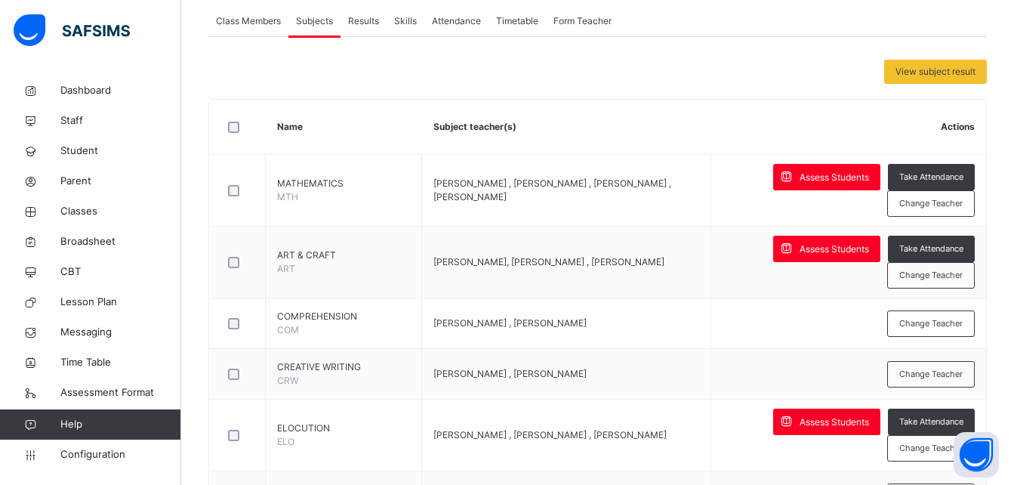
scroll to position [283, 0]
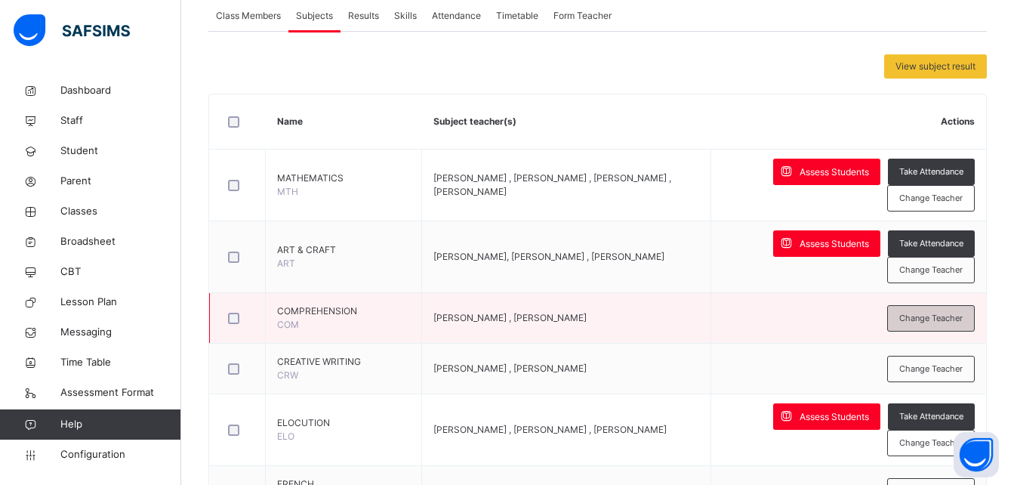
click at [945, 315] on span "Change Teacher" at bounding box center [930, 318] width 63 height 13
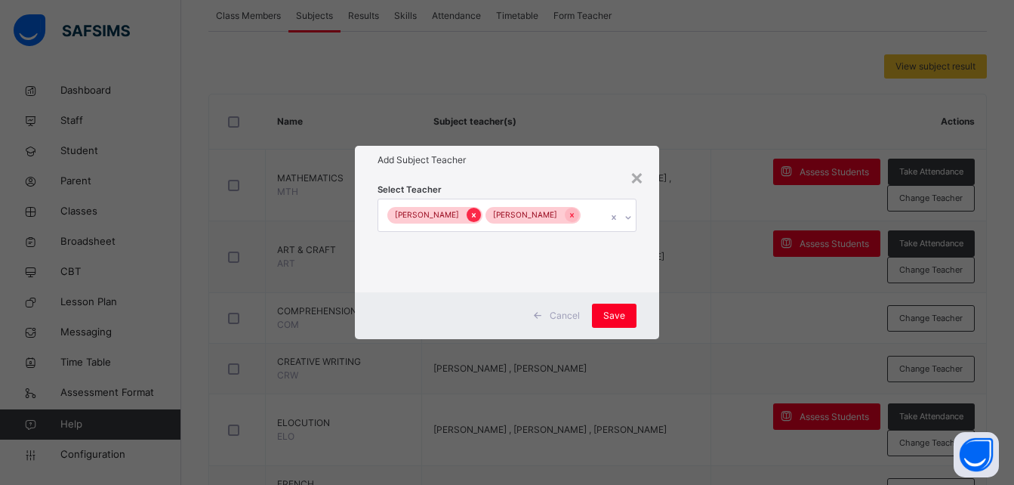
click at [466, 217] on div at bounding box center [473, 215] width 14 height 14
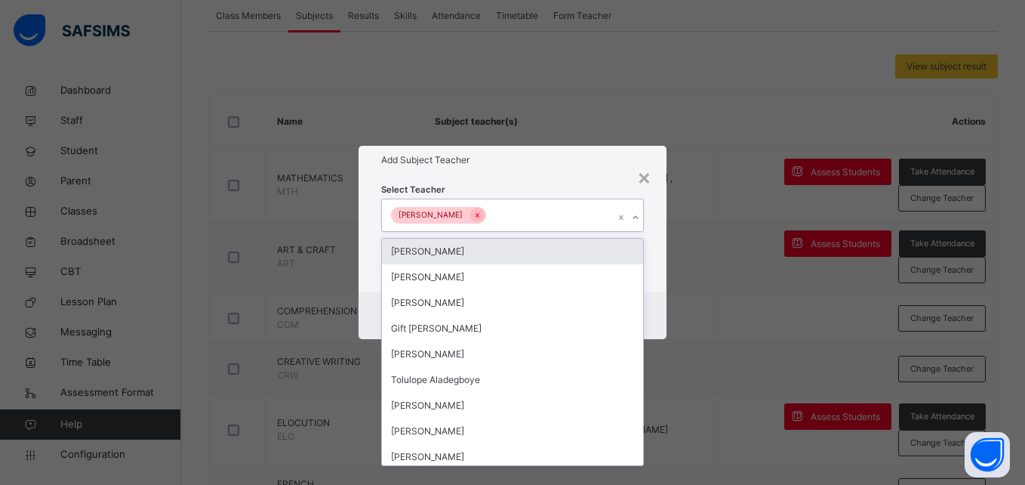
click at [534, 215] on div "[PERSON_NAME]" at bounding box center [498, 215] width 232 height 32
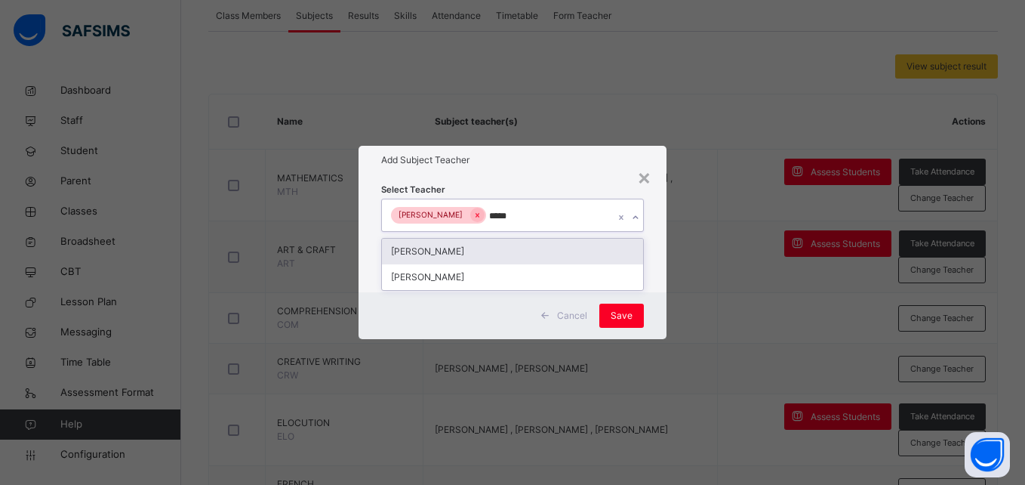
type input "******"
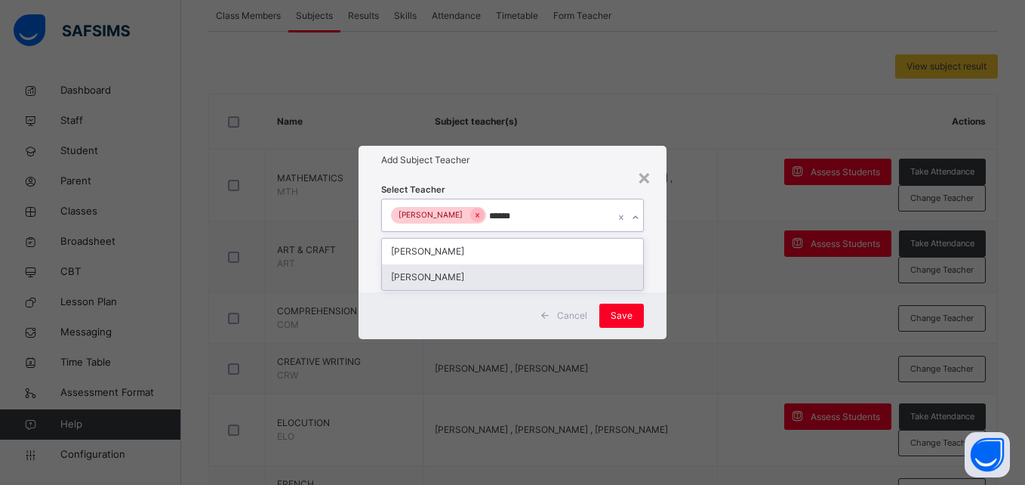
click at [505, 279] on div "[PERSON_NAME]" at bounding box center [512, 277] width 260 height 26
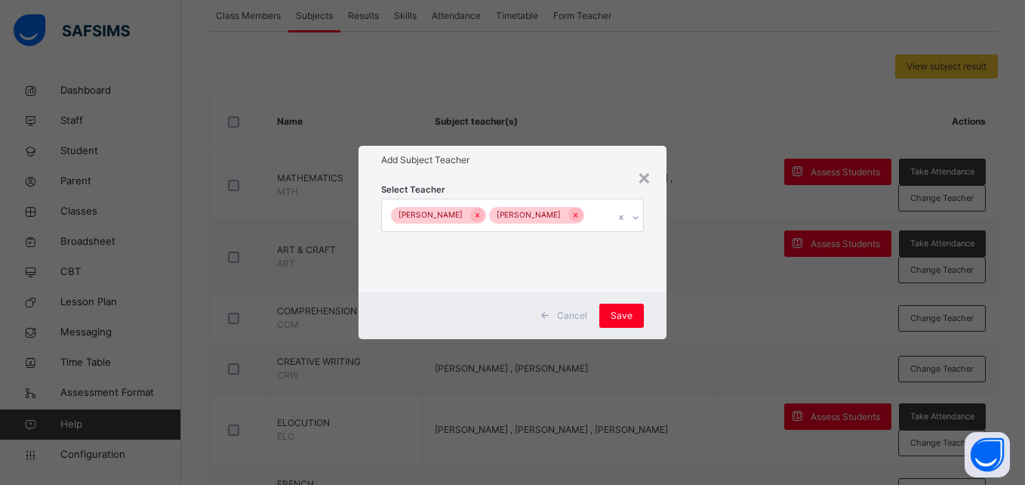
click at [644, 314] on div "Cancel Save" at bounding box center [512, 315] width 307 height 47
click at [620, 316] on span "Save" at bounding box center [622, 316] width 22 height 14
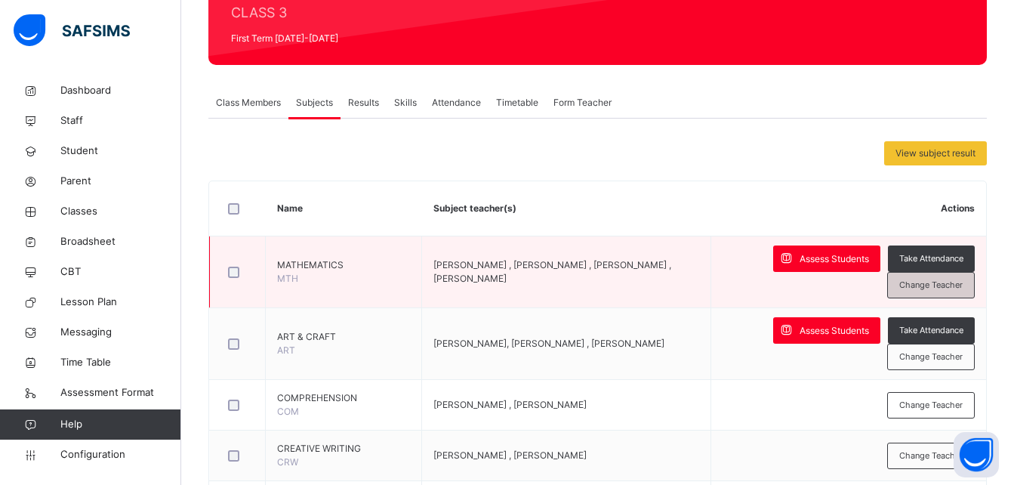
scroll to position [195, 0]
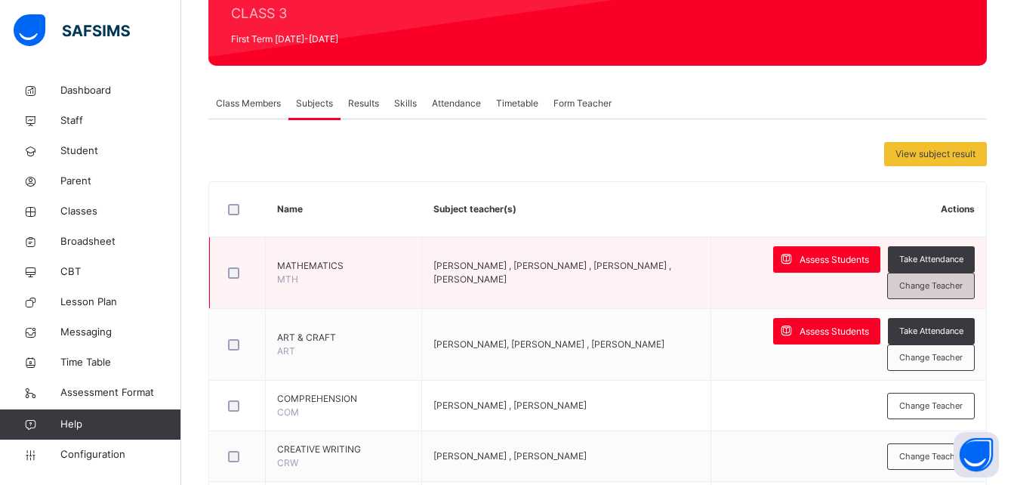
click at [927, 287] on span "Change Teacher" at bounding box center [930, 285] width 63 height 13
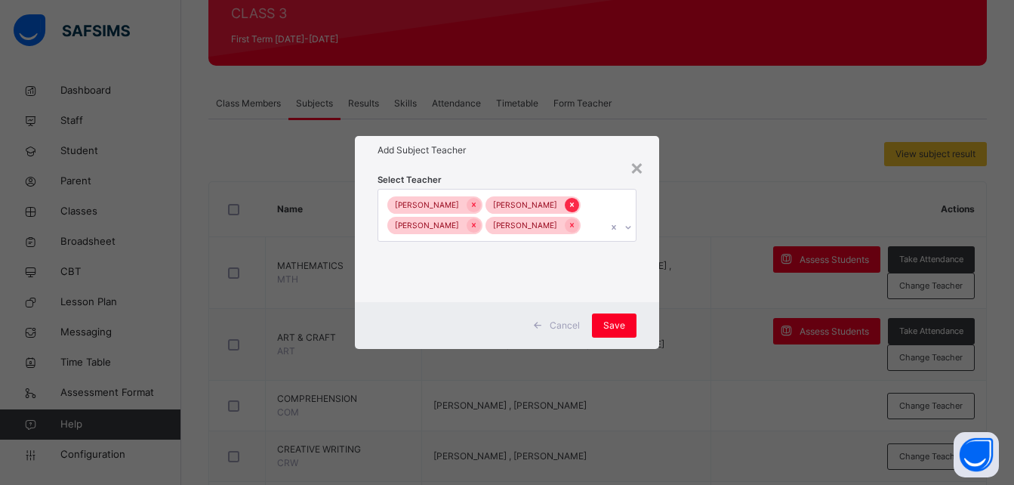
click at [574, 204] on icon at bounding box center [572, 205] width 4 height 5
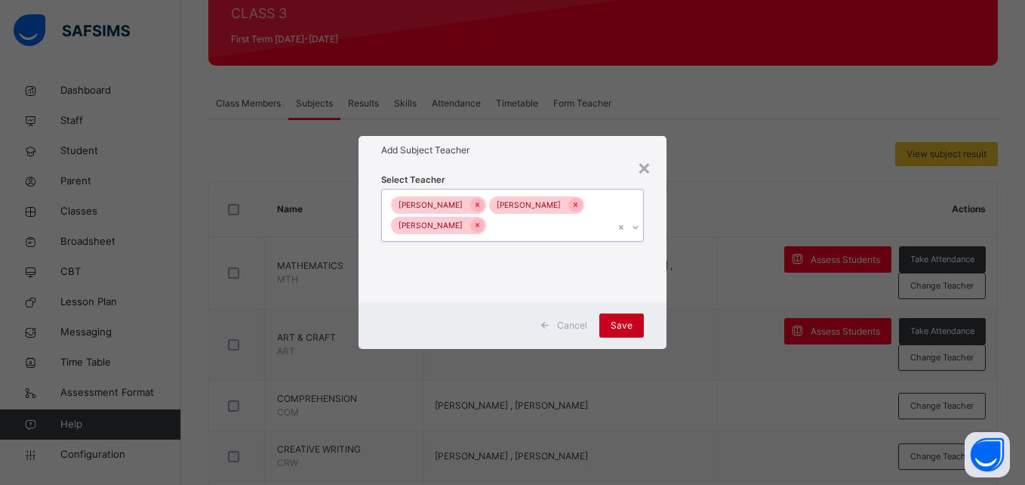
click at [627, 322] on span "Save" at bounding box center [622, 326] width 22 height 14
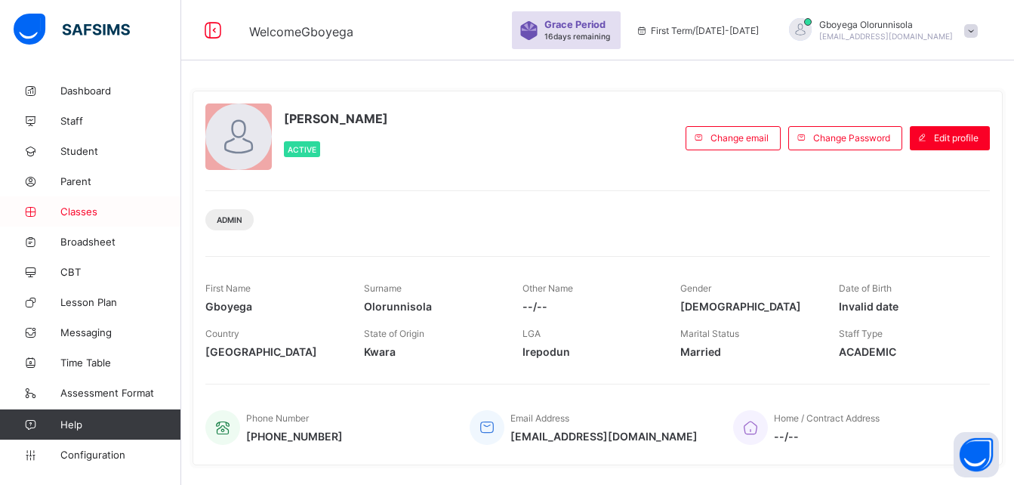
click at [79, 213] on span "Classes" at bounding box center [120, 211] width 121 height 12
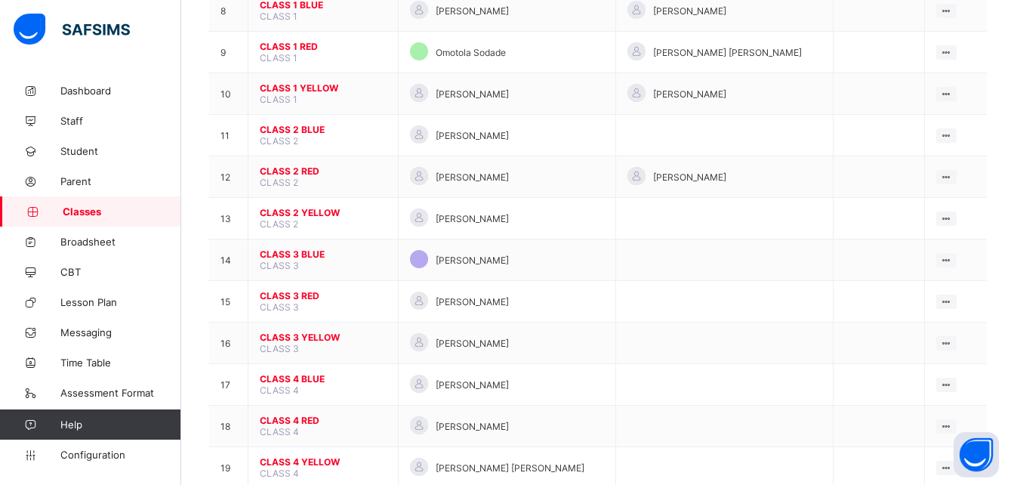
scroll to position [479, 0]
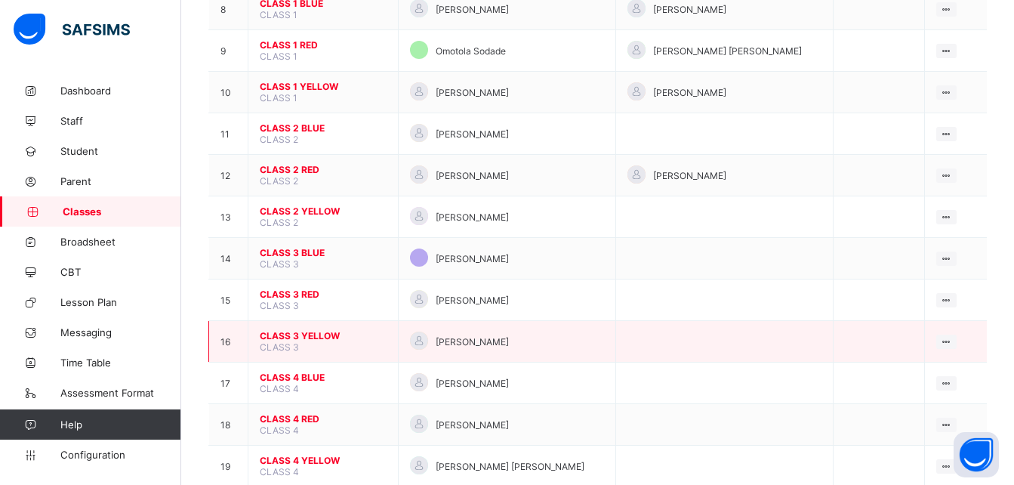
click at [306, 331] on span "CLASS 3 YELLOW" at bounding box center [323, 335] width 127 height 11
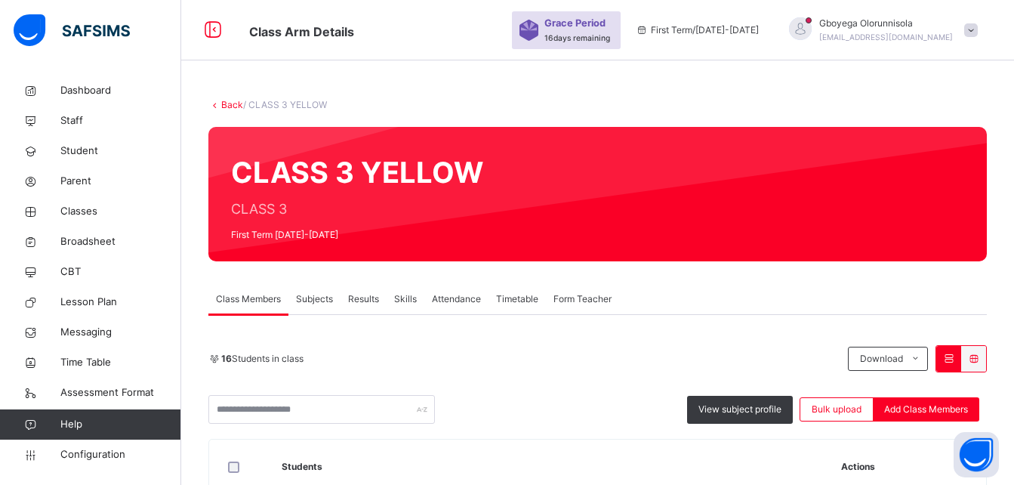
click at [300, 296] on span "Subjects" at bounding box center [314, 299] width 37 height 14
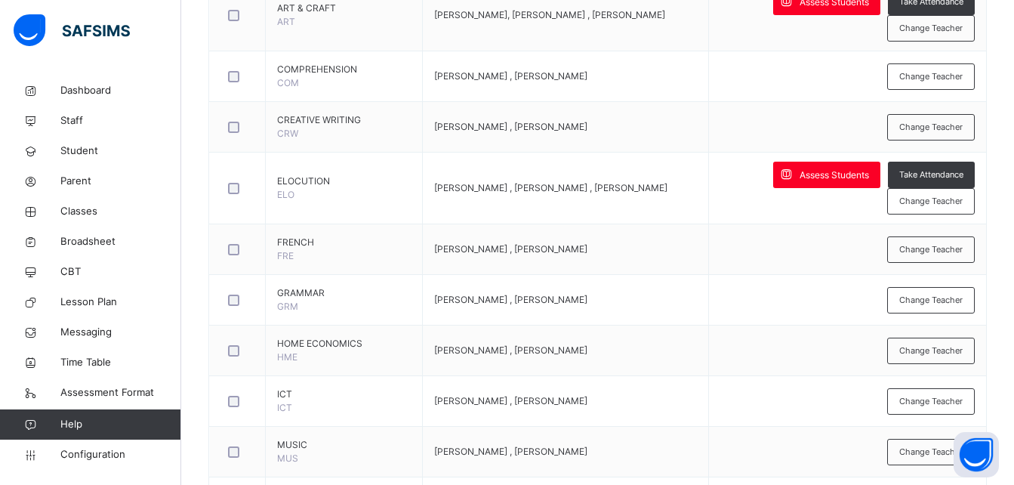
scroll to position [526, 0]
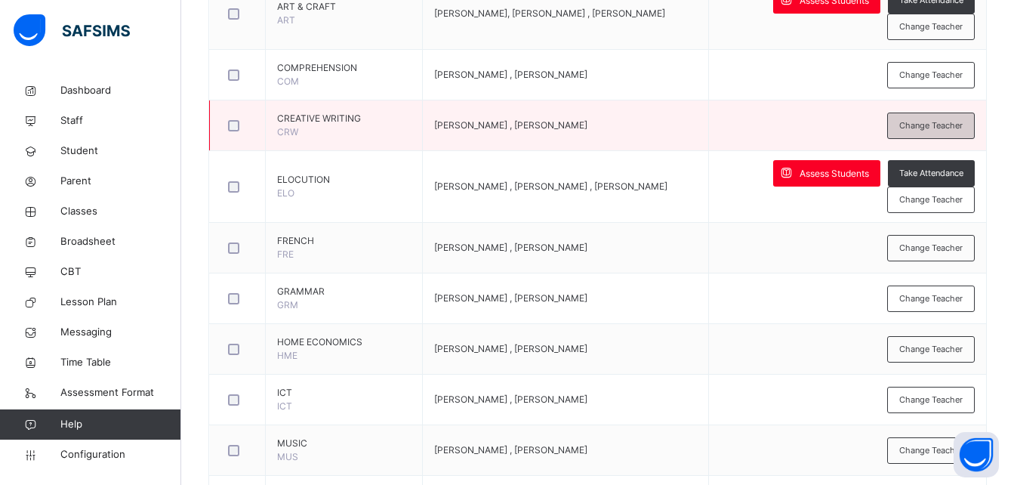
click at [938, 132] on div "Change Teacher" at bounding box center [931, 125] width 88 height 26
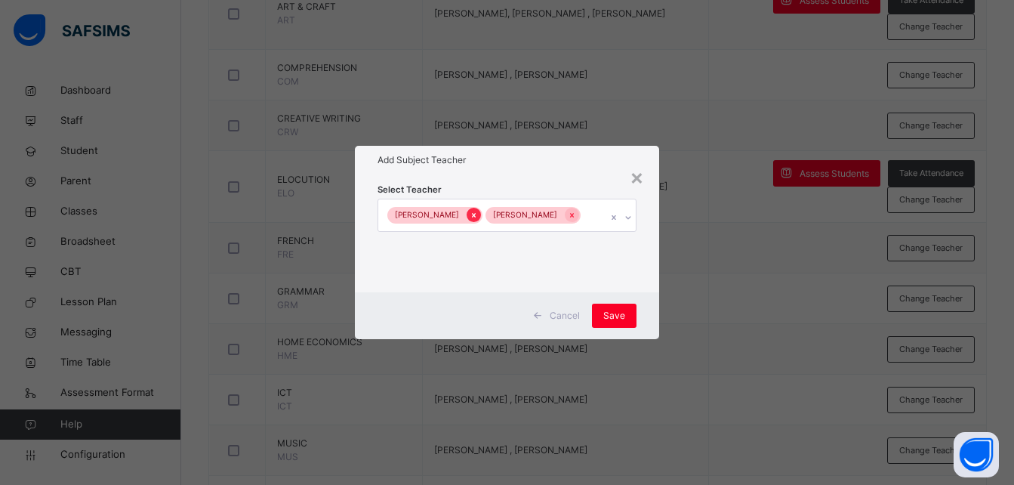
click at [469, 214] on icon at bounding box center [473, 215] width 8 height 11
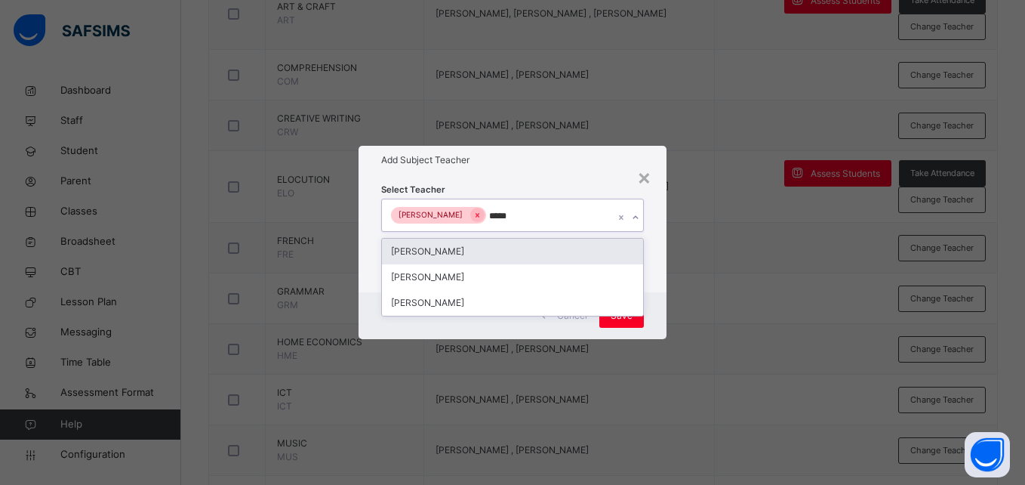
type input "******"
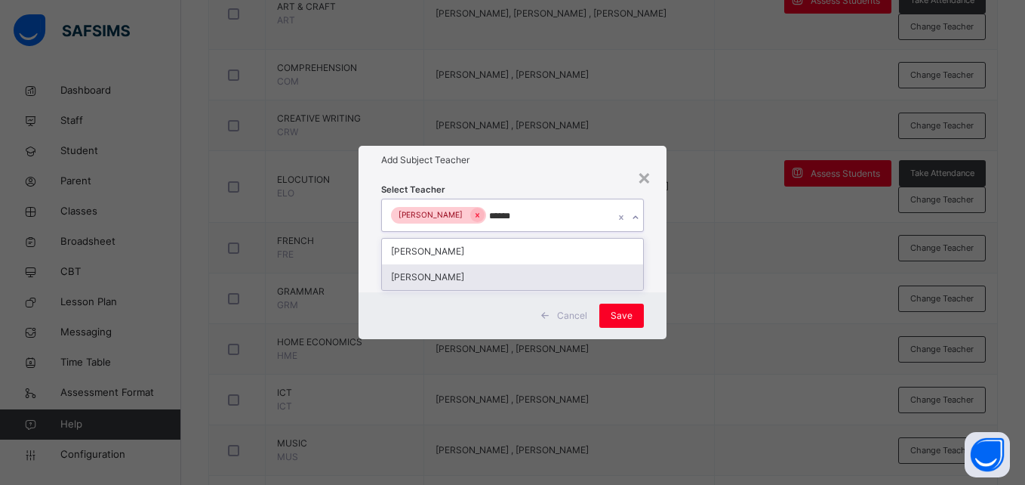
click at [514, 279] on div "[PERSON_NAME]" at bounding box center [512, 277] width 260 height 26
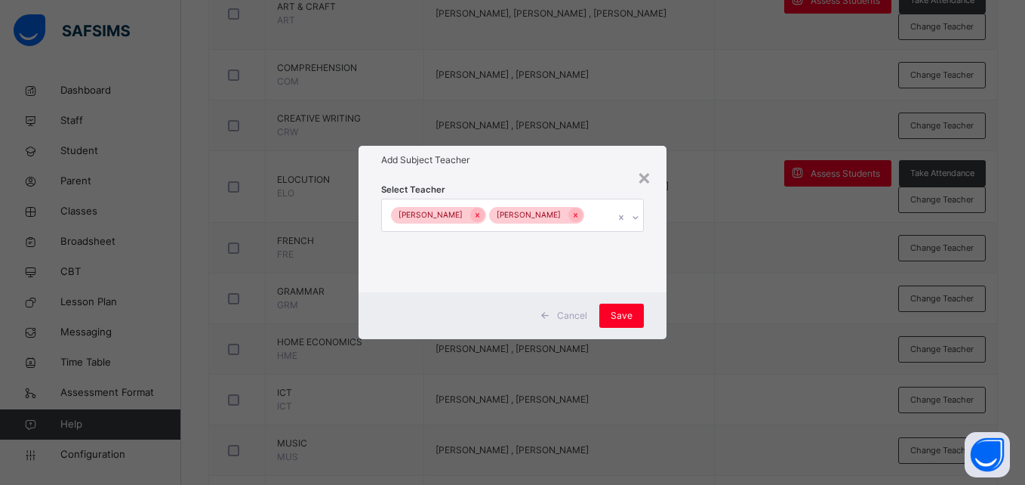
click at [651, 317] on div "Cancel Save" at bounding box center [512, 315] width 307 height 47
click at [626, 317] on span "Save" at bounding box center [622, 316] width 22 height 14
